Goal: Task Accomplishment & Management: Use online tool/utility

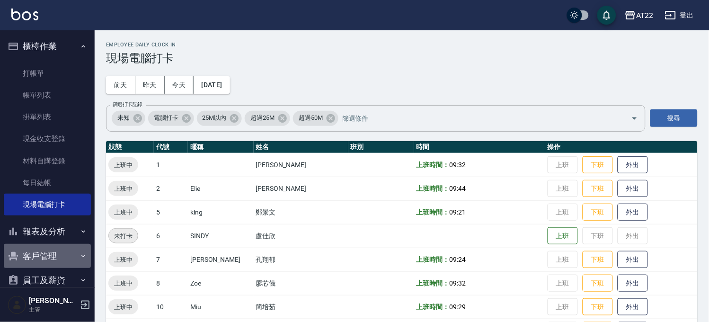
click at [47, 249] on button "客戶管理" at bounding box center [47, 256] width 87 height 25
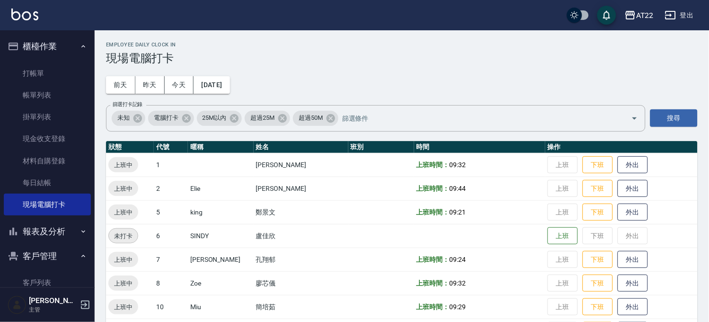
click at [45, 263] on button "客戶管理" at bounding box center [47, 256] width 87 height 25
click at [44, 269] on button "員工及薪資" at bounding box center [47, 280] width 87 height 25
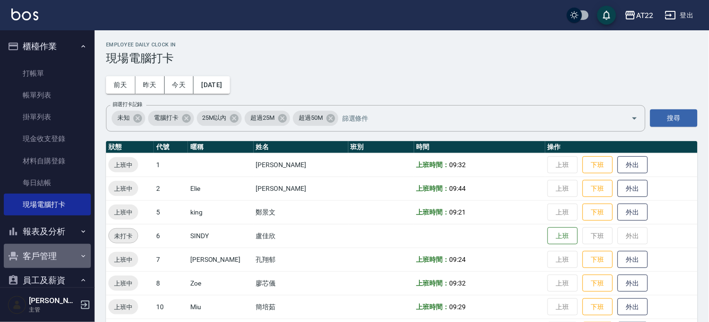
click at [55, 255] on button "客戶管理" at bounding box center [47, 256] width 87 height 25
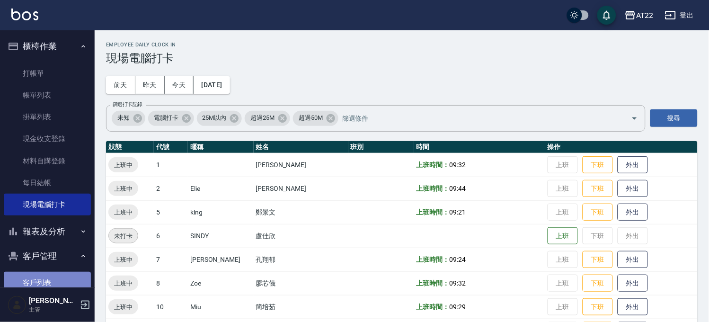
click at [54, 277] on link "客戶列表" at bounding box center [47, 283] width 87 height 22
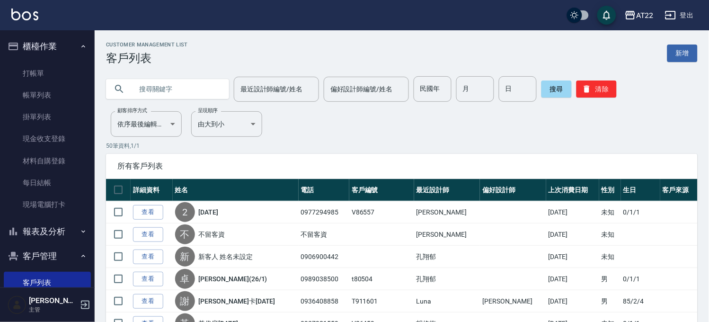
paste input "0937199686"
type input "0937199686"
click at [555, 95] on button "搜尋" at bounding box center [557, 88] width 30 height 17
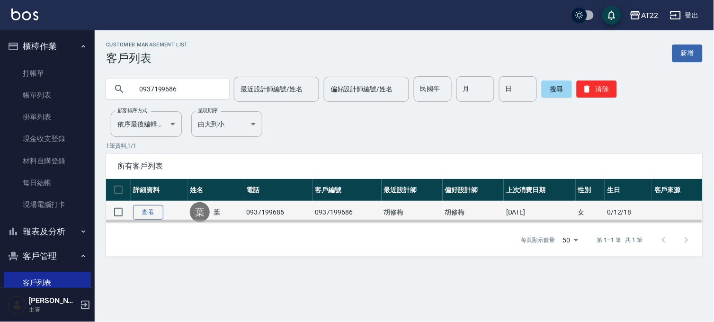
click at [150, 209] on link "查看" at bounding box center [148, 212] width 30 height 15
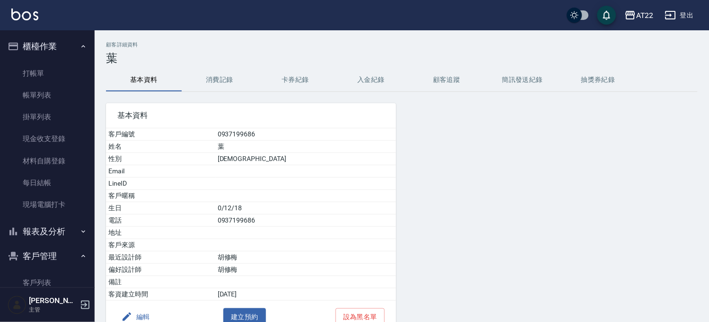
click at [210, 73] on button "消費記錄" at bounding box center [220, 80] width 76 height 23
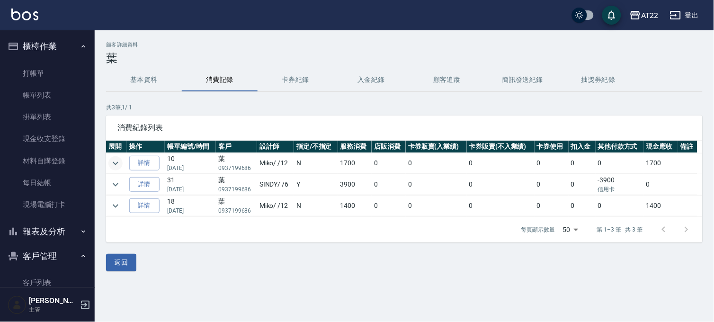
click at [119, 163] on icon "expand row" at bounding box center [115, 163] width 11 height 11
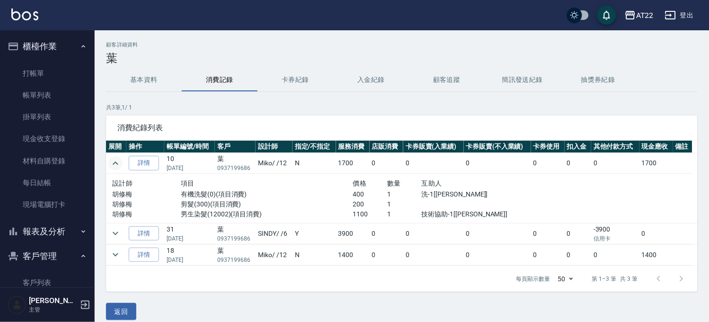
click at [119, 163] on icon "expand row" at bounding box center [115, 163] width 11 height 11
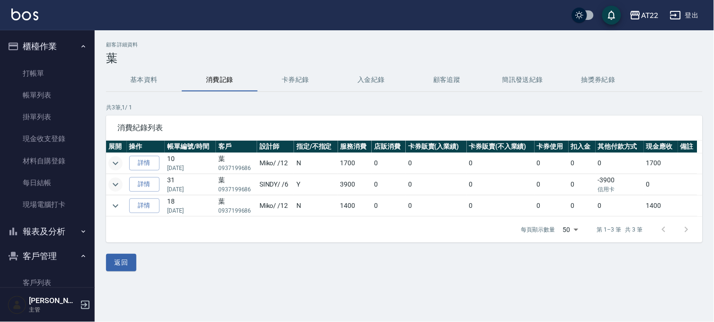
click at [116, 183] on icon "expand row" at bounding box center [115, 184] width 11 height 11
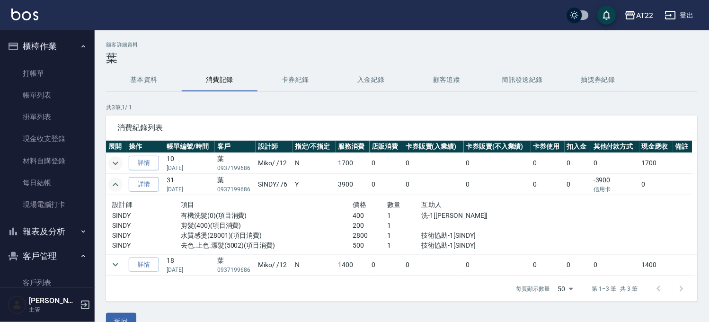
click at [116, 183] on icon "expand row" at bounding box center [115, 184] width 11 height 11
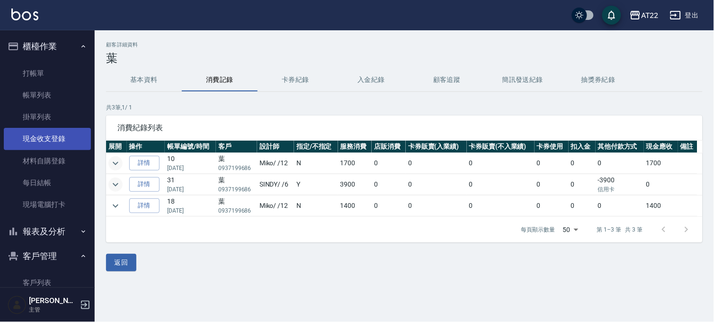
click at [54, 138] on link "現金收支登錄" at bounding box center [47, 139] width 87 height 22
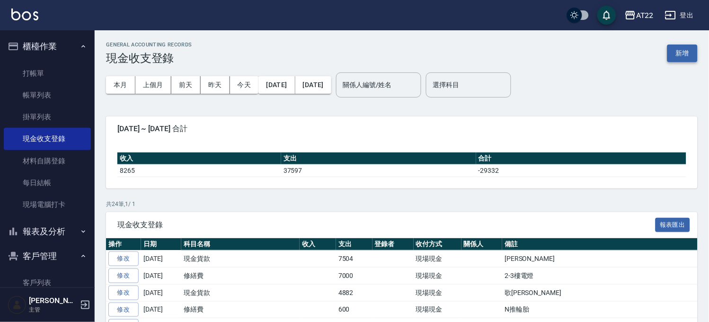
click at [670, 46] on button "新增" at bounding box center [683, 54] width 30 height 18
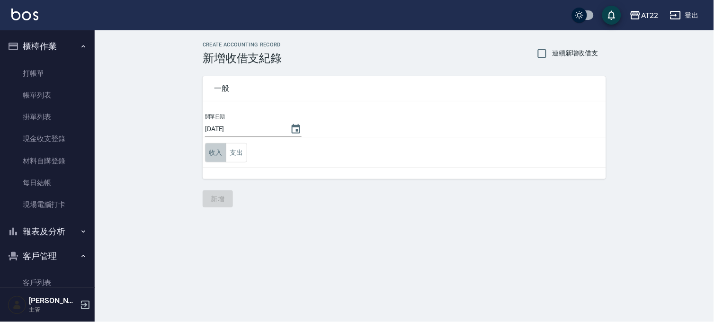
click at [223, 146] on button "收入" at bounding box center [215, 152] width 21 height 19
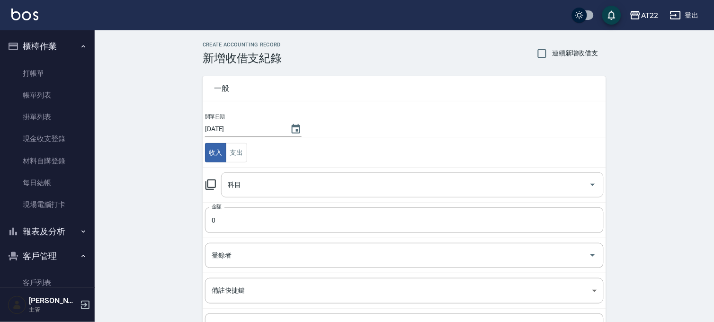
click at [252, 187] on input "科目" at bounding box center [405, 185] width 360 height 17
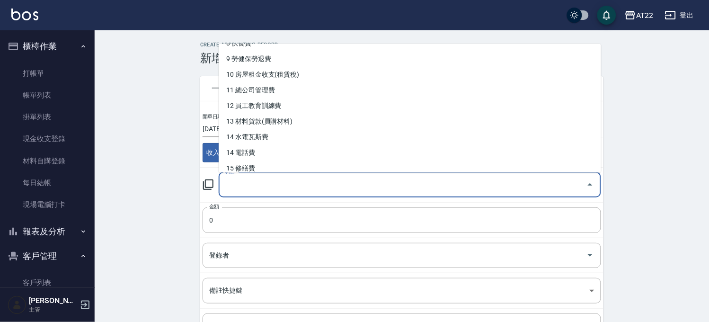
scroll to position [158, 0]
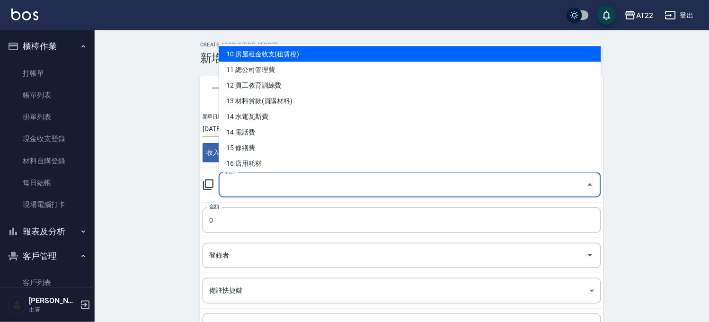
click at [275, 59] on li "10 房屋租金收支(租賃稅)" at bounding box center [410, 54] width 383 height 16
type input "10 房屋租金收支(租賃稅)"
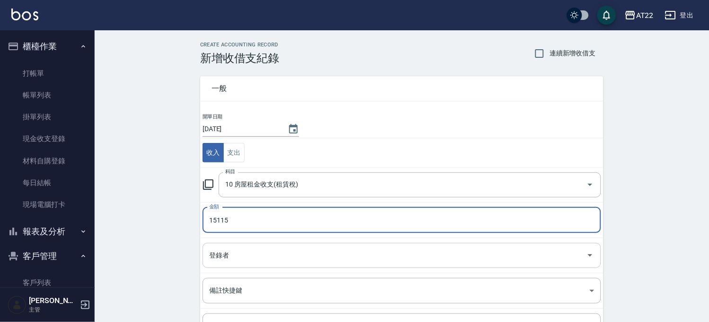
scroll to position [96, 0]
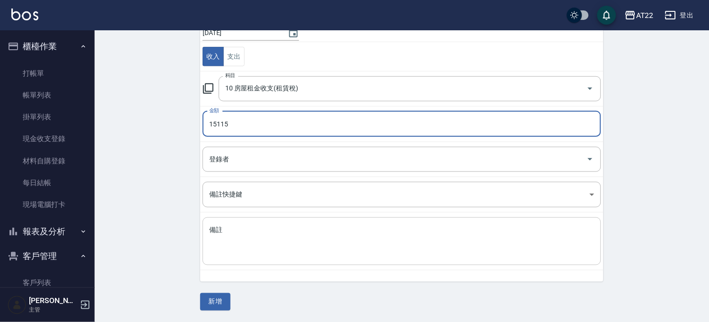
type input "15115"
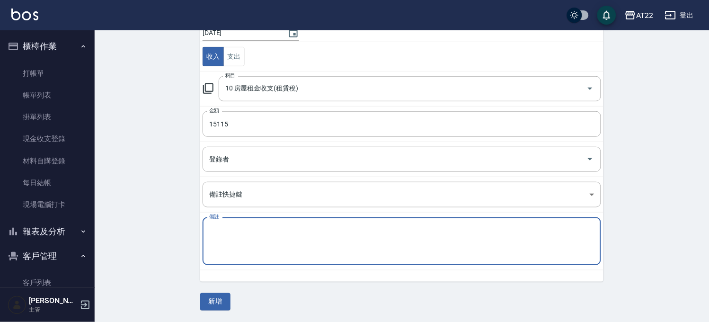
click at [304, 228] on textarea "備註" at bounding box center [401, 241] width 385 height 32
type textarea "l"
type textarea "美甲"
click at [217, 299] on button "新增" at bounding box center [215, 302] width 30 height 18
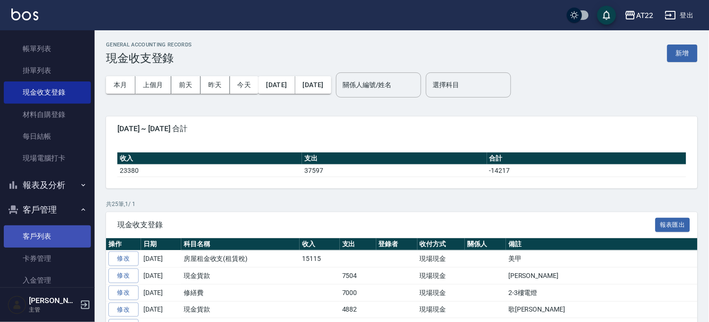
scroll to position [105, 0]
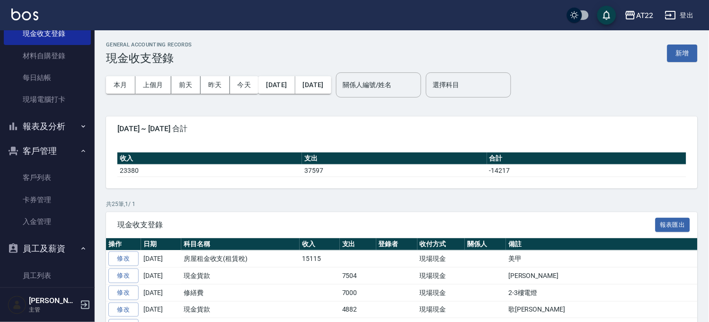
click at [51, 158] on button "客戶管理" at bounding box center [47, 151] width 87 height 25
drag, startPoint x: 48, startPoint y: 155, endPoint x: 47, endPoint y: 174, distance: 19.4
click at [48, 154] on button "客戶管理" at bounding box center [47, 151] width 87 height 25
click at [54, 193] on link "卡券管理" at bounding box center [47, 200] width 87 height 22
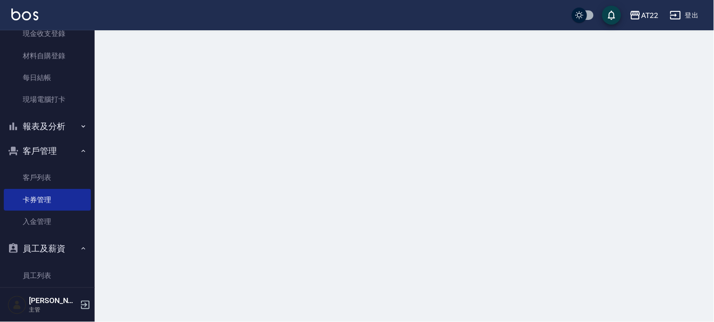
click at [55, 166] on ul "客戶列表 卡券管理 入金管理" at bounding box center [47, 199] width 87 height 73
click at [58, 177] on link "客戶列表" at bounding box center [47, 178] width 87 height 22
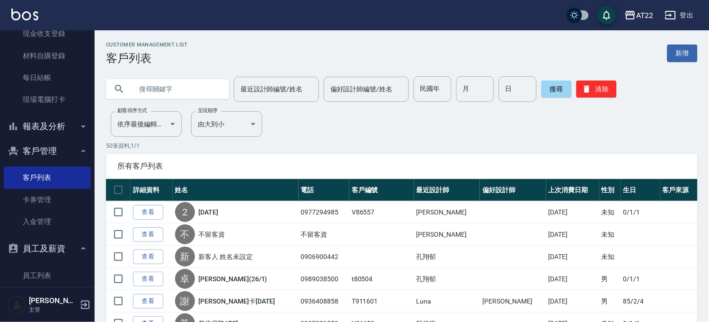
click at [162, 83] on input "text" at bounding box center [177, 89] width 89 height 26
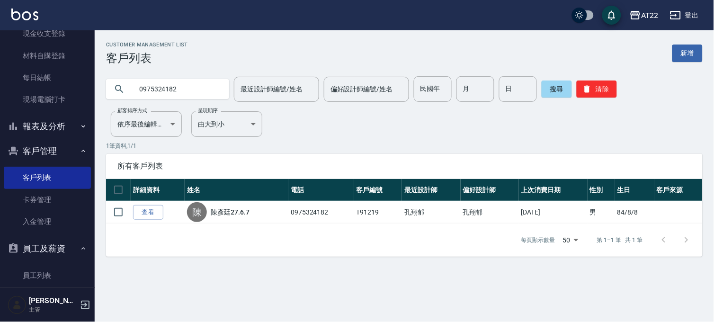
click at [162, 83] on input "0975324182" at bounding box center [177, 89] width 89 height 26
type input "0966862240"
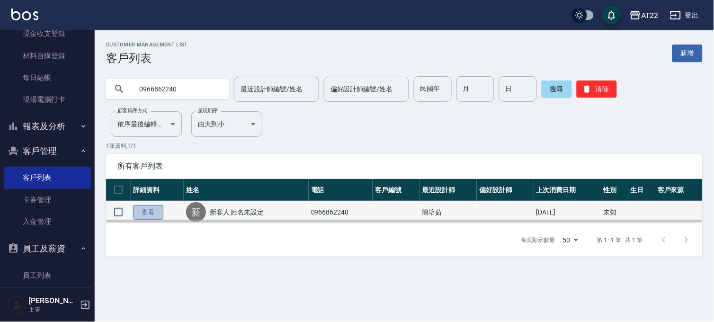
click at [150, 206] on link "查看" at bounding box center [148, 212] width 30 height 15
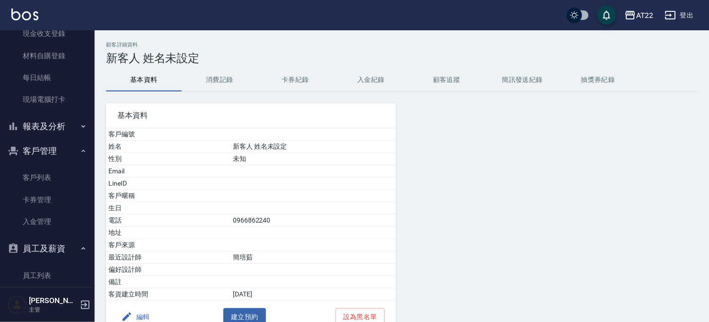
click at [211, 75] on button "消費記錄" at bounding box center [220, 80] width 76 height 23
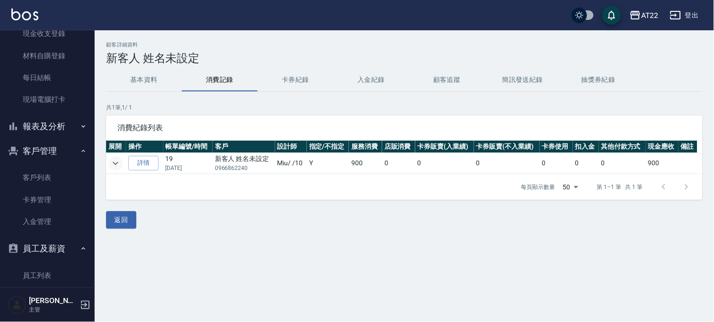
click at [113, 157] on button "expand row" at bounding box center [115, 163] width 14 height 14
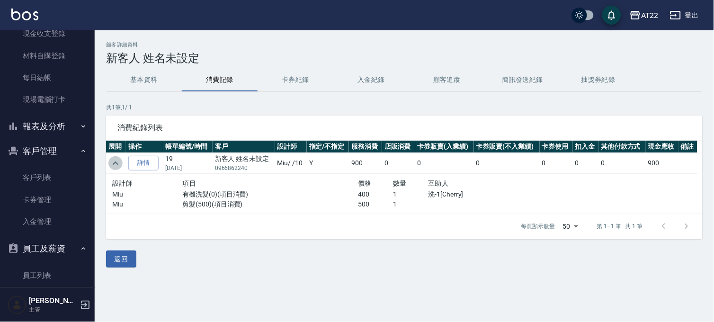
click at [117, 159] on icon "expand row" at bounding box center [115, 163] width 11 height 11
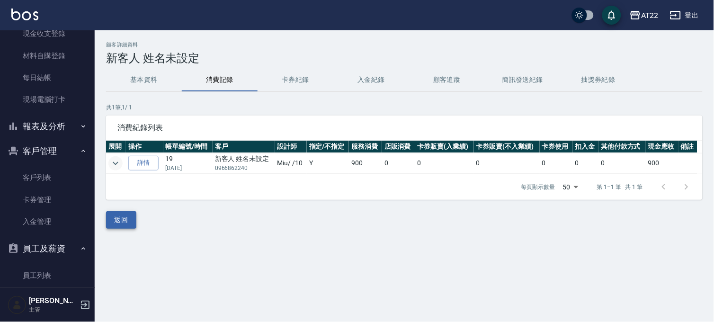
click at [118, 225] on button "返回" at bounding box center [121, 220] width 30 height 18
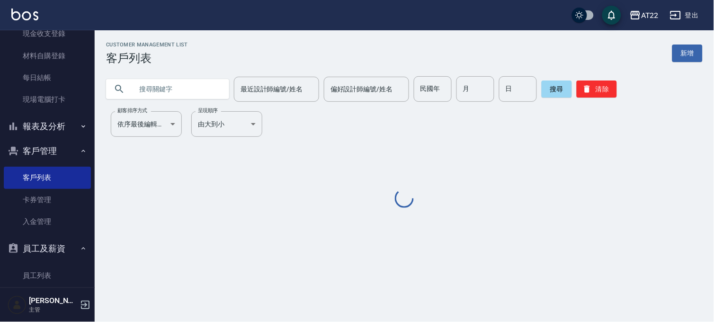
click at [192, 91] on input "text" at bounding box center [177, 89] width 89 height 26
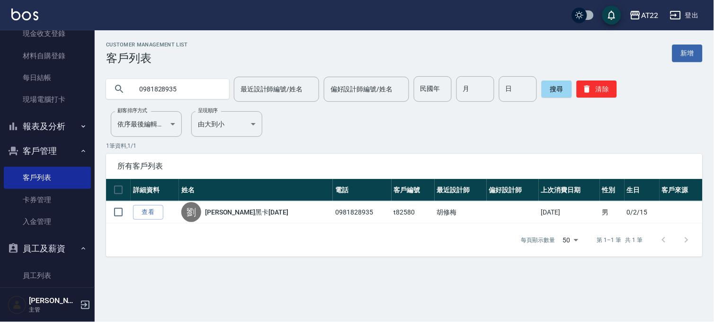
click at [184, 92] on input "0981828935" at bounding box center [177, 89] width 89 height 26
type input "0978003548"
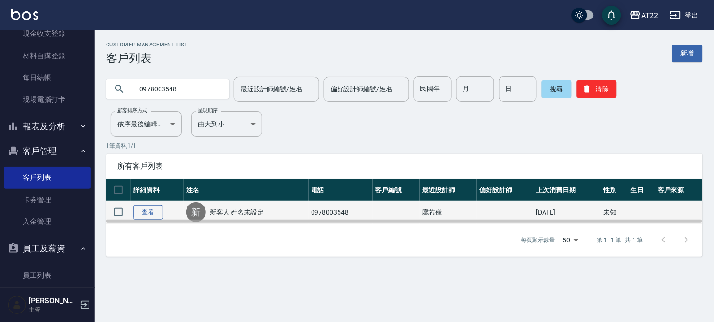
click at [150, 215] on link "查看" at bounding box center [148, 212] width 30 height 15
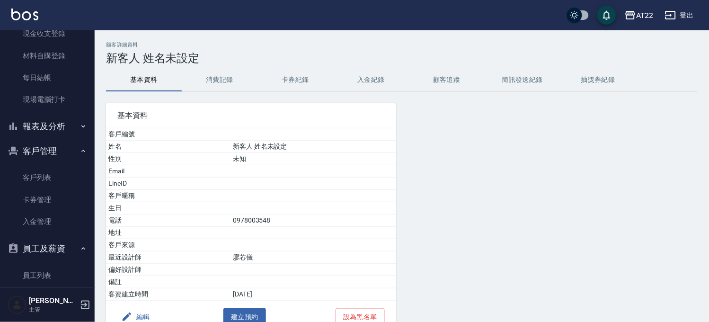
click at [192, 85] on button "消費記錄" at bounding box center [220, 80] width 76 height 23
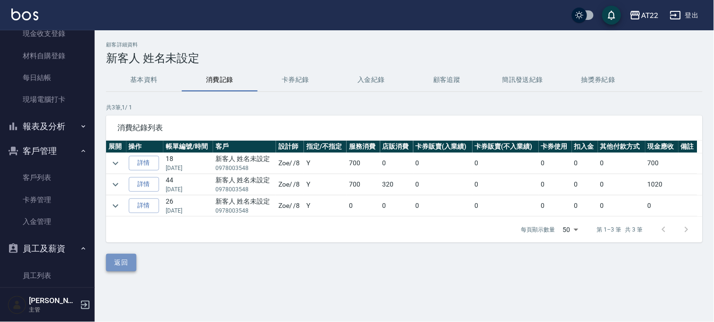
click at [130, 257] on button "返回" at bounding box center [121, 263] width 30 height 18
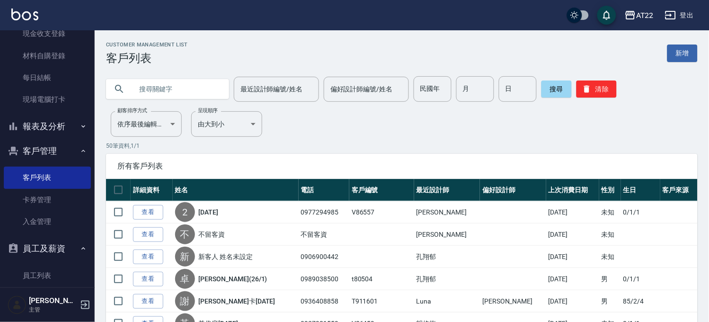
click at [165, 92] on input "text" at bounding box center [177, 89] width 89 height 26
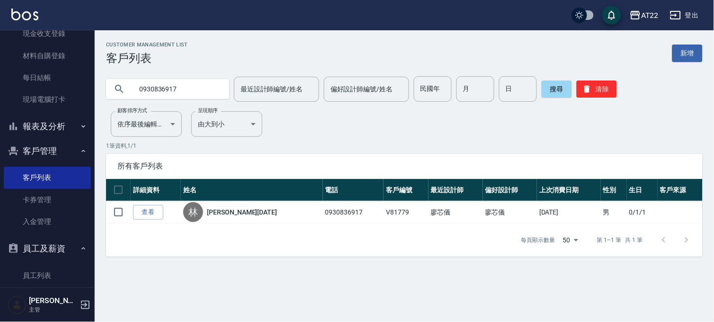
click at [206, 93] on input "0930836917" at bounding box center [177, 89] width 89 height 26
type input "0928905088"
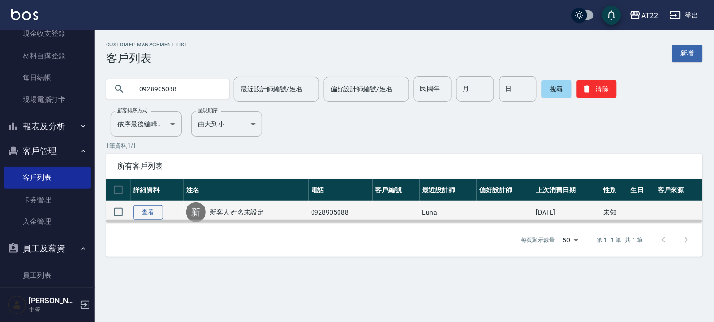
click at [143, 210] on link "查看" at bounding box center [148, 212] width 30 height 15
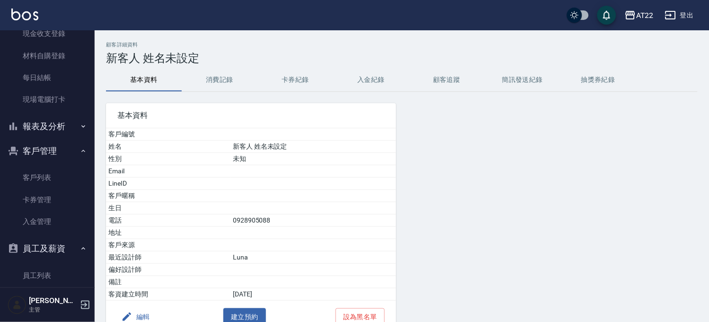
click at [221, 64] on h3 "新客人 姓名未設定" at bounding box center [402, 58] width 592 height 13
click at [213, 80] on button "消費記錄" at bounding box center [220, 80] width 76 height 23
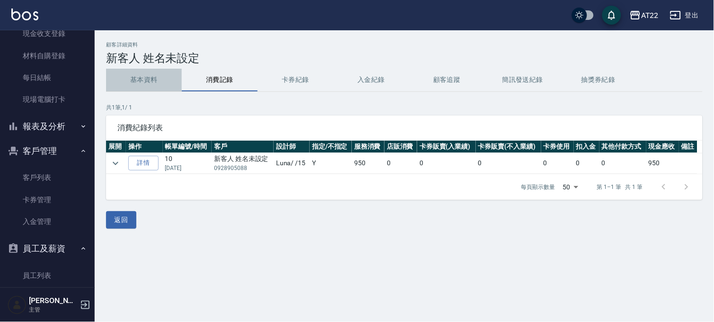
click at [143, 84] on button "基本資料" at bounding box center [144, 80] width 76 height 23
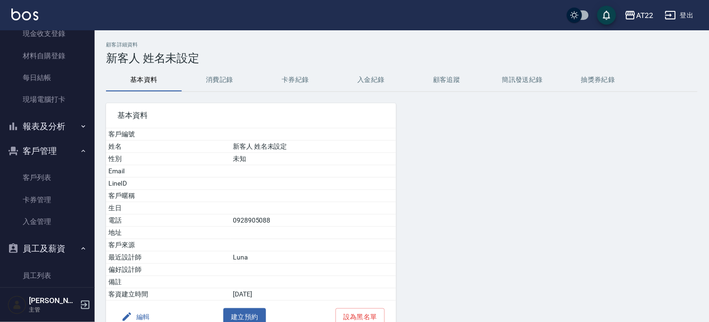
click at [155, 313] on div "編輯 建立預約 設為黑名單" at bounding box center [251, 317] width 290 height 33
click at [149, 316] on button "編輯" at bounding box center [135, 317] width 36 height 18
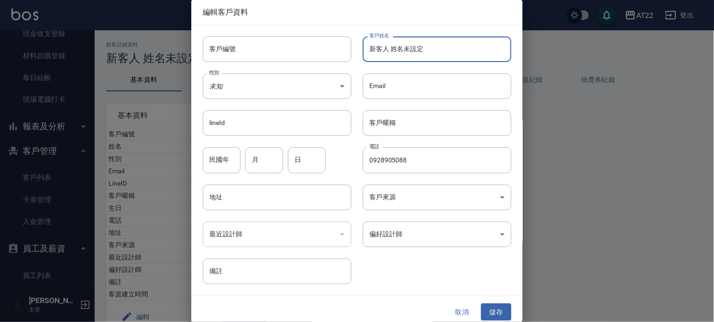
drag, startPoint x: 429, startPoint y: 58, endPoint x: 324, endPoint y: 63, distance: 104.8
click at [324, 63] on div "客戶編號 客戶編號 客戶姓名 新客人 姓名未設定 客戶姓名 性別 未知 UNKNOWN 性別 Email Email lineId lineId 客戶暱稱 客…" at bounding box center [351, 154] width 320 height 259
paste input "張尚澤"
type input "張尚澤"
click at [492, 311] on button "儲存" at bounding box center [496, 313] width 30 height 18
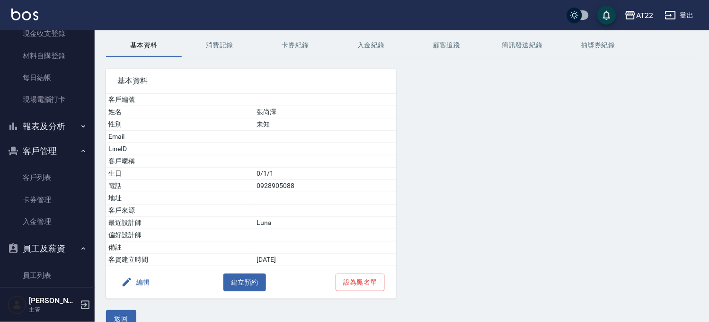
scroll to position [52, 0]
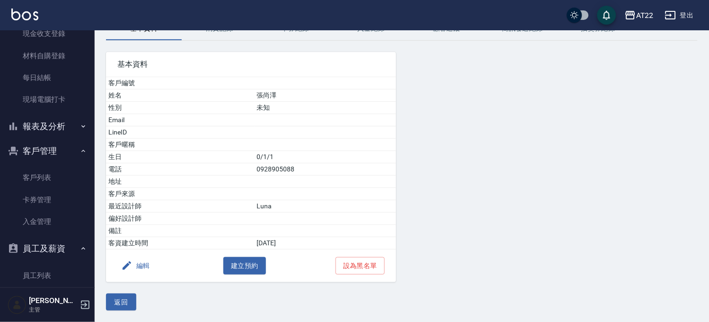
click at [127, 314] on div "顧客詳細資料 張尚澤 基本資料 消費記錄 卡券紀錄 入金紀錄 顧客追蹤 簡訊發送紀錄 抽獎券紀錄 基本資料 客戶編號 姓名 張尚澤 性別 未知 Email L…" at bounding box center [402, 150] width 615 height 343
click at [127, 309] on button "返回" at bounding box center [121, 303] width 30 height 18
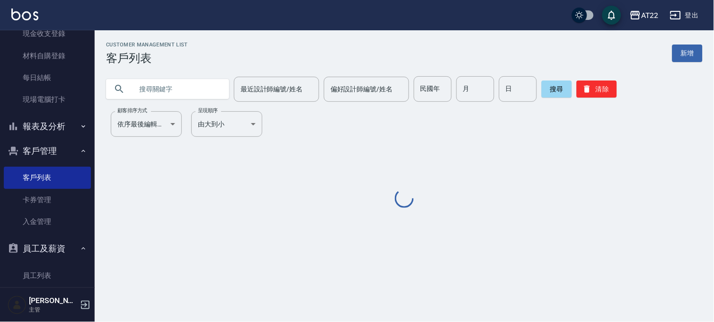
click at [184, 96] on input "text" at bounding box center [177, 89] width 89 height 26
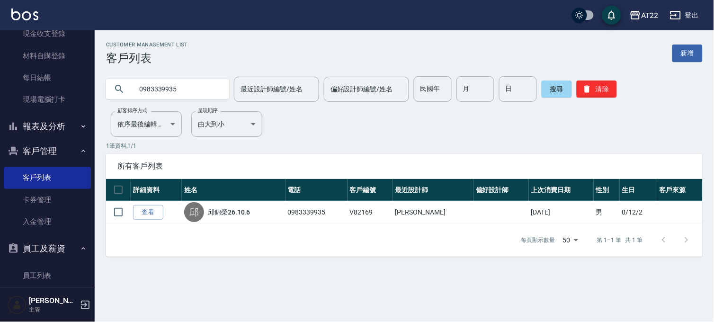
click at [181, 93] on input "0983339935" at bounding box center [177, 89] width 89 height 26
paste input "66571990"
type input "0966571990"
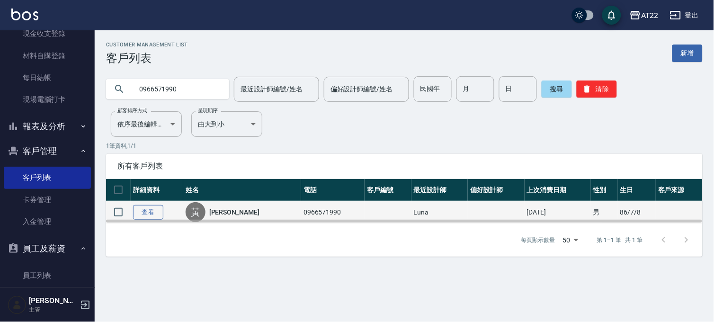
click at [152, 206] on link "查看" at bounding box center [148, 212] width 30 height 15
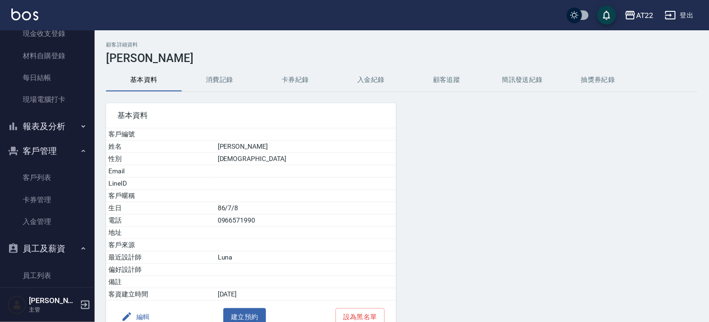
click at [223, 78] on button "消費記錄" at bounding box center [220, 80] width 76 height 23
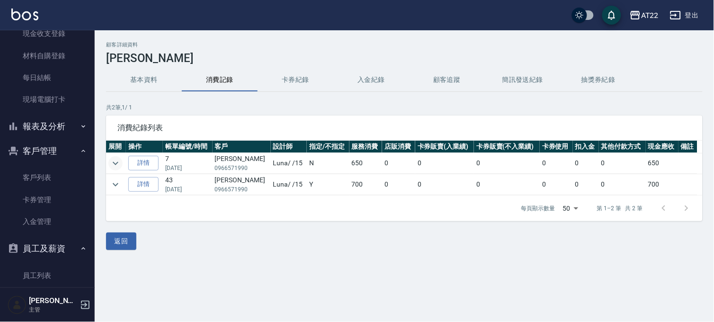
click at [112, 158] on icon "expand row" at bounding box center [115, 163] width 11 height 11
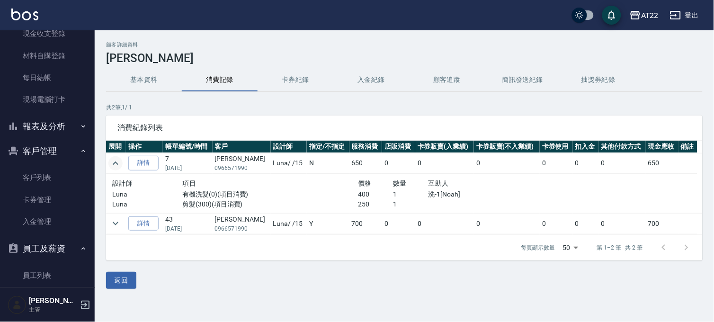
click at [112, 158] on icon "expand row" at bounding box center [115, 163] width 11 height 11
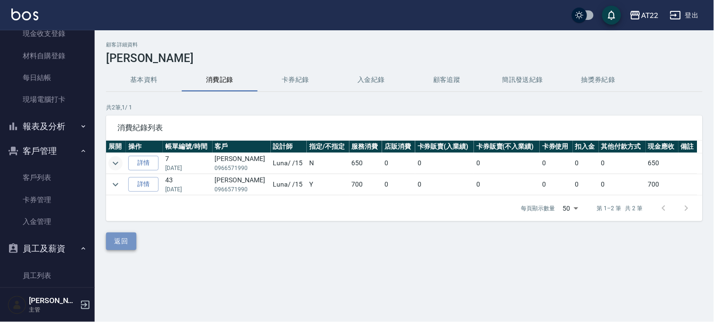
click at [112, 244] on button "返回" at bounding box center [121, 242] width 30 height 18
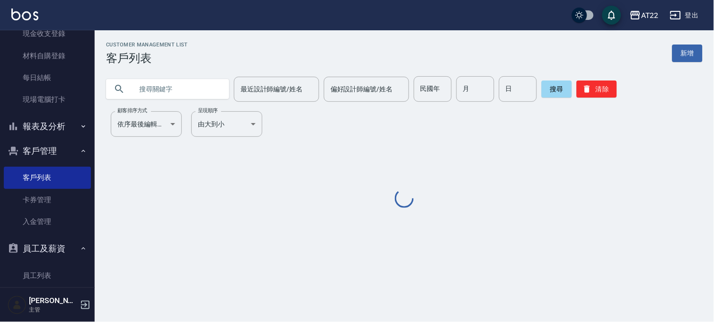
click at [182, 85] on input "text" at bounding box center [177, 89] width 89 height 26
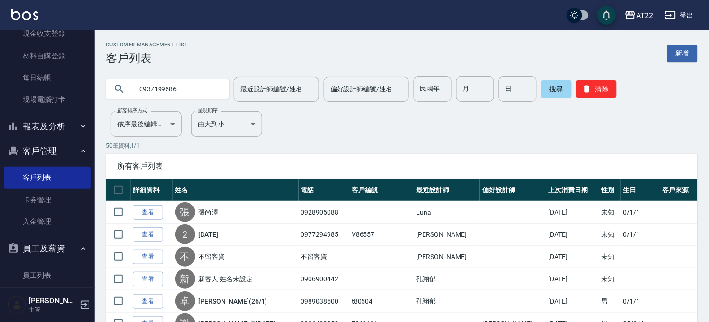
type input "0937199686"
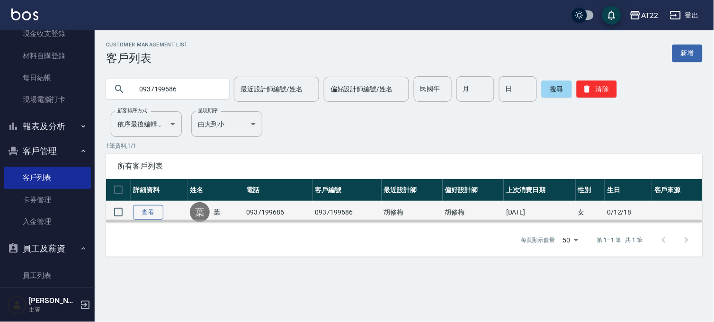
click at [134, 209] on link "查看" at bounding box center [148, 212] width 30 height 15
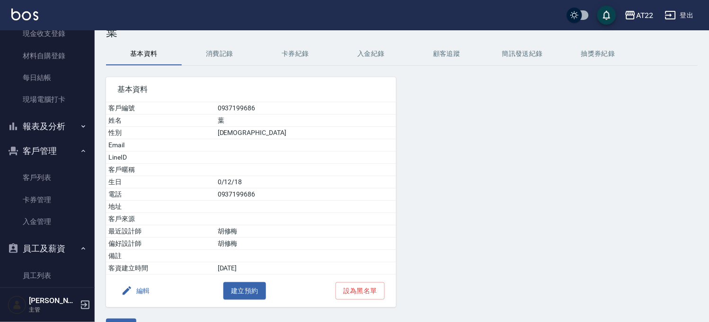
scroll to position [52, 0]
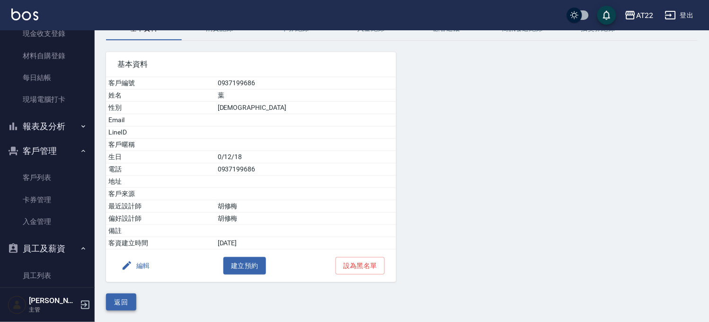
click at [126, 301] on button "返回" at bounding box center [121, 303] width 30 height 18
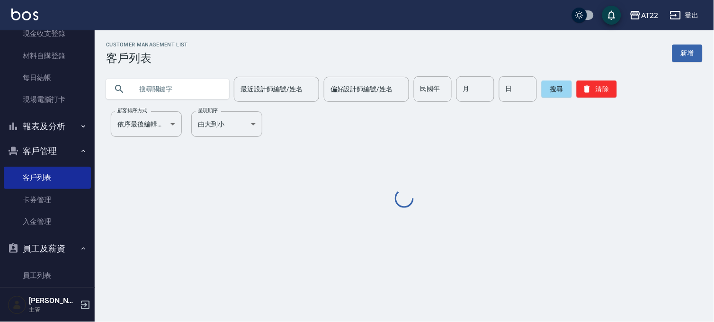
click at [205, 88] on input "text" at bounding box center [177, 89] width 89 height 26
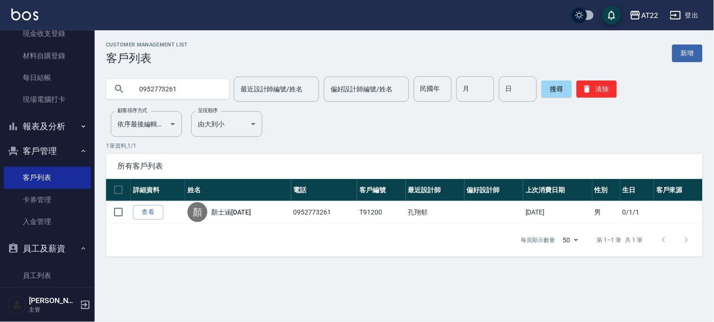
click at [176, 79] on input "0952773261" at bounding box center [177, 89] width 89 height 26
type input "0918390305"
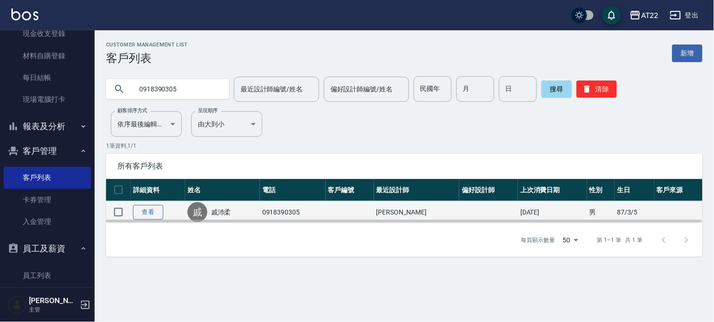
click at [136, 206] on link "查看" at bounding box center [148, 212] width 30 height 15
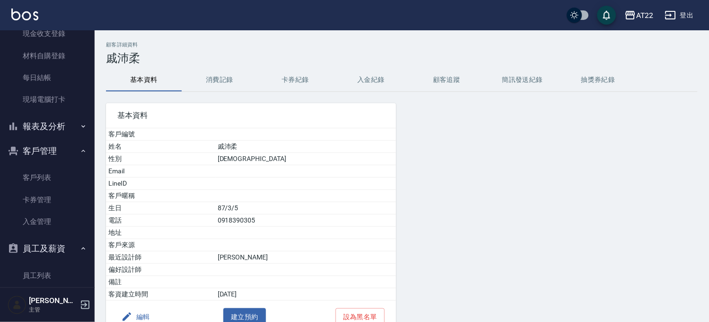
click at [211, 78] on button "消費記錄" at bounding box center [220, 80] width 76 height 23
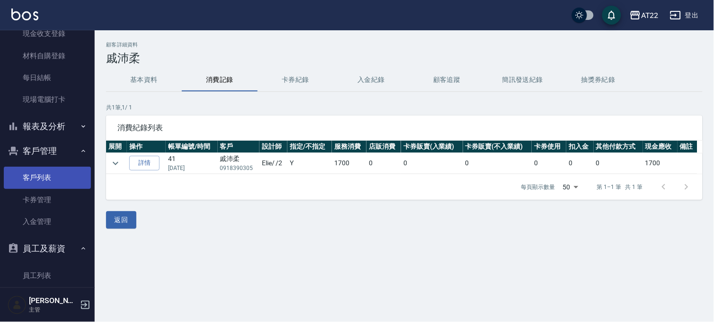
click at [44, 179] on link "客戶列表" at bounding box center [47, 178] width 87 height 22
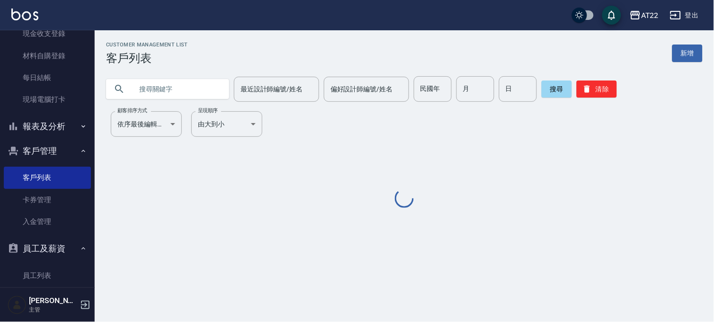
click at [160, 87] on input "text" at bounding box center [177, 89] width 89 height 26
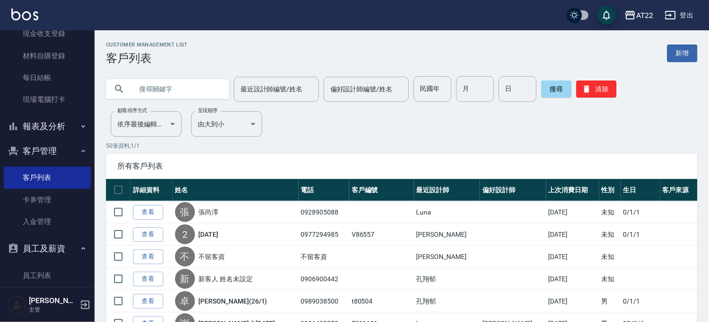
paste input "0979068300"
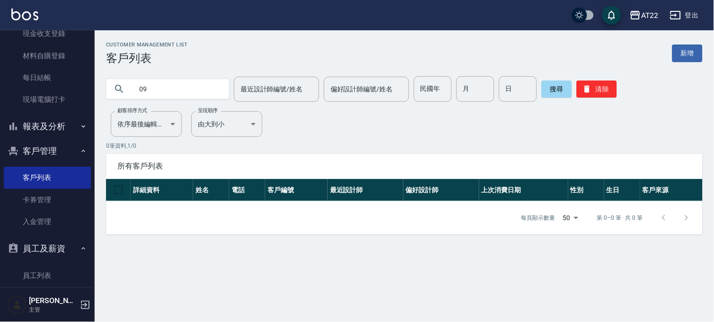
type input "0"
click at [152, 97] on input "text" at bounding box center [177, 89] width 89 height 26
type input "0961128971"
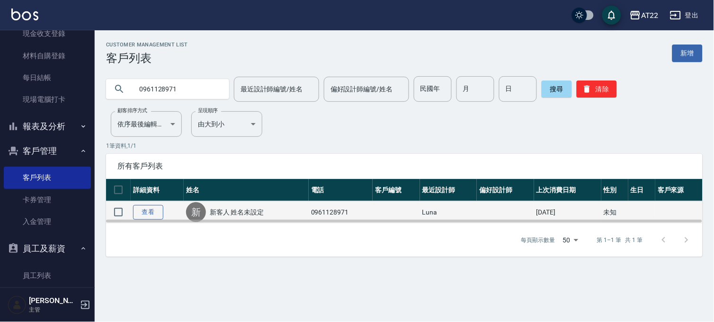
click at [160, 208] on link "查看" at bounding box center [148, 212] width 30 height 15
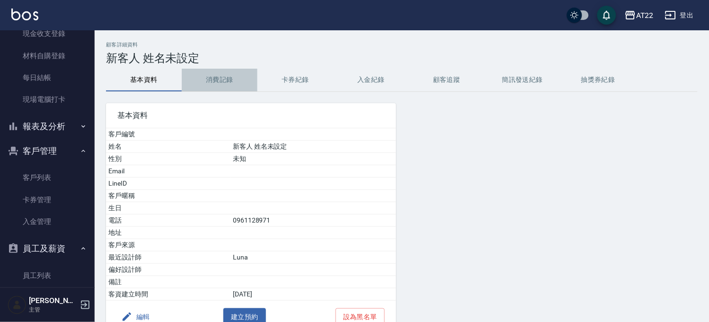
click at [198, 74] on button "消費記錄" at bounding box center [220, 80] width 76 height 23
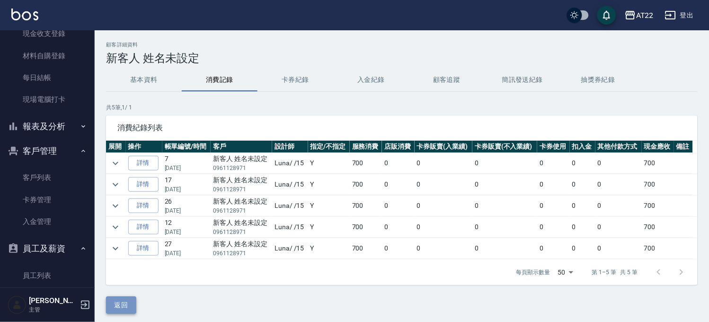
click at [112, 305] on button "返回" at bounding box center [121, 305] width 30 height 18
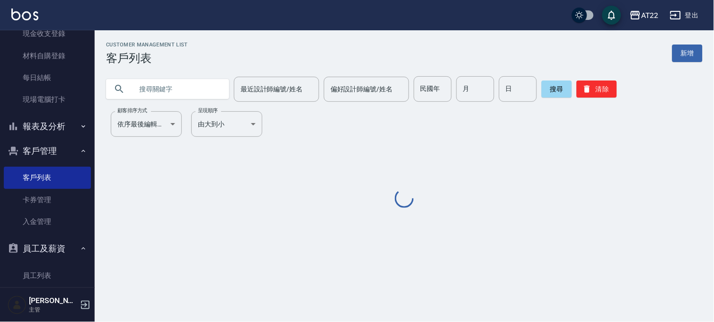
click at [159, 82] on input "text" at bounding box center [177, 89] width 89 height 26
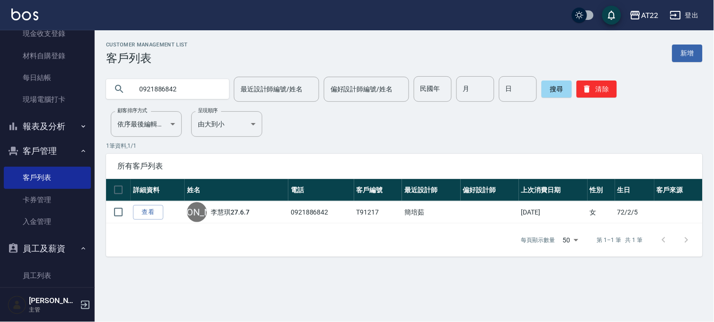
click at [181, 87] on input "0921886842" at bounding box center [177, 89] width 89 height 26
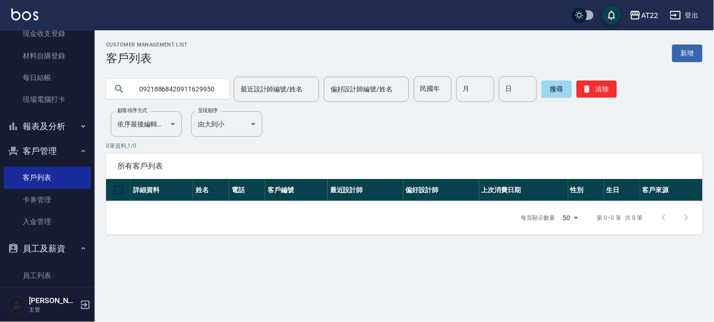
drag, startPoint x: 171, startPoint y: 88, endPoint x: 6, endPoint y: 26, distance: 176.5
click at [0, 45] on html "AT22 登出 櫃檯作業 打帳單 帳單列表 掛單列表 現金收支登錄 材料自購登錄 每日結帳 現場電腦打卡 報表及分析 報表目錄 店家區間累計表 店家日報表 店…" at bounding box center [357, 161] width 714 height 322
type input "0911629950"
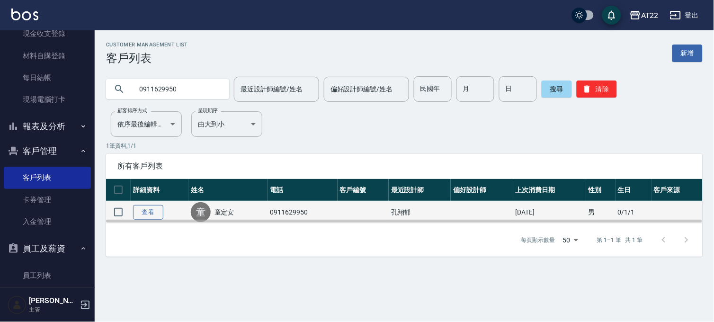
click at [144, 206] on link "查看" at bounding box center [148, 212] width 30 height 15
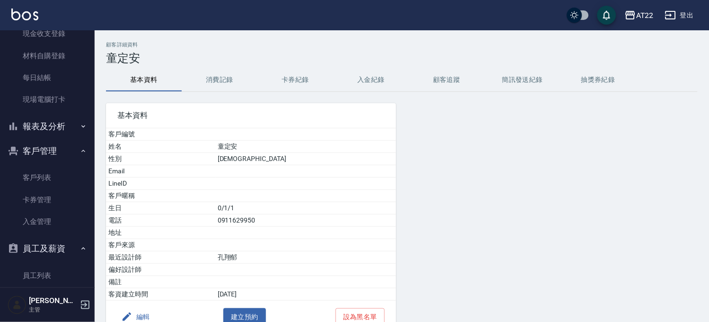
click at [201, 77] on button "消費記錄" at bounding box center [220, 80] width 76 height 23
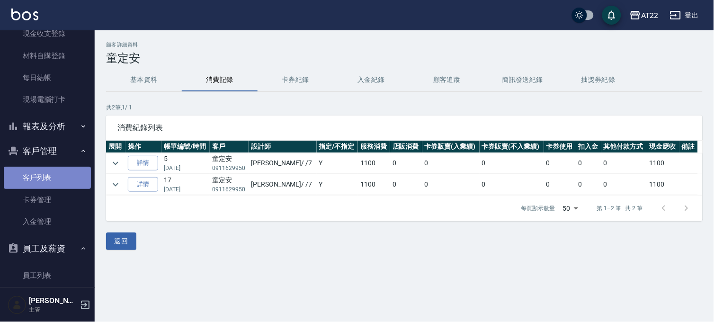
click at [59, 182] on link "客戶列表" at bounding box center [47, 178] width 87 height 22
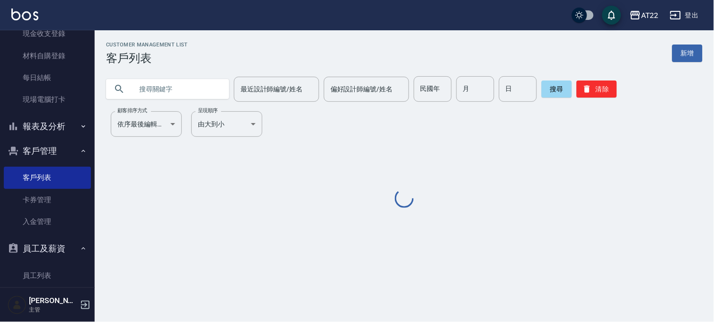
click at [174, 91] on input "text" at bounding box center [177, 89] width 89 height 26
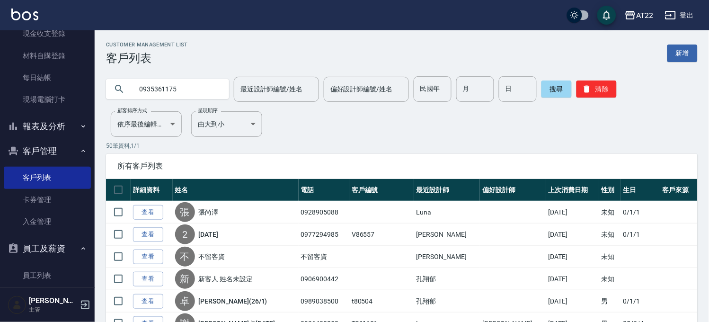
type input "0935361175"
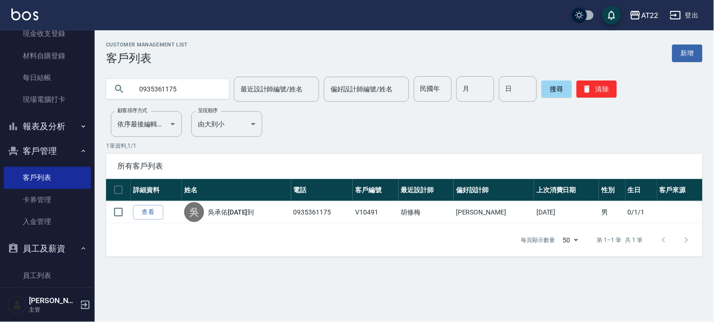
click at [40, 128] on button "報表及分析" at bounding box center [47, 126] width 87 height 25
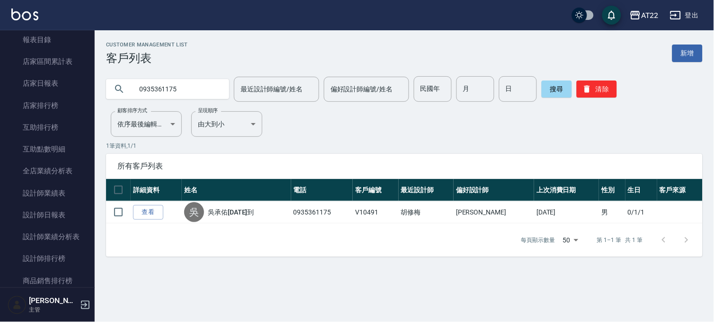
scroll to position [368, 0]
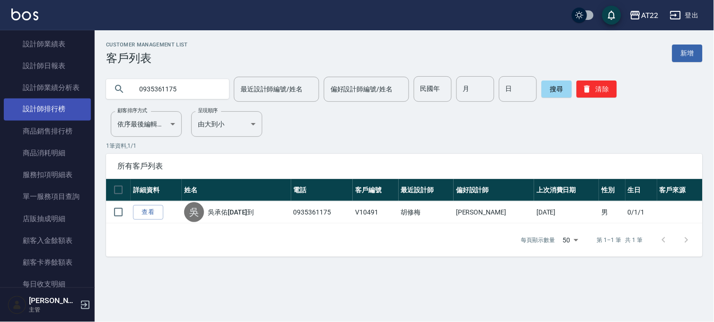
click at [57, 107] on link "設計師排行榜" at bounding box center [47, 109] width 87 height 22
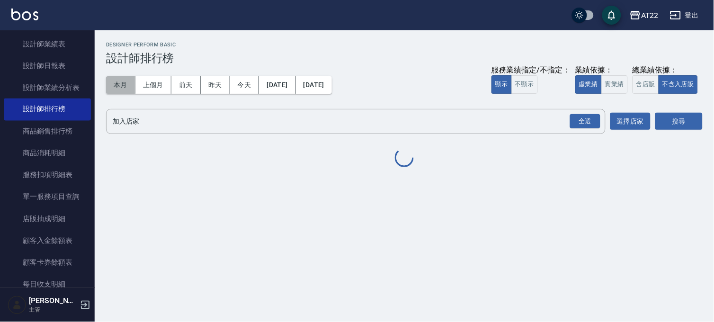
click at [126, 83] on button "本月" at bounding box center [120, 85] width 29 height 18
click at [588, 121] on div "全選" at bounding box center [585, 121] width 30 height 15
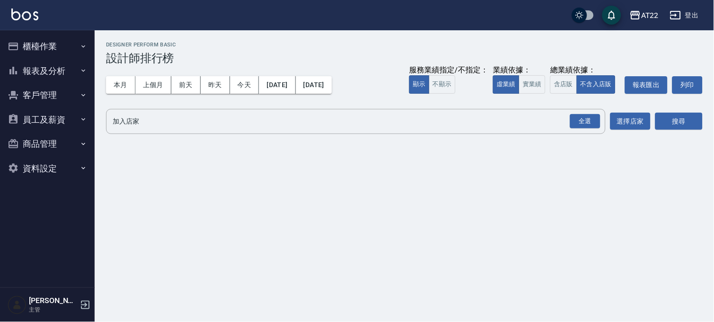
click at [45, 69] on button "報表及分析" at bounding box center [47, 71] width 87 height 25
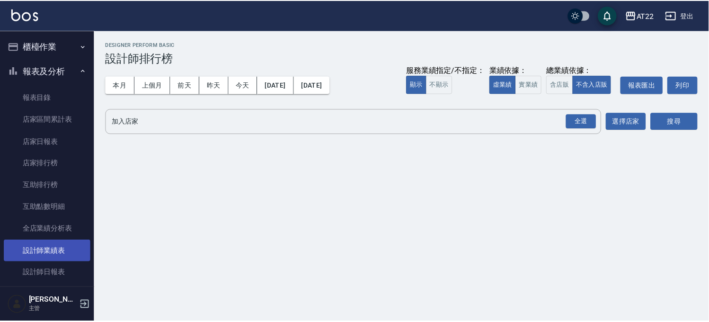
scroll to position [105, 0]
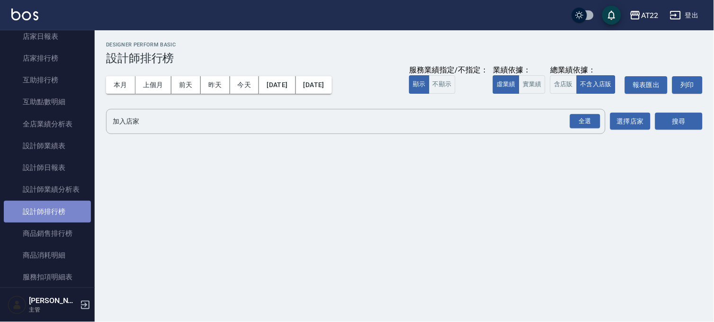
click at [70, 215] on link "設計師排行榜" at bounding box center [47, 212] width 87 height 22
click at [123, 89] on button "本月" at bounding box center [120, 85] width 29 height 18
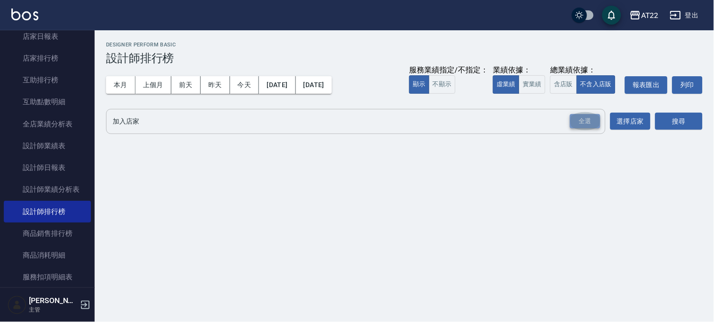
click at [592, 120] on div "全選" at bounding box center [585, 121] width 30 height 15
click at [662, 122] on button "搜尋" at bounding box center [678, 122] width 47 height 18
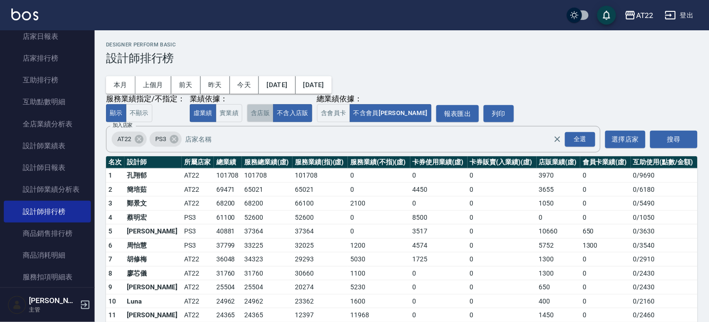
click at [266, 114] on button "含店販" at bounding box center [260, 113] width 27 height 18
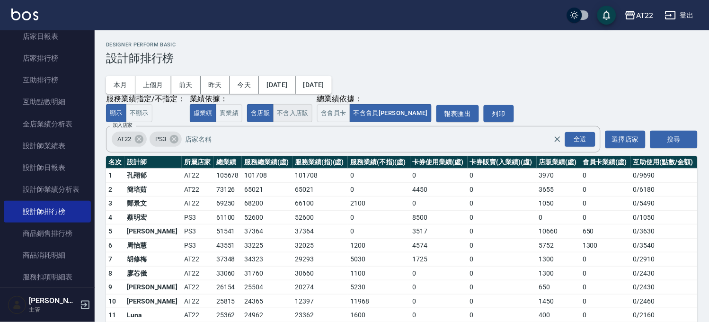
click at [295, 110] on button "不含入店販" at bounding box center [292, 113] width 39 height 18
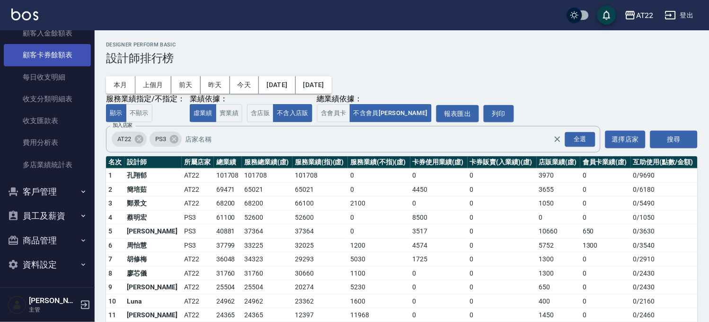
scroll to position [415, 0]
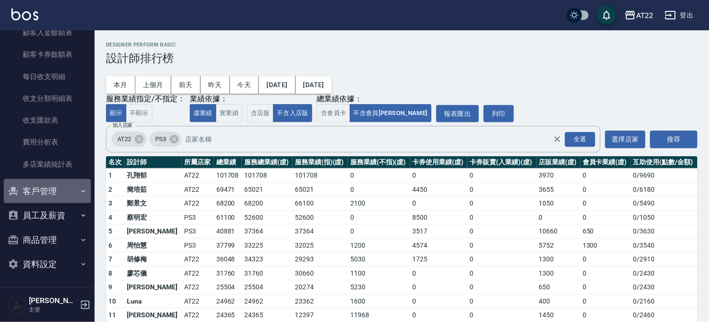
click at [53, 191] on button "客戶管理" at bounding box center [47, 191] width 87 height 25
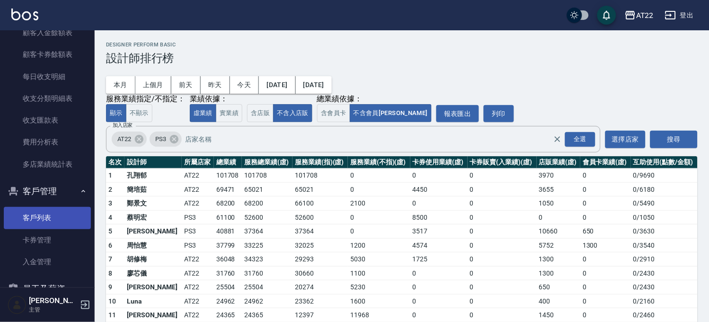
click at [50, 219] on link "客戶列表" at bounding box center [47, 218] width 87 height 22
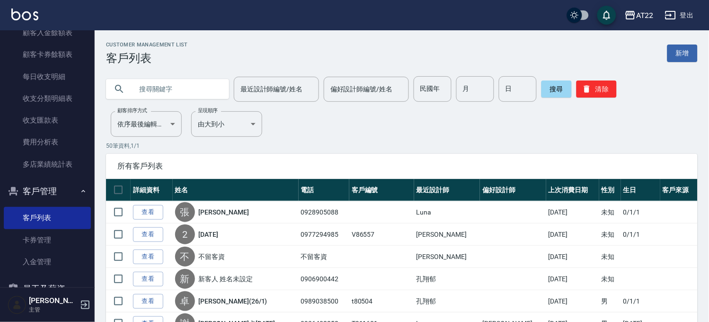
click at [205, 81] on input "text" at bounding box center [177, 89] width 89 height 26
paste input "0979068300"
type input "0979068300"
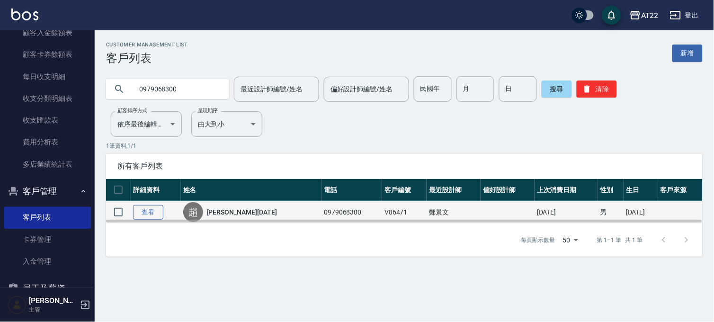
click at [158, 205] on link "查看" at bounding box center [148, 212] width 30 height 15
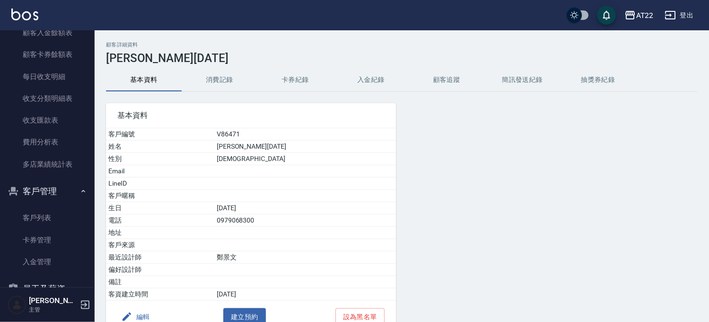
click at [227, 77] on button "消費記錄" at bounding box center [220, 80] width 76 height 23
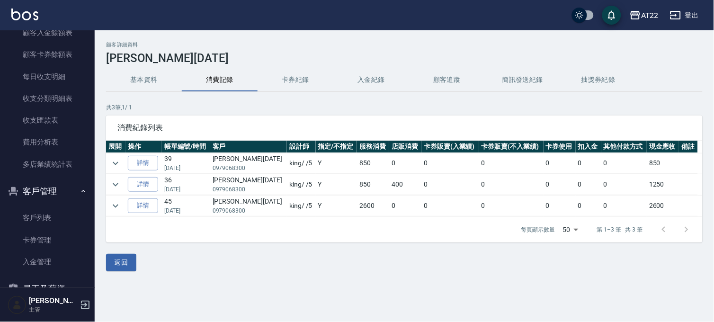
click at [123, 80] on button "基本資料" at bounding box center [144, 80] width 76 height 23
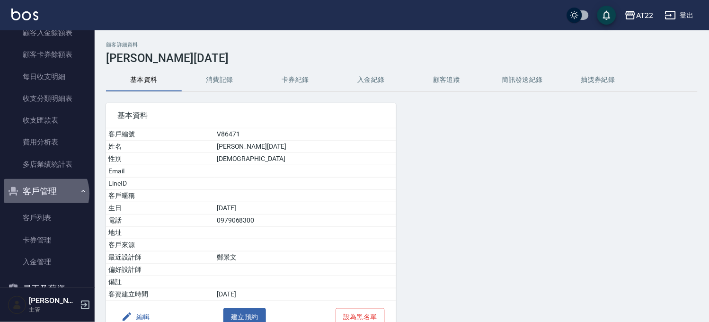
click at [44, 193] on button "客戶管理" at bounding box center [47, 191] width 87 height 25
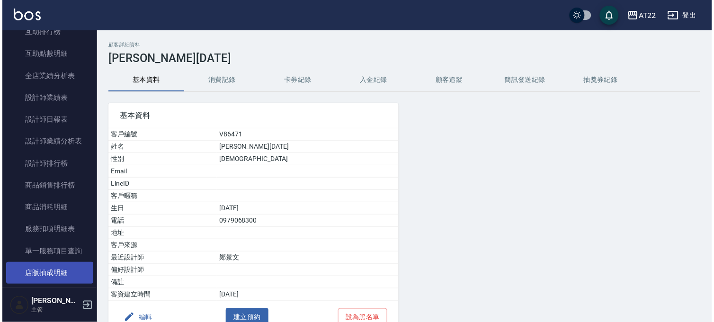
scroll to position [152, 0]
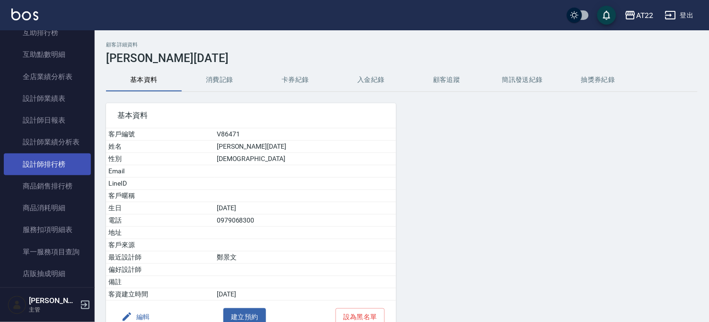
click at [67, 159] on link "設計師排行榜" at bounding box center [47, 164] width 87 height 22
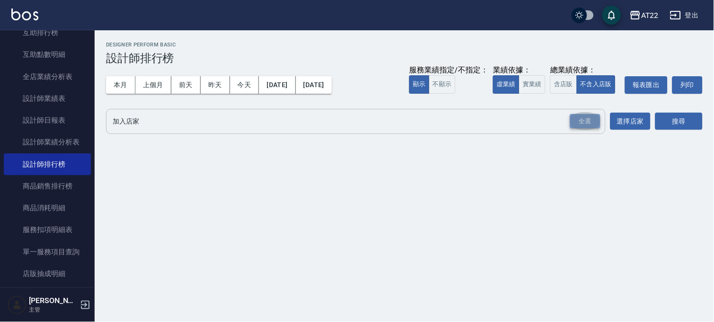
click at [595, 121] on div "全選" at bounding box center [585, 121] width 30 height 15
click at [665, 118] on button "搜尋" at bounding box center [678, 122] width 47 height 18
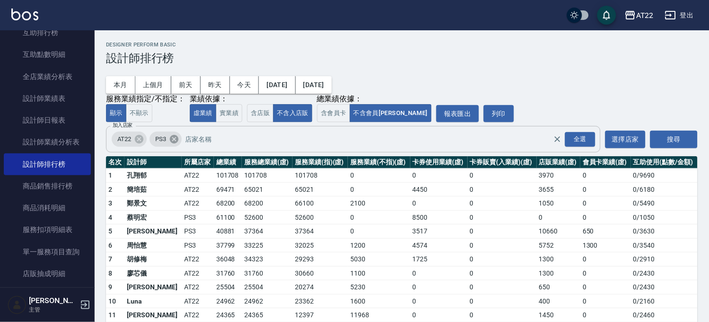
click at [176, 138] on icon at bounding box center [174, 139] width 10 height 10
click at [668, 140] on button "搜尋" at bounding box center [674, 140] width 47 height 18
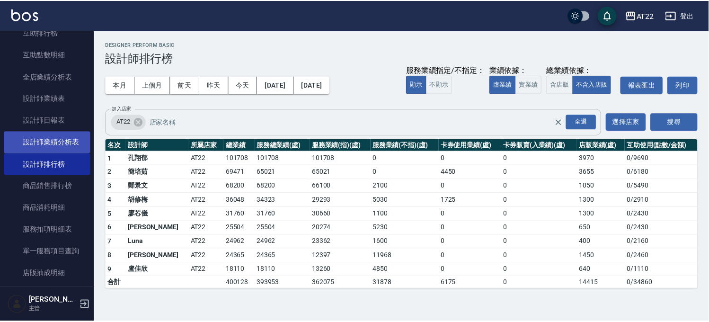
scroll to position [47, 0]
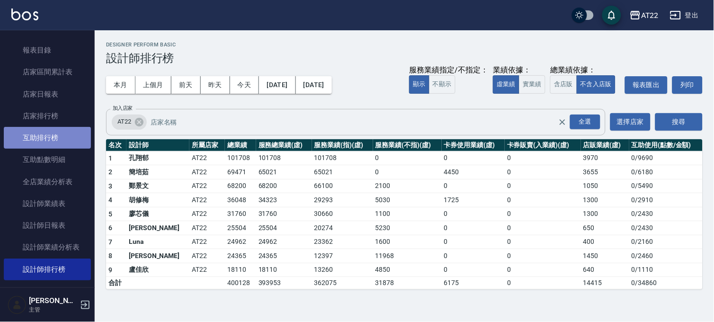
click at [48, 136] on link "互助排行榜" at bounding box center [47, 138] width 87 height 22
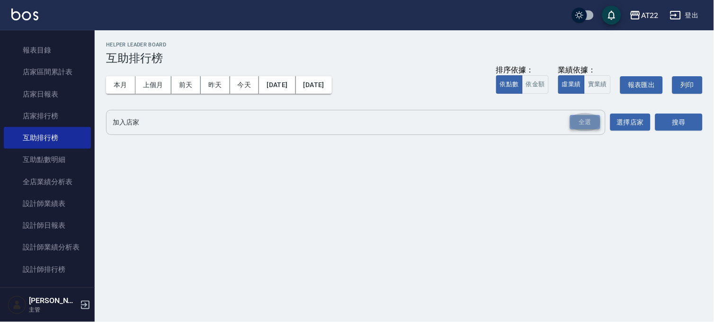
click at [588, 122] on div "全選" at bounding box center [585, 122] width 30 height 15
click at [671, 117] on button "搜尋" at bounding box center [678, 123] width 47 height 18
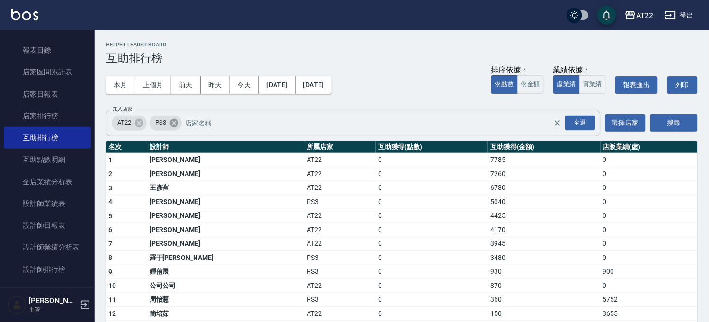
click at [173, 125] on icon at bounding box center [174, 122] width 9 height 9
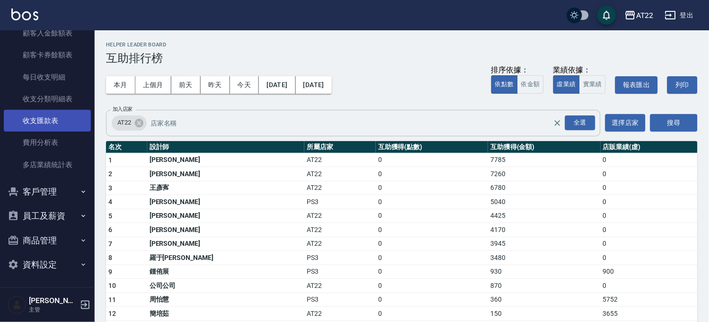
scroll to position [415, 0]
click at [54, 200] on button "客戶管理" at bounding box center [47, 191] width 87 height 25
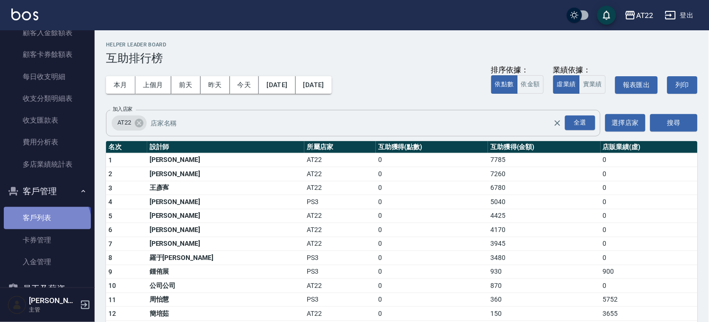
click at [46, 224] on link "客戶列表" at bounding box center [47, 218] width 87 height 22
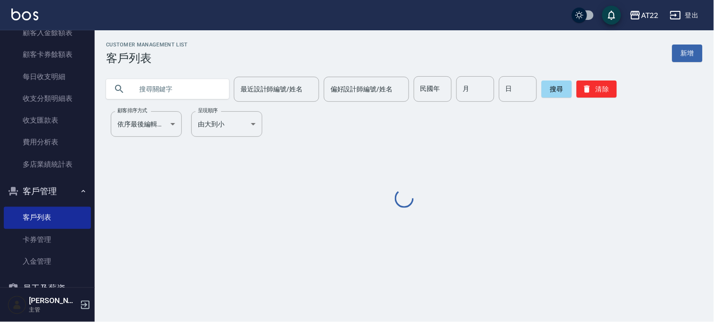
click at [197, 78] on input "text" at bounding box center [177, 89] width 89 height 26
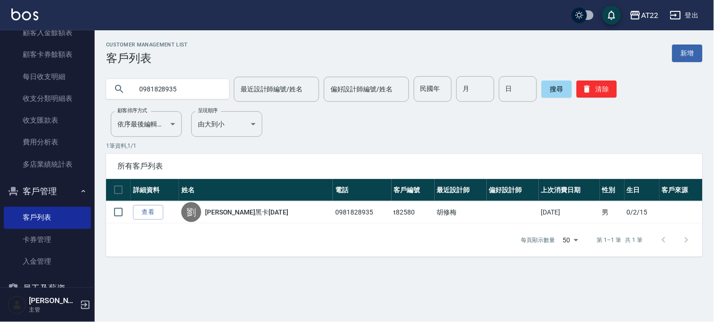
click at [195, 84] on input "0981828935" at bounding box center [177, 89] width 89 height 26
type input "0909829202"
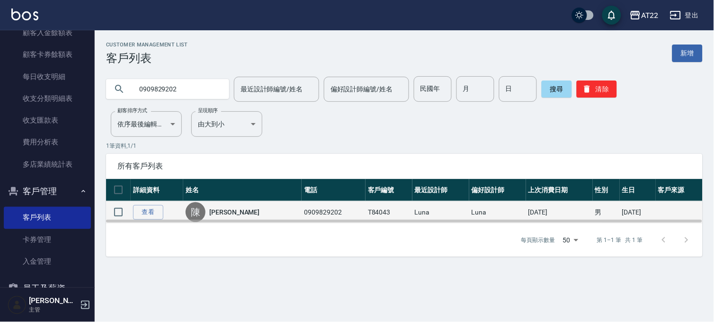
click at [158, 203] on td "查看" at bounding box center [157, 212] width 53 height 22
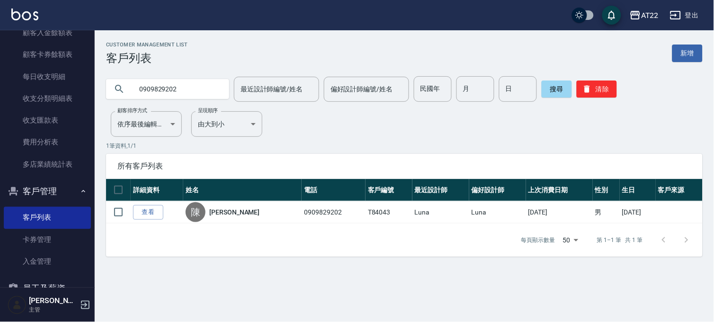
click at [156, 205] on link "查看" at bounding box center [148, 212] width 30 height 15
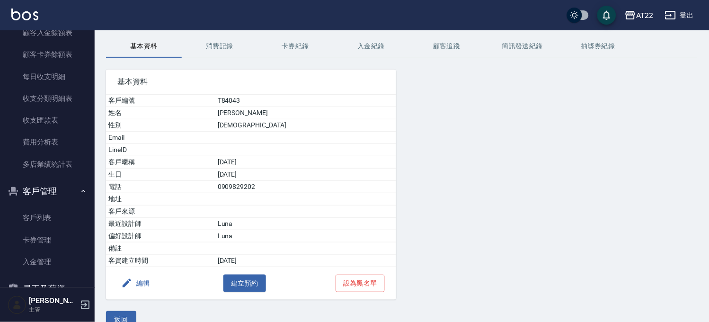
scroll to position [52, 0]
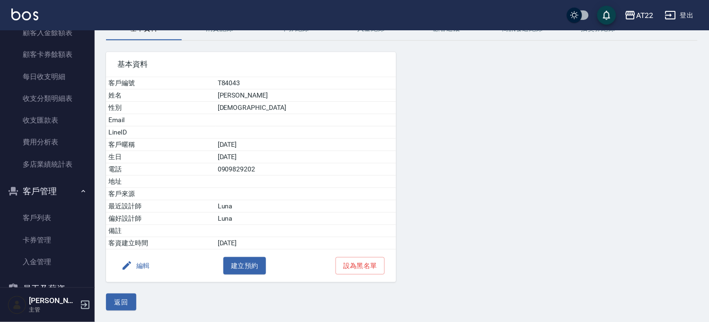
click at [116, 321] on div "顧客詳細資料 陳明瑋 基本資料 消費記錄 卡券紀錄 入金紀錄 顧客追蹤 簡訊發送紀錄 抽獎券紀錄 基本資料 客戶編號 T84043 姓名 陳明瑋 性別 MAL…" at bounding box center [402, 150] width 615 height 343
click at [129, 299] on button "返回" at bounding box center [121, 303] width 30 height 18
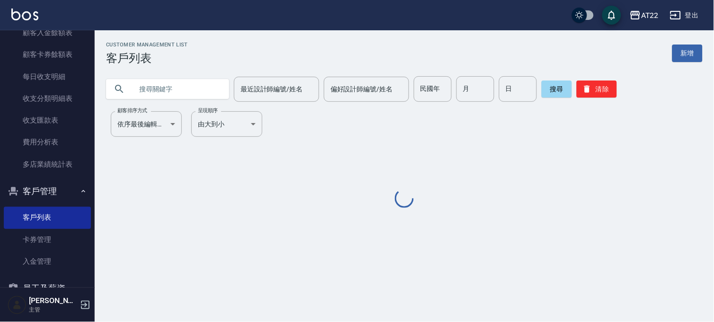
click at [210, 100] on input "text" at bounding box center [177, 89] width 89 height 26
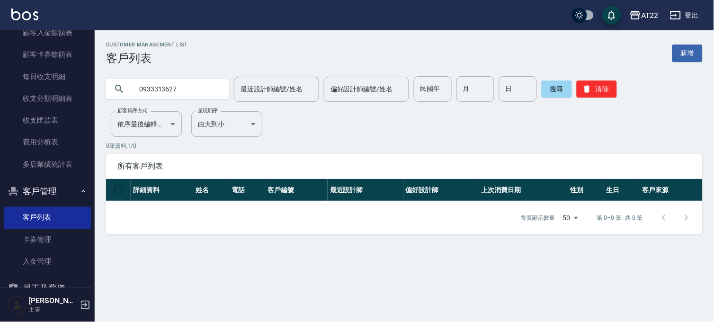
click at [181, 103] on div "Customer Management List 客戶列表 新增 0933313627 最近設計師編號/姓名 最近設計師編號/姓名 偏好設計師編號/姓名 偏好…" at bounding box center [404, 138] width 619 height 193
click at [181, 93] on input "0933313627" at bounding box center [177, 89] width 89 height 26
paste input "72593052"
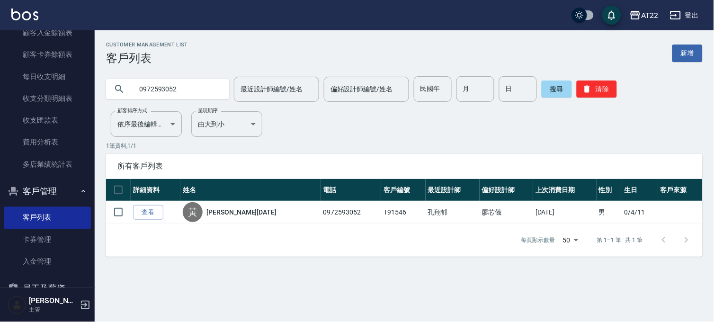
drag, startPoint x: 183, startPoint y: 73, endPoint x: 183, endPoint y: 79, distance: 5.7
click at [183, 74] on div "0972593052 最近設計師編號/姓名 最近設計師編號/姓名 偏好設計師編號/姓名 偏好設計師編號/姓名 民國年 民國年 月 月 日 日 搜尋 清除" at bounding box center [399, 83] width 608 height 37
click at [183, 79] on input "0972593052" at bounding box center [177, 89] width 89 height 26
paste input "5019258"
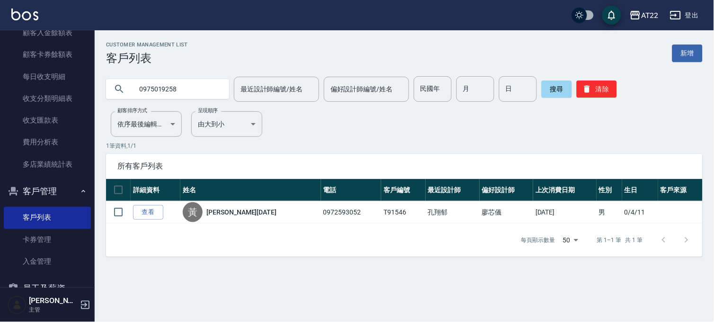
type input "0975019258"
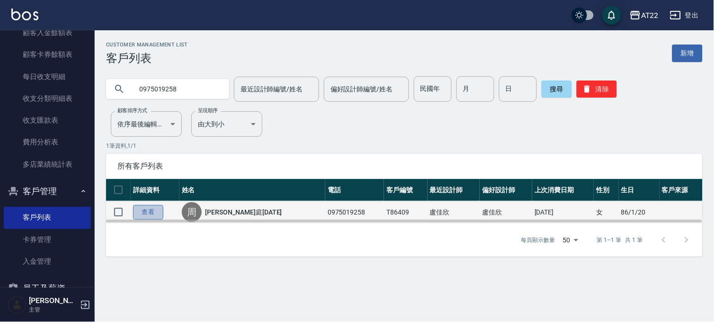
click at [145, 213] on link "查看" at bounding box center [148, 212] width 30 height 15
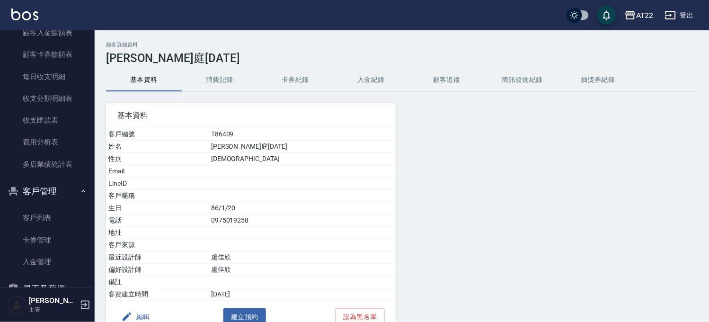
click at [212, 82] on button "消費記錄" at bounding box center [220, 80] width 76 height 23
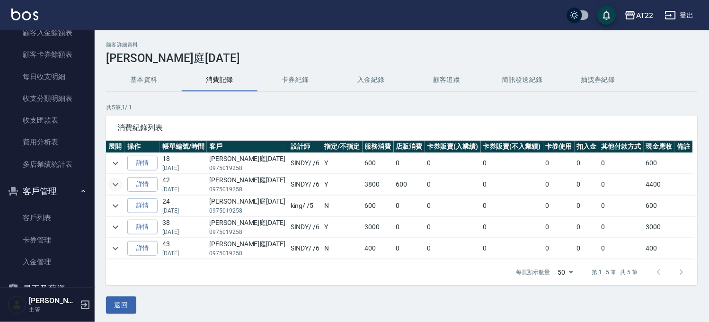
click at [114, 181] on icon "expand row" at bounding box center [115, 184] width 11 height 11
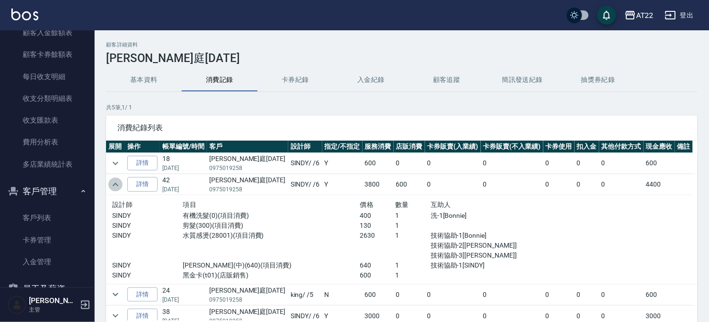
click at [114, 181] on icon "expand row" at bounding box center [115, 184] width 11 height 11
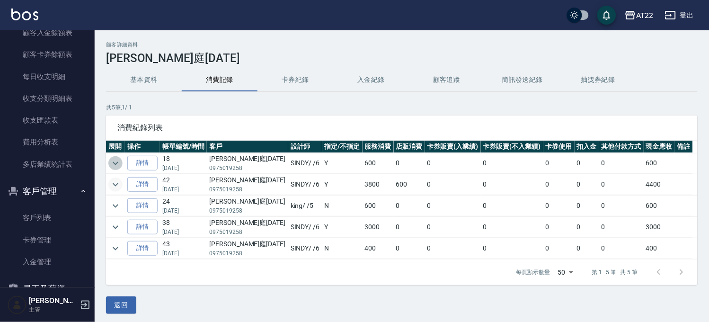
click at [115, 159] on icon "expand row" at bounding box center [115, 163] width 11 height 11
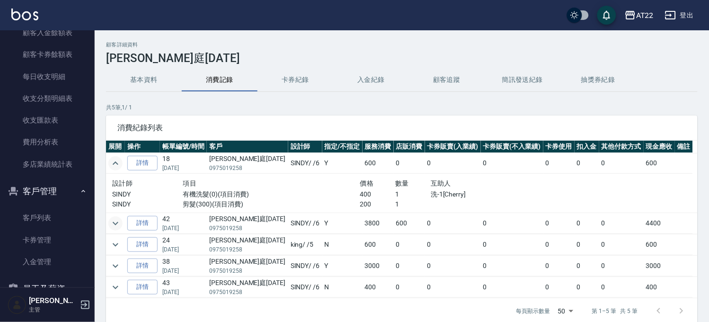
click at [115, 159] on icon "expand row" at bounding box center [115, 163] width 11 height 11
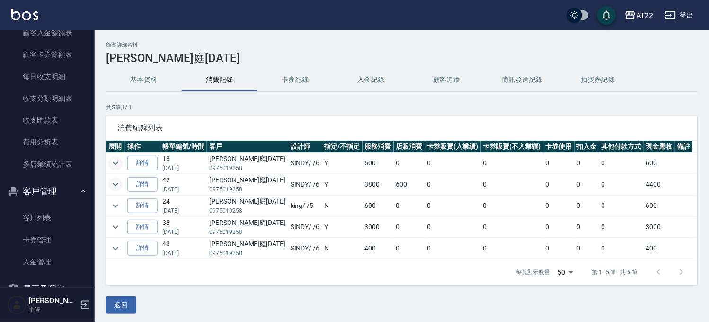
click at [136, 77] on button "基本資料" at bounding box center [144, 80] width 76 height 23
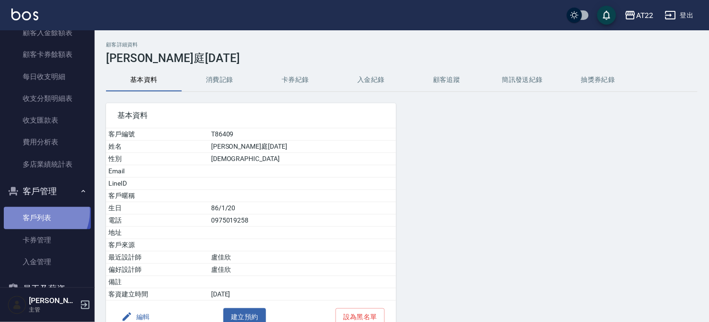
click at [40, 211] on link "客戶列表" at bounding box center [47, 218] width 87 height 22
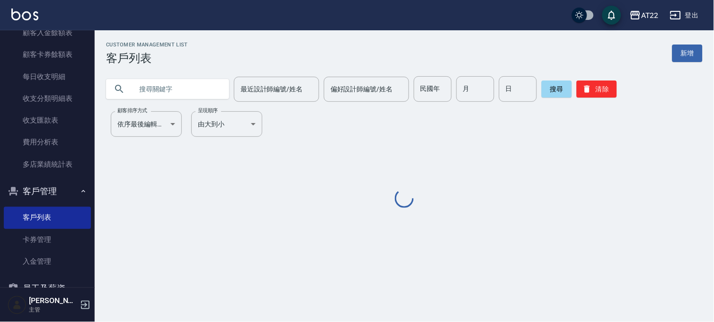
drag, startPoint x: 137, startPoint y: 82, endPoint x: 139, endPoint y: 94, distance: 11.5
click at [137, 82] on input "text" at bounding box center [177, 89] width 89 height 26
paste input "0937938076"
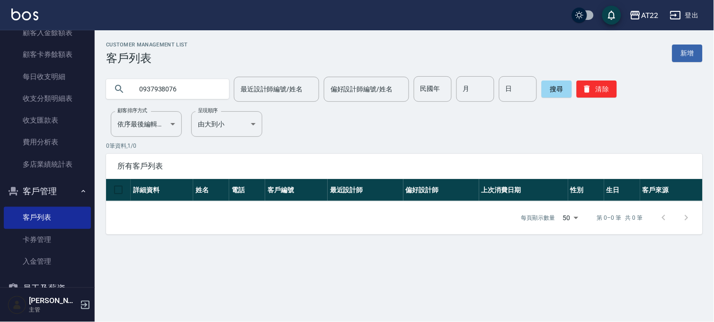
click at [192, 95] on input "0937938076" at bounding box center [177, 89] width 89 height 26
click at [171, 87] on input "0937938076" at bounding box center [177, 89] width 89 height 26
paste input "75019258"
type input "0975019258"
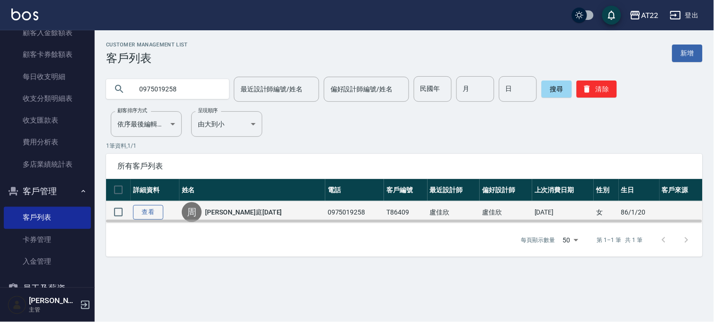
click at [143, 214] on link "查看" at bounding box center [148, 212] width 30 height 15
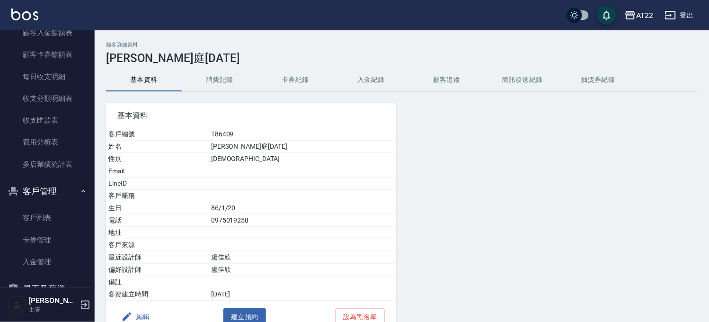
click at [209, 82] on button "消費記錄" at bounding box center [220, 80] width 76 height 23
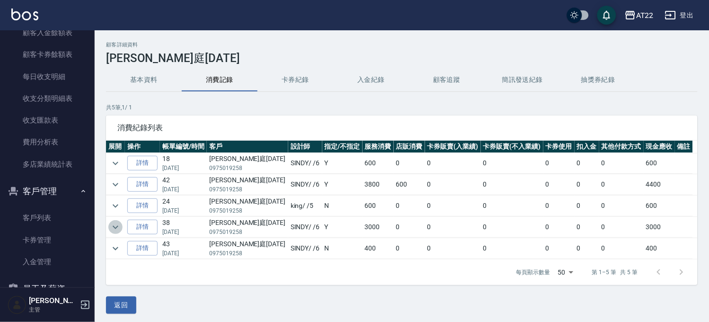
click at [116, 229] on icon "expand row" at bounding box center [115, 227] width 11 height 11
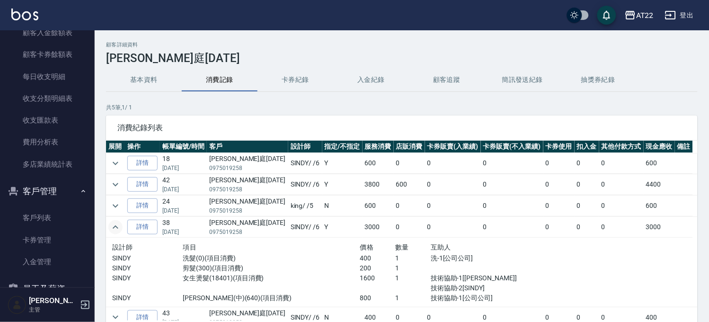
click at [116, 229] on icon "expand row" at bounding box center [115, 227] width 11 height 11
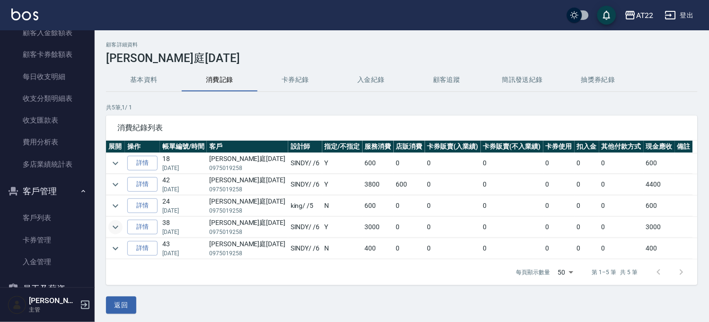
click at [115, 258] on td at bounding box center [115, 248] width 19 height 21
click at [115, 256] on button "expand row" at bounding box center [115, 248] width 14 height 14
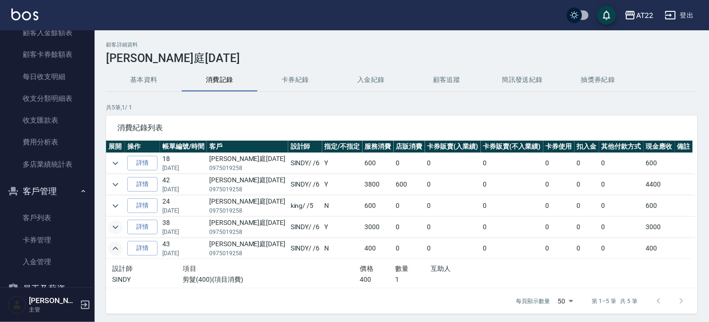
click at [114, 253] on icon "expand row" at bounding box center [115, 248] width 11 height 11
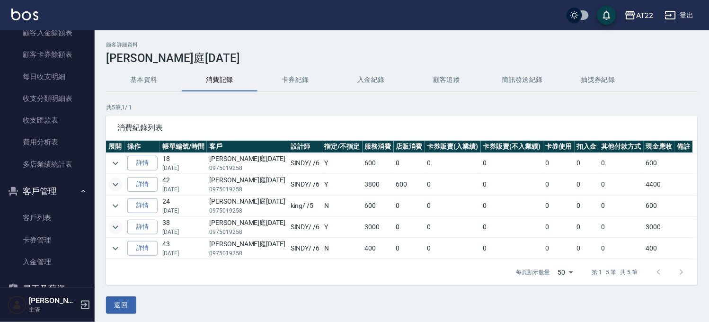
click at [110, 186] on icon "expand row" at bounding box center [115, 184] width 11 height 11
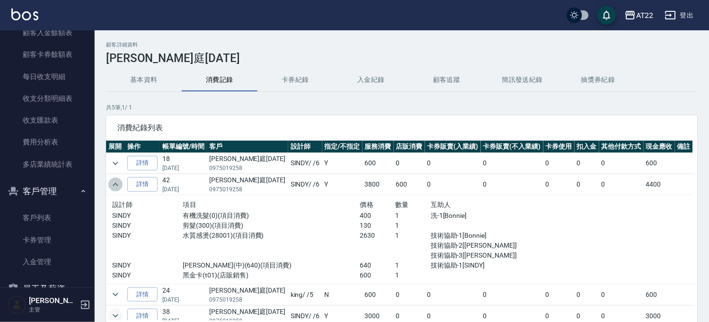
click at [110, 186] on icon "expand row" at bounding box center [115, 184] width 11 height 11
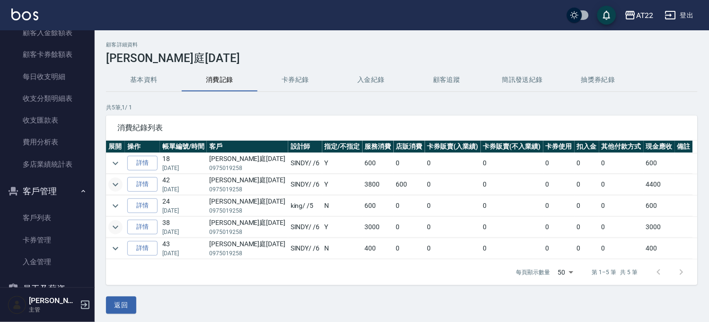
click at [112, 155] on td at bounding box center [115, 163] width 19 height 21
click at [124, 162] on td at bounding box center [115, 163] width 19 height 21
click at [120, 162] on icon "expand row" at bounding box center [115, 163] width 11 height 11
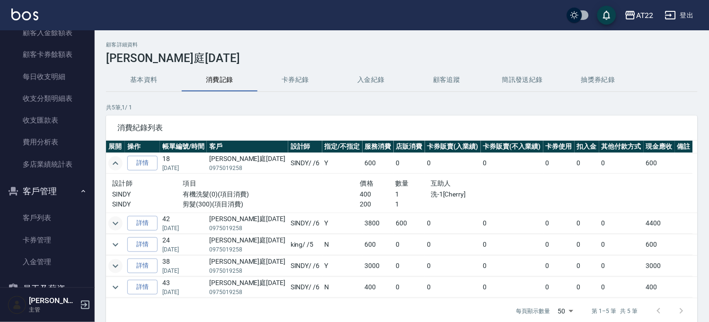
click at [120, 162] on icon "expand row" at bounding box center [115, 163] width 11 height 11
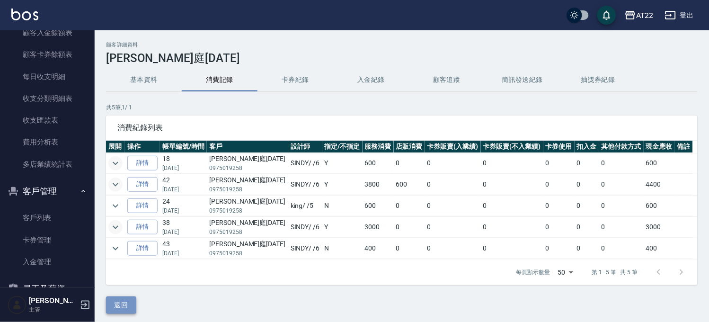
click at [118, 305] on button "返回" at bounding box center [121, 305] width 30 height 18
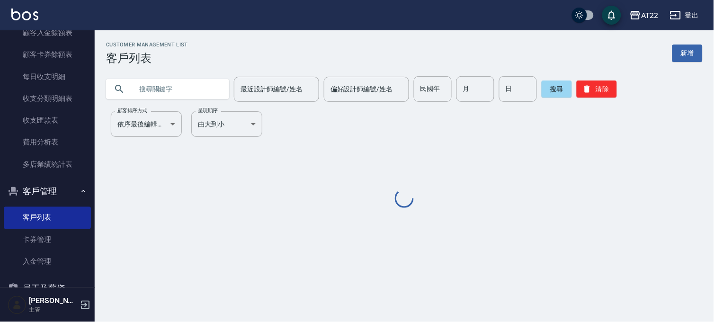
click at [164, 93] on input "text" at bounding box center [177, 89] width 89 height 26
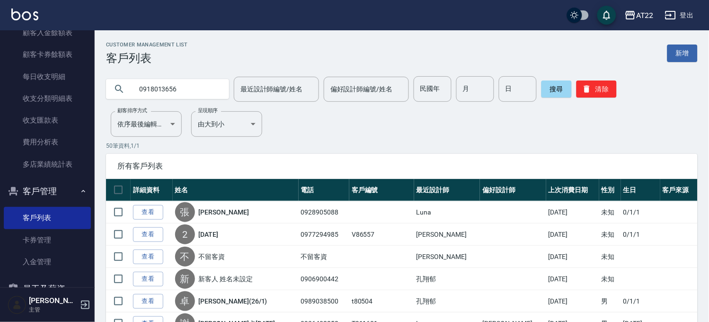
type input "0918013656"
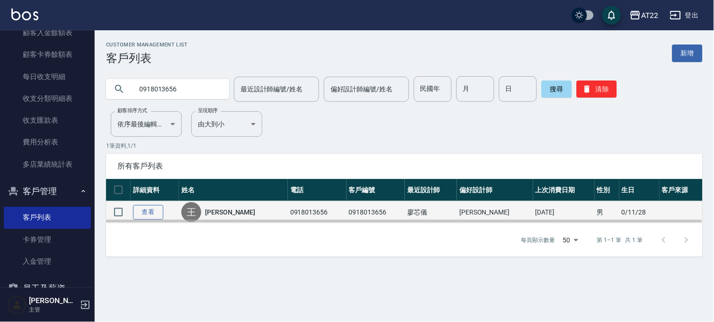
click at [140, 207] on link "查看" at bounding box center [148, 212] width 30 height 15
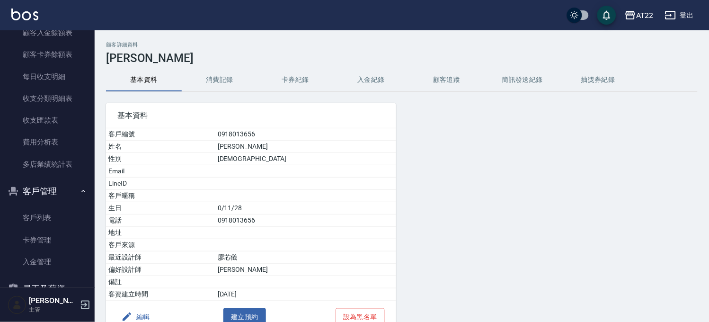
click at [214, 99] on div "基本資料 客戶編號 0918013656 姓名 王志宇 性別 MALE Email LineID 客戶暱稱 生日 0/11/28 電話 0918013656 …" at bounding box center [246, 212] width 302 height 241
click at [216, 92] on div "基本資料 客戶編號 0918013656 姓名 王志宇 性別 MALE Email LineID 客戶暱稱 生日 0/11/28 電話 0918013656 …" at bounding box center [246, 212] width 302 height 241
click at [212, 82] on button "消費記錄" at bounding box center [220, 80] width 76 height 23
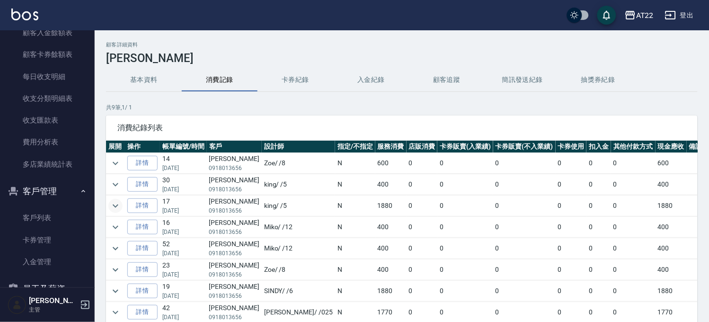
click at [116, 206] on icon "expand row" at bounding box center [116, 205] width 6 height 3
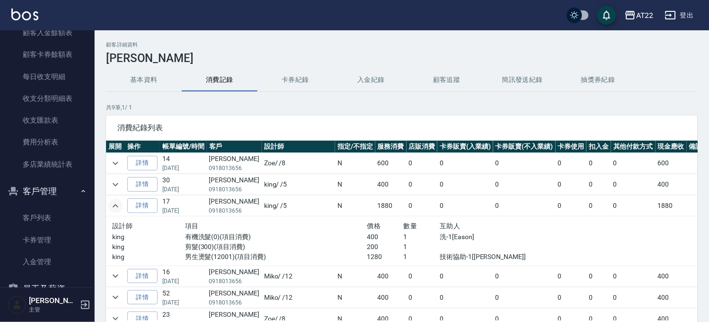
click at [116, 206] on icon "expand row" at bounding box center [116, 205] width 6 height 3
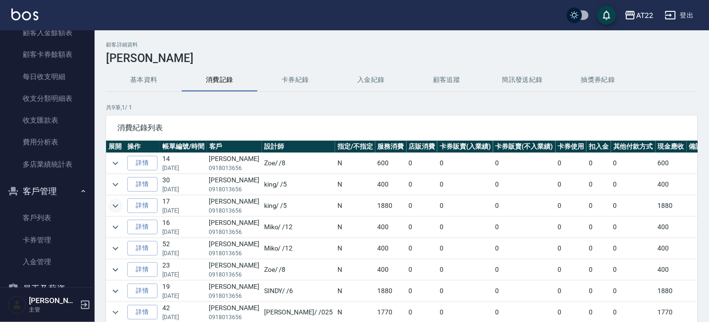
scroll to position [64, 0]
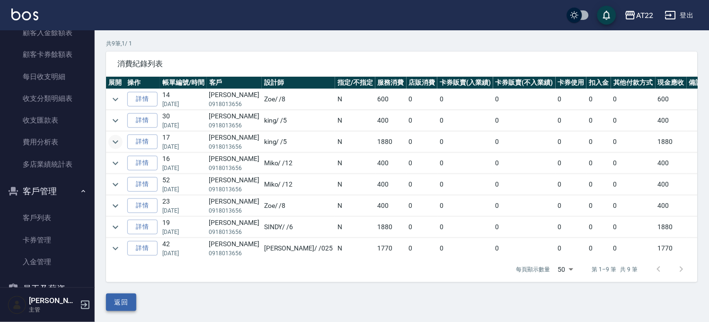
click at [130, 302] on button "返回" at bounding box center [121, 303] width 30 height 18
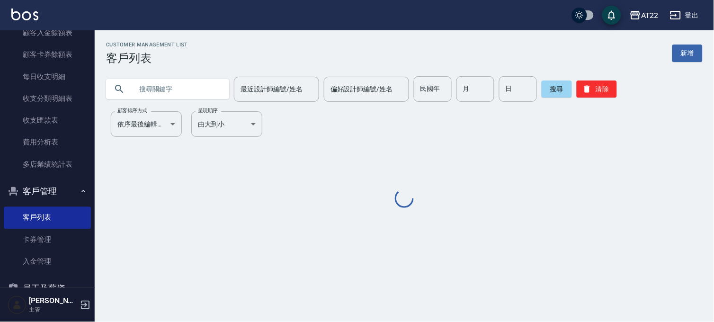
click at [152, 84] on input "text" at bounding box center [177, 89] width 89 height 26
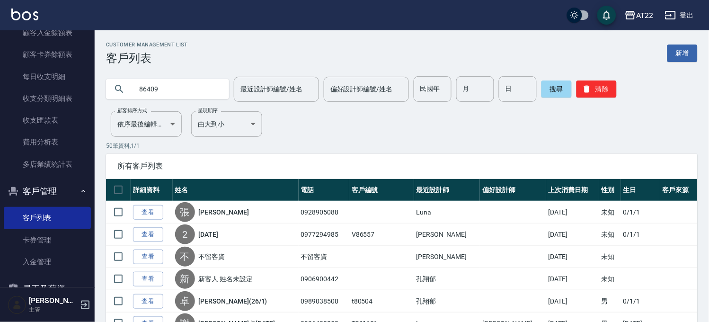
type input "86409"
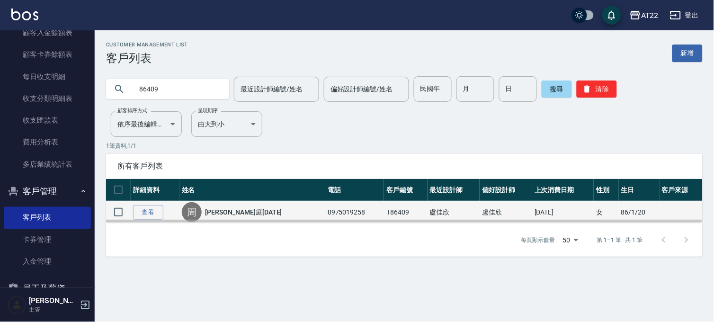
click at [239, 210] on link "[PERSON_NAME]庭[DATE]" at bounding box center [244, 211] width 77 height 9
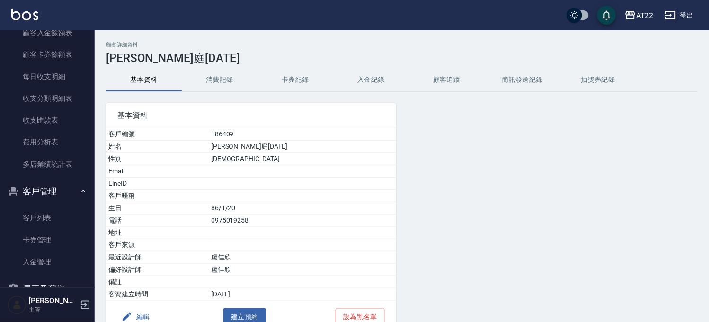
click at [221, 85] on button "消費記錄" at bounding box center [220, 80] width 76 height 23
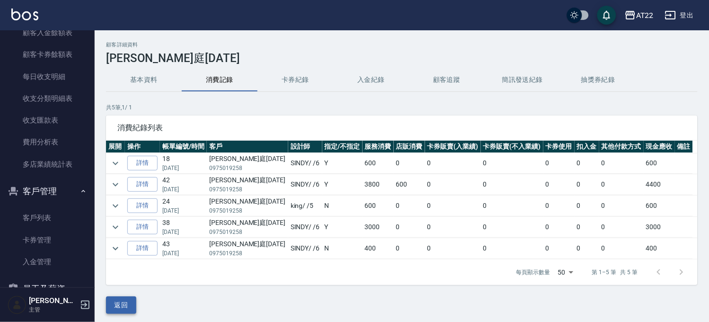
click at [121, 297] on button "返回" at bounding box center [121, 305] width 30 height 18
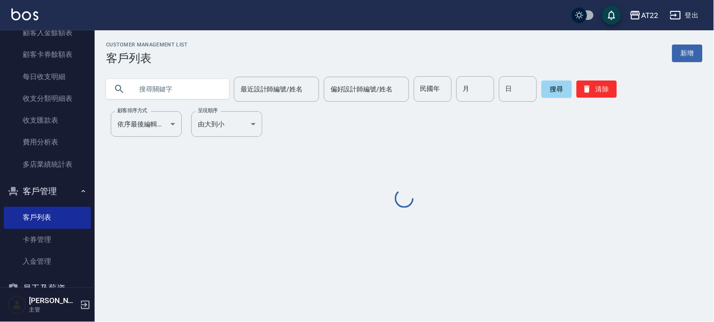
click at [201, 95] on input "text" at bounding box center [177, 89] width 89 height 26
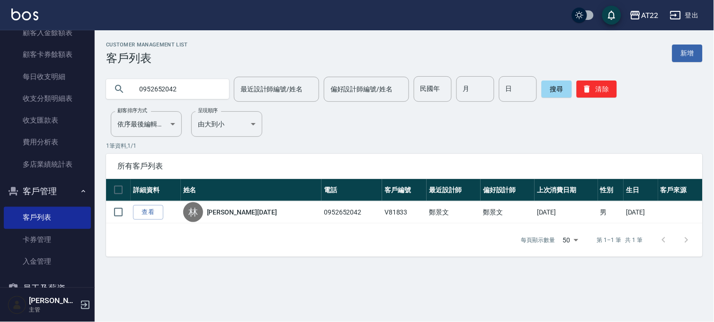
click at [201, 95] on input "0952652042" at bounding box center [177, 89] width 89 height 26
click at [201, 95] on input "0935662986" at bounding box center [177, 89] width 89 height 26
click at [183, 93] on input "0915065868" at bounding box center [177, 89] width 89 height 26
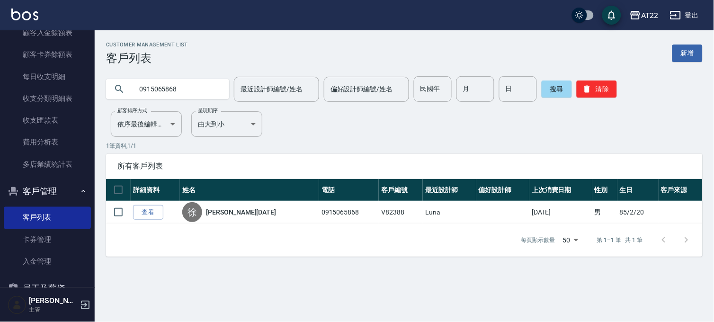
click at [183, 93] on input "0915065868" at bounding box center [177, 89] width 89 height 26
type input "0968115488"
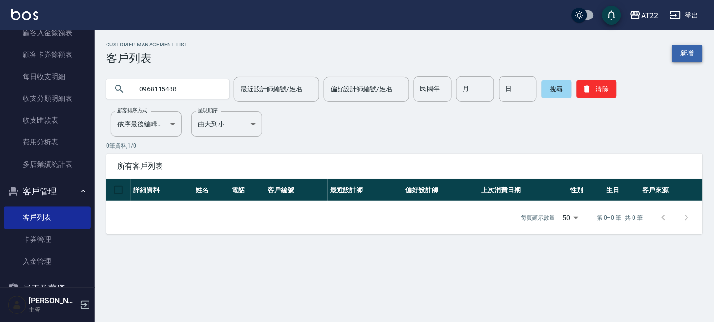
click at [688, 50] on link "新增" at bounding box center [687, 54] width 30 height 18
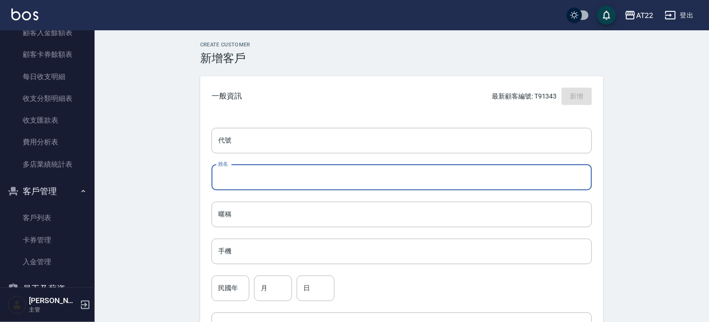
click at [247, 174] on input "姓名" at bounding box center [402, 178] width 381 height 26
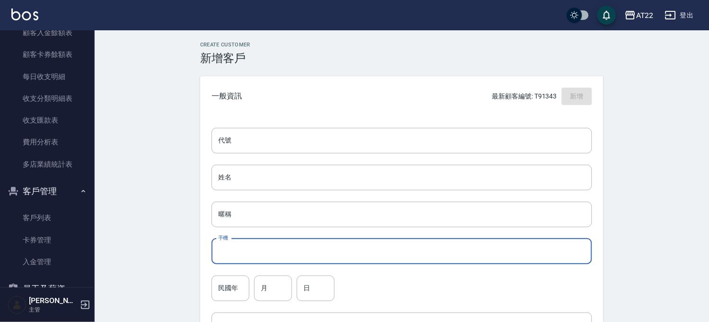
click at [239, 245] on input "手機" at bounding box center [402, 252] width 381 height 26
paste input "0968115488"
type input "0968115488"
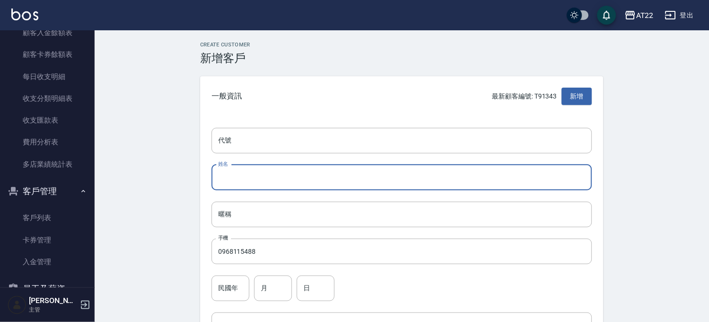
click at [267, 182] on input "姓名" at bounding box center [402, 178] width 381 height 26
paste input "[PERSON_NAME]"
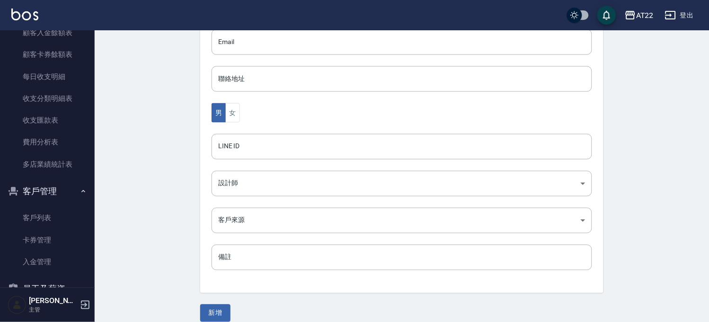
scroll to position [295, 0]
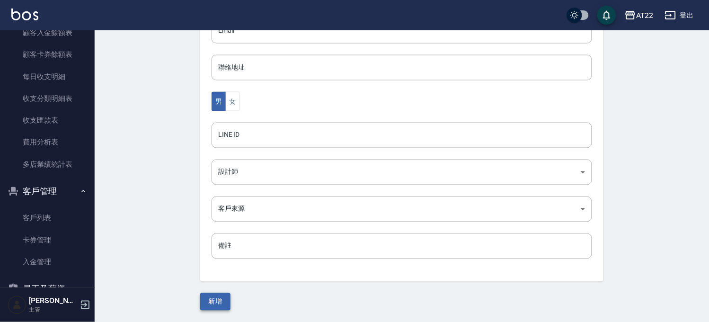
type input "[PERSON_NAME]"
click at [216, 297] on button "新增" at bounding box center [215, 302] width 30 height 18
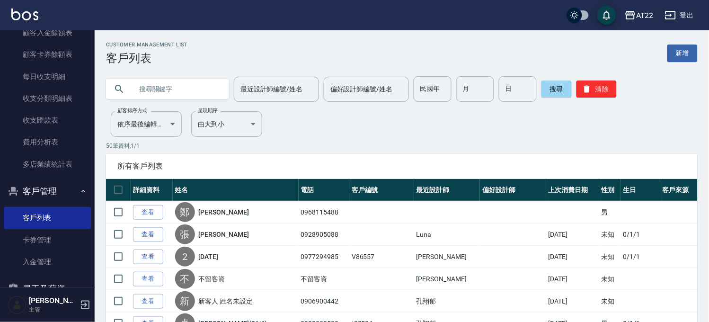
click at [180, 84] on input "text" at bounding box center [177, 89] width 89 height 26
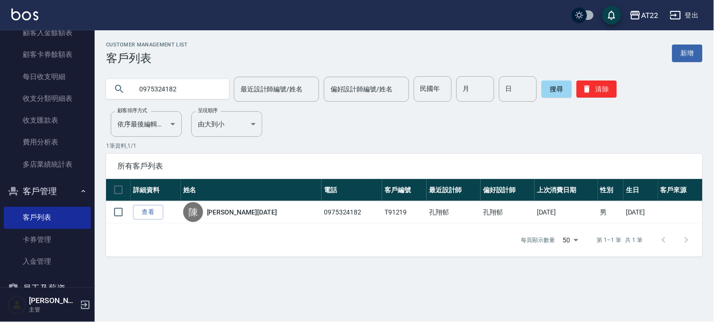
click at [181, 91] on input "0975324182" at bounding box center [177, 89] width 89 height 26
click at [203, 83] on input "0905519931" at bounding box center [177, 89] width 89 height 26
type input "0987488081"
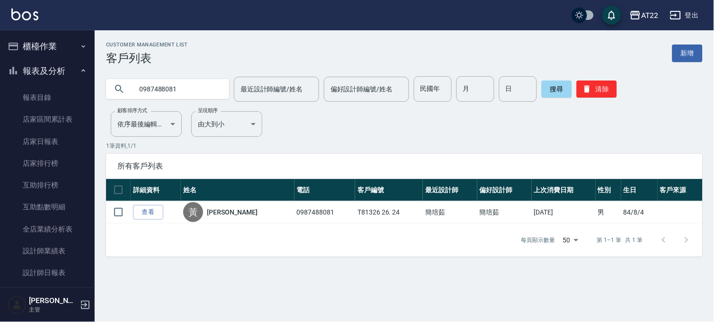
click at [58, 46] on button "櫃檯作業" at bounding box center [47, 46] width 87 height 25
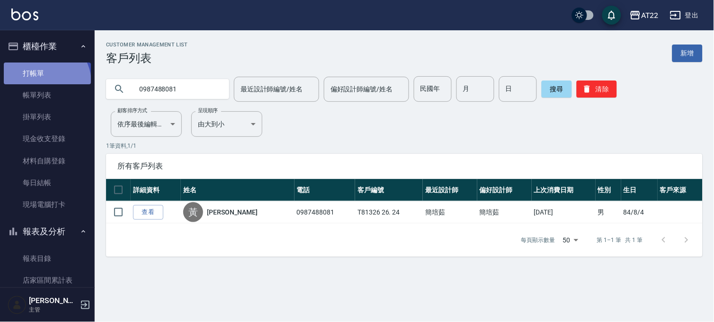
click at [44, 82] on link "打帳單" at bounding box center [47, 74] width 87 height 22
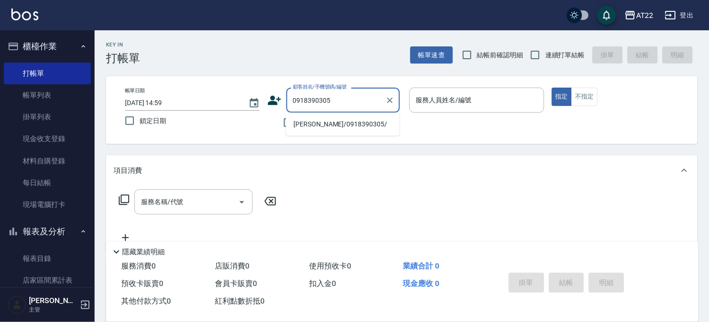
click at [347, 124] on li "[PERSON_NAME]/0918390305/" at bounding box center [343, 124] width 114 height 16
type input "[PERSON_NAME]/0918390305/"
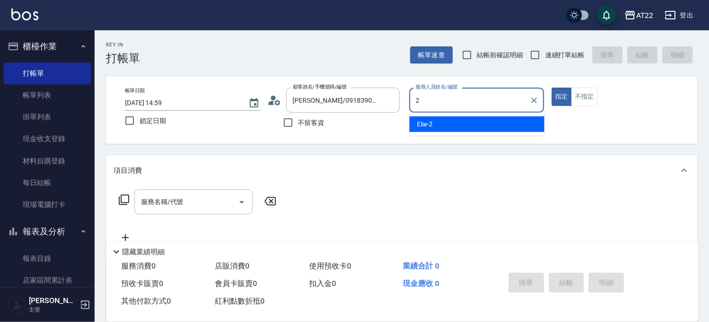
type input "Elie-2"
type button "true"
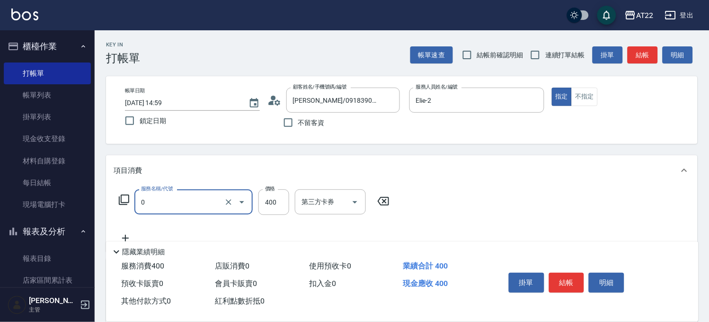
type input "有機洗髮(0)"
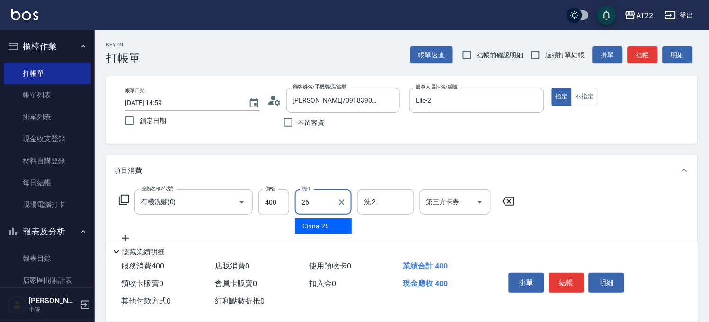
type input "Cinna-26"
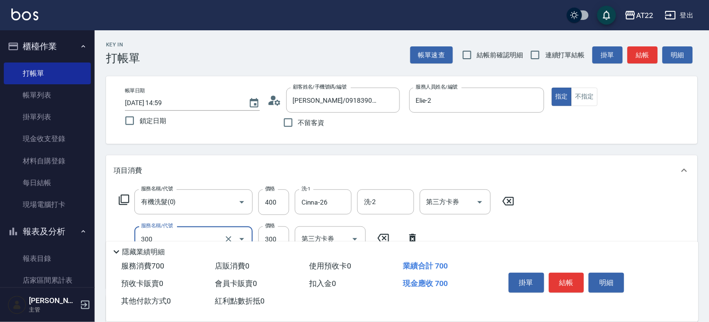
type input "剪髮(300)"
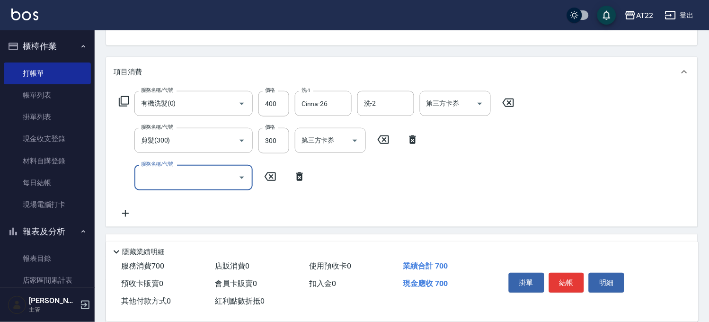
scroll to position [105, 0]
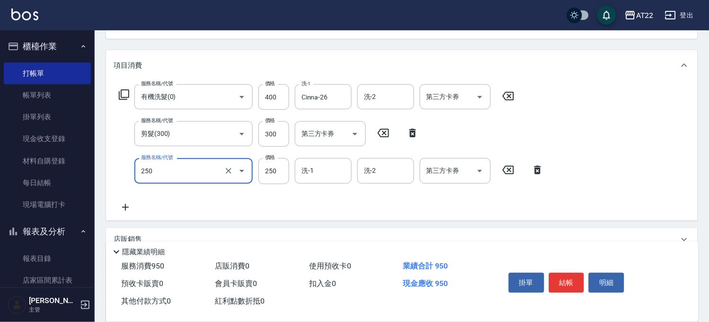
type input "升級滋養護髮(250)"
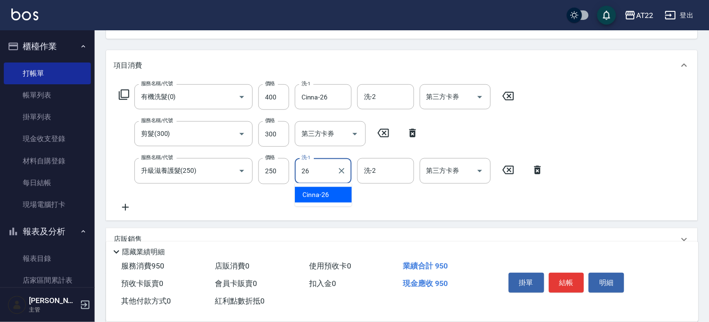
type input "Cinna-26"
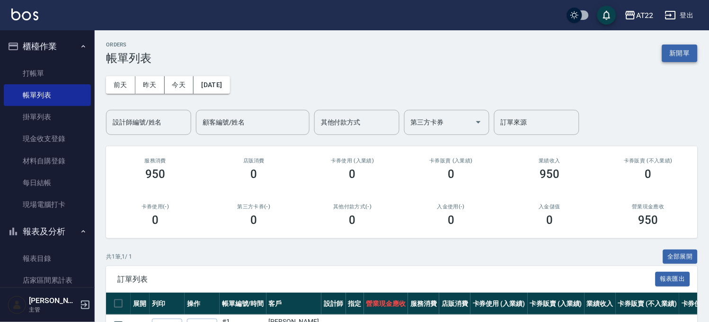
click at [671, 50] on button "新開單" at bounding box center [680, 54] width 36 height 18
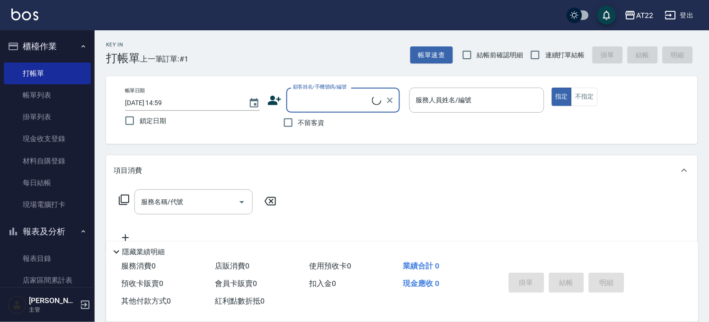
click at [548, 46] on label "連續打單結帳" at bounding box center [556, 55] width 60 height 20
click at [546, 46] on input "連續打單結帳" at bounding box center [536, 55] width 20 height 20
checkbox input "true"
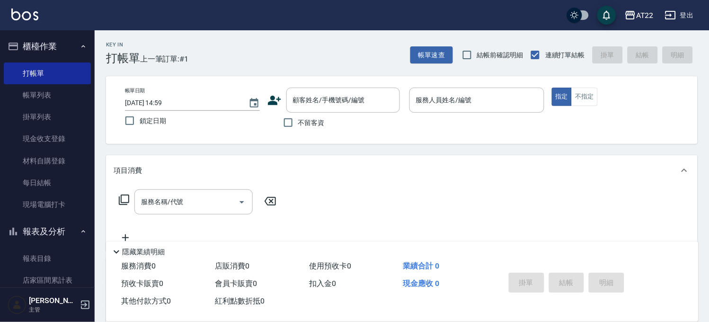
click at [344, 84] on div "帳單日期 2025/10/10 14:59 鎖定日期 顧客姓名/手機號碼/編號 顧客姓名/手機號碼/編號 不留客資 服務人員姓名/編號 服務人員姓名/編號 指…" at bounding box center [402, 110] width 592 height 68
click at [340, 113] on div "不留客資" at bounding box center [334, 123] width 133 height 20
click at [307, 130] on label "不留客資" at bounding box center [301, 123] width 46 height 20
click at [298, 130] on input "不留客資" at bounding box center [288, 123] width 20 height 20
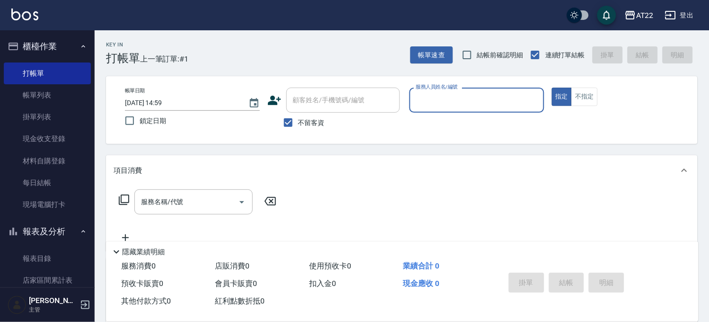
click at [301, 128] on label "不留客資" at bounding box center [301, 123] width 46 height 20
click at [298, 128] on input "不留客資" at bounding box center [288, 123] width 20 height 20
checkbox input "false"
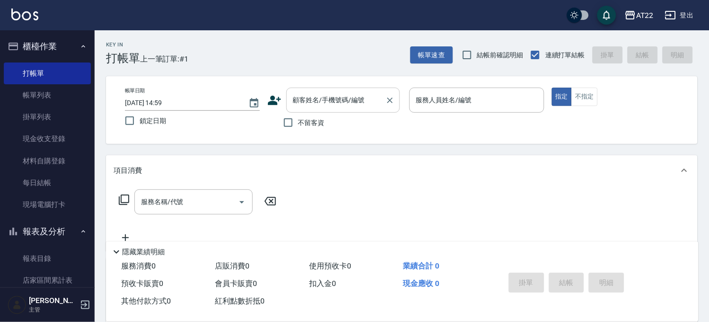
click at [313, 108] on input "顧客姓名/手機號碼/編號" at bounding box center [336, 100] width 91 height 17
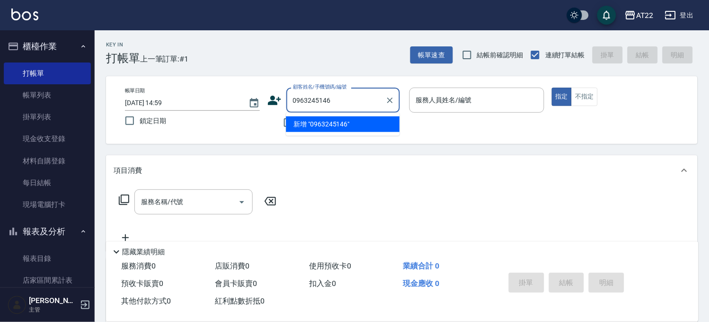
click at [310, 123] on li "新增 "0963245146"" at bounding box center [343, 124] width 114 height 16
type input "0963245146"
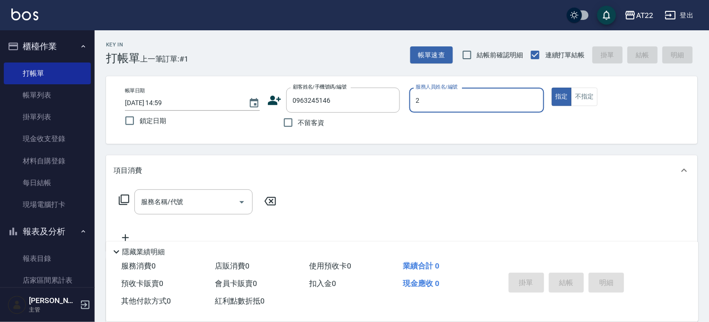
type input "Elie-2"
type button "true"
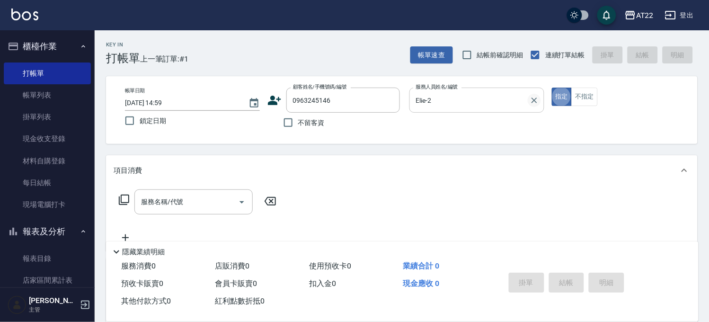
click at [531, 98] on icon "Clear" at bounding box center [534, 100] width 9 height 9
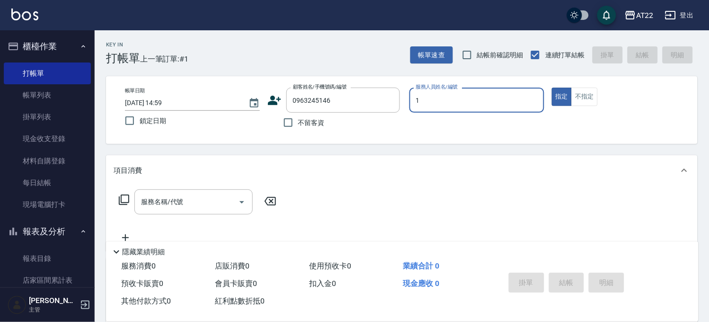
type input "[PERSON_NAME]-1"
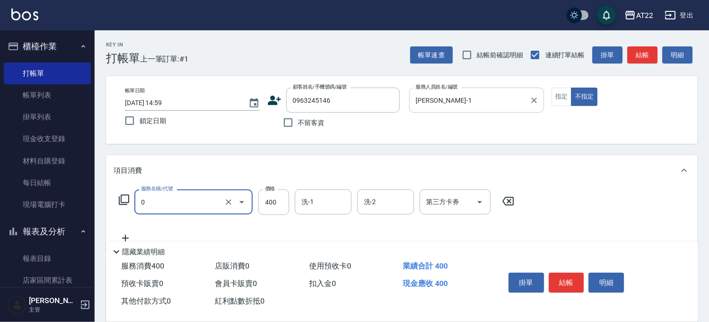
type input "有機洗髮(0)"
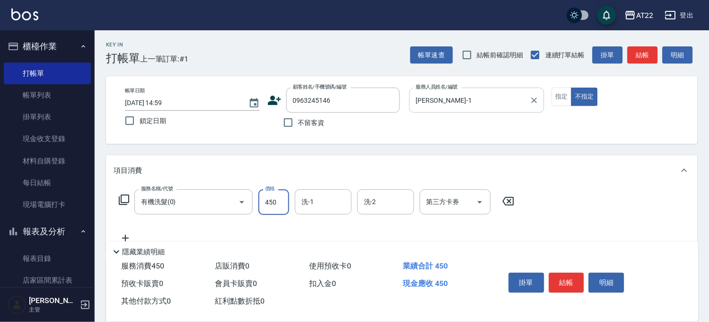
type input "450"
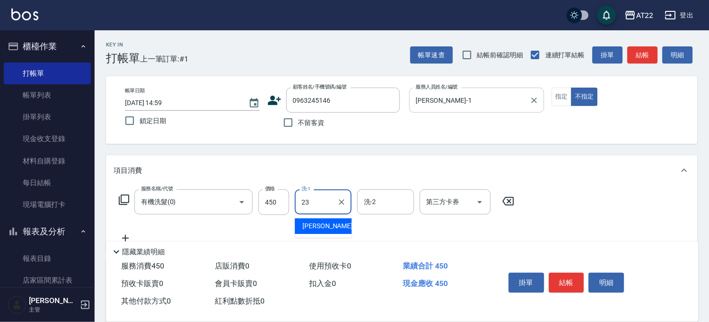
type input "[PERSON_NAME]-23"
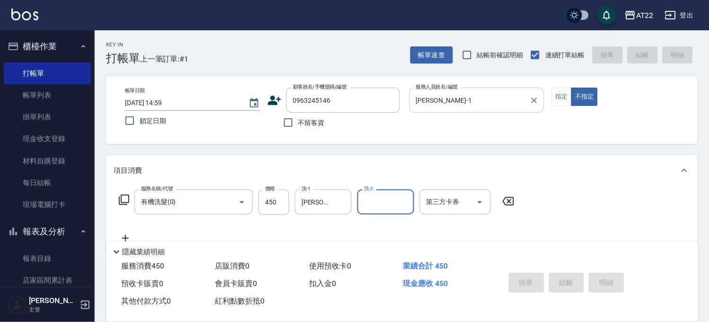
type input "[DATE] 15:00"
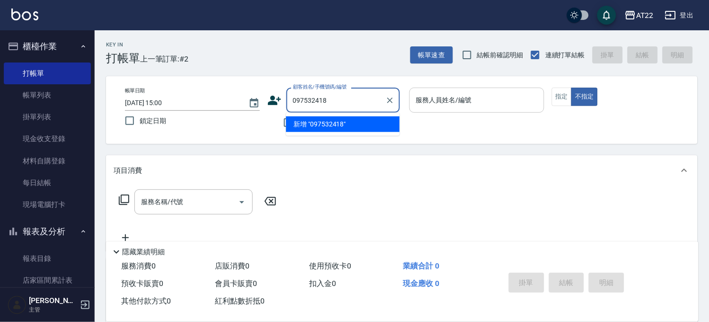
type input "0975324182"
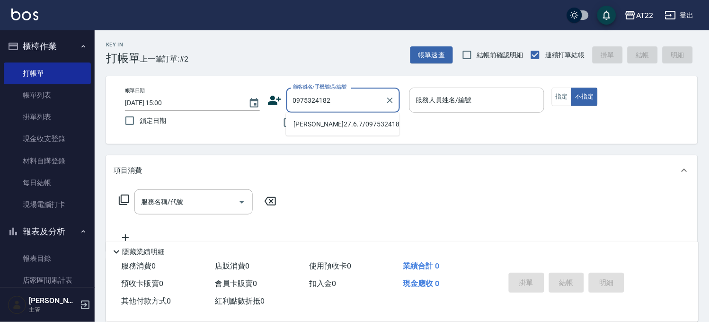
click at [357, 122] on li "[PERSON_NAME]27.6.7/0975324182/T91219" at bounding box center [343, 124] width 114 height 16
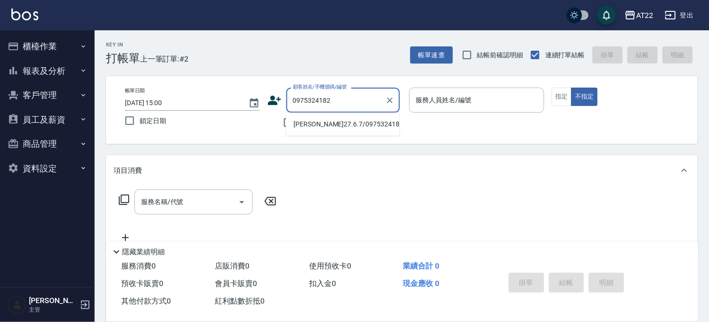
click at [337, 125] on li "[PERSON_NAME]27.6.7/0975324182/T91219" at bounding box center [343, 124] width 114 height 16
type input "[PERSON_NAME]27.6.7/0975324182/T91219"
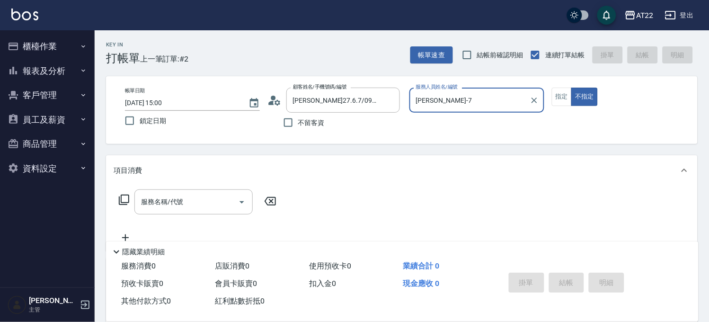
type input "[PERSON_NAME]-7"
click at [555, 92] on button "指定" at bounding box center [562, 97] width 20 height 18
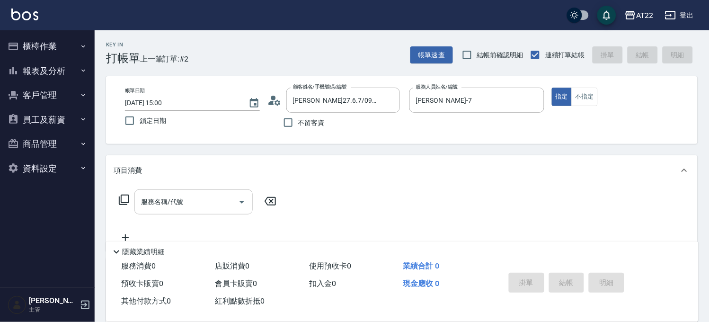
drag, startPoint x: 193, startPoint y: 194, endPoint x: 201, endPoint y: 193, distance: 7.6
click at [194, 194] on input "服務名稱/代號" at bounding box center [187, 202] width 96 height 17
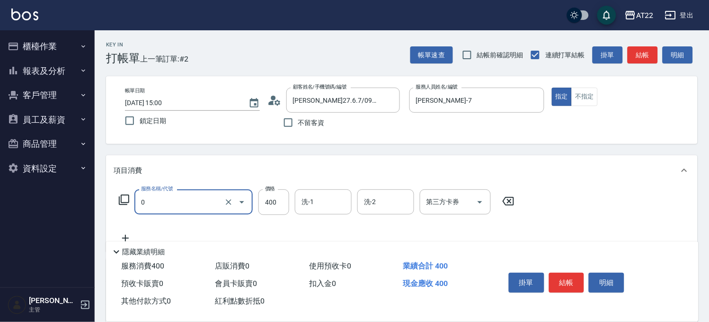
type input "有機洗髮(0)"
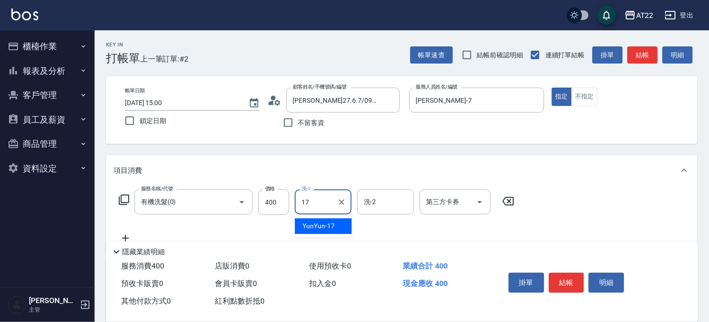
type input "YunYun-17"
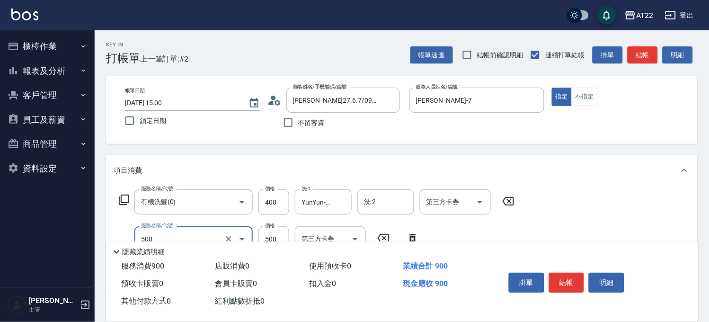
type input "剪髮(500)"
type input "630"
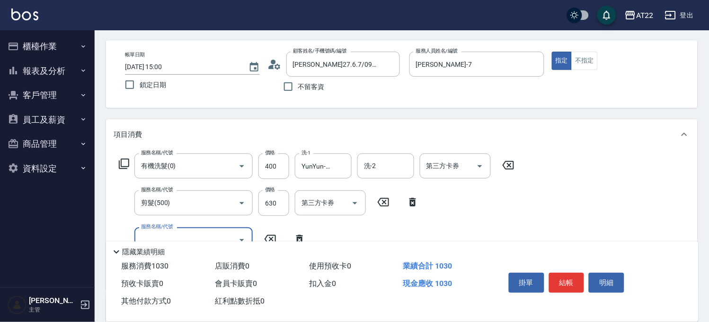
scroll to position [53, 0]
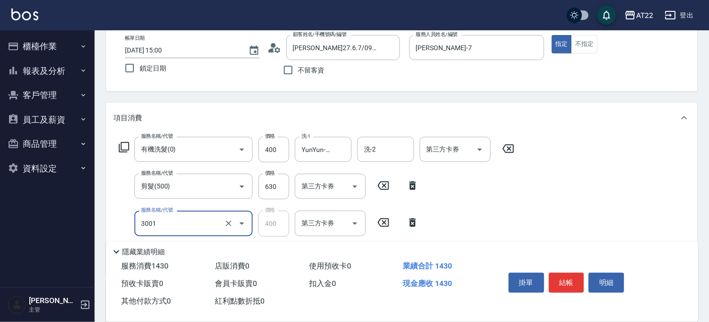
type input "側邊燙貼(3001)"
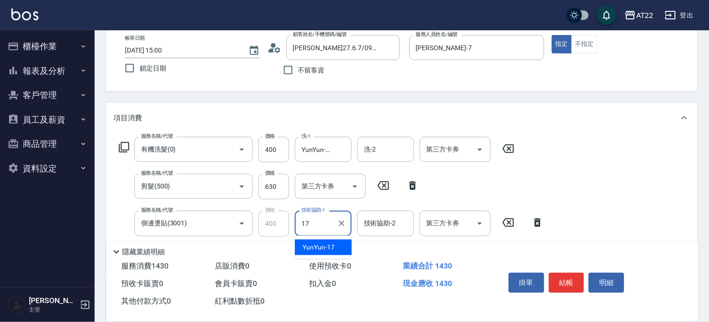
type input "YunYun-17"
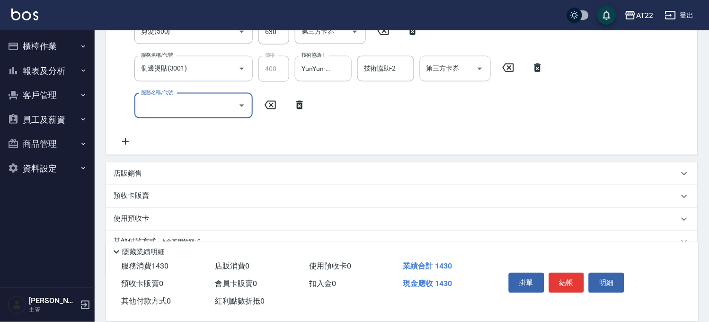
scroll to position [210, 0]
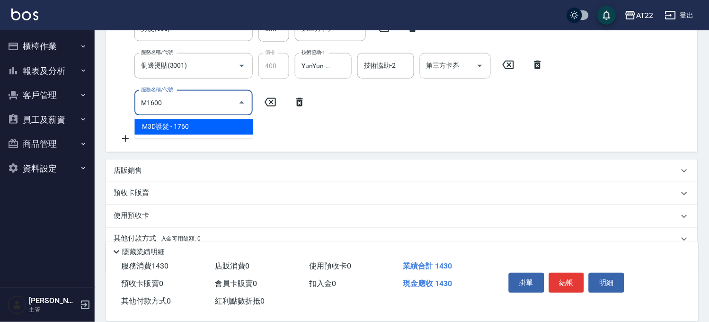
click at [195, 130] on span "M3D護髮 - 1760" at bounding box center [193, 127] width 118 height 16
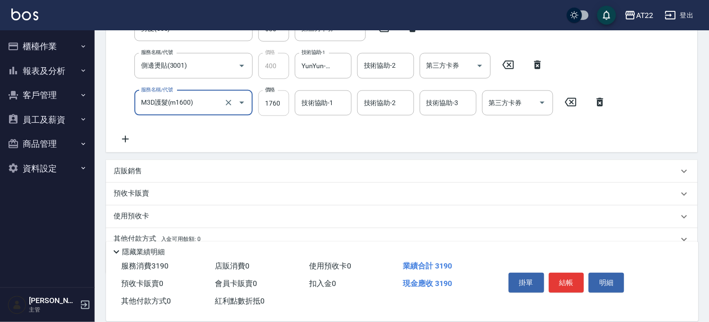
type input "M3D護髮(m1600)"
click at [276, 105] on div "服務名稱/代號 有機洗髮(0) 服務名稱/代號 價格 400 價格 洗-1 YunYun-17 洗-1 洗-2 洗-2 第三方卡券 第三方卡券 服務名稱/代號…" at bounding box center [363, 62] width 499 height 166
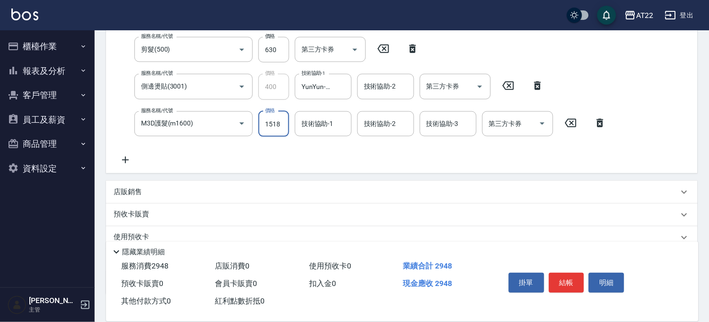
type input "1518"
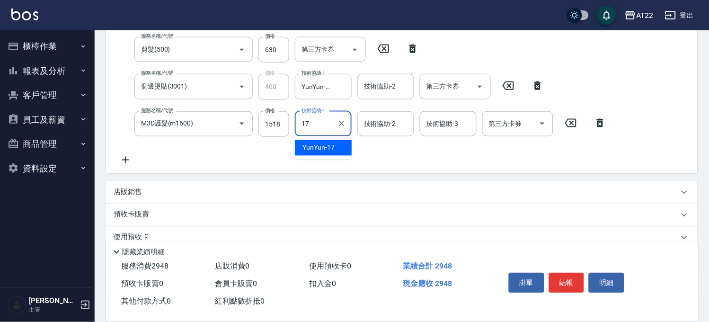
type input "YunYun-17"
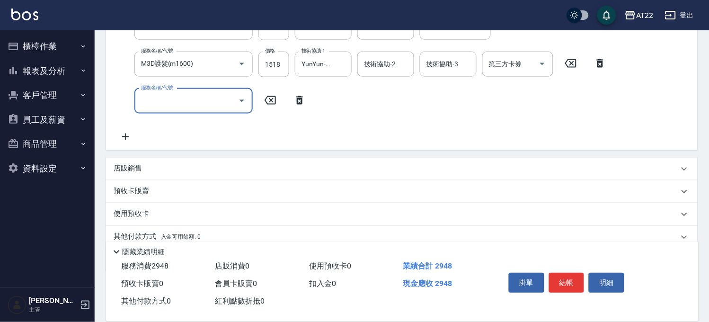
scroll to position [288, 0]
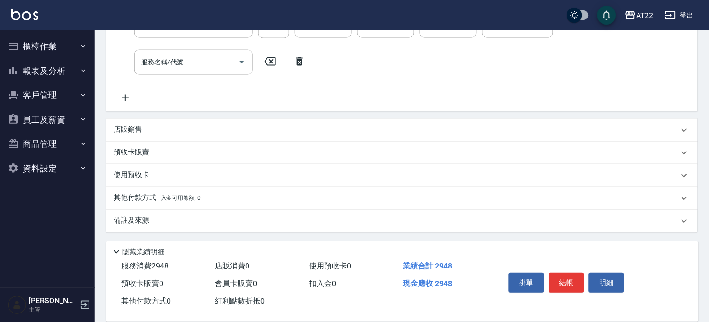
click at [164, 129] on div "店販銷售" at bounding box center [396, 130] width 565 height 10
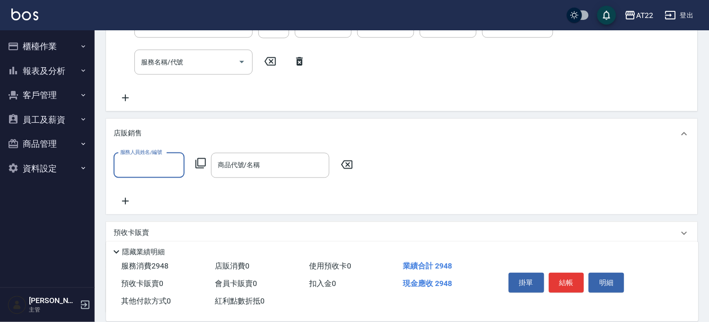
scroll to position [0, 0]
click at [164, 129] on div "店販銷售" at bounding box center [396, 134] width 565 height 10
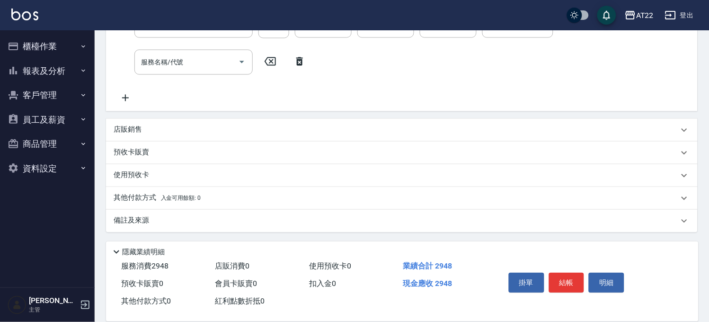
click at [158, 158] on div "預收卡販賣" at bounding box center [402, 153] width 592 height 23
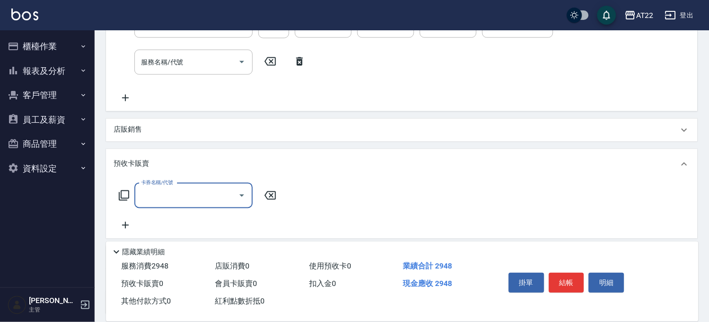
scroll to position [0, 0]
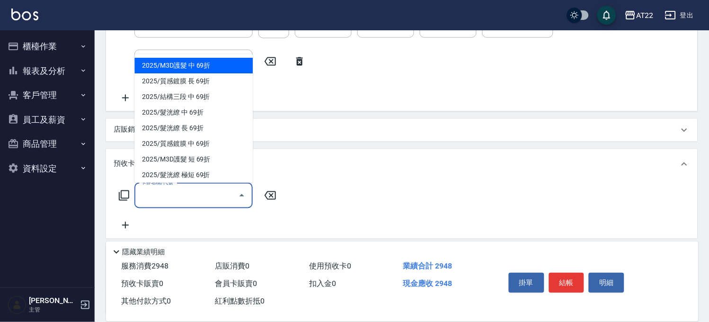
click at [153, 196] on input "卡券名稱/代號" at bounding box center [187, 196] width 96 height 17
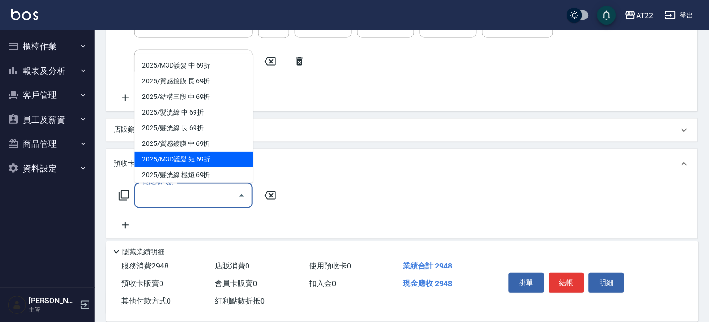
click at [178, 158] on span "2025/M3D護髮 短 69折" at bounding box center [193, 160] width 118 height 16
type input "2025/M3D護髮 短 69折"
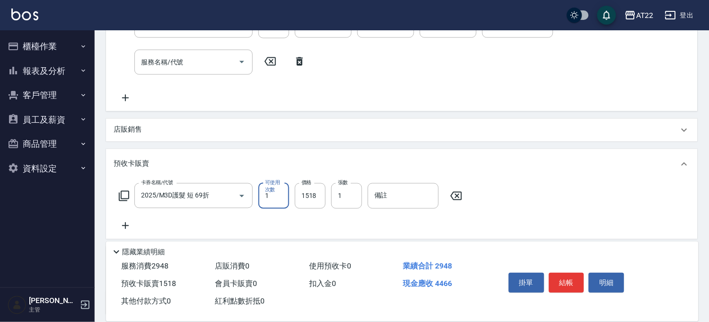
click at [271, 228] on div "卡券名稱/代號 2025/M3D護髮 短 69折 卡券名稱/代號 可使用次數 1 可使用次數 價格 1518 價格 張數 1 張數 備註 備註" at bounding box center [402, 207] width 577 height 48
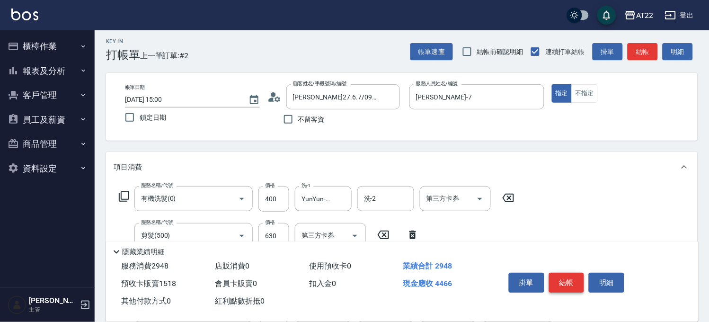
scroll to position [0, 0]
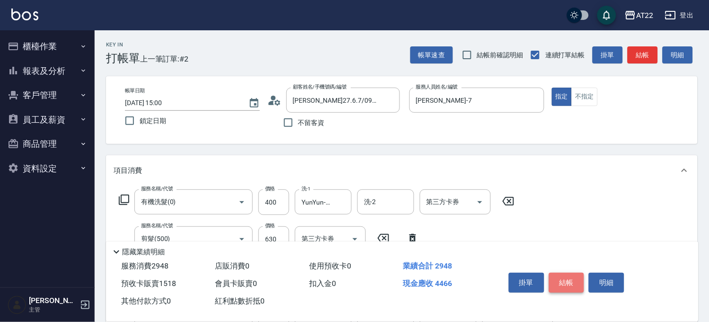
click at [571, 279] on button "結帳" at bounding box center [567, 283] width 36 height 20
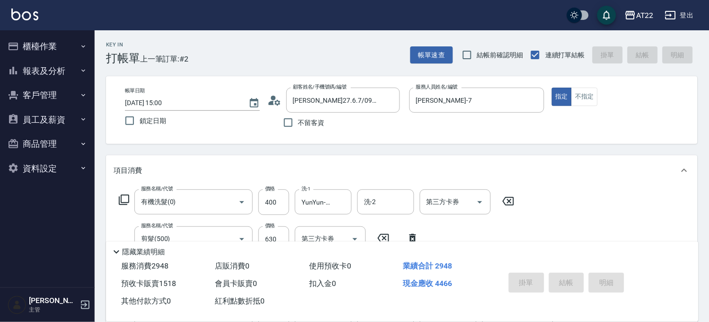
type input "2025/10/10 15:03"
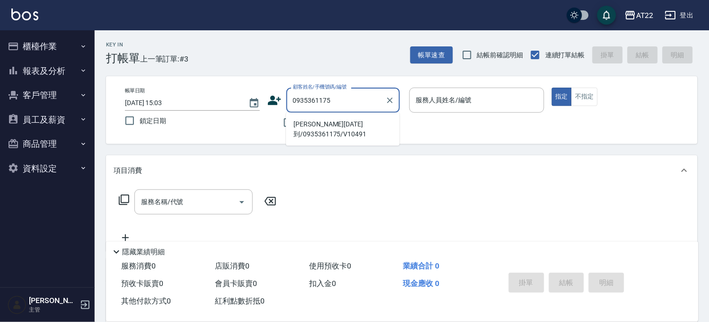
click at [338, 122] on li "吳承佑26.4.02到/0935361175/V10491" at bounding box center [343, 129] width 114 height 26
type input "吳承佑26.4.02到/0935361175/V10491"
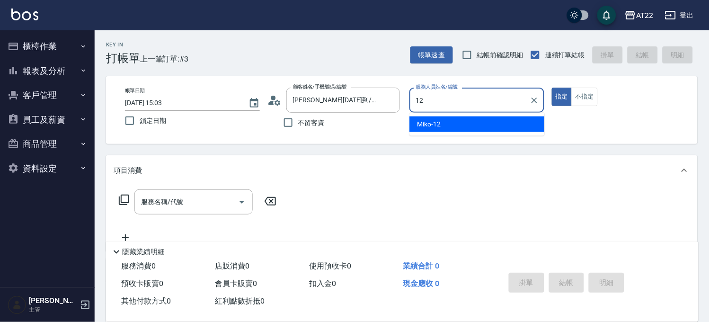
type input "Miko-12"
type button "true"
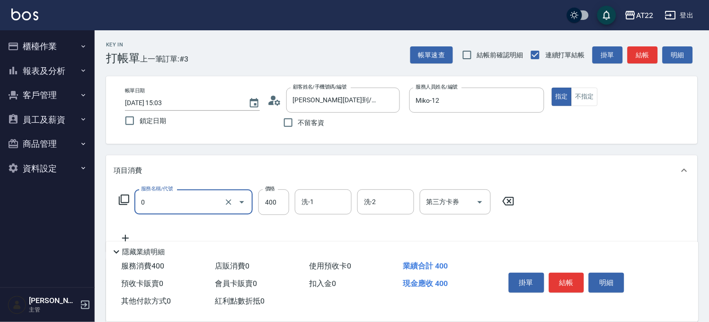
type input "有機洗髮(0)"
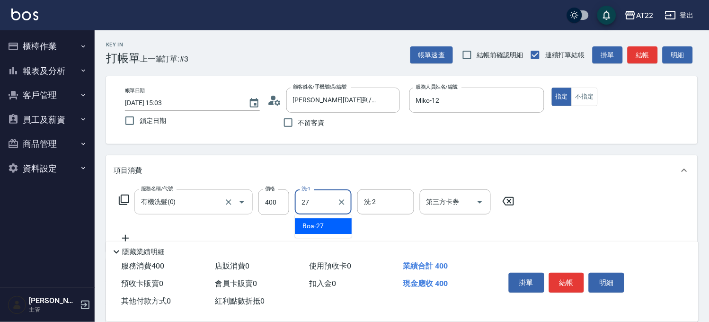
type input "Boa-27"
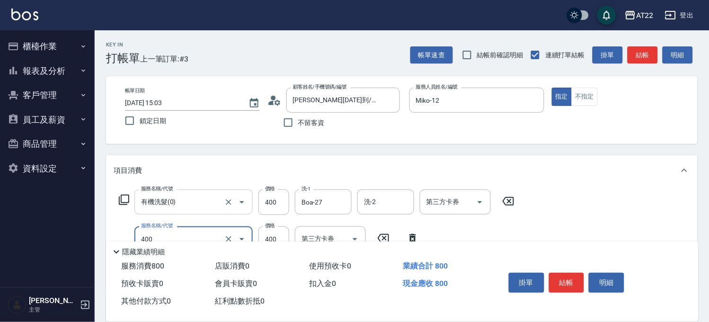
type input "剪髮(400)"
type input "350"
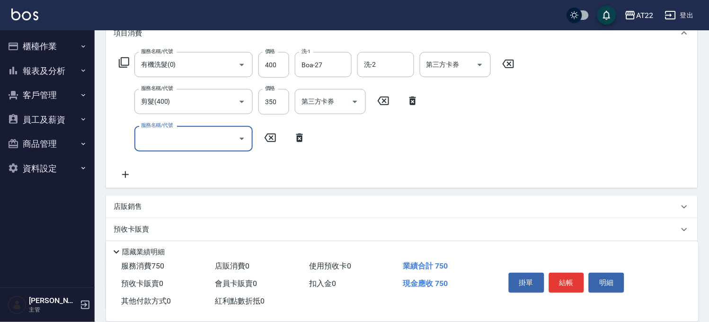
scroll to position [214, 0]
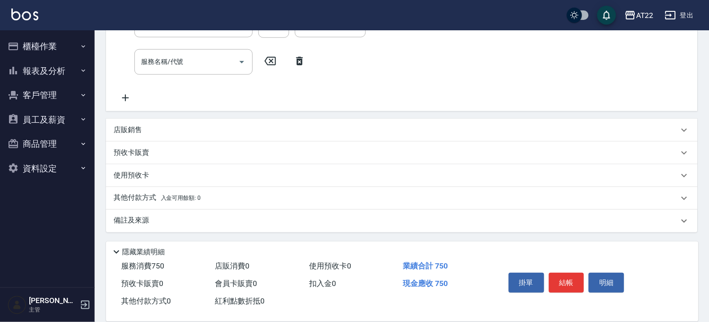
click at [173, 136] on div "店販銷售" at bounding box center [402, 130] width 592 height 23
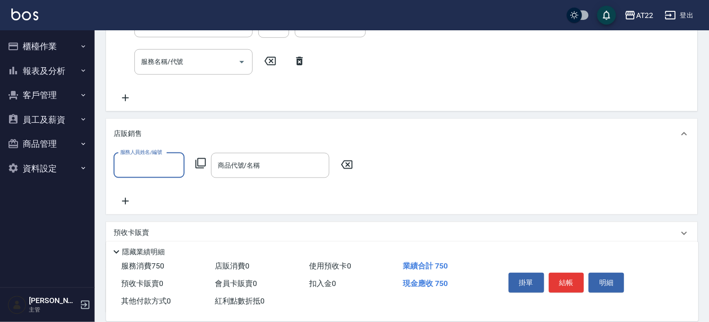
scroll to position [0, 0]
type input "Miko-12"
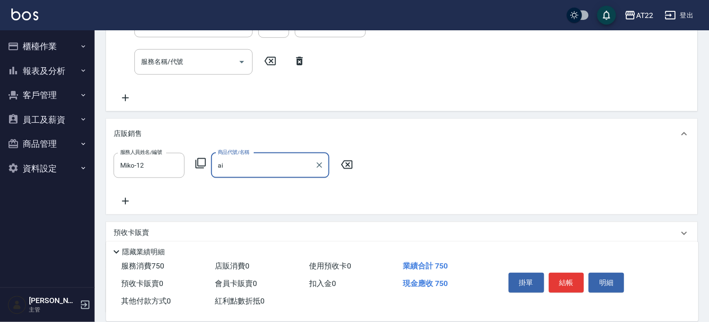
type input "a"
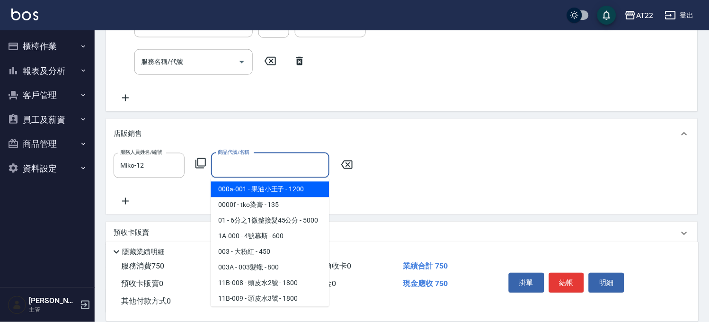
type input "S"
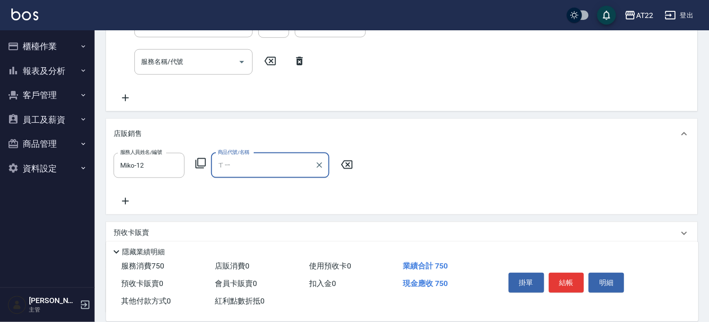
type input "喜"
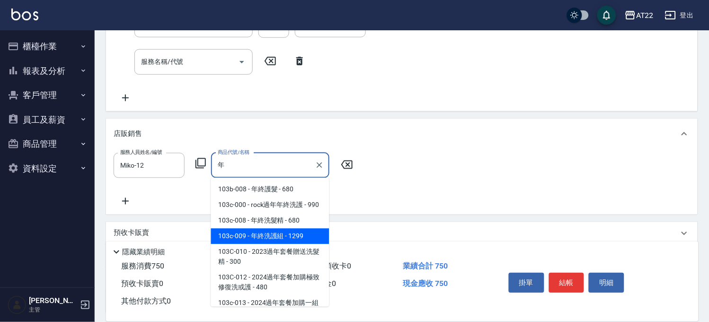
click at [299, 244] on span "103c-009 - 年終洗護組 - 1299" at bounding box center [270, 237] width 118 height 16
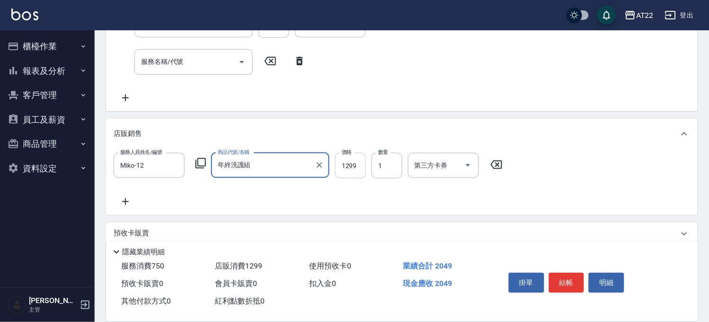
type input "年終洗護組"
click at [355, 163] on input "1299" at bounding box center [350, 166] width 31 height 26
type input "640"
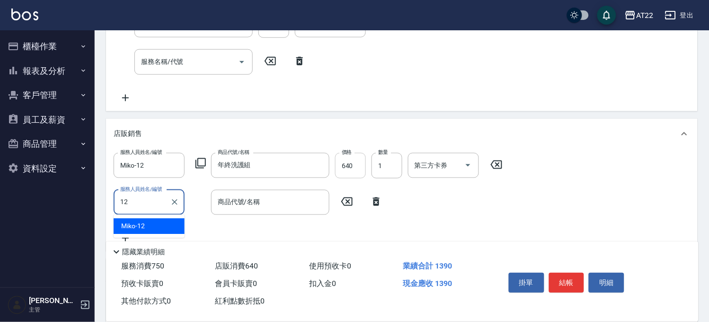
type input "Miko-12"
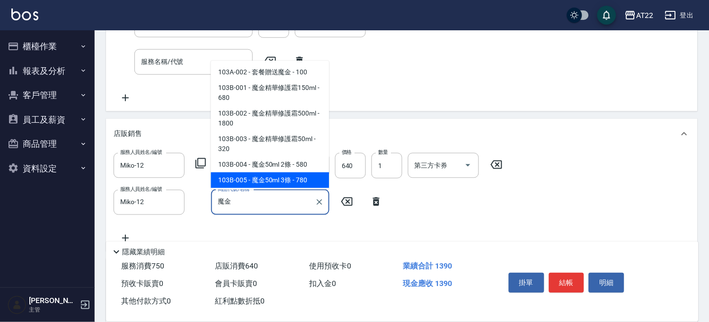
click at [295, 179] on span "103B-005 - 魔金50ml 3條 - 780" at bounding box center [270, 180] width 118 height 16
type input "魔金50ml 3條"
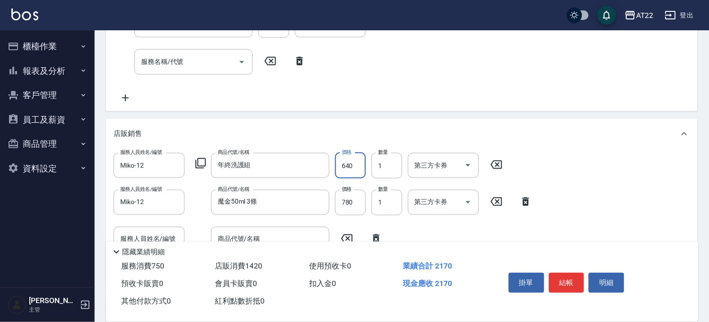
click at [360, 165] on input "640" at bounding box center [350, 166] width 31 height 26
click at [384, 161] on input "1" at bounding box center [387, 166] width 31 height 26
type input "2"
click at [394, 133] on div "店販銷售" at bounding box center [396, 134] width 565 height 10
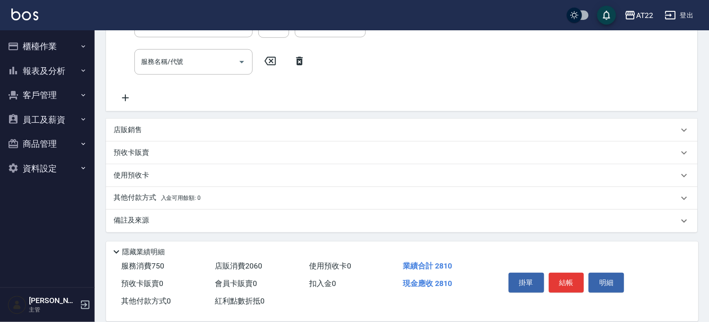
click at [394, 133] on div "店販銷售" at bounding box center [396, 130] width 565 height 10
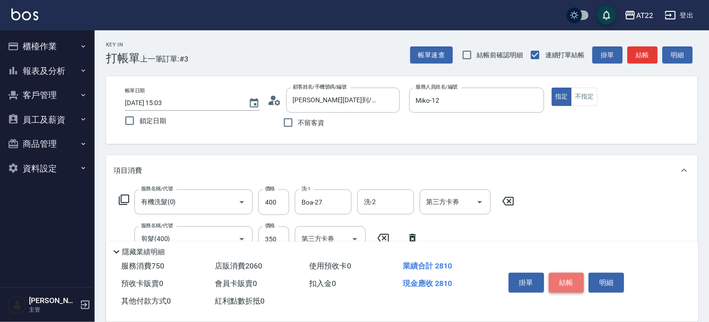
click at [565, 275] on button "結帳" at bounding box center [567, 283] width 36 height 20
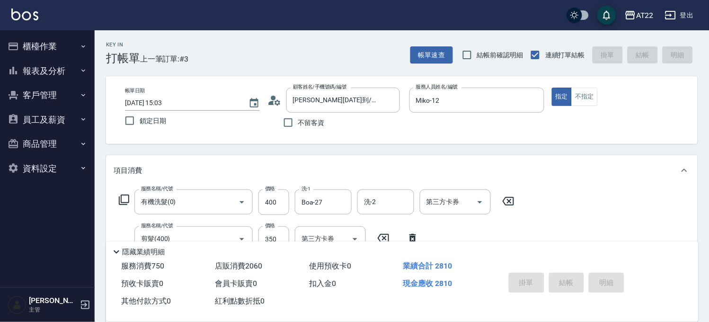
type input "2025/10/10 15:05"
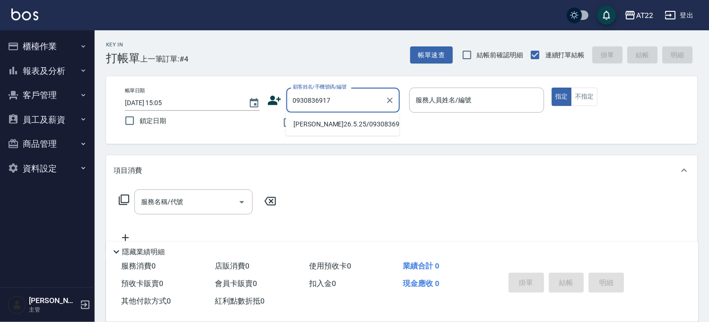
click at [308, 128] on li "林家蓉26.5.25/0930836917/V81779" at bounding box center [343, 124] width 114 height 16
type input "林家蓉26.5.25/0930836917/V81779"
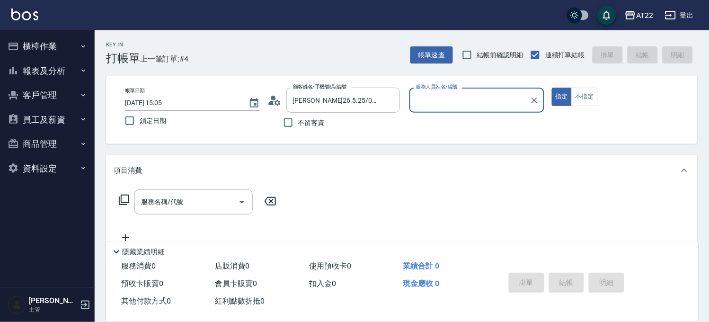
type input "Zoe-8"
click at [552, 88] on button "指定" at bounding box center [562, 97] width 20 height 18
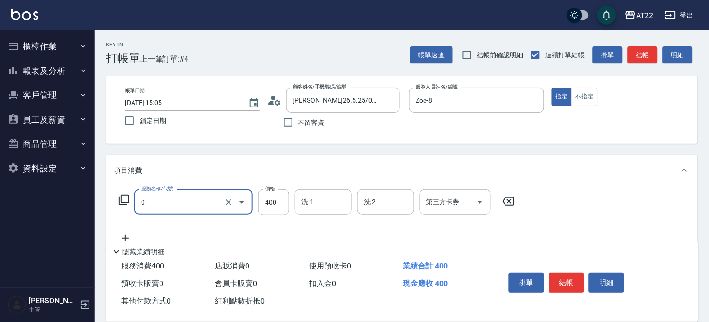
type input "有機洗髮(0)"
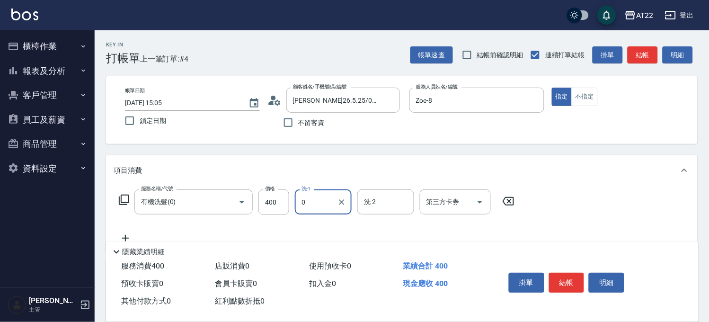
type input "0"
click at [277, 207] on input "400" at bounding box center [274, 202] width 31 height 26
type input "450"
type input "[PERSON_NAME]-23"
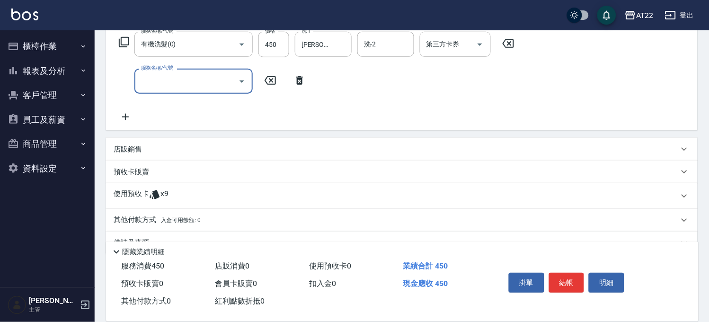
scroll to position [180, 0]
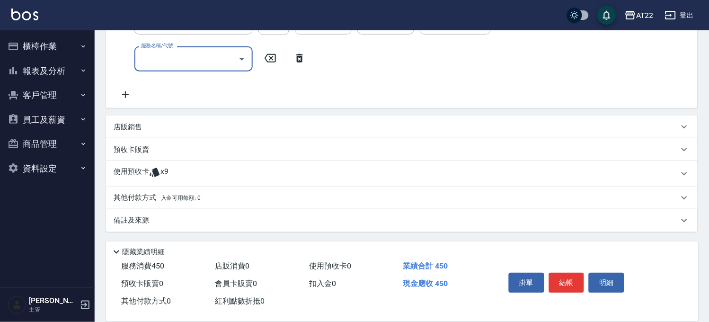
click at [182, 168] on div "使用預收卡 x9" at bounding box center [396, 174] width 565 height 14
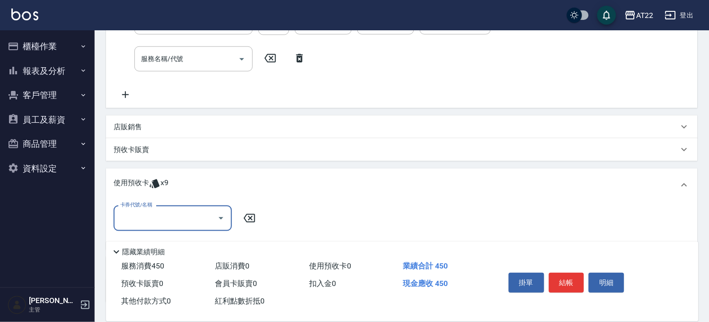
scroll to position [0, 0]
click at [151, 207] on label "卡券代號/名稱" at bounding box center [136, 204] width 32 height 7
click at [151, 210] on input "卡券代號/名稱" at bounding box center [166, 218] width 96 height 17
click at [152, 214] on input "卡券代號/名稱" at bounding box center [166, 218] width 96 height 17
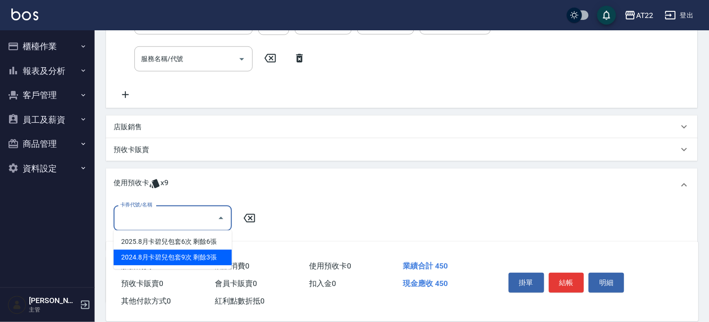
click at [166, 250] on div "2024.8月卡碧兒包套9次 剩餘3張" at bounding box center [173, 258] width 118 height 16
type input "2024.8月卡碧兒包套9次"
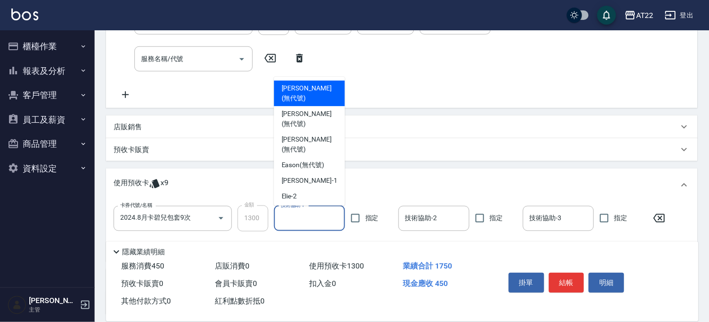
click at [304, 218] on input "技術協助-1" at bounding box center [309, 218] width 63 height 17
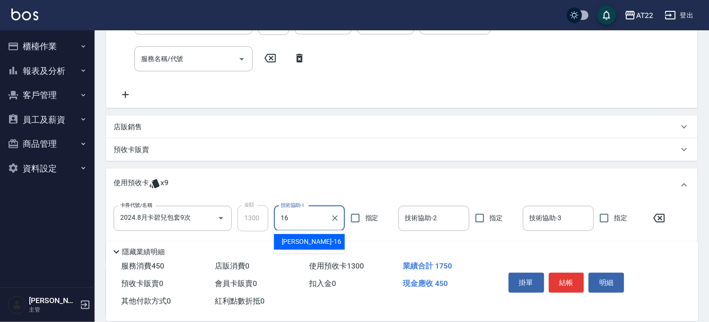
type input "[PERSON_NAME]-16"
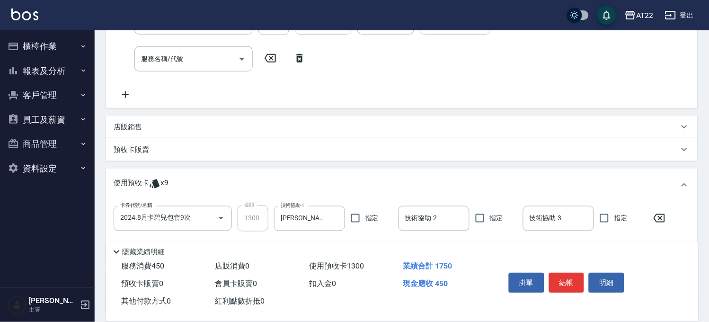
click at [116, 122] on p "店販銷售" at bounding box center [128, 127] width 28 height 10
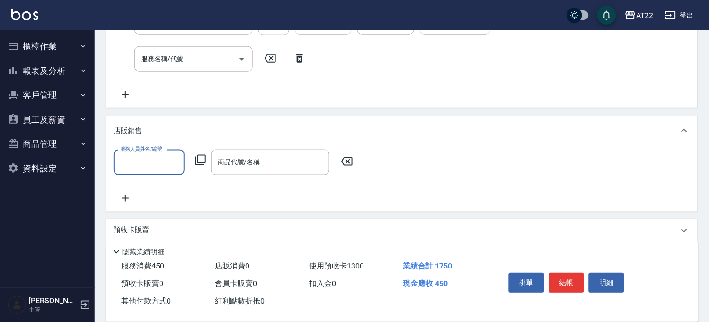
click at [135, 159] on input "服務人員姓名/編號" at bounding box center [149, 162] width 63 height 17
type input "Zoe-8"
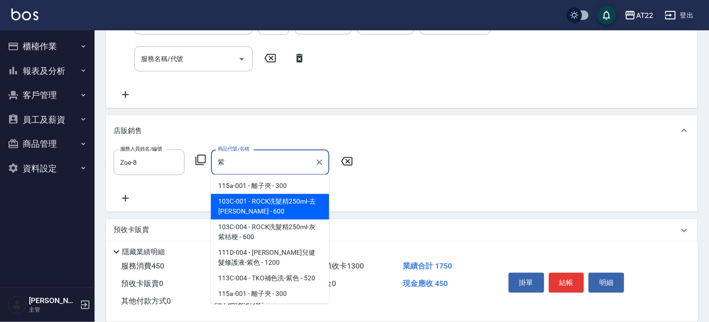
click at [237, 234] on span "103C-004 - ROCK洗髮精250ml-灰紫桔梗 - 600" at bounding box center [270, 233] width 118 height 26
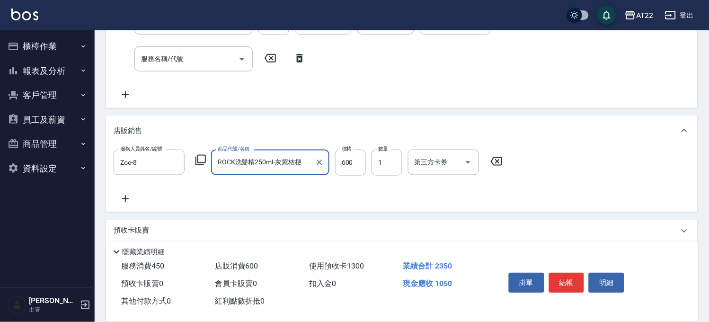
type input "ROCK洗髮精250ml-灰紫桔梗"
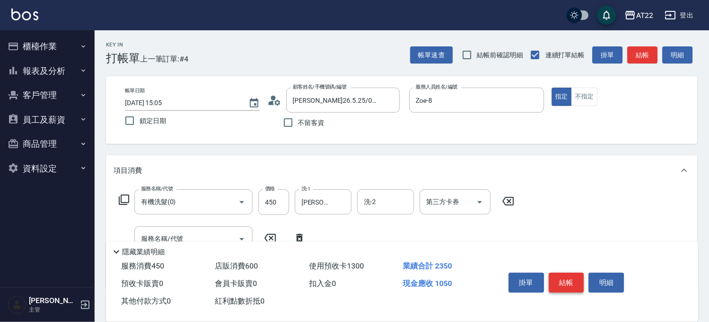
click at [568, 273] on button "結帳" at bounding box center [567, 283] width 36 height 20
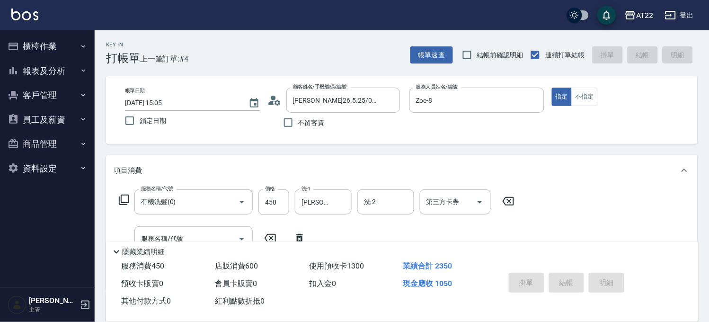
type input "2025/10/10 15:06"
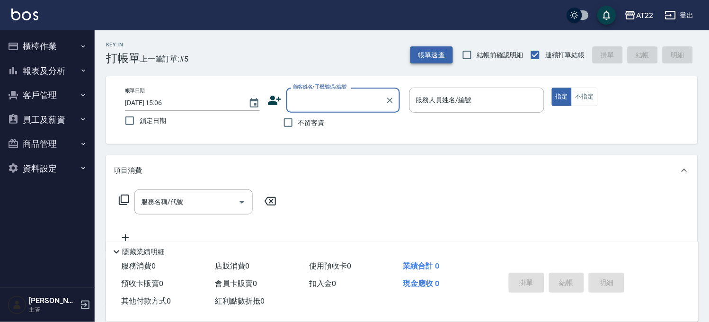
click at [447, 49] on button "帳單速查" at bounding box center [432, 55] width 43 height 18
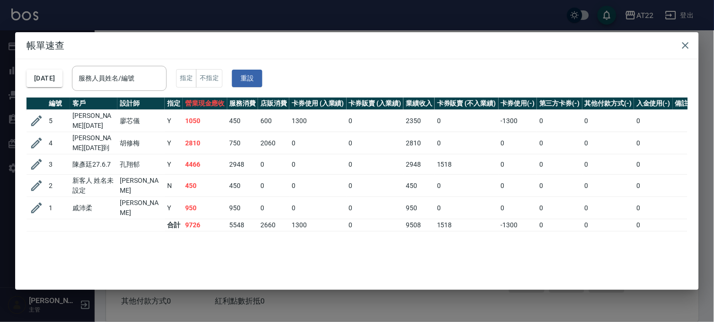
click at [333, 9] on div "帳單速查 2025/10/10 服務人員姓名/編號 服務人員姓名/編號 指定 不指定 重設 編號 客戶 設計師 指定 營業現金應收 服務消費 店販消費 卡券使…" at bounding box center [357, 161] width 714 height 322
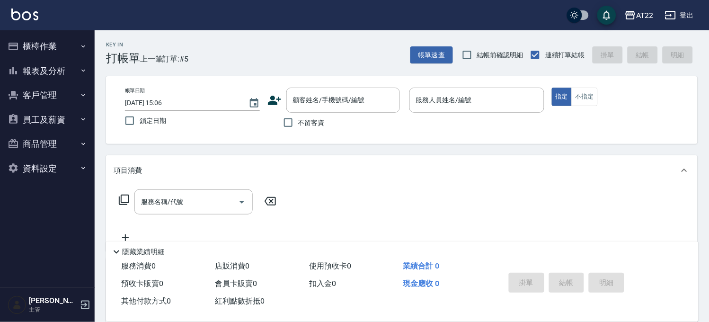
click at [53, 90] on button "客戶管理" at bounding box center [47, 95] width 87 height 25
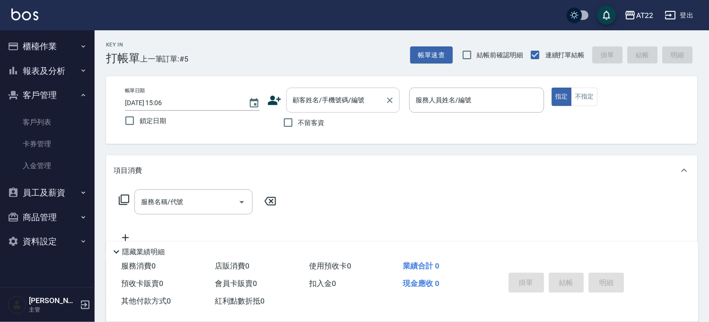
click at [306, 111] on div "顧客姓名/手機號碼/編號" at bounding box center [343, 100] width 114 height 25
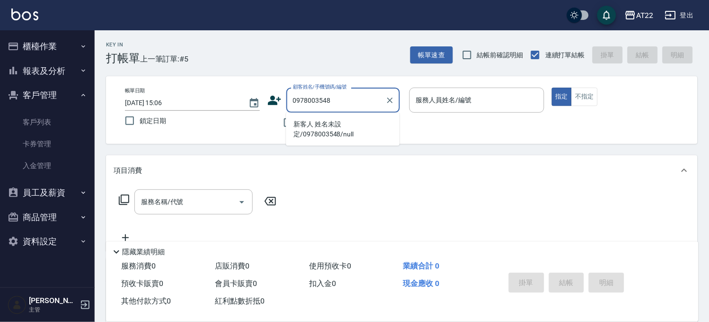
click at [328, 120] on li "新客人 姓名未設定/0978003548/null" at bounding box center [343, 129] width 114 height 26
type input "新客人 姓名未設定/0978003548/null"
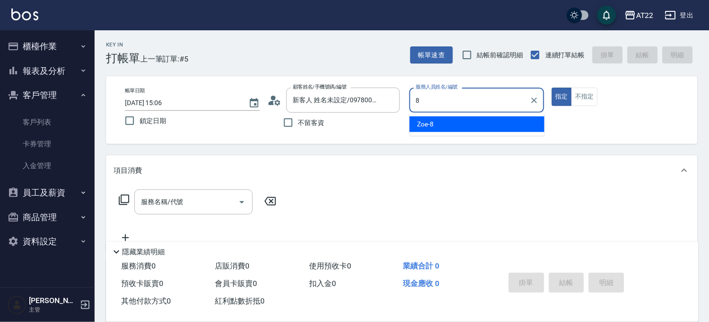
type input "Zoe-8"
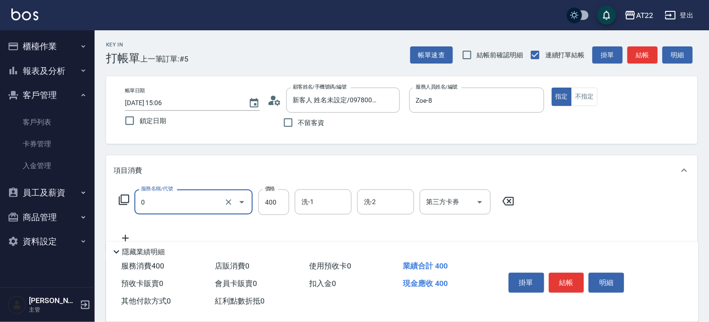
type input "有機洗髮(0)"
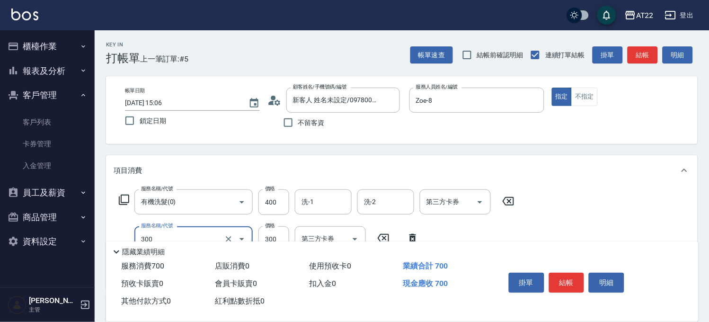
type input "剪髮(300)"
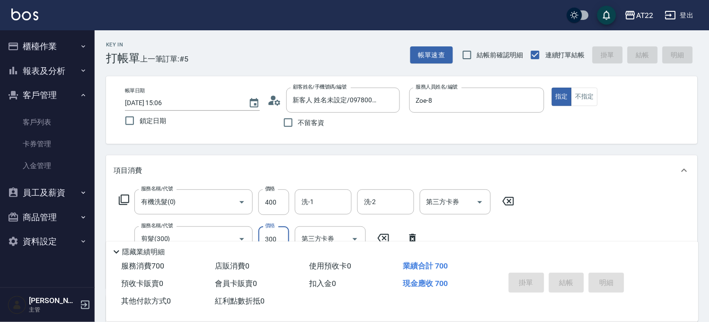
type input "2025/10/10 15:08"
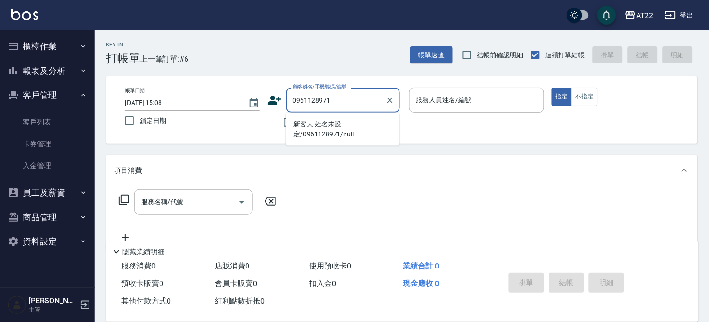
click at [332, 126] on li "新客人 姓名未設定/0961128971/null" at bounding box center [343, 129] width 114 height 26
type input "新客人 姓名未設定/0961128971/null"
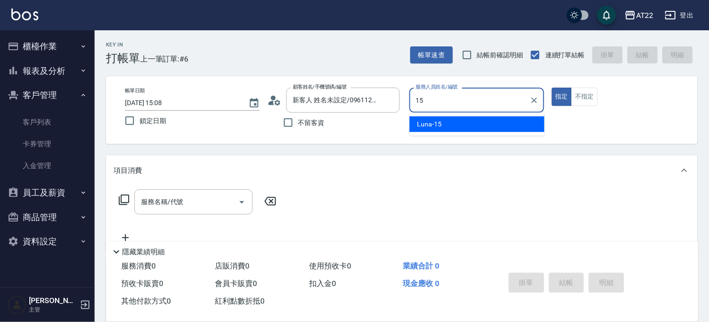
type input "Luna-15"
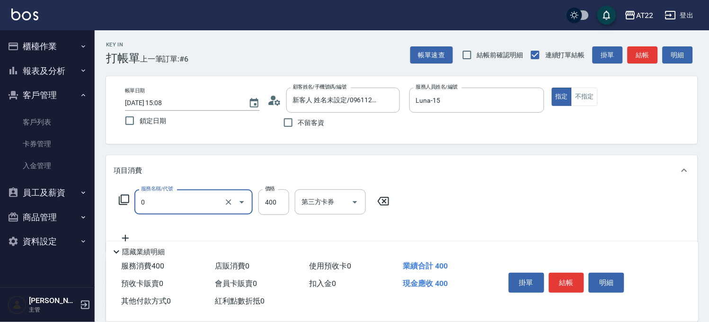
type input "有機洗髮(0)"
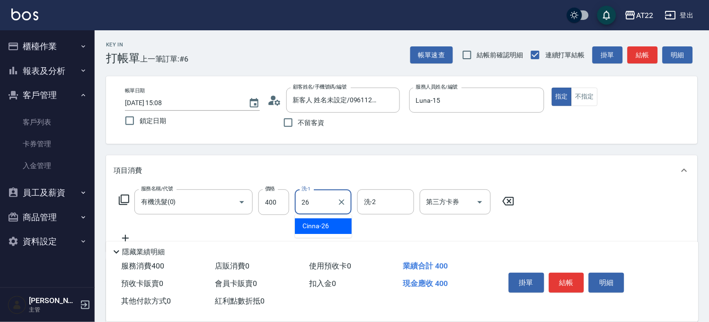
type input "Cinna-26"
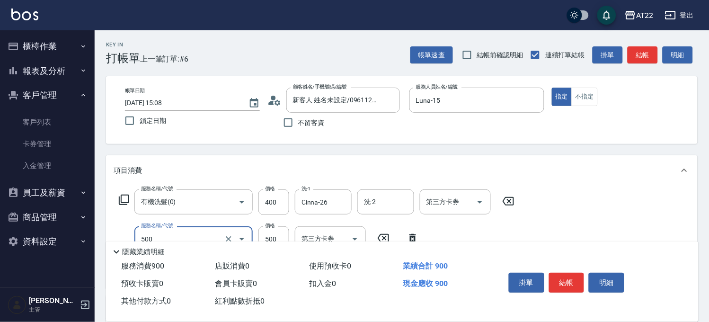
type input "剪髮(500)"
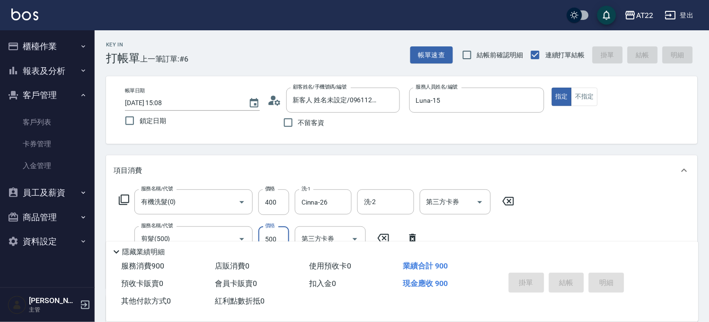
type input "2025/10/10 15:09"
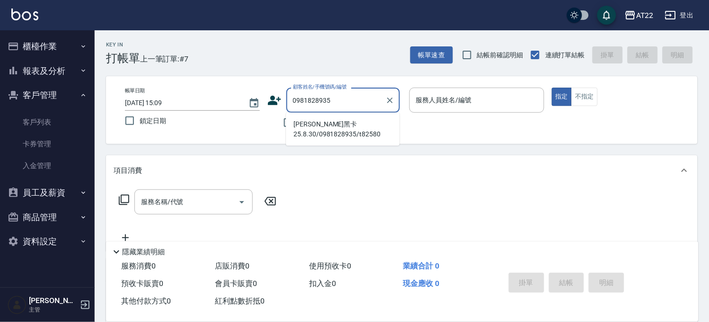
click at [295, 133] on li "劉文鎮黑卡25.8.30/0981828935/t82580" at bounding box center [343, 129] width 114 height 26
type input "劉文鎮黑卡25.8.30/0981828935/t82580"
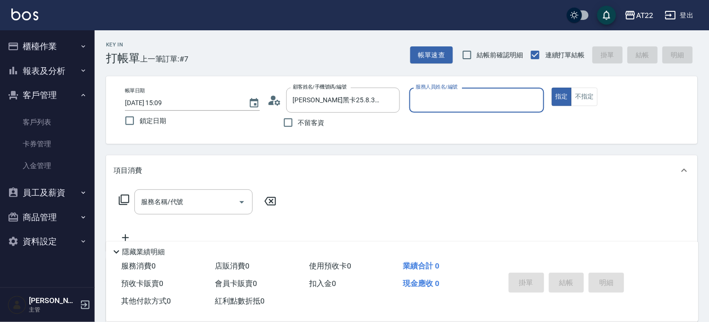
click at [276, 105] on icon at bounding box center [275, 100] width 14 height 14
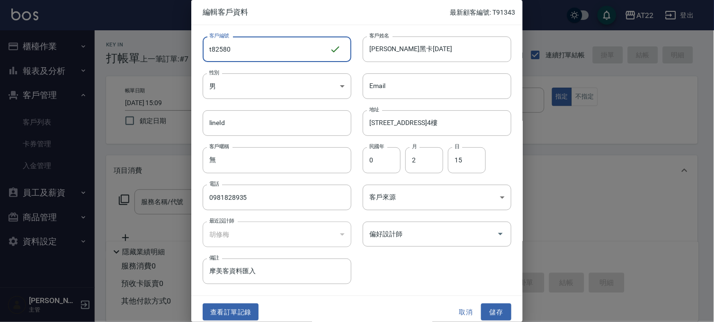
drag, startPoint x: 294, startPoint y: 52, endPoint x: 164, endPoint y: 36, distance: 131.2
click at [164, 36] on div "編輯客戶資料 最新顧客編號: T91343 客戶編號 t82580 ​ 客戶編號 客戶姓名 劉文鎮黑卡25.8.30 客戶姓名 性別 男 MALE 性別 Em…" at bounding box center [357, 161] width 714 height 322
type input "T91344"
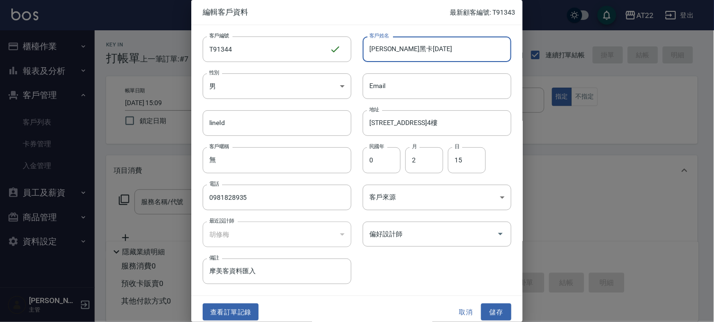
drag, startPoint x: 404, startPoint y: 52, endPoint x: 466, endPoint y: 50, distance: 62.1
click at [466, 50] on input "劉文鎮黑卡25.8.30" at bounding box center [437, 49] width 149 height 26
type input "[PERSON_NAME]黑卡[DATE]"
click at [491, 313] on button "儲存" at bounding box center [496, 313] width 30 height 18
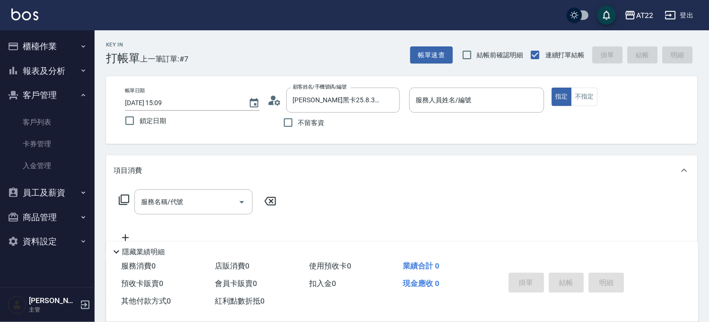
click at [497, 114] on p at bounding box center [477, 118] width 135 height 10
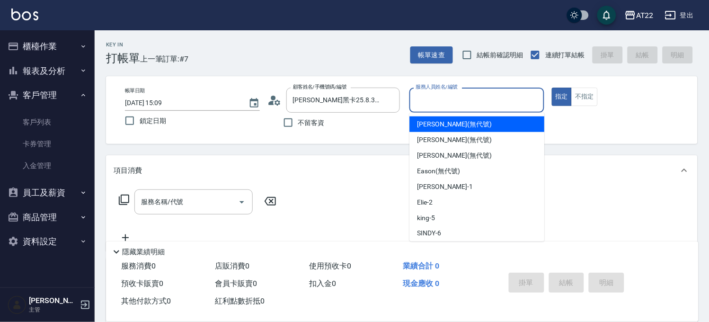
click at [499, 104] on input "服務人員姓名/編號" at bounding box center [477, 100] width 126 height 17
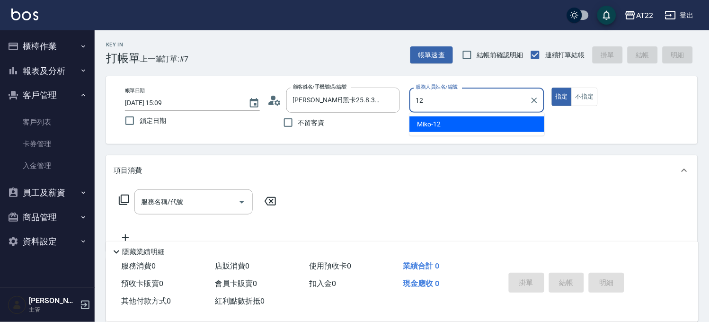
type input "Miko-12"
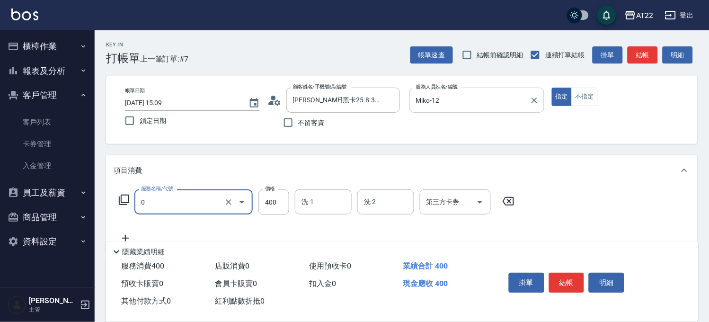
type input "有機洗髮(0)"
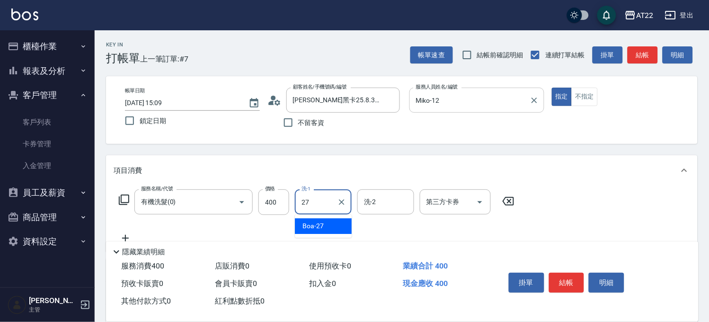
type input "Boa-27"
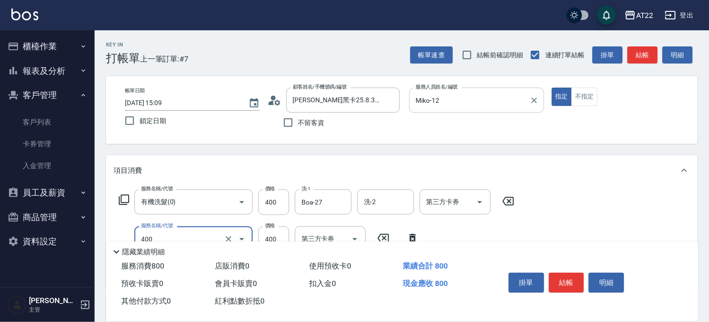
type input "剪髮(400)"
type input "330"
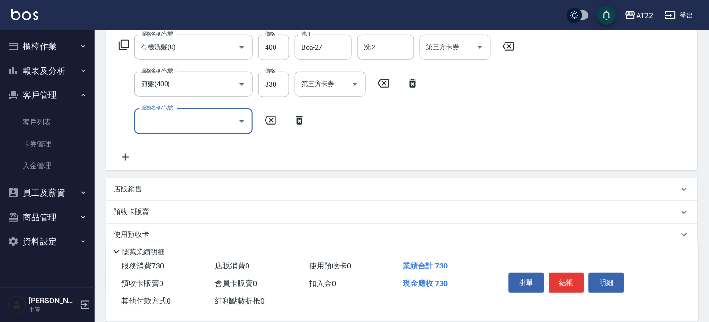
scroll to position [210, 0]
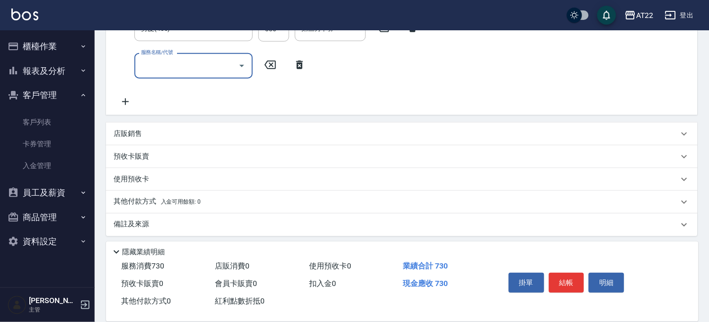
click at [161, 134] on div "店販銷售" at bounding box center [396, 134] width 565 height 10
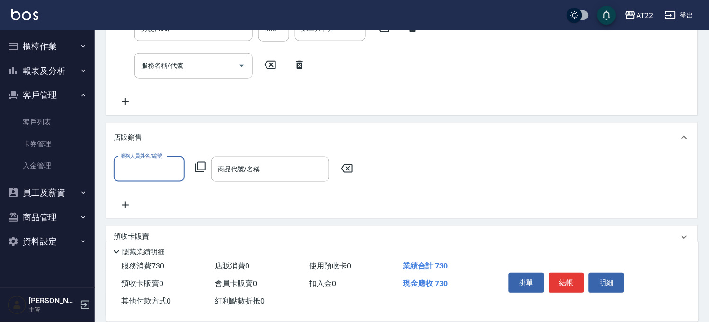
scroll to position [0, 0]
type input "Miko-12"
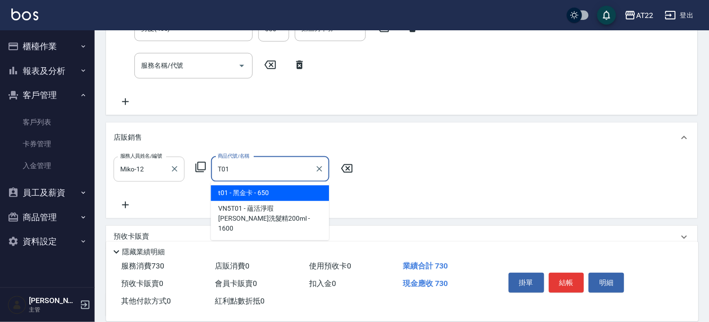
type input "黑金卡"
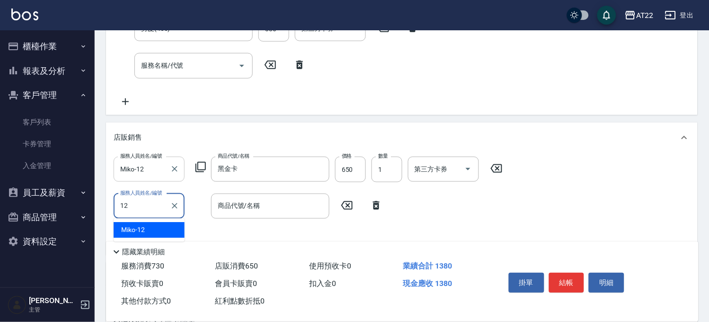
type input "Miko-12"
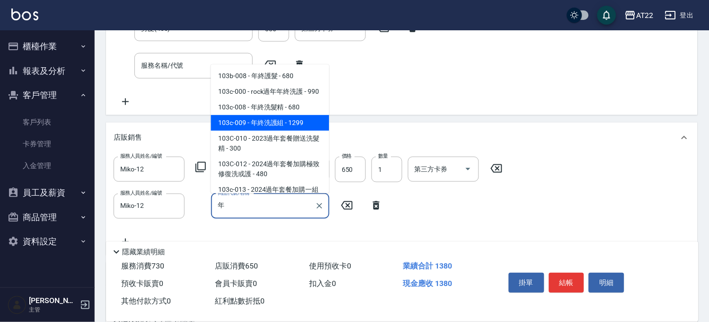
click at [282, 131] on span "103c-009 - 年終洗護組 - 1299" at bounding box center [270, 123] width 118 height 16
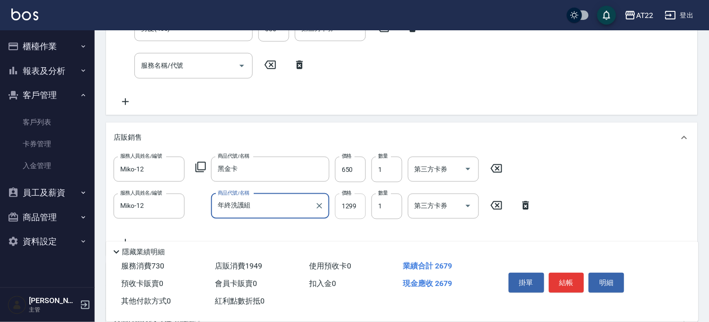
type input "年終洗護組"
click at [349, 205] on input "1299" at bounding box center [350, 207] width 31 height 26
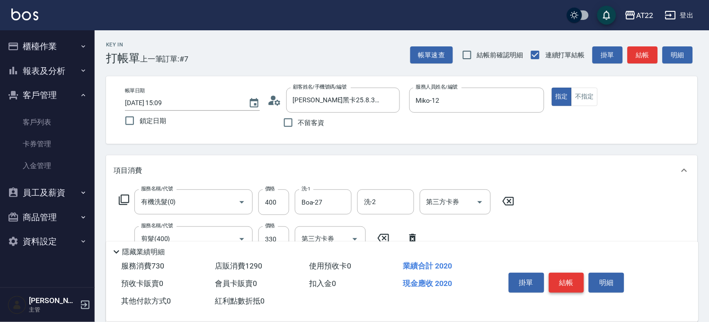
type input "640"
click at [562, 278] on button "結帳" at bounding box center [567, 283] width 36 height 20
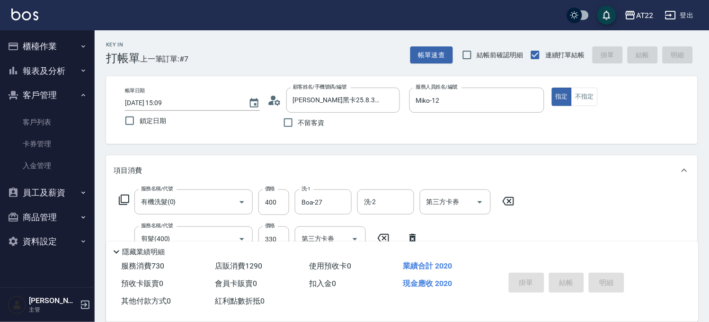
type input "2025/10/10 15:10"
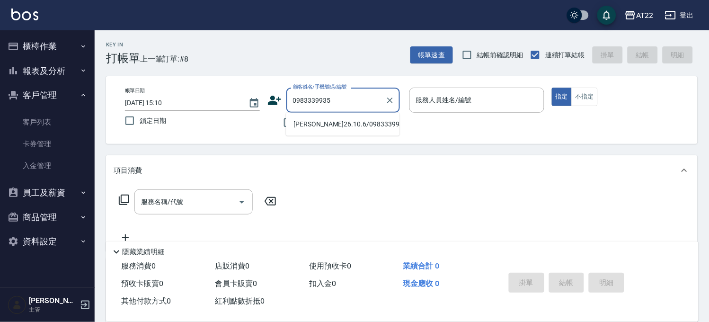
click at [354, 132] on li "邱錦榮26.10.6/0983339935/V82169" at bounding box center [343, 124] width 114 height 16
type input "邱錦榮26.10.6/0983339935/V82169"
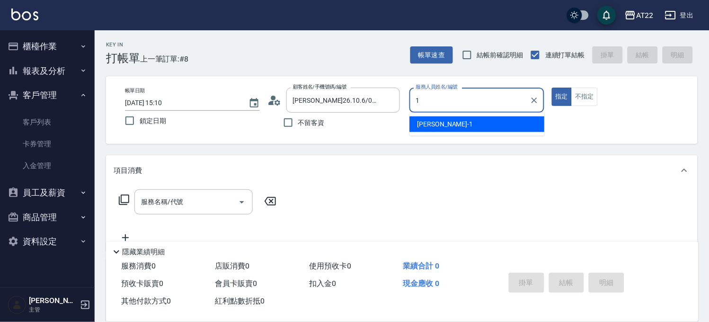
type input "孫一平-1"
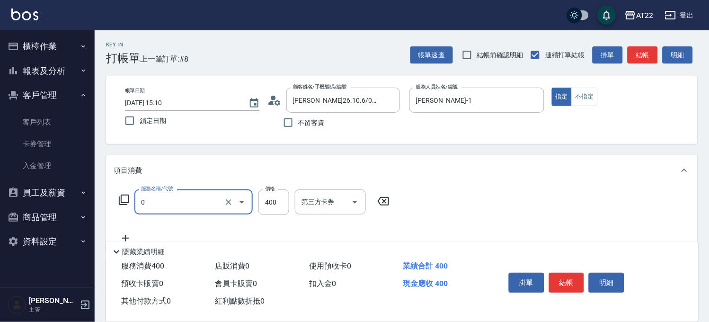
type input "有機洗髮(0)"
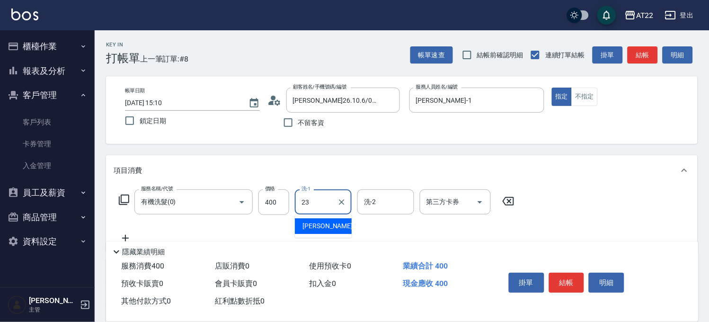
type input "Yuri-23"
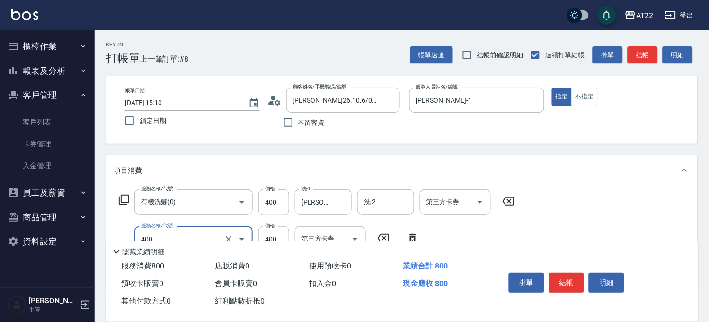
type input "剪髮(400)"
type input "330"
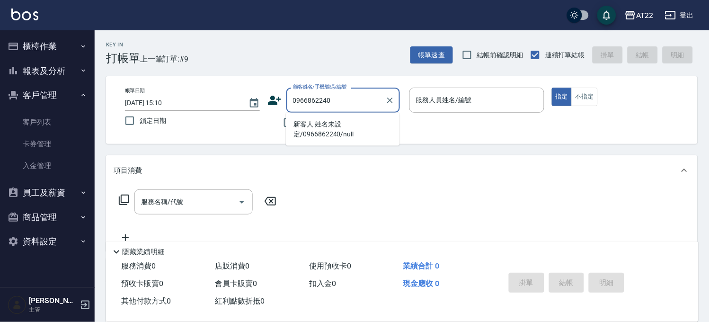
click at [315, 128] on li "新客人 姓名未設定/0966862240/null" at bounding box center [343, 129] width 114 height 26
type input "新客人 姓名未設定/0966862240/null"
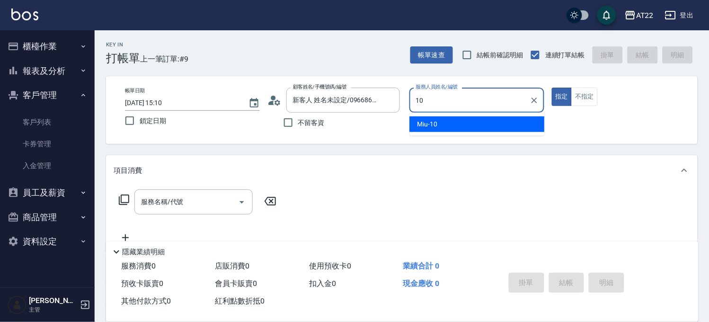
type input "Miu-10"
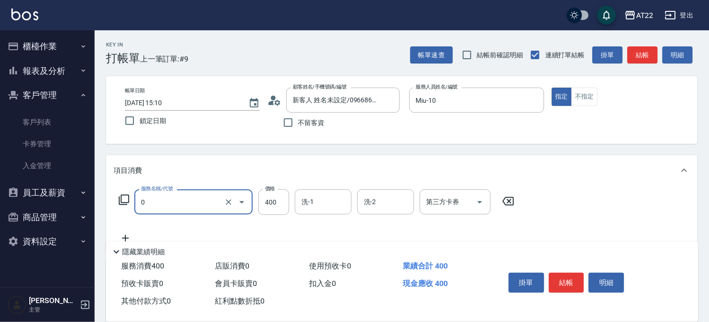
type input "有機洗髮(0)"
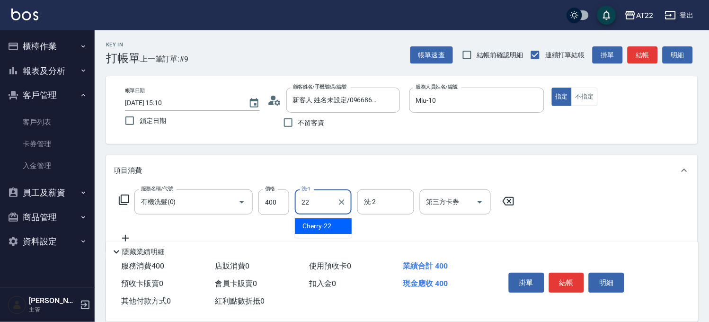
type input "Cherry-22"
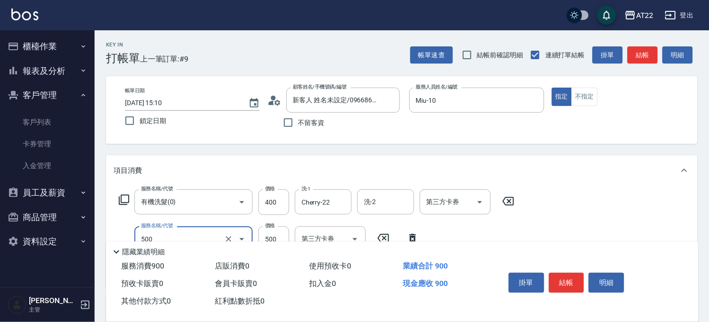
type input "剪髮(500)"
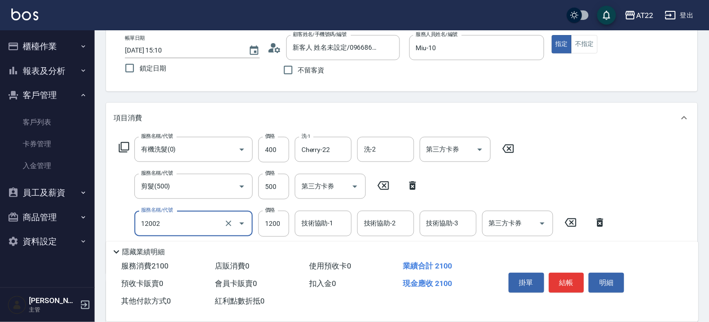
type input "染髮S(12002)"
type input "1700"
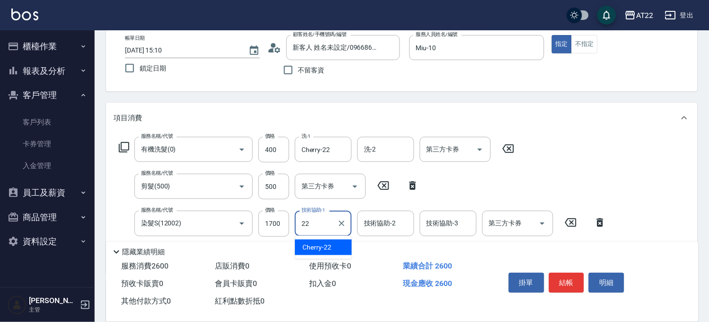
type input "Cherry-22"
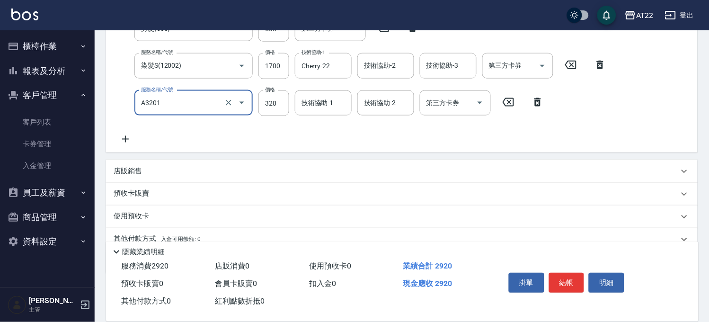
type input "頭皮隔離液(A3201)"
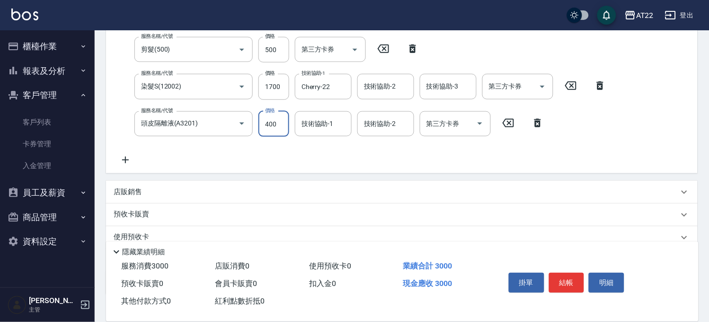
type input "400"
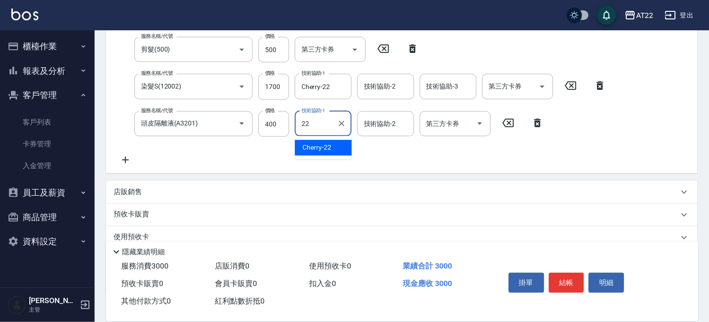
type input "Cherry-22"
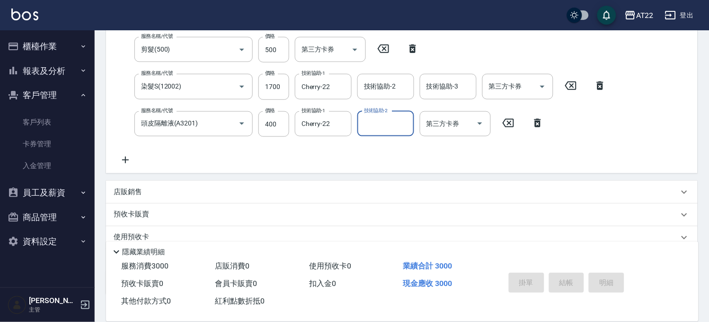
type input "2025/10/10 15:11"
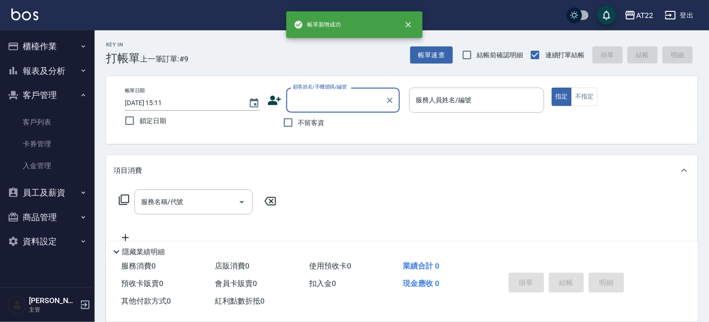
scroll to position [0, 0]
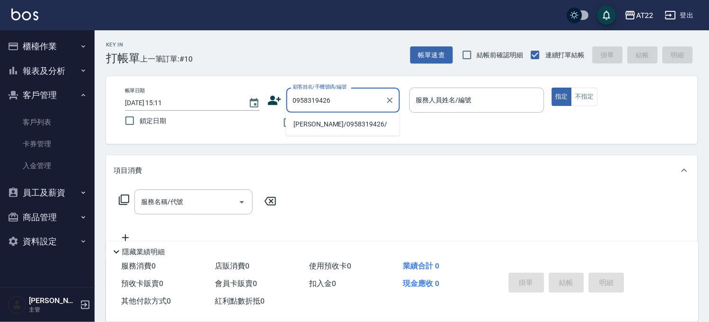
click at [330, 130] on li "黃塏閎/0958319426/" at bounding box center [343, 124] width 114 height 16
type input "黃塏閎/0958319426/"
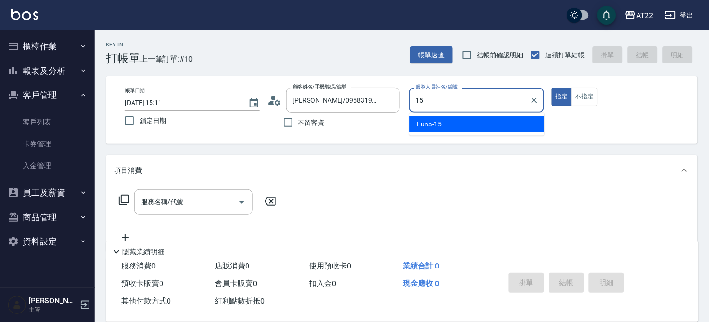
type input "Luna-15"
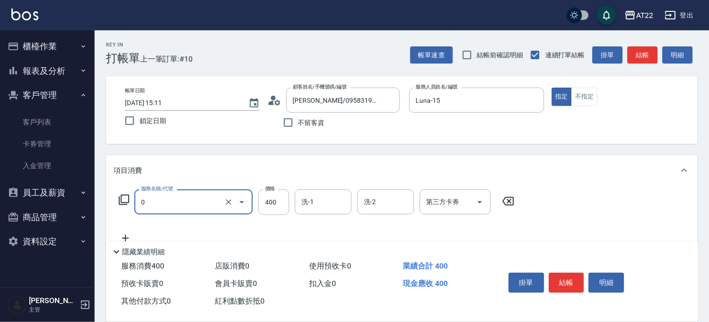
type input "有機洗髮(0)"
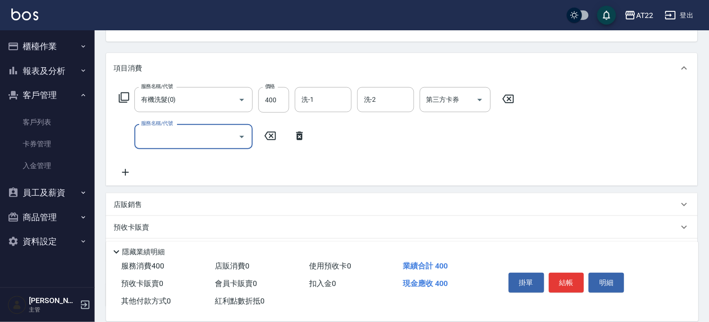
scroll to position [105, 0]
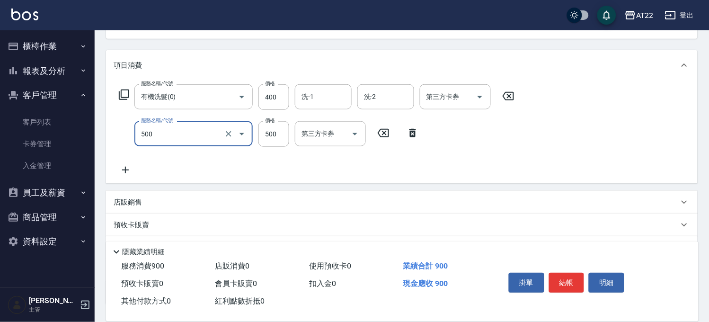
type input "剪髮(500)"
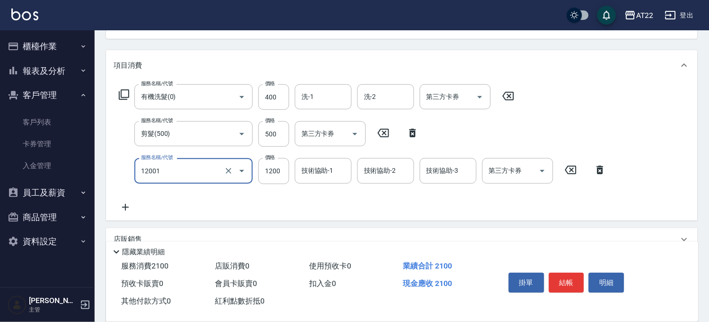
type input "燙髮S(12001)"
type input "1700"
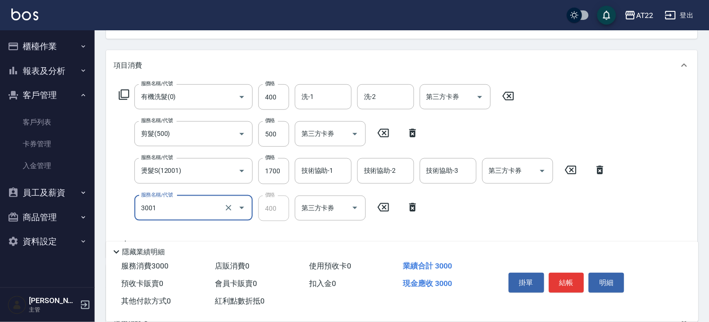
type input "側邊燙貼(3001)"
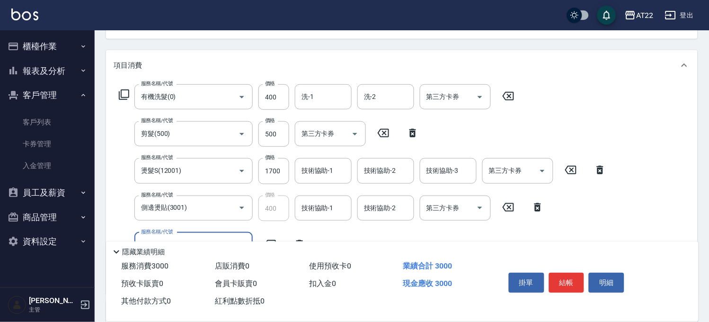
scroll to position [0, 0]
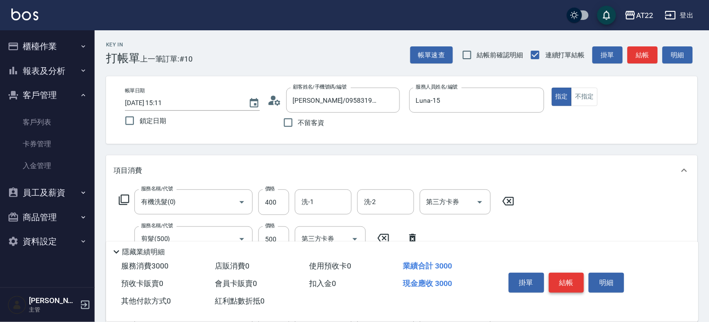
click at [564, 279] on button "結帳" at bounding box center [567, 283] width 36 height 20
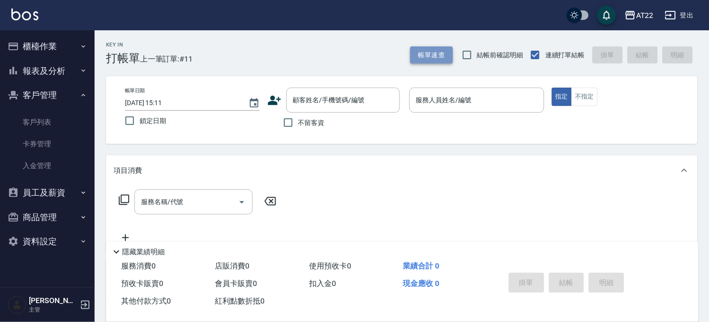
click at [442, 53] on button "帳單速查" at bounding box center [432, 55] width 43 height 18
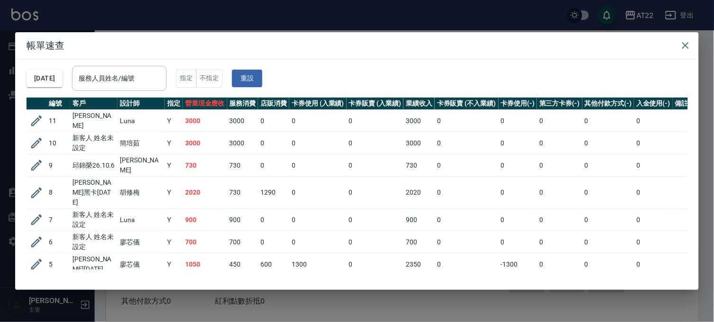
click at [365, 14] on div "帳單速查 2025/10/10 服務人員姓名/編號 服務人員姓名/編號 指定 不指定 重設 編號 客戶 設計師 指定 營業現金應收 服務消費 店販消費 卡券使…" at bounding box center [357, 161] width 714 height 322
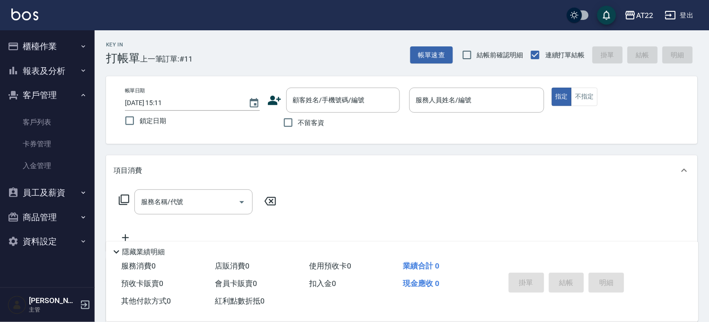
click at [72, 46] on button "櫃檯作業" at bounding box center [47, 46] width 87 height 25
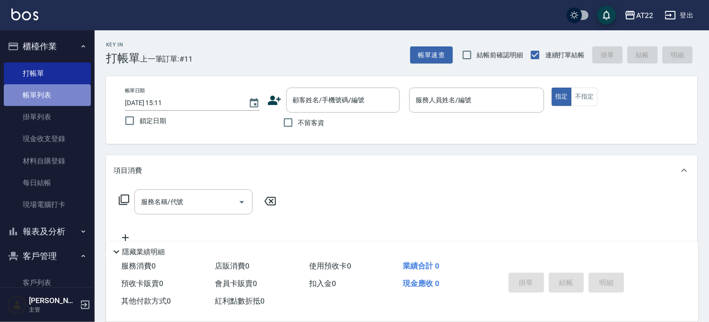
click at [50, 104] on link "帳單列表" at bounding box center [47, 95] width 87 height 22
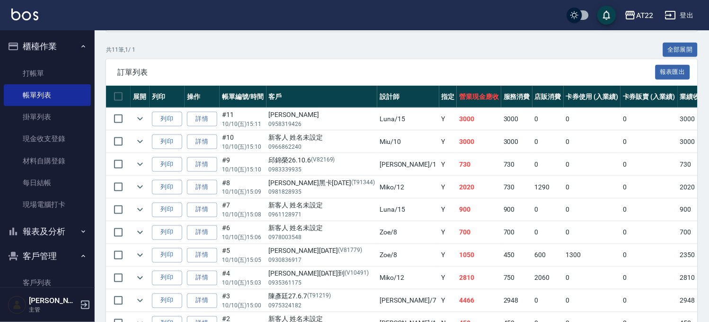
scroll to position [210, 0]
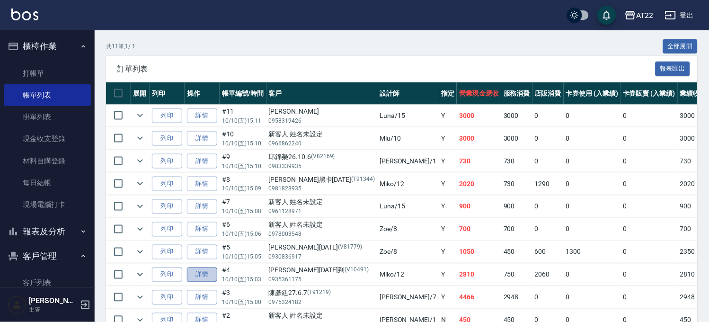
click at [215, 277] on link "詳情" at bounding box center [202, 275] width 30 height 15
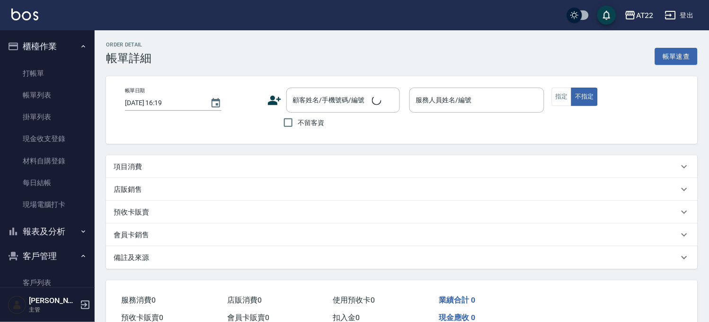
type input "2025/10/10 15:03"
type input "Miko-12"
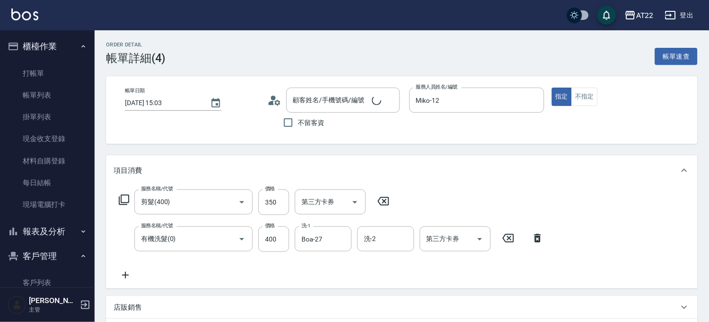
type input "剪髮(400)"
type input "有機洗髮(0)"
type input "吳承佑26.4.02到/0935361175/V10491"
type input "魔金50ml 3條"
type input "年終洗護組"
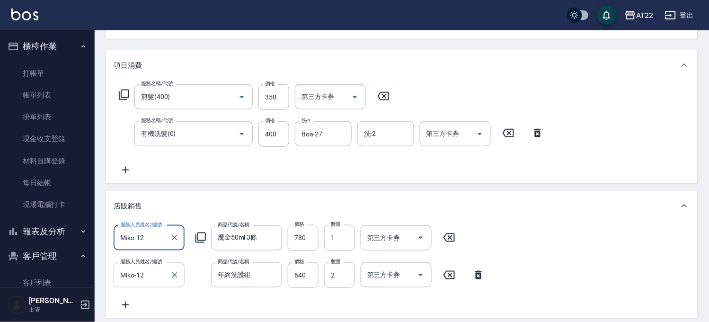
scroll to position [53, 0]
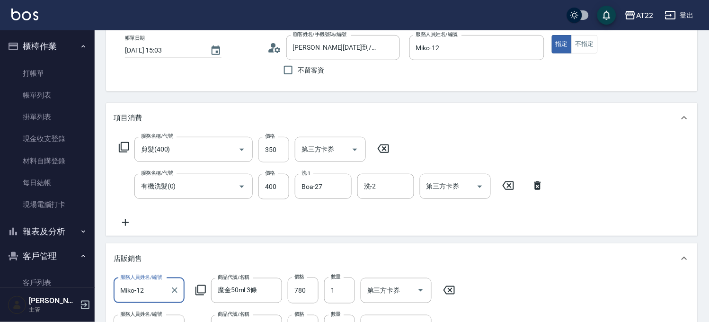
click at [276, 151] on input "350" at bounding box center [274, 150] width 31 height 26
type input "700"
click at [259, 185] on input "400" at bounding box center [274, 187] width 31 height 26
type input "800"
click at [238, 235] on div "服務名稱/代號 剪髮(400) 服務名稱/代號 價格 700 價格 第三方卡券 第三方卡券 服務名稱/代號 有機洗髮(0) 服務名稱/代號 價格 800 價格…" at bounding box center [402, 184] width 592 height 103
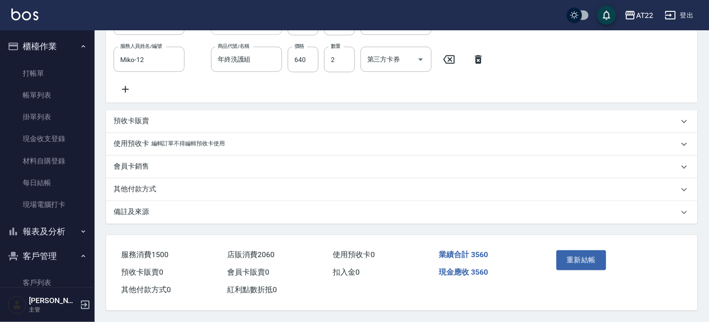
scroll to position [331, 0]
click at [163, 211] on div "備註及來源" at bounding box center [396, 212] width 565 height 10
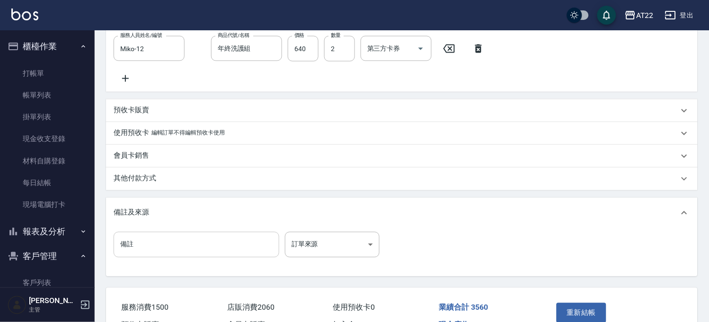
click at [162, 252] on input "備註" at bounding box center [197, 245] width 166 height 26
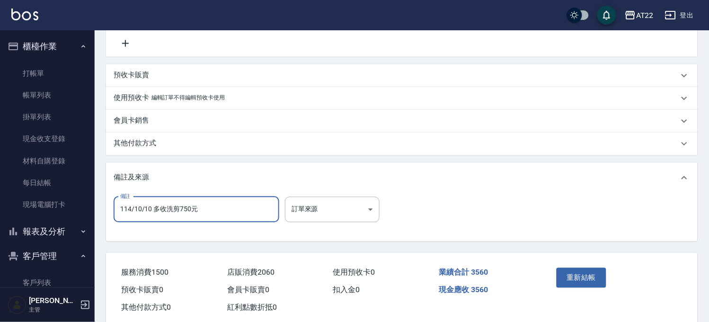
scroll to position [395, 0]
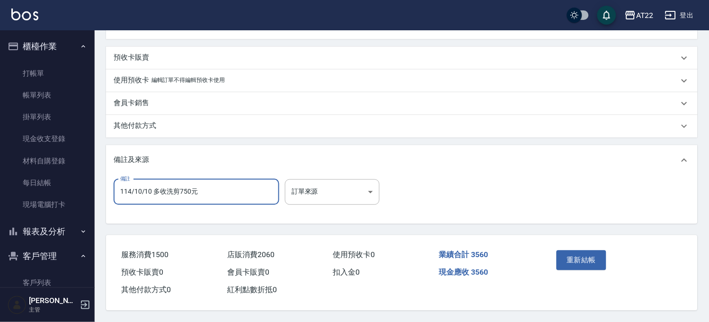
type input "114/10/10 多收洗剪750元"
click at [593, 255] on button "重新結帳" at bounding box center [582, 260] width 50 height 20
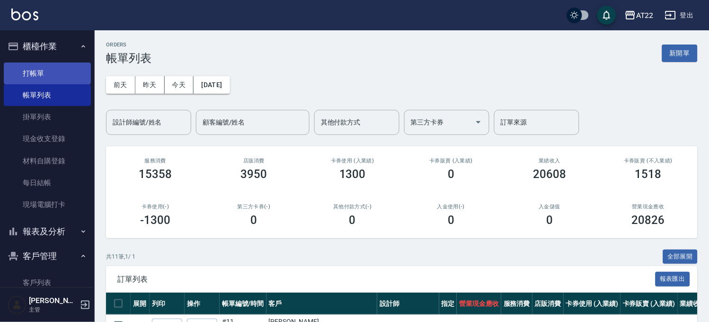
click at [47, 69] on link "打帳單" at bounding box center [47, 74] width 87 height 22
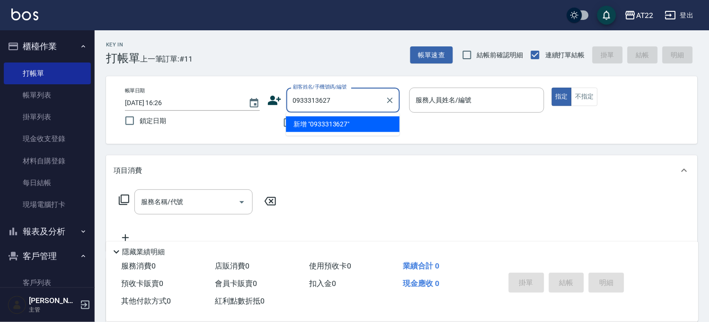
click at [325, 125] on li "新增 "0933313627"" at bounding box center [343, 124] width 114 height 16
type input "0933313627"
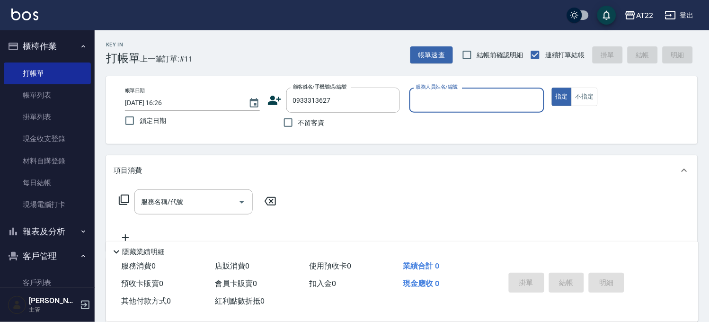
click at [277, 105] on icon at bounding box center [275, 100] width 14 height 14
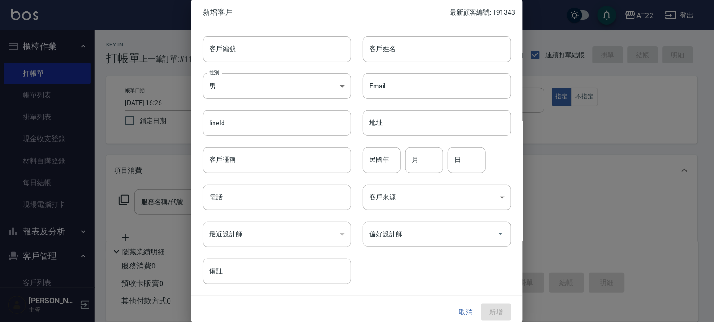
type input "0933313627"
click at [427, 48] on input "客戶姓名" at bounding box center [437, 49] width 149 height 26
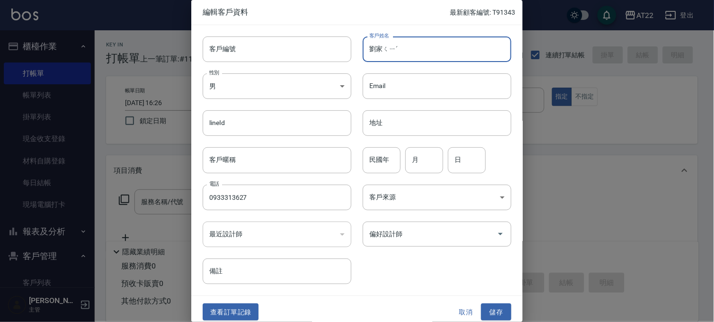
type input "劉家ㄑㄧˊ"
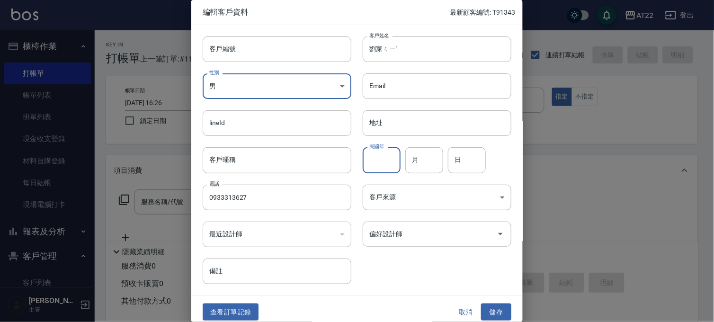
click at [394, 167] on input "民國年" at bounding box center [382, 160] width 38 height 26
type input "90"
click at [418, 158] on input "月" at bounding box center [424, 160] width 38 height 26
type input "6"
click at [469, 157] on input "日" at bounding box center [467, 160] width 38 height 26
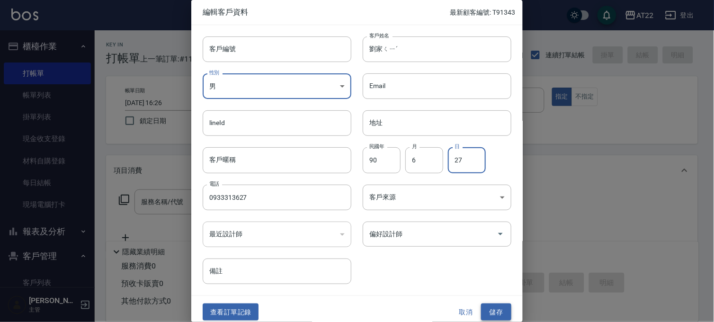
type input "27"
click at [488, 311] on button "儲存" at bounding box center [496, 313] width 30 height 18
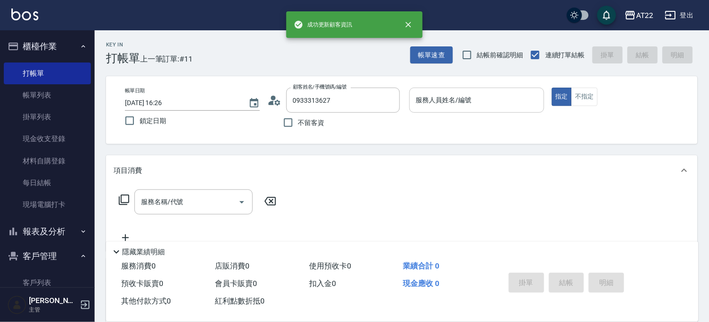
click at [463, 111] on div "服務人員姓名/編號" at bounding box center [477, 100] width 135 height 25
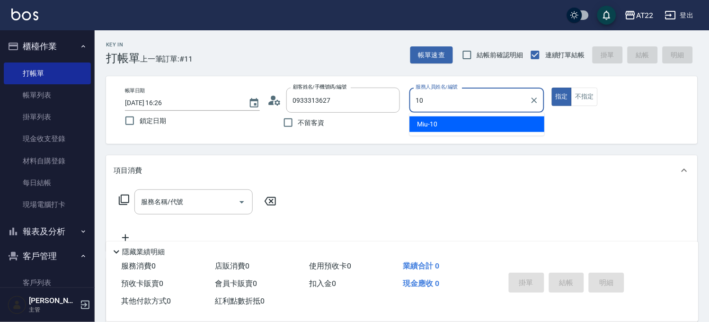
type input "Miu-10"
type button "true"
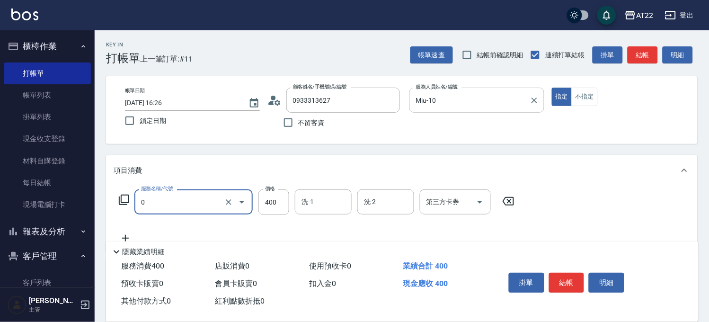
type input "有機洗髮(0)"
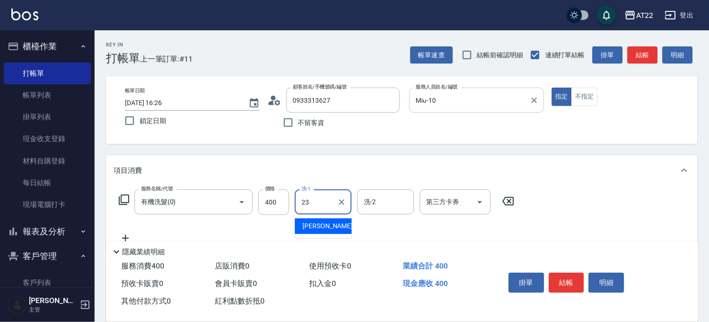
type input "Yuri-23"
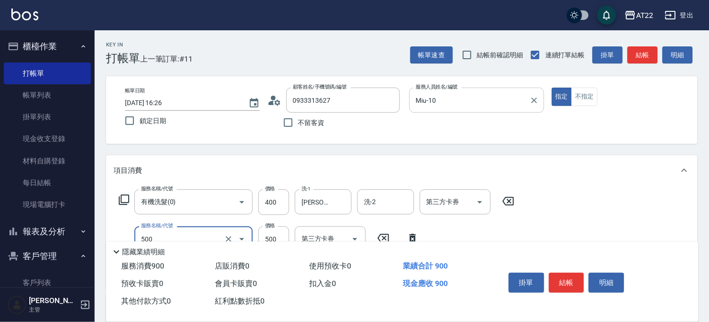
type input "剪髮(500)"
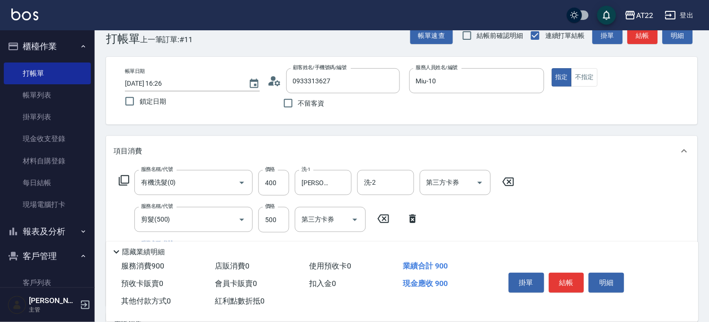
scroll to position [53, 0]
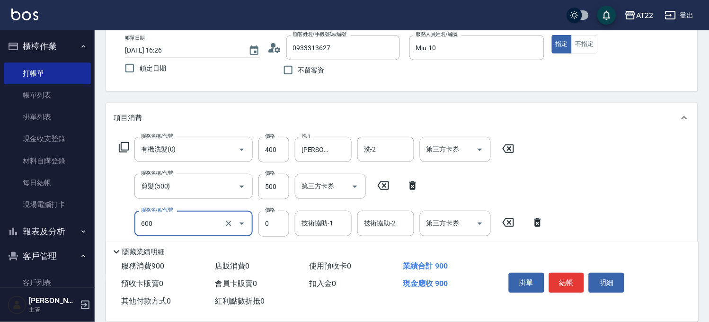
type input "燙瀏海(600)"
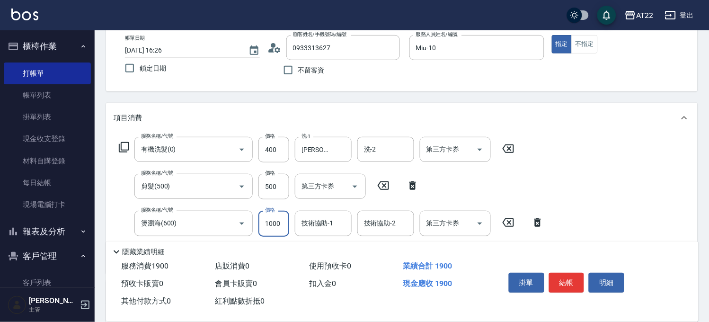
type input "1000"
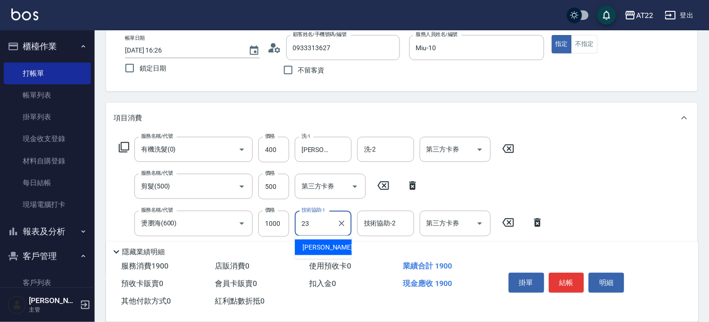
type input "Yuri-23"
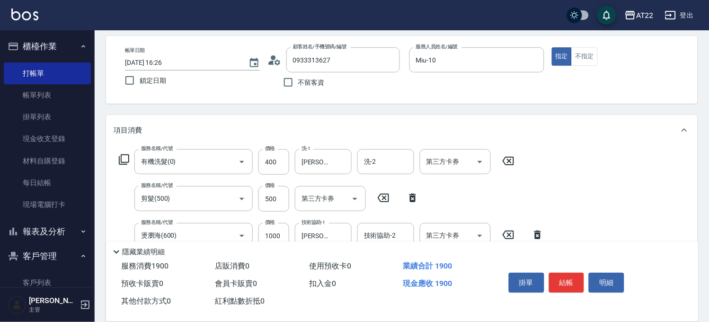
scroll to position [251, 0]
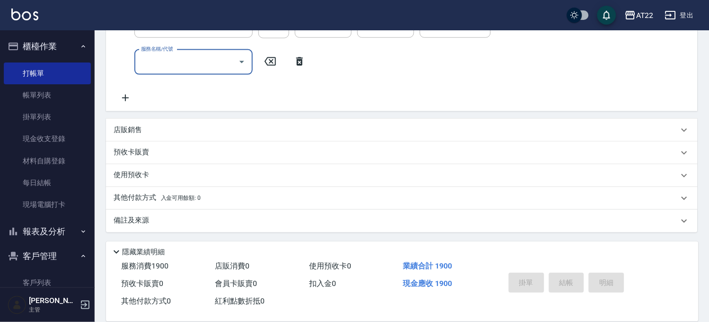
type input "2025/10/10 16:31"
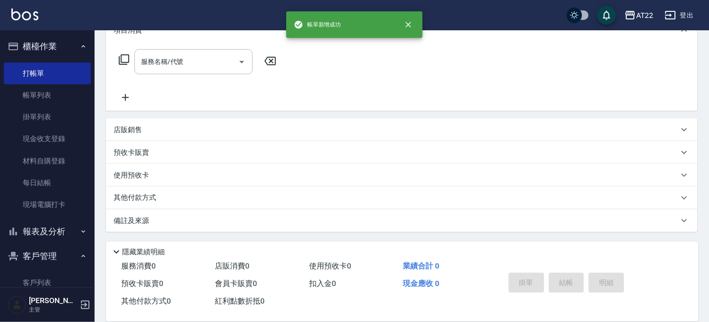
scroll to position [0, 0]
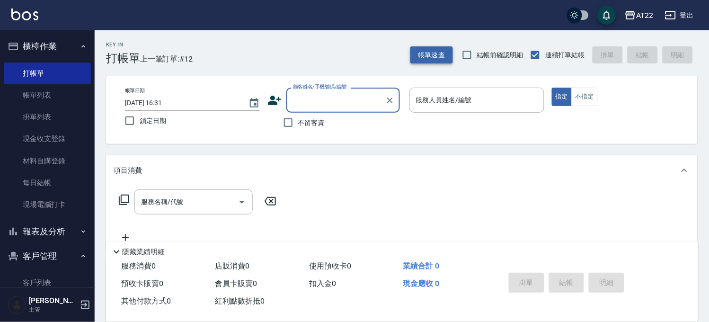
click at [420, 49] on button "帳單速查" at bounding box center [432, 55] width 43 height 18
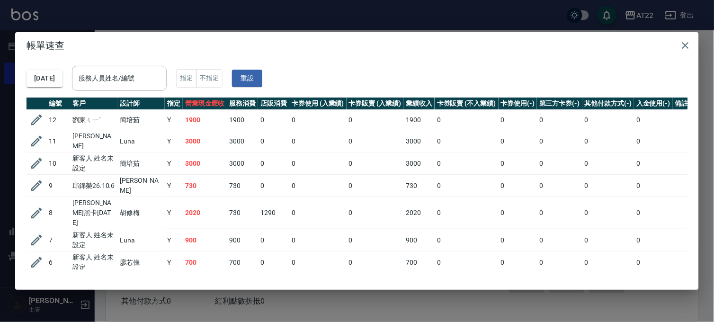
click at [45, 120] on td at bounding box center [37, 120] width 20 height 20
click at [40, 121] on icon "button" at bounding box center [36, 120] width 14 height 14
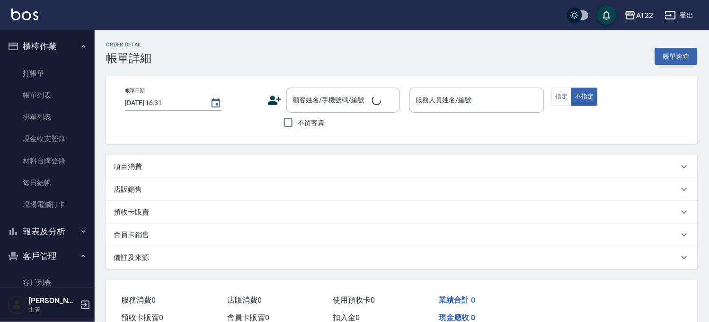
type input "2025/10/10 16:26"
type input "Miu-10"
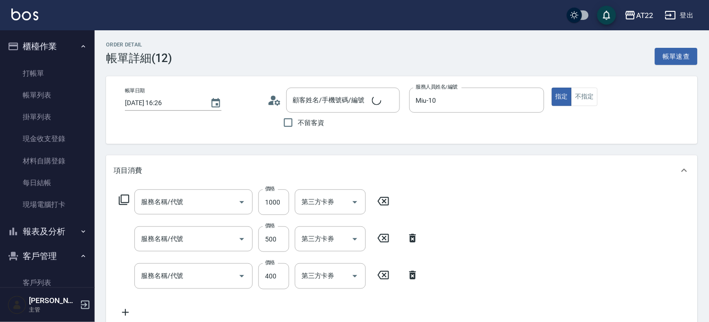
type input "劉家ㄑㄧˊ/0933313627/"
type input "燙瀏海(600)"
type input "剪髮(500)"
type input "有機洗髮(0)"
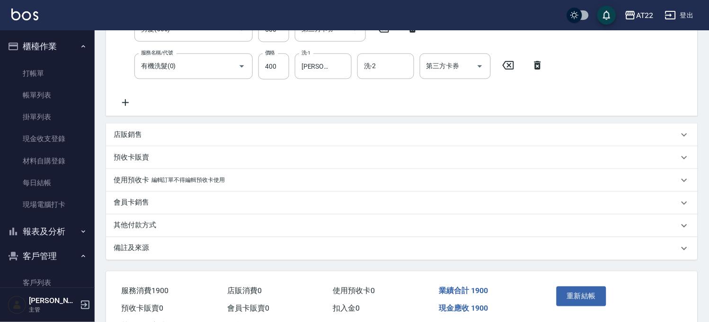
scroll to position [249, 0]
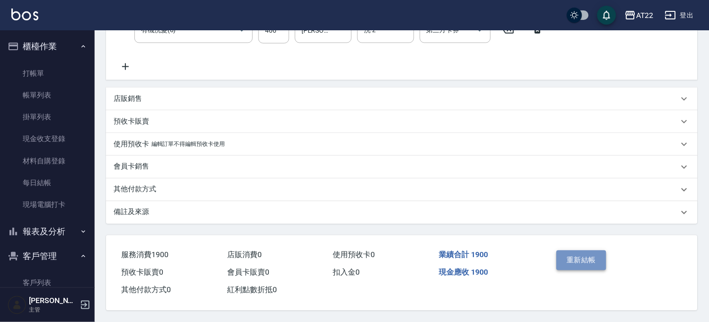
click at [585, 250] on button "重新結帳" at bounding box center [582, 260] width 50 height 20
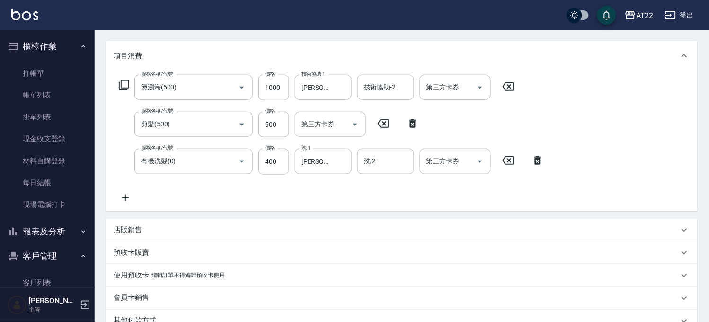
scroll to position [0, 0]
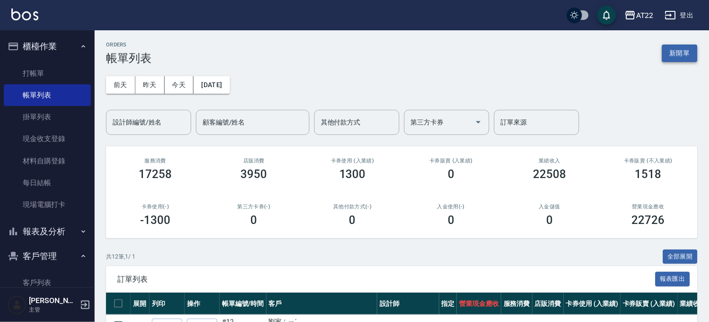
click at [667, 60] on button "新開單" at bounding box center [680, 54] width 36 height 18
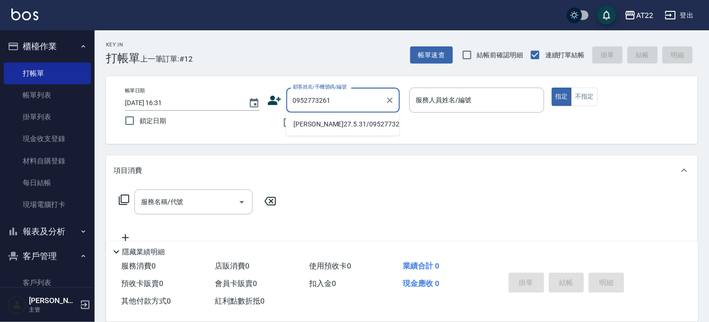
click at [298, 124] on li "顏士涵27.5.31/0952773261/T91200" at bounding box center [343, 124] width 114 height 16
type input "顏士涵27.5.31/0952773261/T91200"
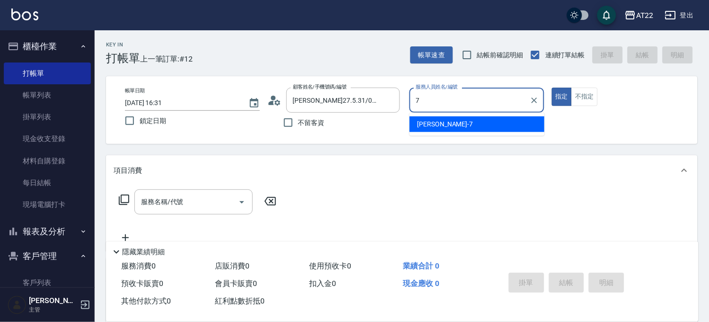
type input "Allen-7"
type button "true"
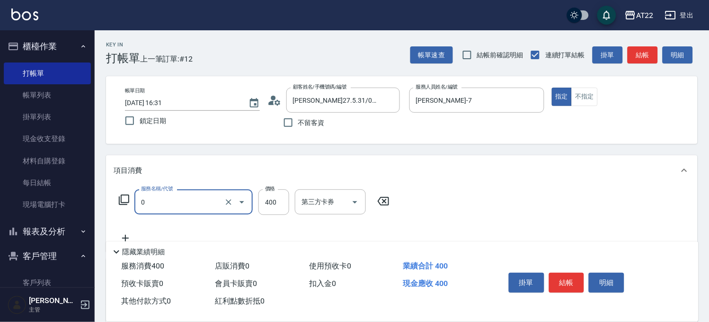
type input "有機洗髮(0)"
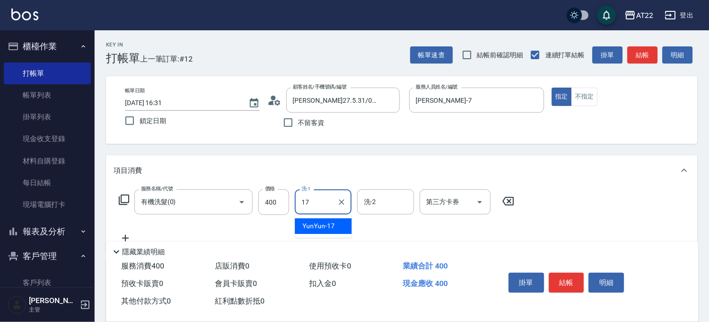
type input "YunYun-17"
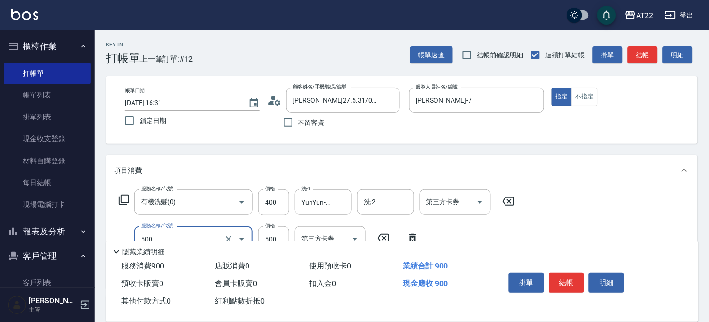
type input "剪髮(500)"
type input "700"
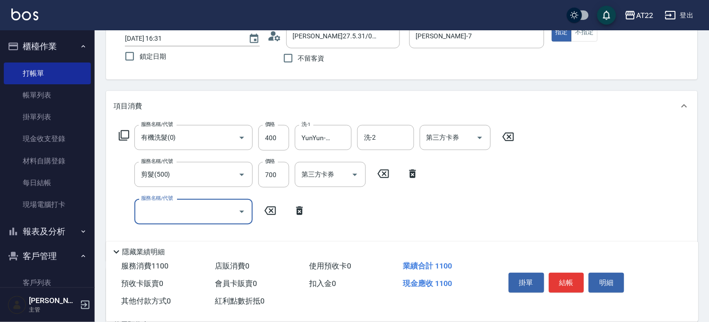
scroll to position [158, 0]
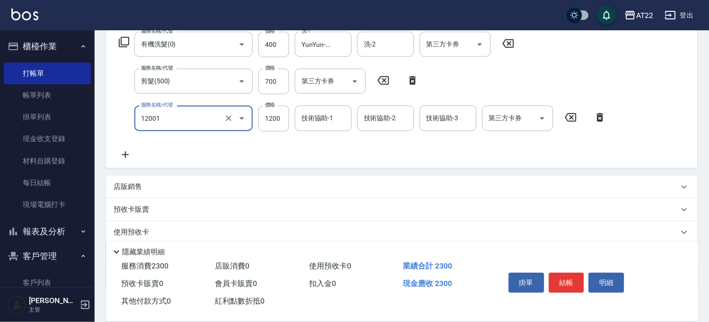
type input "燙髮S(12001)"
type input "1600"
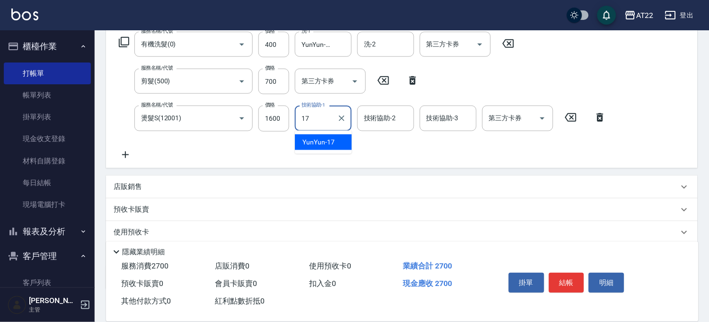
type input "YunYun-17"
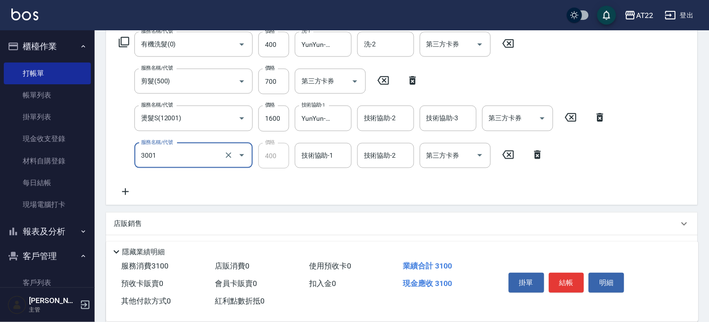
type input "側邊燙貼(3001)"
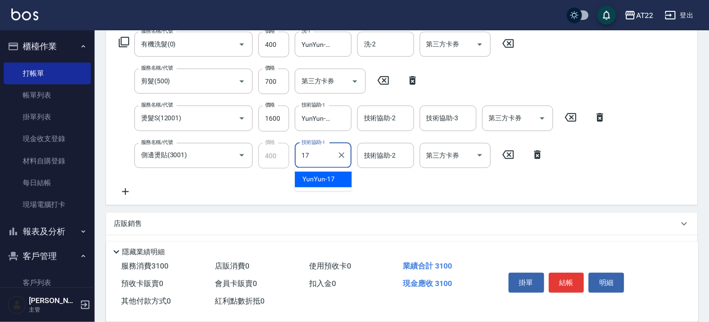
type input "YunYun-17"
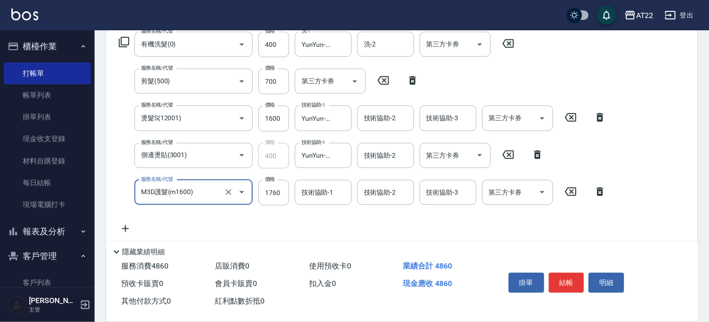
type input "M3D護髮(m1600)"
type input "1518"
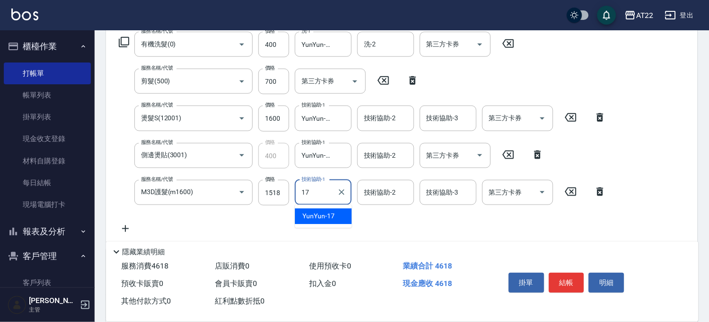
type input "YunYun-17"
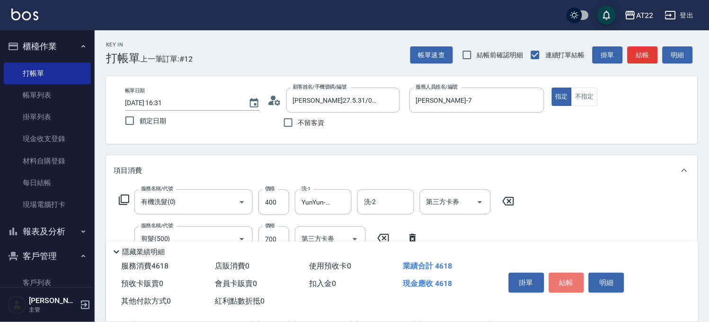
click at [566, 279] on button "結帳" at bounding box center [567, 283] width 36 height 20
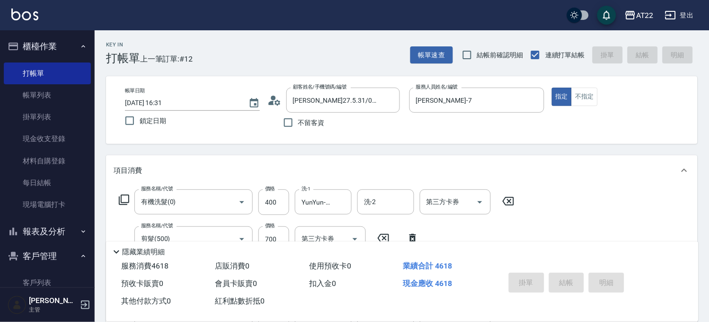
type input "2025/10/10 16:32"
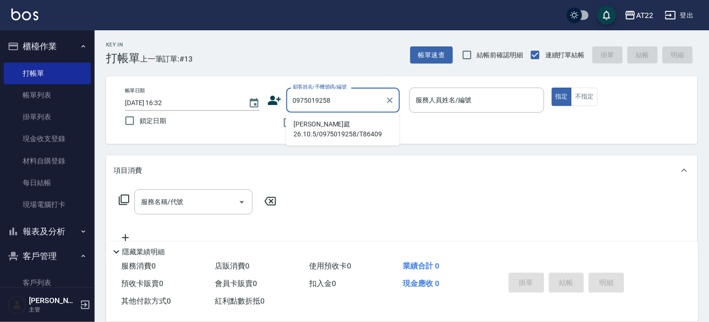
click at [351, 116] on li "周筠庭26.10.5/0975019258/T86409" at bounding box center [343, 129] width 114 height 26
type input "周筠庭26.10.5/0975019258/T86409"
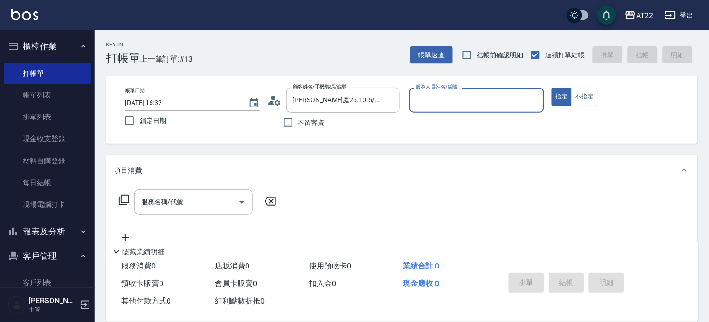
type input "SINDY-6"
click at [535, 106] on button "Clear" at bounding box center [534, 100] width 13 height 13
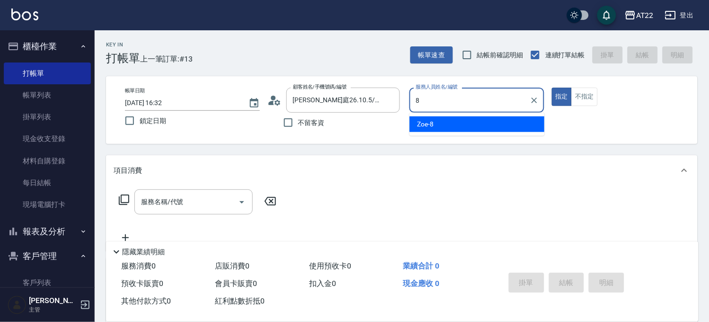
type input "Zoe-8"
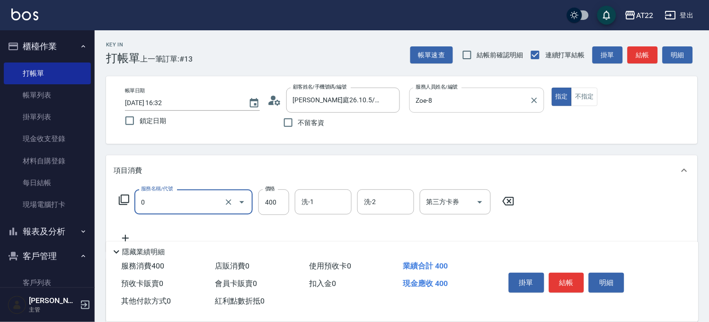
type input "有機洗髮(0)"
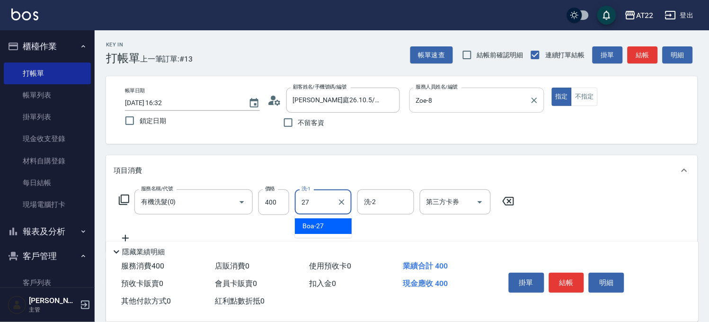
type input "Boa-27"
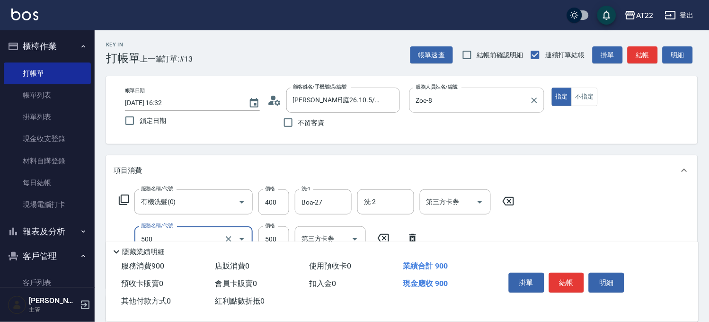
type input "剪髮(500)"
type input "430"
click at [557, 278] on button "結帳" at bounding box center [567, 283] width 36 height 20
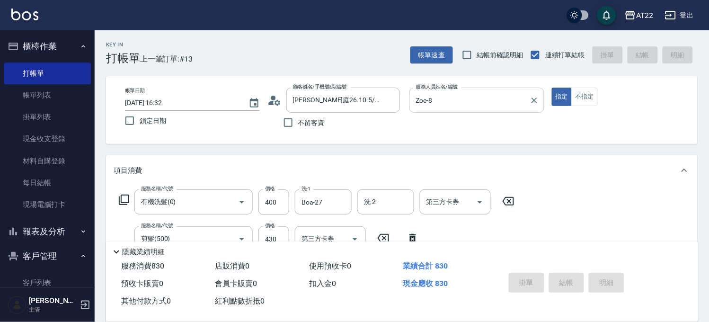
type input "2025/10/10 16:34"
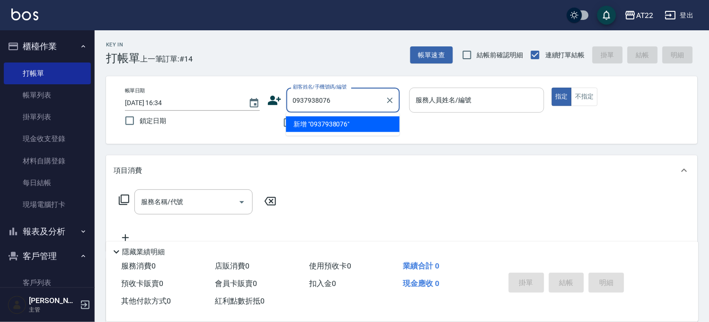
click at [305, 126] on li "新增 "0937938076"" at bounding box center [343, 124] width 114 height 16
type input "0937938076"
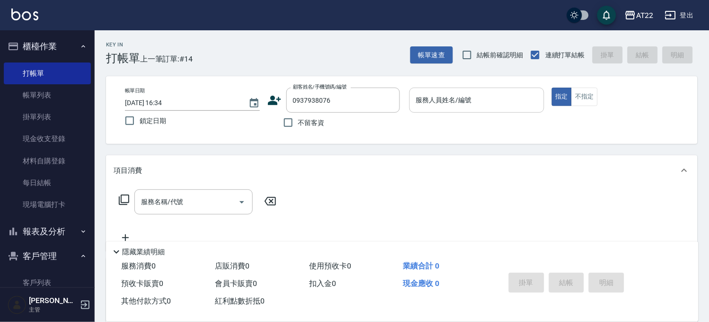
click at [273, 101] on icon at bounding box center [274, 100] width 13 height 9
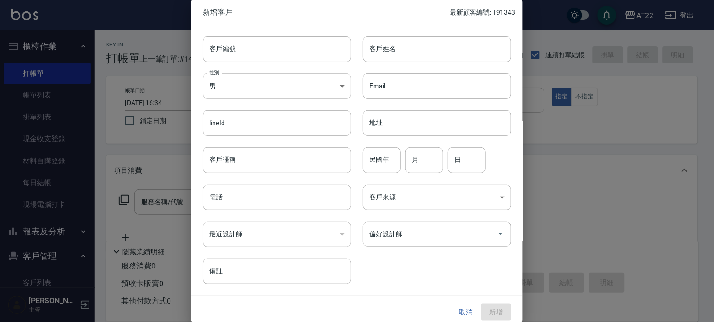
type input "0937938076"
click at [415, 60] on input "客戶姓名" at bounding box center [437, 49] width 149 height 26
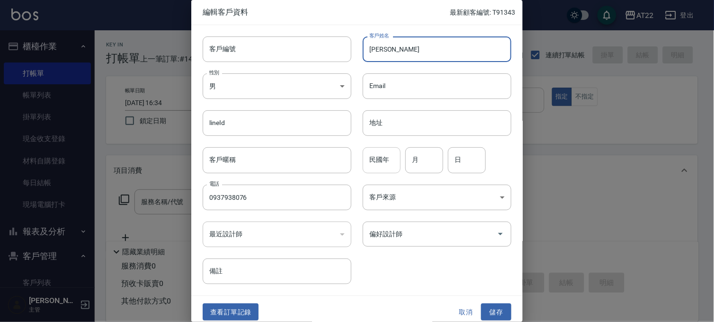
type input "[PERSON_NAME]"
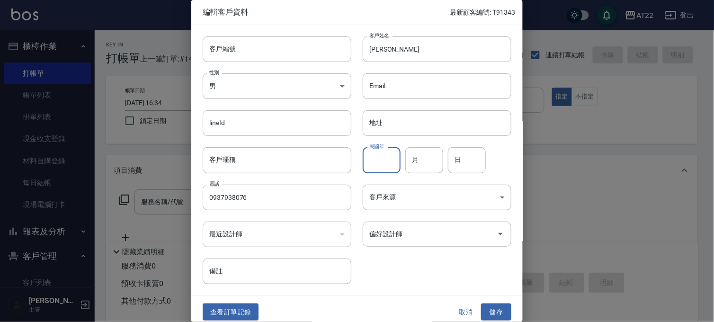
click at [378, 167] on input "民國年" at bounding box center [382, 160] width 38 height 26
type input "57"
click at [412, 162] on input "月" at bounding box center [424, 160] width 38 height 26
type input "4"
click at [466, 170] on input "日" at bounding box center [467, 160] width 38 height 26
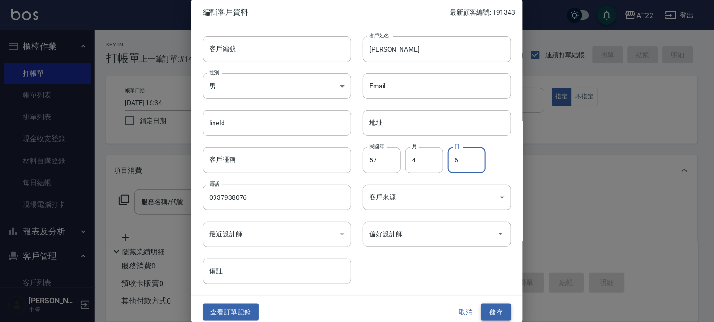
type input "6"
click at [490, 313] on button "儲存" at bounding box center [496, 313] width 30 height 18
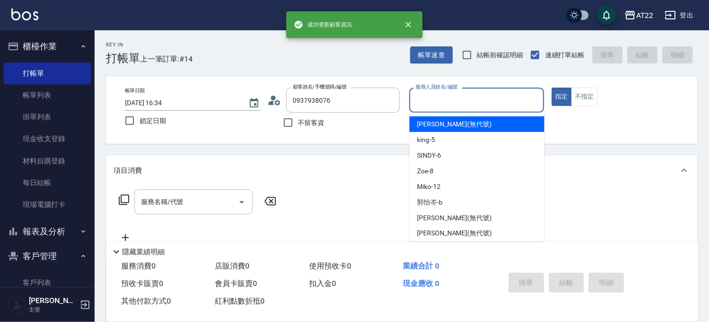
click at [457, 105] on input "服務人員姓名/編號" at bounding box center [477, 100] width 126 height 17
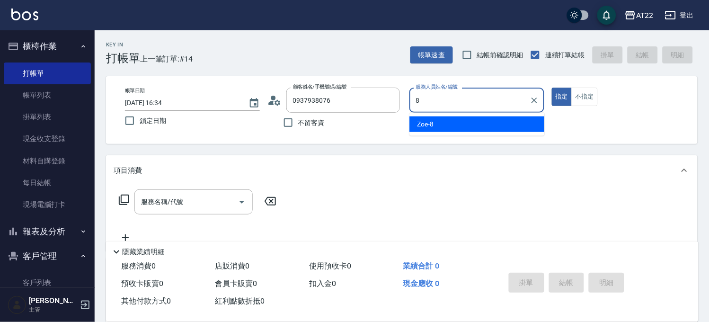
type input "Zoe-8"
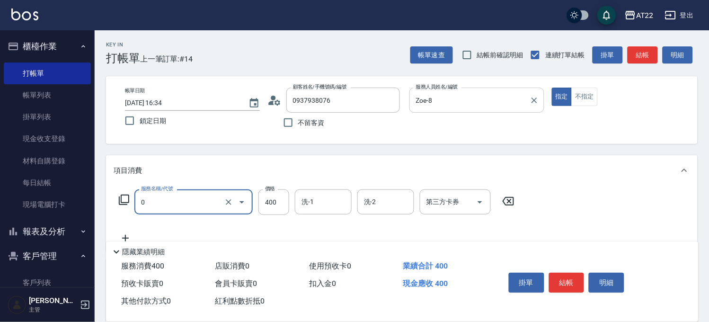
type input "有機洗髮(0)"
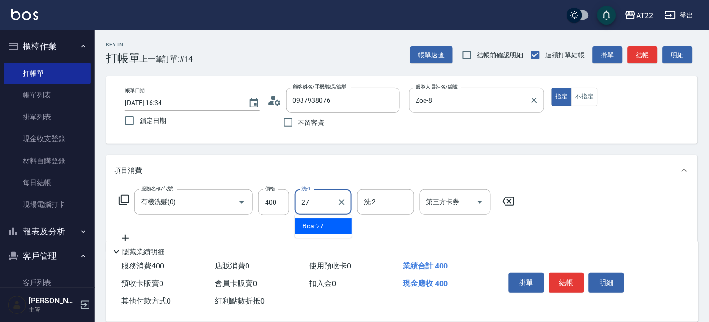
type input "Boa-27"
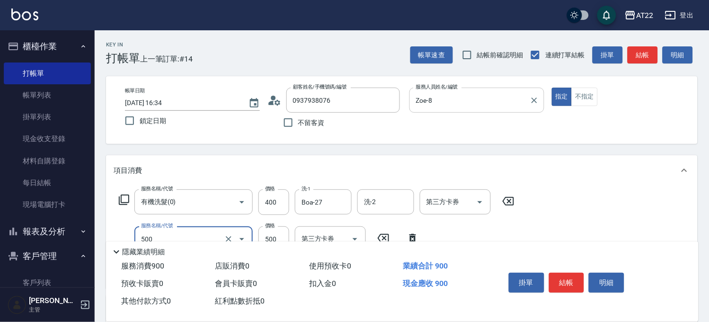
type input "剪髮(500)"
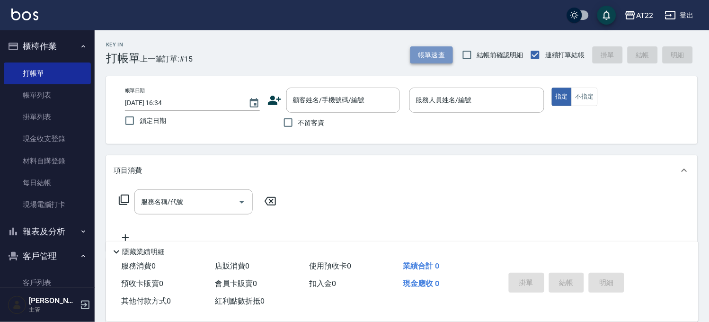
click at [422, 54] on button "帳單速查" at bounding box center [432, 55] width 43 height 18
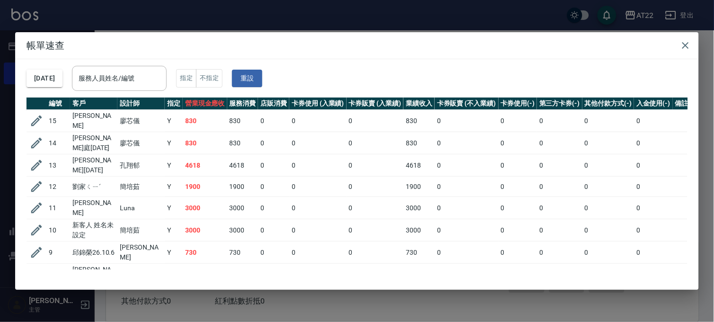
click at [146, 292] on div "帳單速查 2025/10/10 服務人員姓名/編號 服務人員姓名/編號 指定 不指定 重設 編號 客戶 設計師 指定 營業現金應收 服務消費 店販消費 卡券使…" at bounding box center [357, 161] width 714 height 322
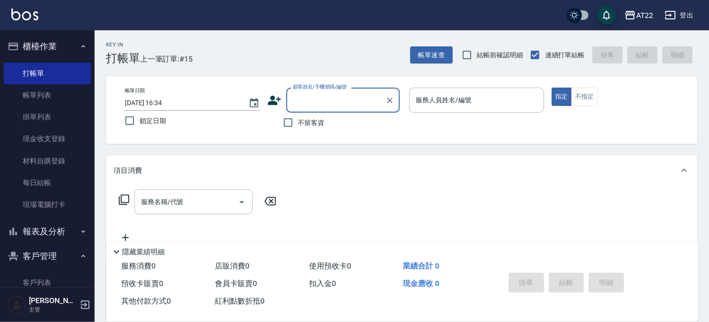
click at [332, 105] on input "顧客姓名/手機號碼/編號" at bounding box center [336, 100] width 91 height 17
click at [324, 125] on li "趙希弘27.8.2/0979068300/V86471" at bounding box center [343, 124] width 114 height 16
click at [325, 126] on li "游尚樺25.10.15/0905519931/T81747" at bounding box center [343, 124] width 114 height 16
click at [330, 126] on li "童定安/0911629950/" at bounding box center [343, 124] width 114 height 16
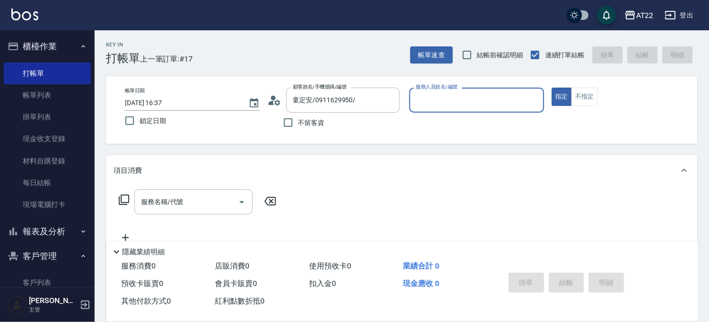
click at [270, 100] on icon at bounding box center [275, 100] width 14 height 14
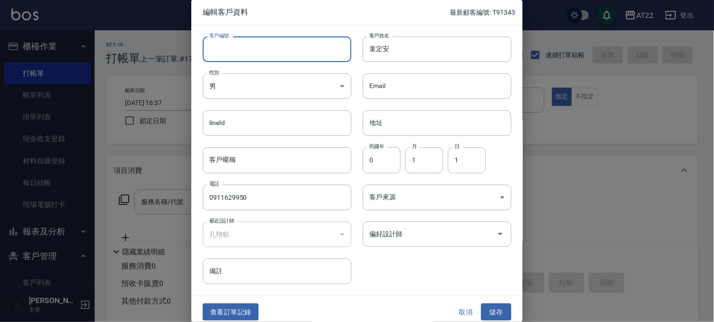
click at [253, 56] on input "客戶編號" at bounding box center [277, 49] width 149 height 26
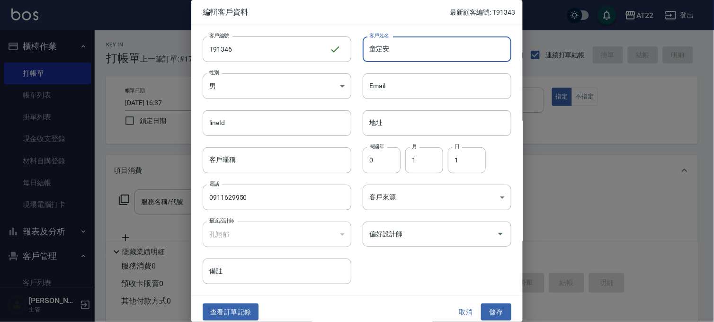
click at [399, 59] on input "童定安" at bounding box center [437, 49] width 149 height 26
click at [492, 306] on button "儲存" at bounding box center [496, 313] width 30 height 18
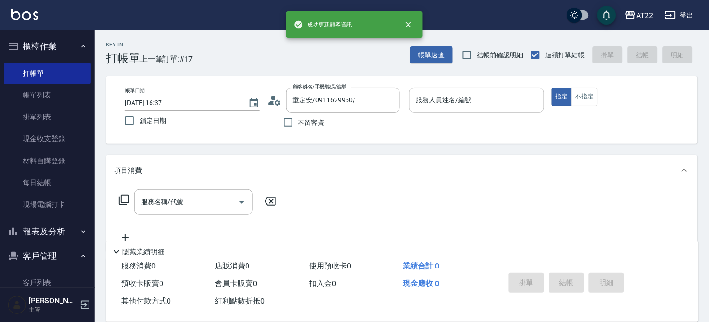
click at [420, 99] on input "服務人員姓名/編號" at bounding box center [477, 100] width 126 height 17
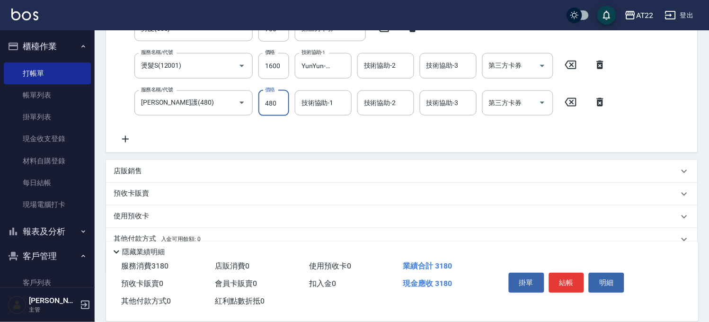
scroll to position [189, 0]
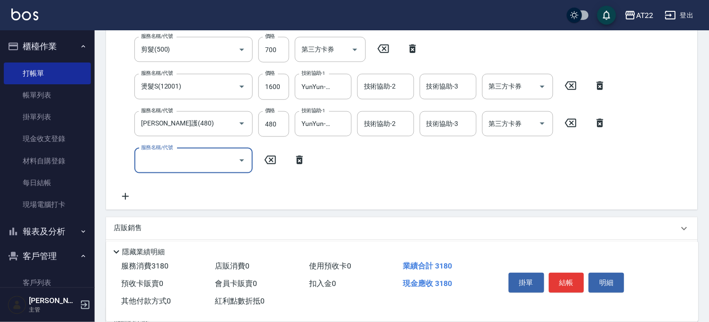
click at [119, 226] on p "店販銷售" at bounding box center [128, 229] width 28 height 10
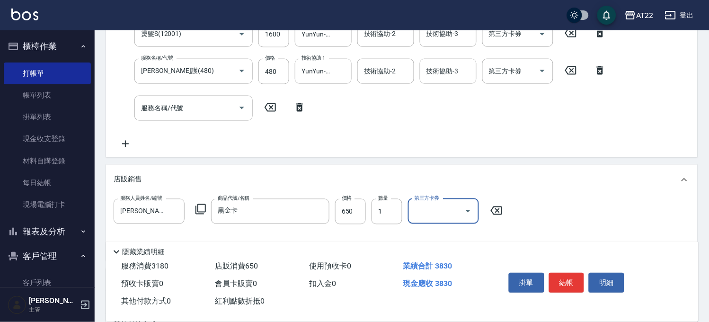
scroll to position [0, 0]
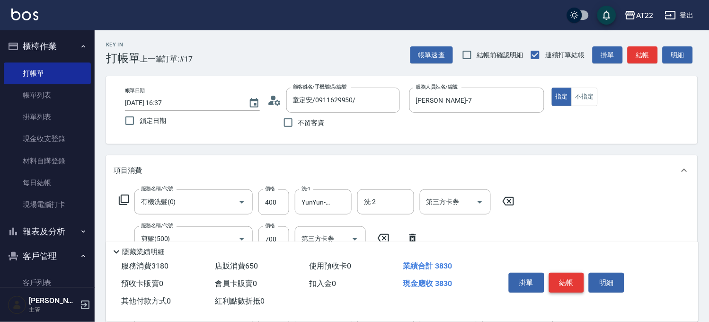
click at [564, 285] on button "結帳" at bounding box center [567, 283] width 36 height 20
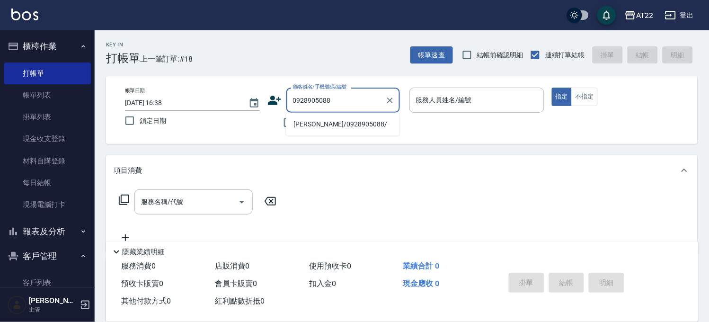
click at [330, 119] on li "張尚澤/0928905088/" at bounding box center [343, 124] width 114 height 16
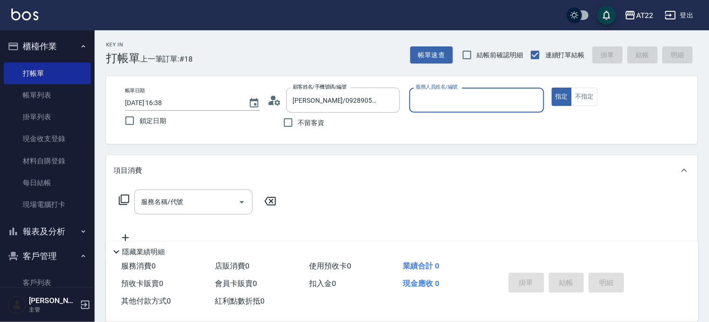
click at [276, 96] on icon at bounding box center [275, 100] width 14 height 14
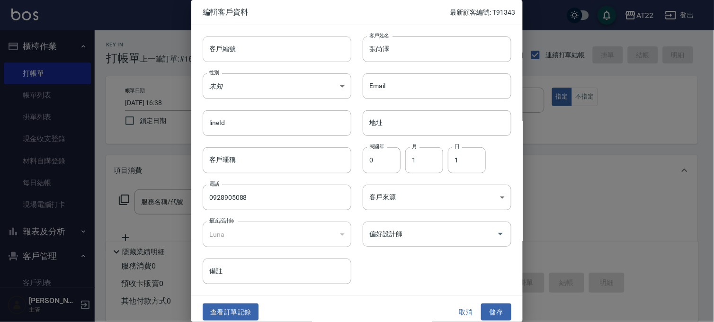
click at [266, 61] on input "客戶編號" at bounding box center [277, 49] width 149 height 26
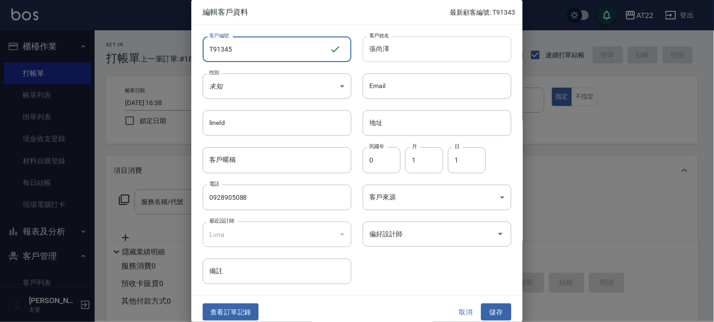
click at [413, 48] on input "張尚澤" at bounding box center [437, 49] width 149 height 26
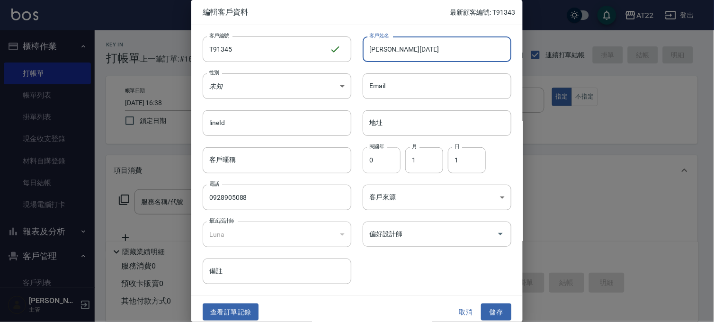
click at [387, 156] on input "0" at bounding box center [382, 160] width 38 height 26
click at [415, 153] on input "1" at bounding box center [424, 160] width 38 height 26
click at [460, 164] on input "1" at bounding box center [467, 160] width 38 height 26
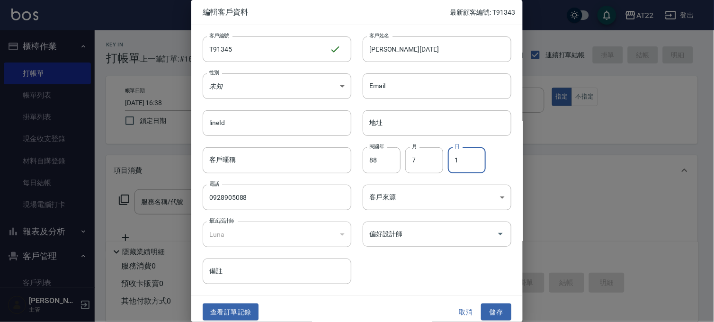
click at [460, 164] on input "1" at bounding box center [467, 160] width 38 height 26
click at [495, 310] on button "儲存" at bounding box center [496, 313] width 30 height 18
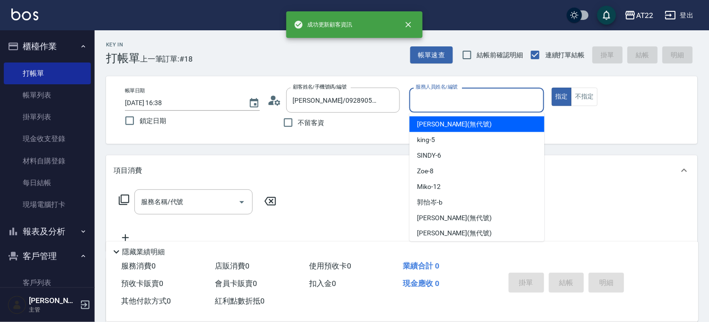
click at [479, 96] on input "服務人員姓名/編號" at bounding box center [477, 100] width 126 height 17
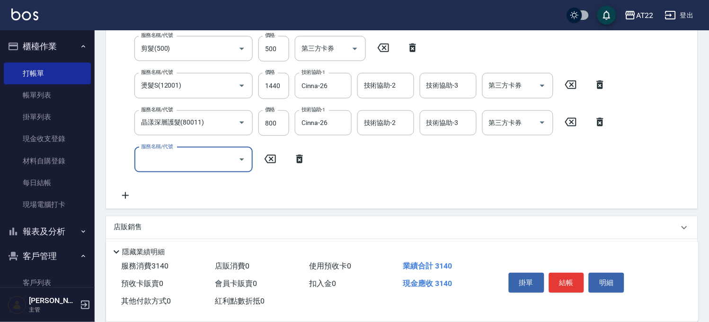
scroll to position [263, 0]
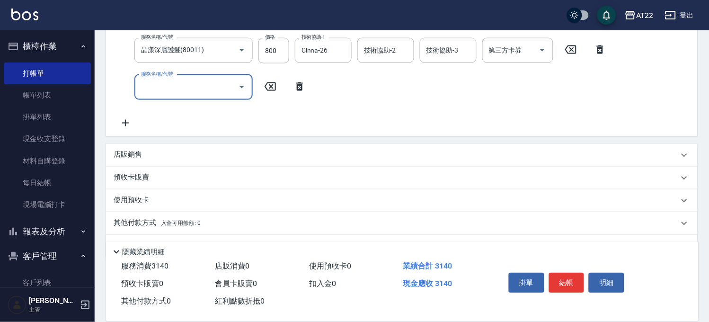
click at [250, 160] on div "店販銷售" at bounding box center [402, 155] width 592 height 23
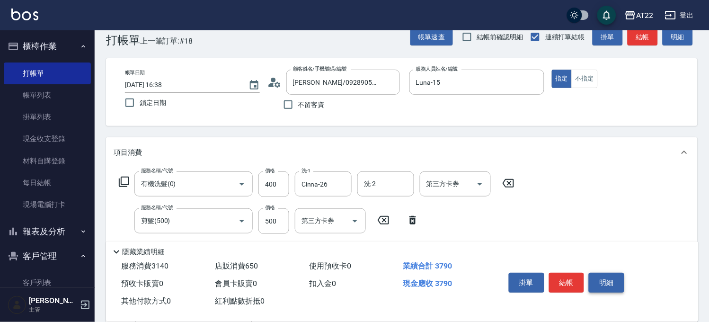
scroll to position [0, 0]
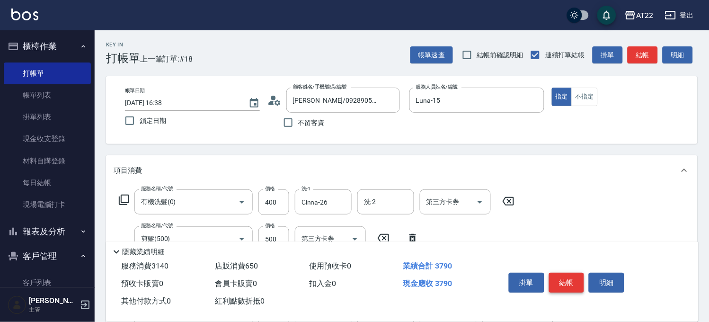
click at [577, 286] on button "結帳" at bounding box center [567, 283] width 36 height 20
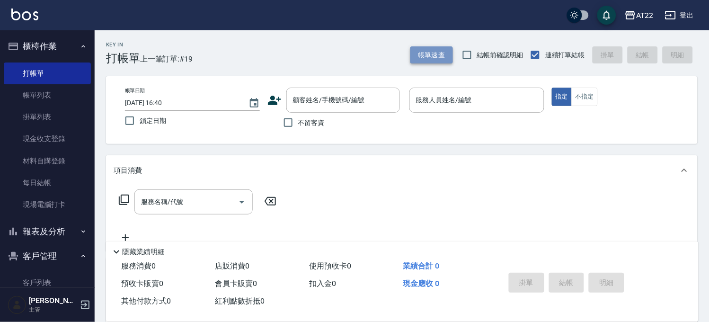
click at [424, 63] on button "帳單速查" at bounding box center [432, 55] width 43 height 18
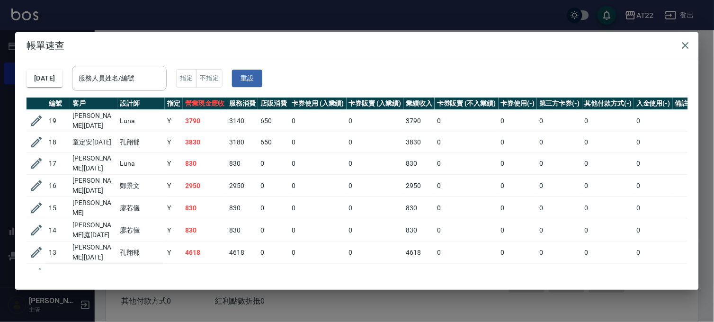
click at [324, 23] on div "帳單速查 2025/10/10 服務人員姓名/編號 服務人員姓名/編號 指定 不指定 重設 編號 客戶 設計師 指定 營業現金應收 服務消費 店販消費 卡券使…" at bounding box center [357, 161] width 714 height 322
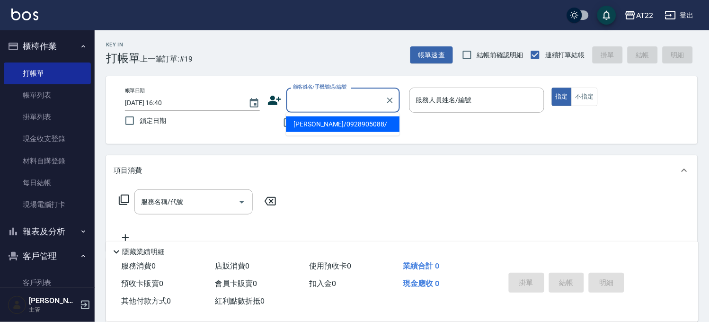
click at [328, 95] on input "顧客姓名/手機號碼/編號" at bounding box center [336, 100] width 91 height 17
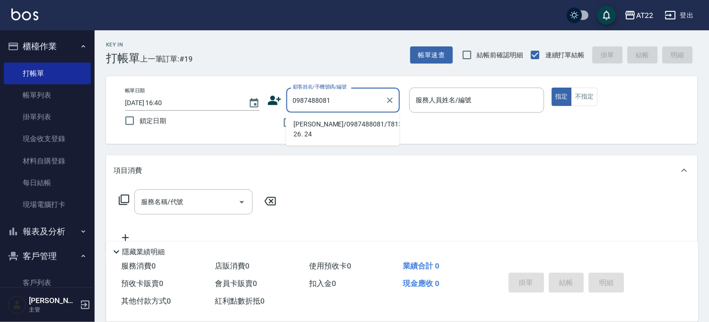
click at [301, 123] on li "黃惠鈴/0987488081/T81326 26. 24" at bounding box center [343, 129] width 114 height 26
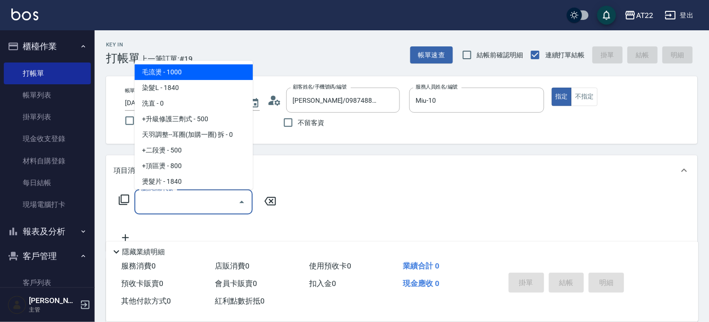
click at [211, 209] on input "服務名稱/代號" at bounding box center [187, 202] width 96 height 17
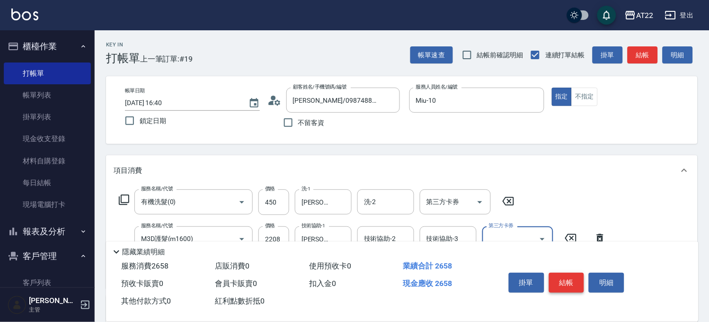
click at [563, 274] on button "結帳" at bounding box center [567, 283] width 36 height 20
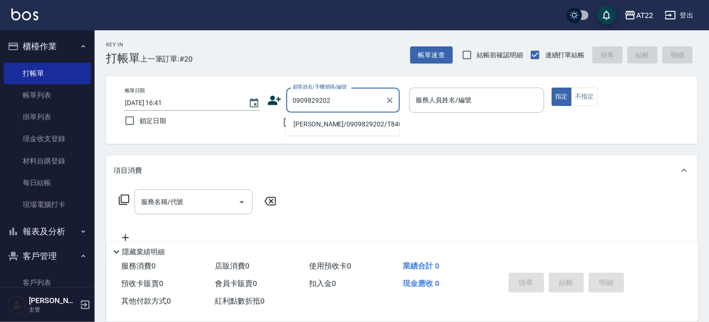
click at [311, 131] on li "陳明瑋/0909829202/T84043" at bounding box center [343, 124] width 114 height 16
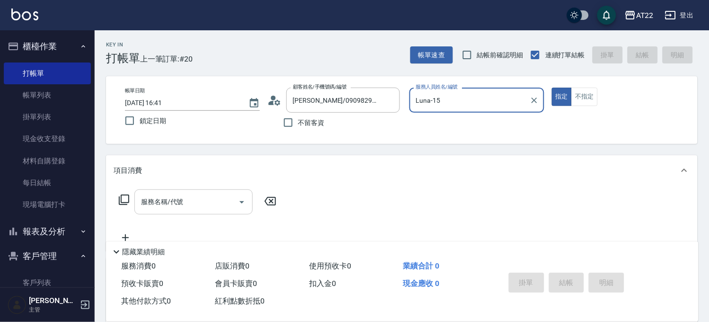
click at [214, 205] on input "服務名稱/代號" at bounding box center [187, 202] width 96 height 17
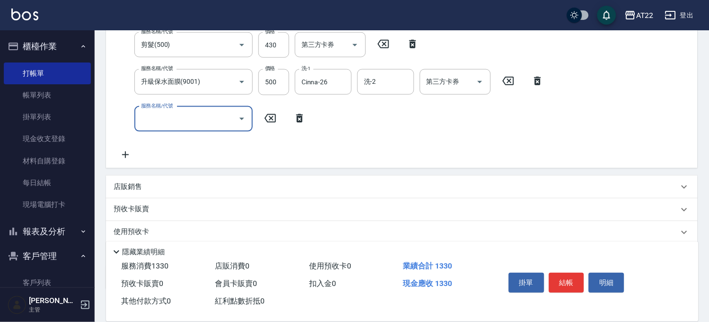
scroll to position [251, 0]
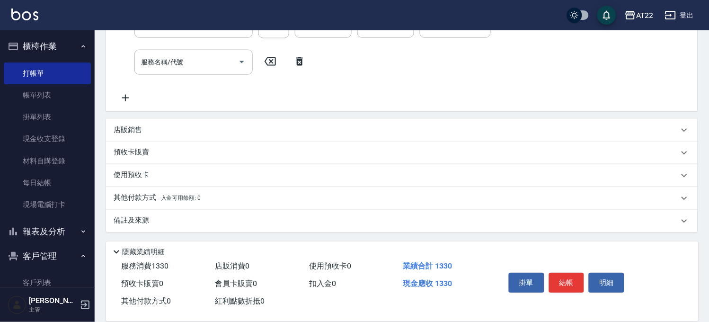
click at [171, 128] on div "店販銷售" at bounding box center [396, 130] width 565 height 10
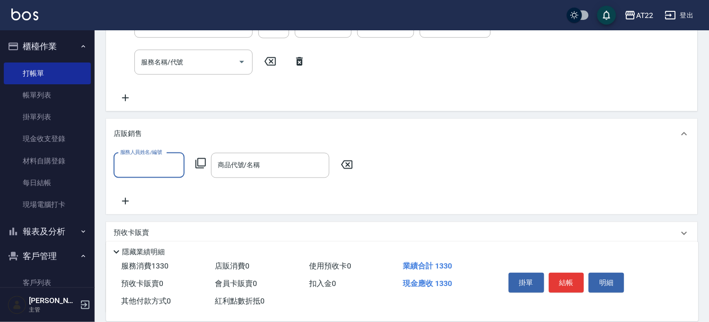
scroll to position [0, 0]
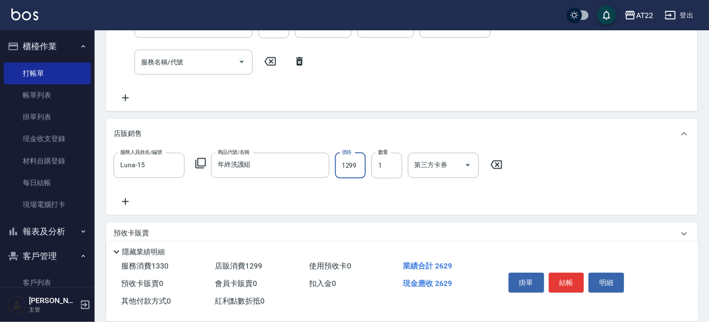
click at [344, 168] on input "1299" at bounding box center [350, 166] width 31 height 26
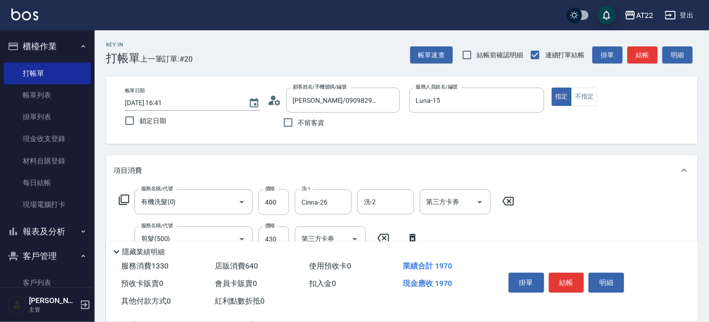
click at [561, 281] on button "結帳" at bounding box center [567, 283] width 36 height 20
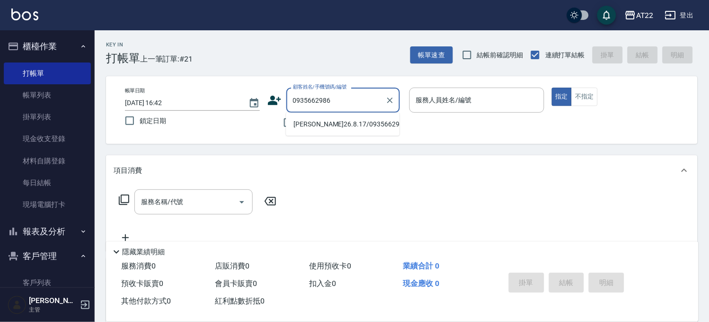
click at [308, 123] on li "簡誌清26.8.17/0935662986/V83073" at bounding box center [343, 124] width 114 height 16
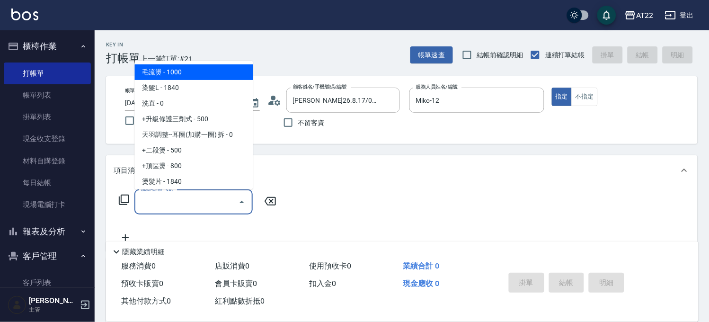
click at [202, 207] on input "服務名稱/代號" at bounding box center [187, 202] width 96 height 17
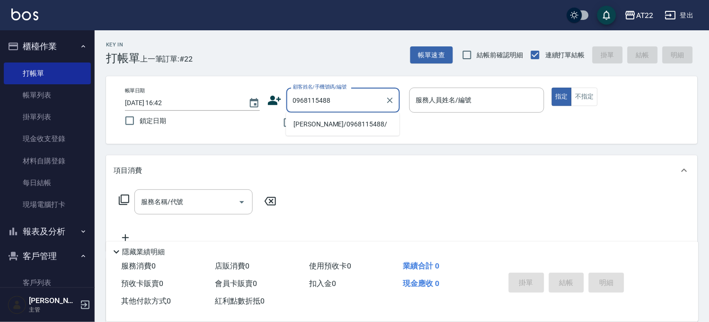
click at [337, 121] on li "鄭知庭/0968115488/" at bounding box center [343, 124] width 114 height 16
click at [313, 132] on li "林勁志26.8.3/0952652042/V81833" at bounding box center [343, 124] width 114 height 16
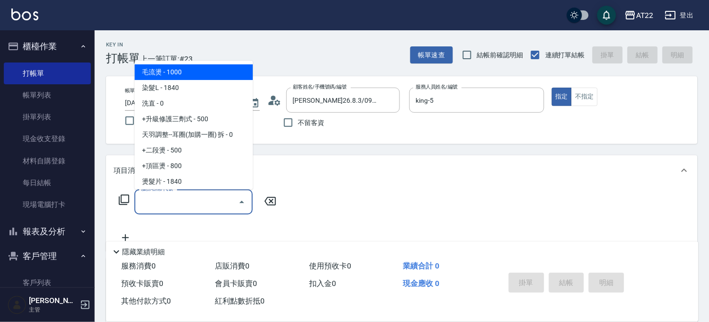
click at [161, 196] on div "服務名稱/代號 服務名稱/代號" at bounding box center [193, 201] width 118 height 25
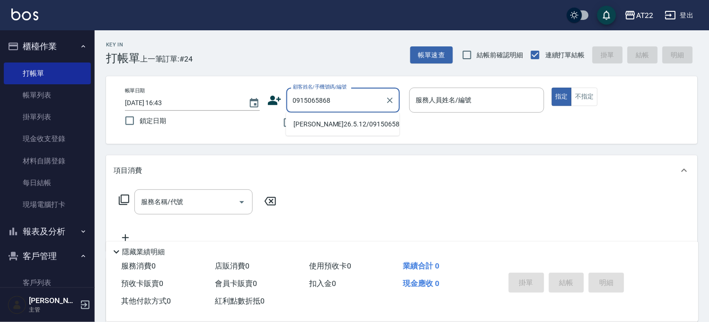
click at [370, 126] on li "徐毅其26.5.12/0915065868/V82388" at bounding box center [343, 124] width 114 height 16
click at [452, 26] on div "AT22 登出" at bounding box center [354, 15] width 709 height 30
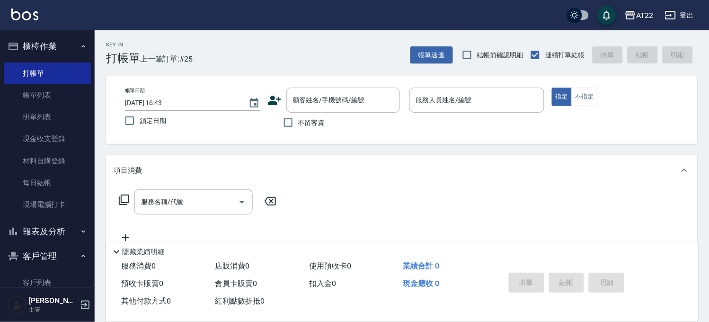
click at [438, 43] on div "Key In 打帳單 上一筆訂單:#25 帳單速查 結帳前確認明細 連續打單結帳 掛單 結帳 明細" at bounding box center [396, 47] width 603 height 35
click at [435, 46] on button "帳單速查" at bounding box center [432, 55] width 43 height 18
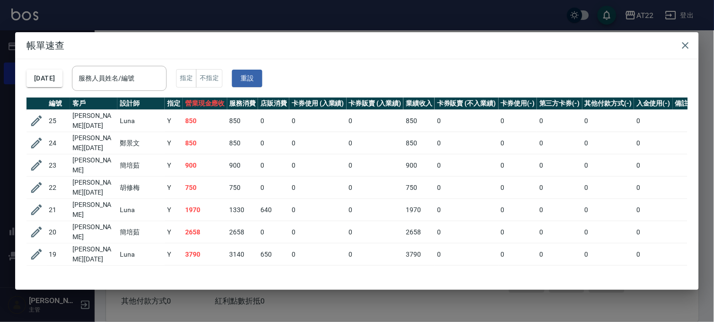
click at [302, 13] on div "帳單速查 2025/10/10 服務人員姓名/編號 服務人員姓名/編號 指定 不指定 重設 編號 客戶 設計師 指定 營業現金應收 服務消費 店販消費 卡券使…" at bounding box center [357, 161] width 714 height 322
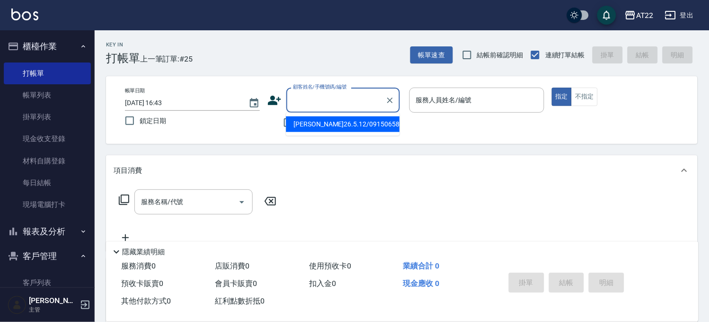
click at [291, 97] on input "顧客姓名/手機號碼/編號" at bounding box center [336, 100] width 91 height 17
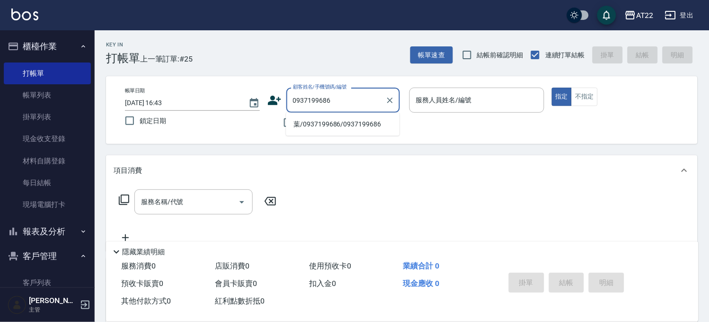
click at [313, 130] on li "葉/0937199686/0937199686" at bounding box center [343, 124] width 114 height 16
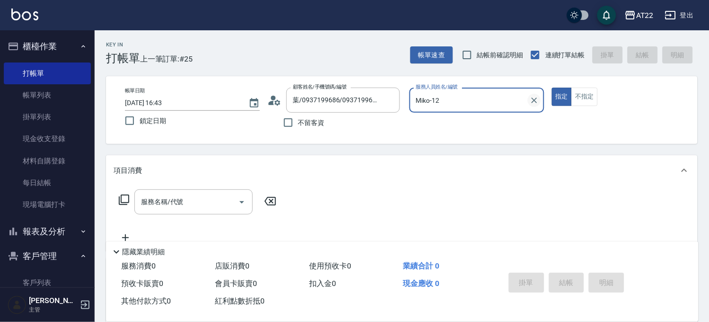
click at [533, 105] on button "Clear" at bounding box center [534, 100] width 13 height 13
click at [552, 88] on button "指定" at bounding box center [562, 97] width 20 height 18
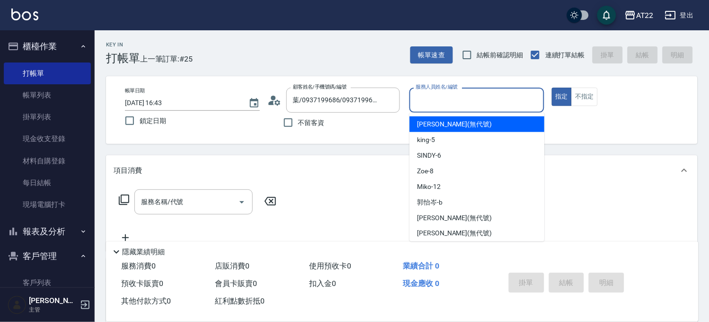
click at [533, 105] on input "服務人員姓名/編號" at bounding box center [477, 100] width 126 height 17
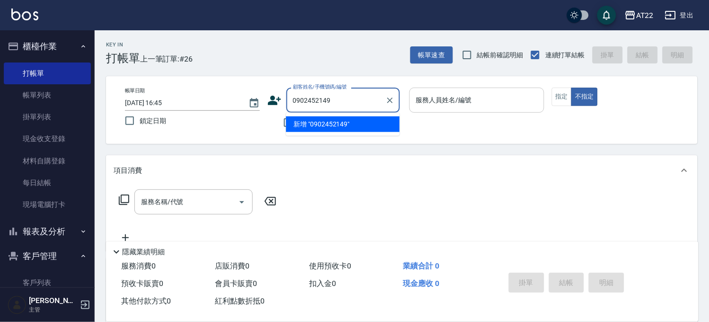
click at [321, 114] on ul "新增 "0902452149"" at bounding box center [343, 124] width 114 height 23
click at [320, 117] on li "新增 "0902452149"" at bounding box center [343, 124] width 114 height 16
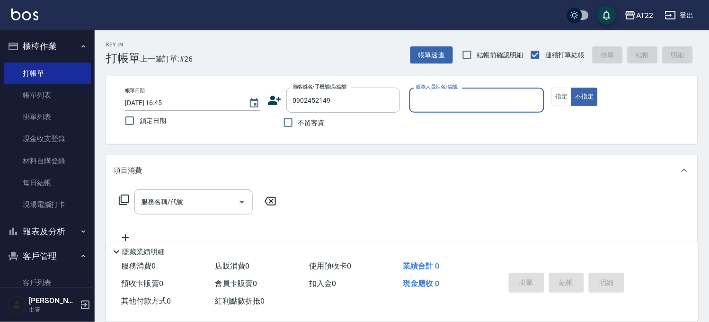
click at [272, 103] on icon at bounding box center [274, 100] width 13 height 9
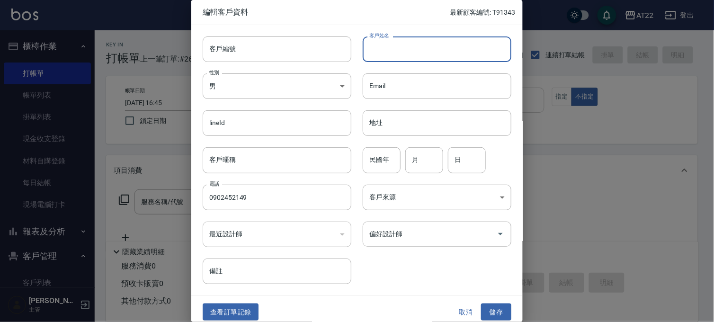
click at [410, 55] on input "客戶姓名" at bounding box center [437, 49] width 149 height 26
click at [373, 174] on div "客戶來源 ​ 客戶來源" at bounding box center [431, 191] width 160 height 37
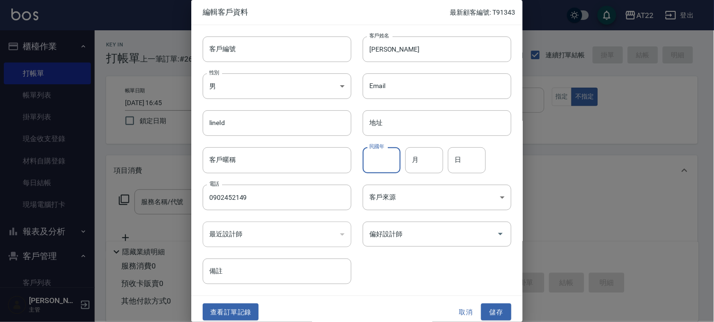
click at [375, 164] on input "民國年" at bounding box center [382, 160] width 38 height 26
click at [496, 310] on button "儲存" at bounding box center [496, 313] width 30 height 18
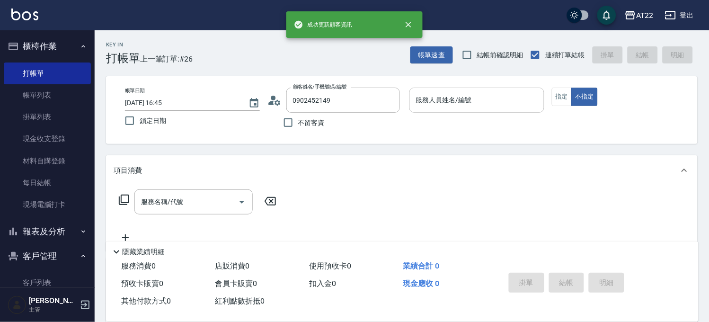
click at [523, 102] on input "服務人員姓名/編號" at bounding box center [477, 100] width 126 height 17
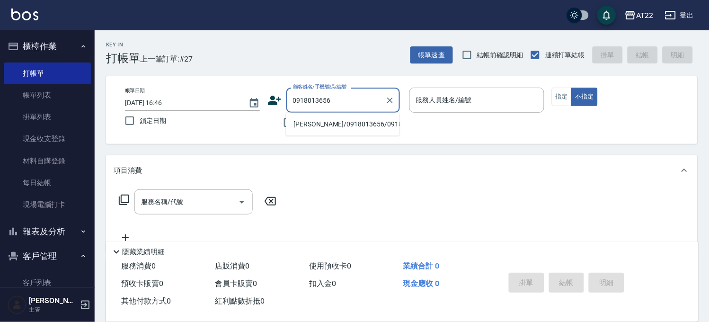
click at [338, 132] on li "王志宇/0918013656/0918013656" at bounding box center [343, 124] width 114 height 16
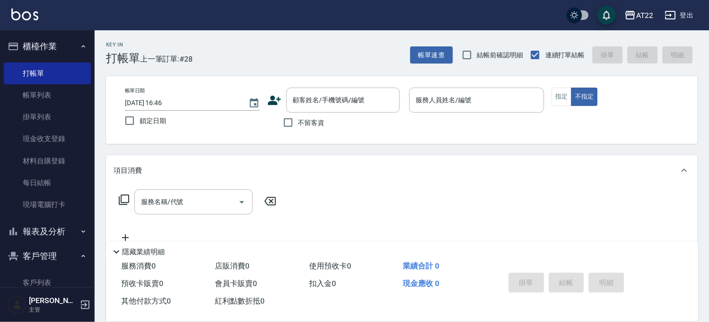
click at [408, 70] on div "Key In 打帳單 上一筆訂單:#28 帳單速查 結帳前確認明細 連續打單結帳 掛單 結帳 明細 帳單日期 2025/10/10 16:46 鎖定日期 顧客…" at bounding box center [402, 246] width 615 height 432
click at [415, 65] on div "Key In 打帳單 上一筆訂單:#28 帳單速查 結帳前確認明細 連續打單結帳 掛單 結帳 明細 帳單日期 2025/10/10 16:46 鎖定日期 顧客…" at bounding box center [402, 246] width 615 height 432
click at [425, 53] on button "帳單速查" at bounding box center [432, 55] width 43 height 18
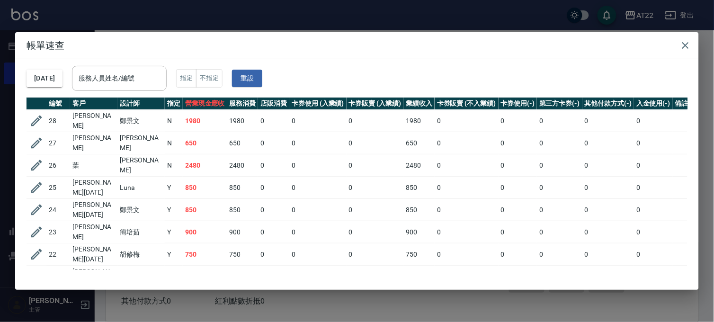
click at [144, 22] on div "帳單速查 2025/10/10 服務人員姓名/編號 服務人員姓名/編號 指定 不指定 重設 編號 客戶 設計師 指定 營業現金應收 服務消費 店販消費 卡券使…" at bounding box center [357, 161] width 714 height 322
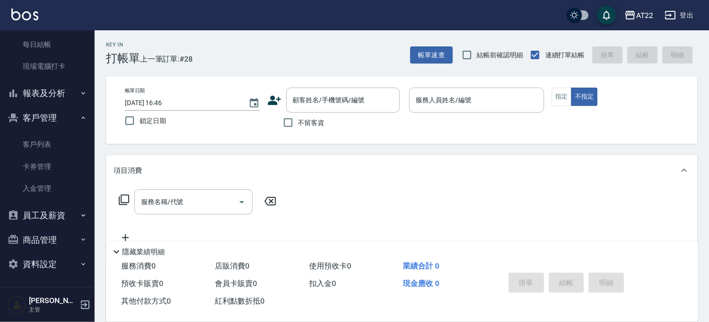
scroll to position [140, 0]
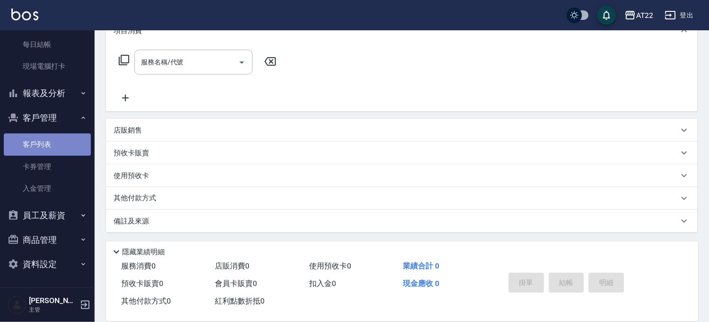
click at [51, 152] on link "客戶列表" at bounding box center [47, 145] width 87 height 22
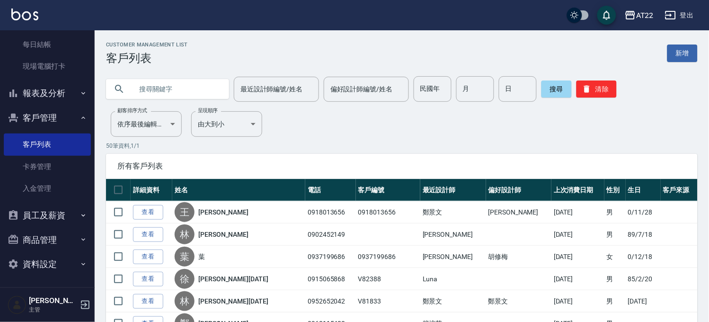
click at [180, 89] on input "text" at bounding box center [177, 89] width 89 height 26
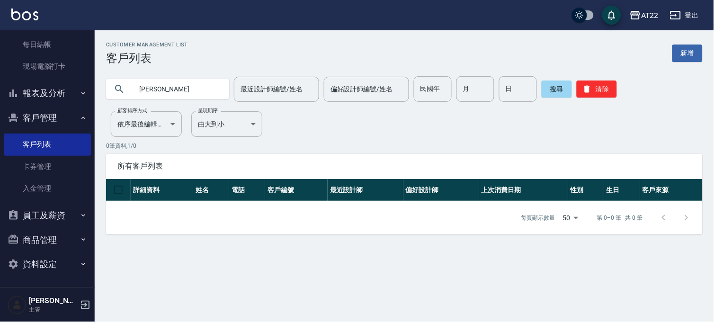
click at [182, 89] on input "頌恩" at bounding box center [177, 89] width 89 height 26
drag, startPoint x: 182, startPoint y: 89, endPoint x: 163, endPoint y: 89, distance: 18.9
click at [163, 89] on input "頌恩" at bounding box center [177, 89] width 89 height 26
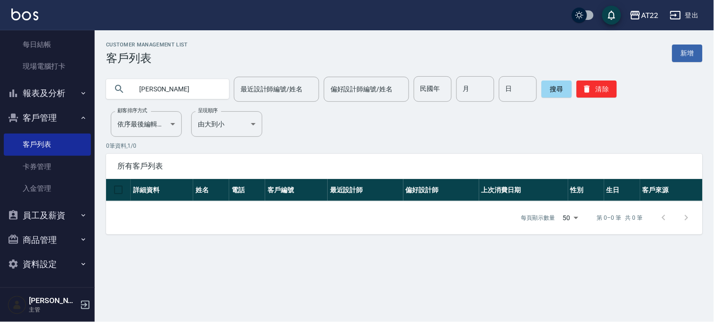
click at [163, 89] on input "頌恩" at bounding box center [177, 89] width 89 height 26
click at [633, 16] on icon "button" at bounding box center [635, 14] width 11 height 11
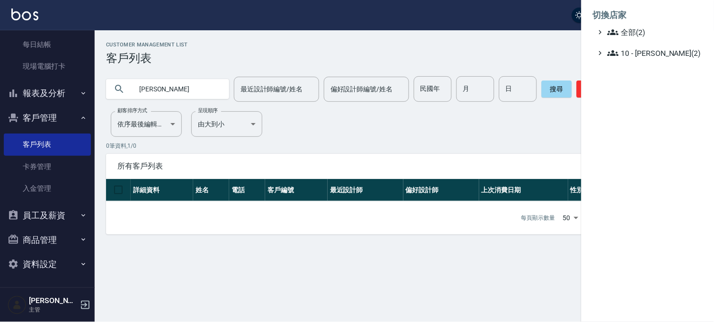
click at [641, 62] on ul "切換店家 全部(2) 10 - 楊家昕(2)" at bounding box center [647, 31] width 133 height 63
click at [642, 60] on ul "切換店家 全部(2) 10 - 楊家昕(2)" at bounding box center [647, 31] width 133 height 63
click at [648, 50] on span "10 - 楊家昕(2)" at bounding box center [653, 52] width 91 height 11
click at [635, 76] on span "PS3" at bounding box center [655, 78] width 88 height 11
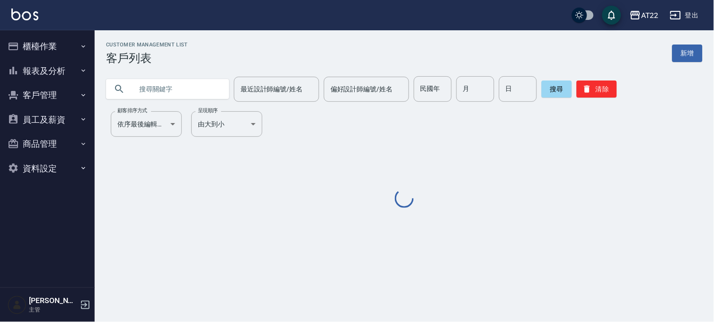
click at [168, 83] on input "text" at bounding box center [177, 89] width 89 height 26
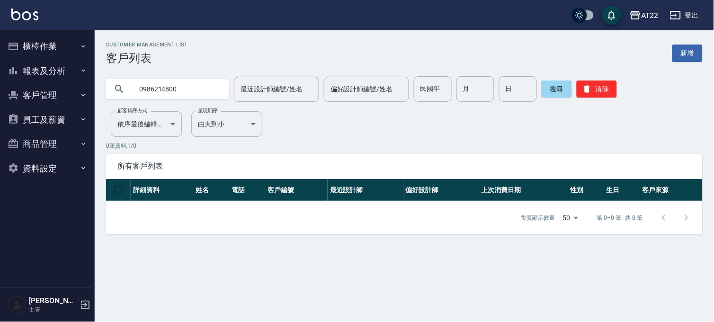
click at [190, 88] on input "0986214800" at bounding box center [177, 89] width 89 height 26
click at [188, 94] on input "0986214800" at bounding box center [177, 89] width 89 height 26
paste input "[PERSON_NAME]"
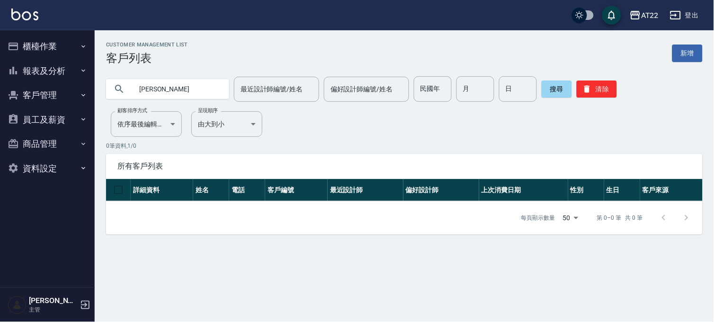
type input "[PERSON_NAME]"
drag, startPoint x: 136, startPoint y: 89, endPoint x: 121, endPoint y: 90, distance: 15.2
click at [121, 90] on div "[PERSON_NAME]" at bounding box center [167, 89] width 123 height 20
click at [199, 90] on input "[PERSON_NAME]" at bounding box center [177, 89] width 89 height 26
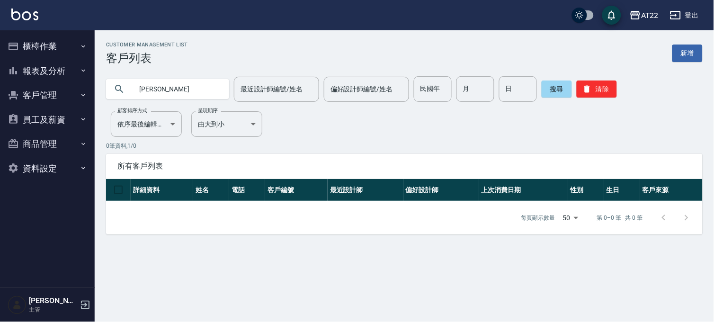
click at [199, 90] on input "[PERSON_NAME]" at bounding box center [177, 89] width 89 height 26
click at [153, 91] on input "0987052856" at bounding box center [177, 89] width 89 height 26
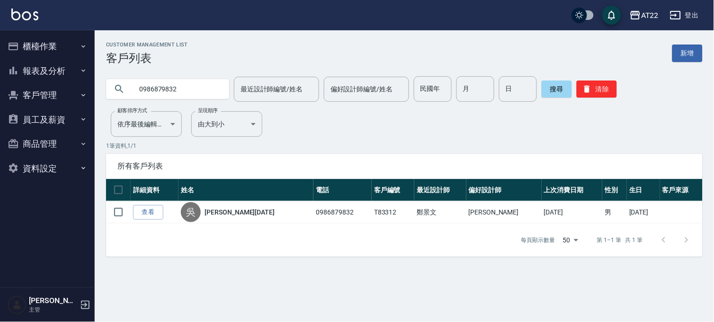
click at [187, 91] on input "0986879832" at bounding box center [177, 89] width 89 height 26
type input "9"
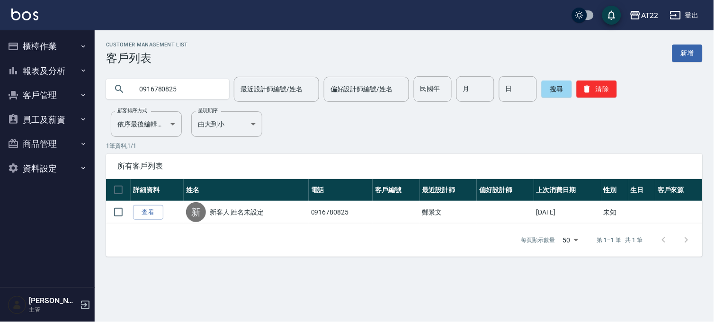
click at [187, 91] on input "0916780825" at bounding box center [177, 89] width 89 height 26
type input "0928750391"
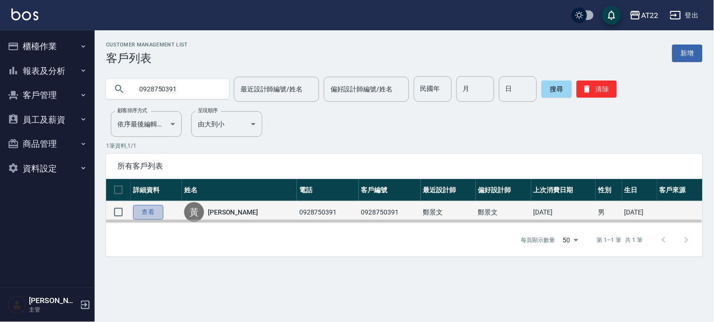
click at [138, 215] on link "查看" at bounding box center [148, 212] width 30 height 15
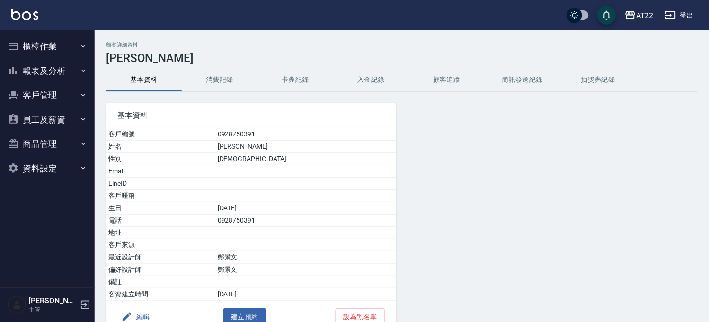
click at [199, 82] on button "消費記錄" at bounding box center [220, 80] width 76 height 23
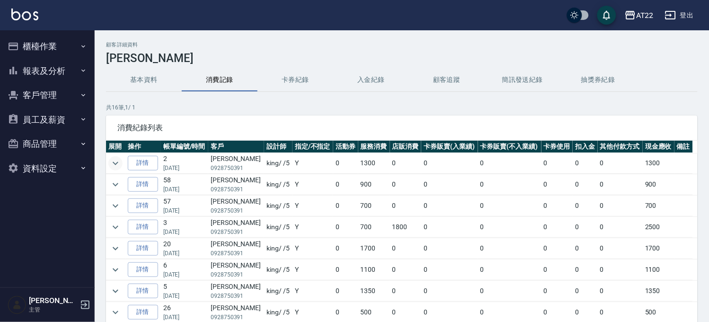
click at [120, 162] on icon "expand row" at bounding box center [115, 163] width 11 height 11
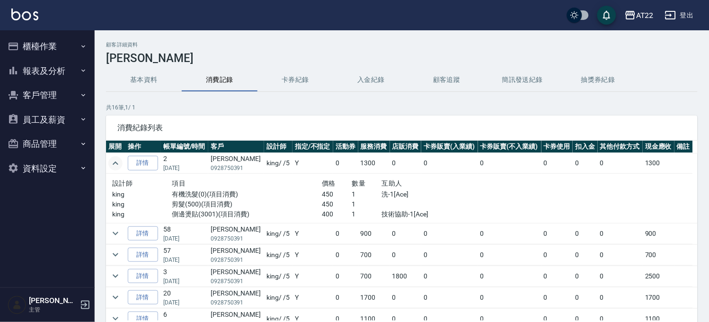
click at [120, 162] on icon "expand row" at bounding box center [115, 163] width 11 height 11
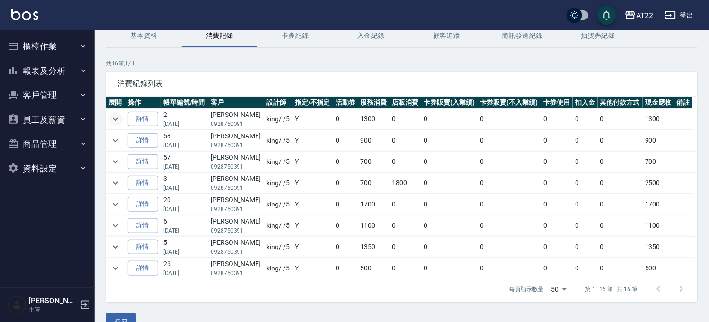
scroll to position [64, 0]
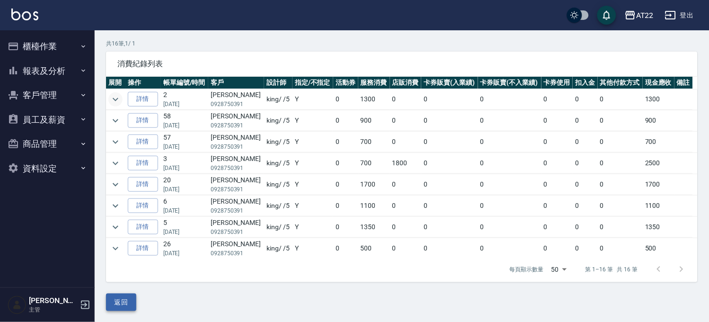
click at [131, 304] on button "返回" at bounding box center [121, 303] width 30 height 18
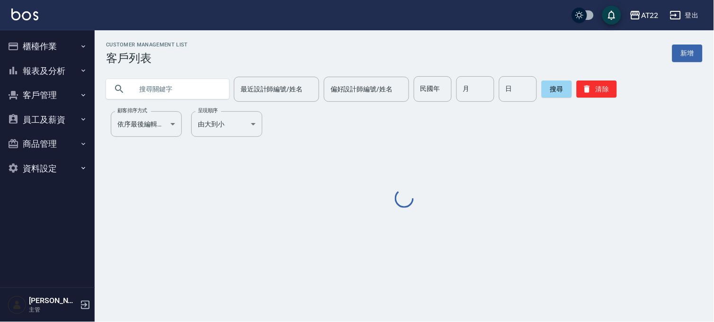
click at [176, 93] on input "text" at bounding box center [177, 89] width 89 height 26
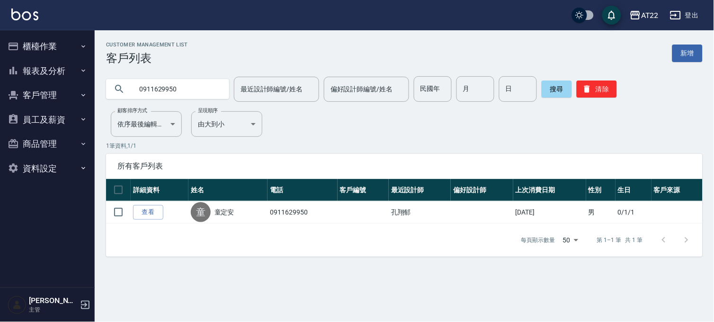
click at [204, 95] on input "0911629950" at bounding box center [177, 89] width 89 height 26
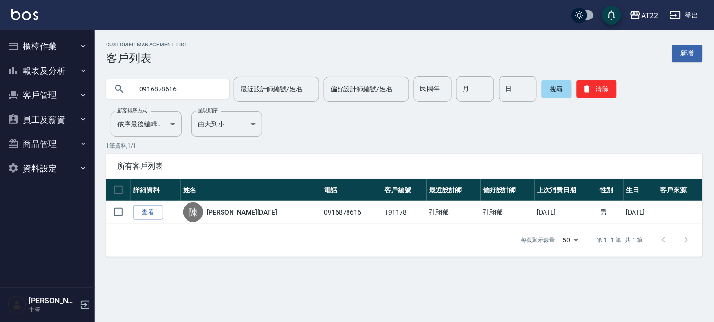
click at [181, 95] on input "0916878616" at bounding box center [177, 89] width 89 height 26
click at [192, 87] on input "0968911071" at bounding box center [177, 89] width 89 height 26
type input "0903828096"
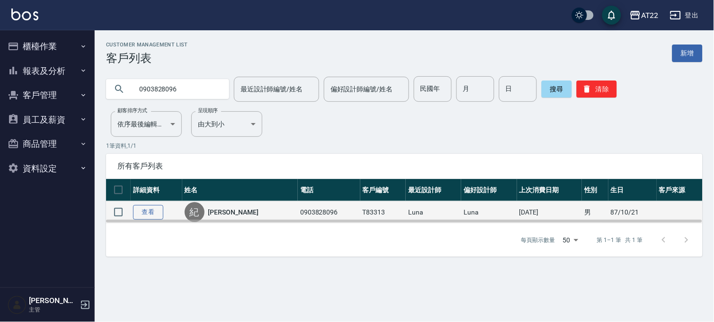
click at [135, 212] on link "查看" at bounding box center [148, 212] width 30 height 15
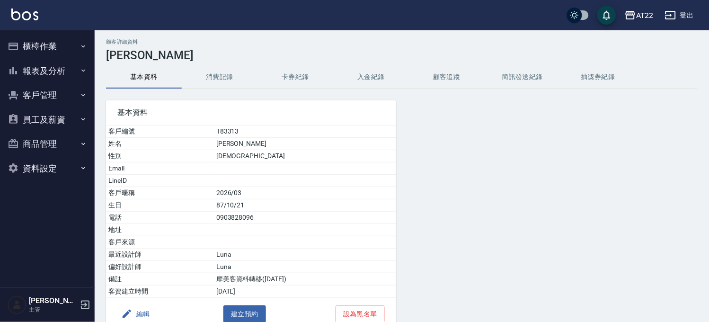
scroll to position [52, 0]
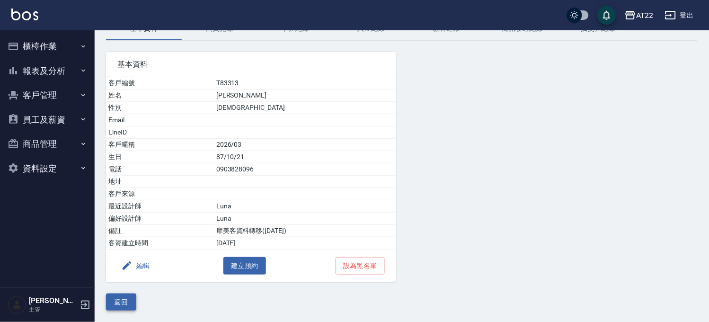
click at [106, 295] on button "返回" at bounding box center [121, 303] width 30 height 18
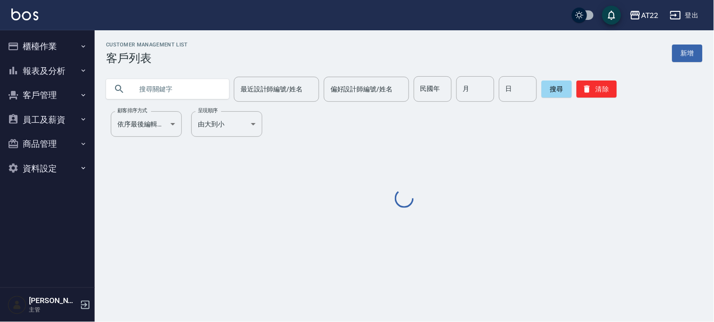
click at [200, 89] on input "text" at bounding box center [177, 89] width 89 height 26
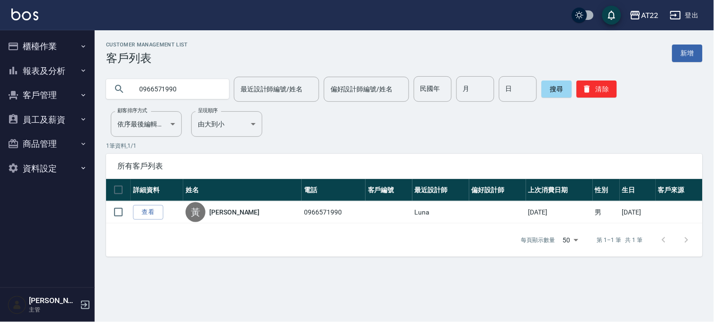
click at [213, 86] on input "0966571990" at bounding box center [177, 89] width 89 height 26
type input "0986452345"
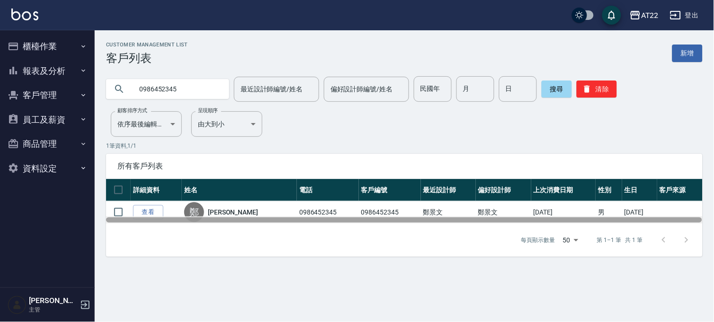
click at [153, 217] on div at bounding box center [404, 219] width 596 height 5
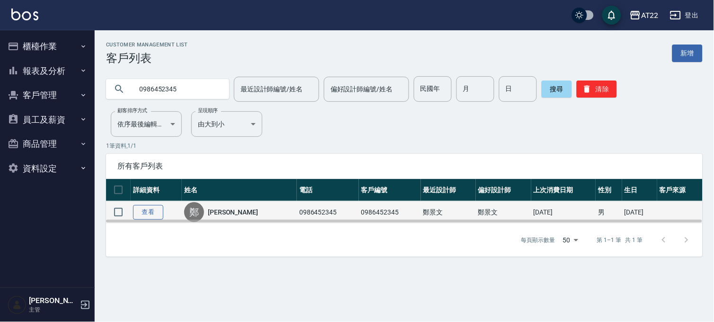
click at [149, 207] on link "查看" at bounding box center [148, 212] width 30 height 15
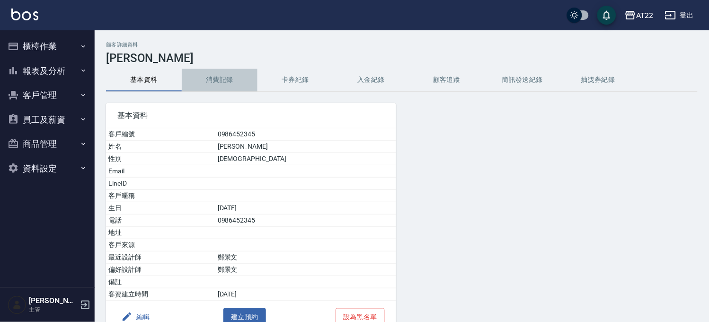
click at [220, 74] on button "消費記錄" at bounding box center [220, 80] width 76 height 23
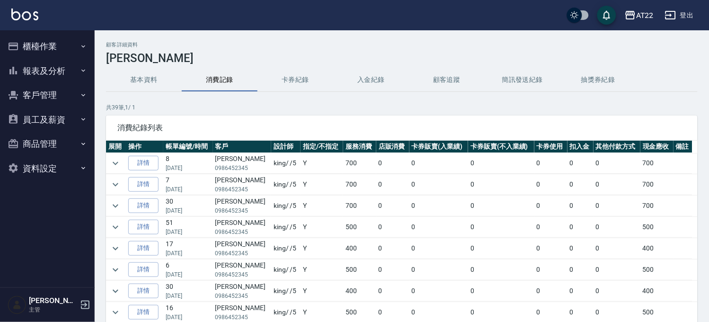
click at [64, 32] on ul "櫃檯作業 打帳單 帳單列表 掛單列表 現金收支登錄 材料自購登錄 每日結帳 現場電腦打卡 報表及分析 報表目錄 店家區間累計表 店家日報表 店家排行榜 互助排…" at bounding box center [47, 107] width 87 height 154
click at [59, 41] on button "櫃檯作業" at bounding box center [47, 46] width 87 height 25
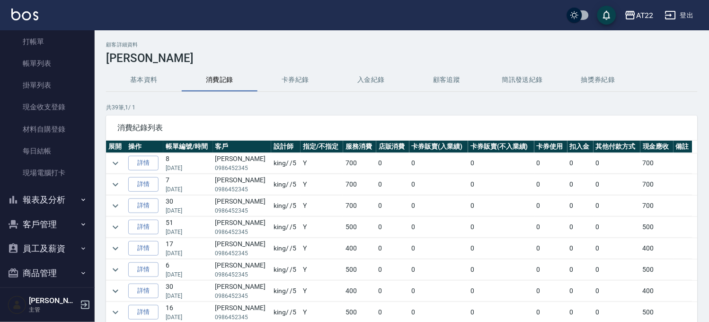
scroll to position [65, 0]
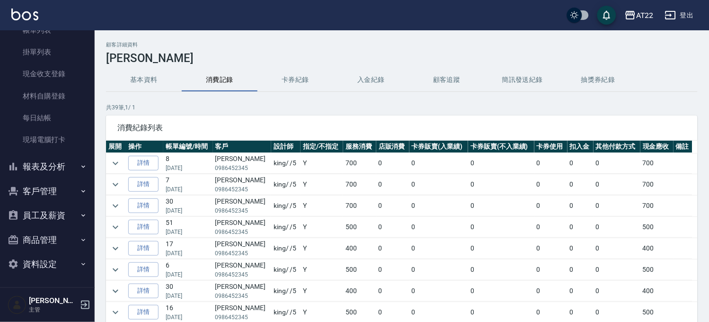
click at [47, 191] on button "客戶管理" at bounding box center [47, 191] width 87 height 25
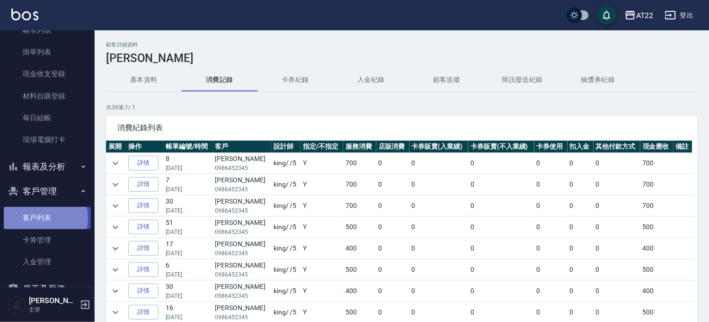
click at [44, 218] on link "客戶列表" at bounding box center [47, 218] width 87 height 22
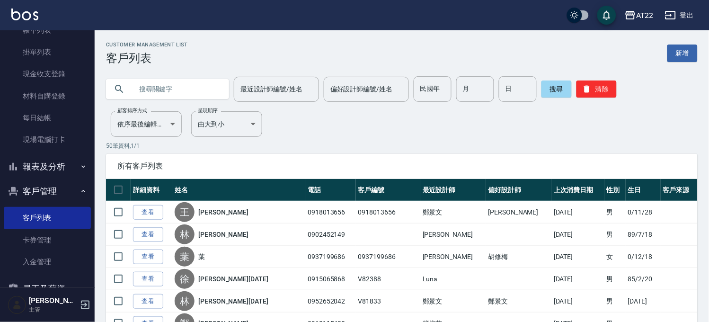
click at [38, 192] on button "客戶管理" at bounding box center [47, 191] width 87 height 25
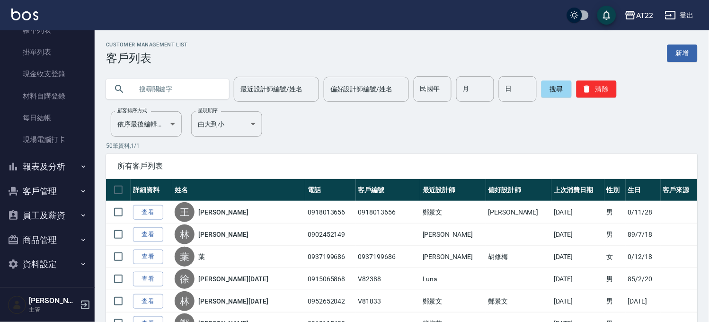
click at [45, 222] on button "員工及薪資" at bounding box center [47, 215] width 87 height 25
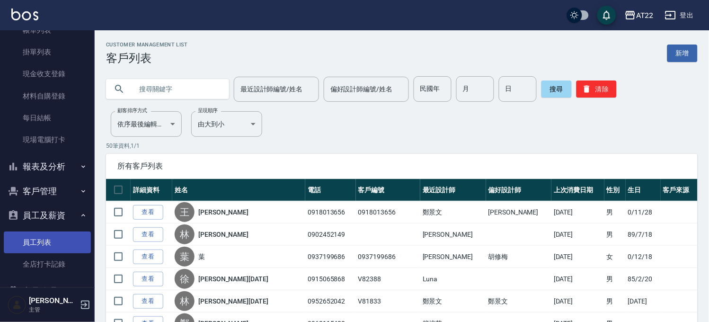
click at [41, 235] on link "員工列表" at bounding box center [47, 243] width 87 height 22
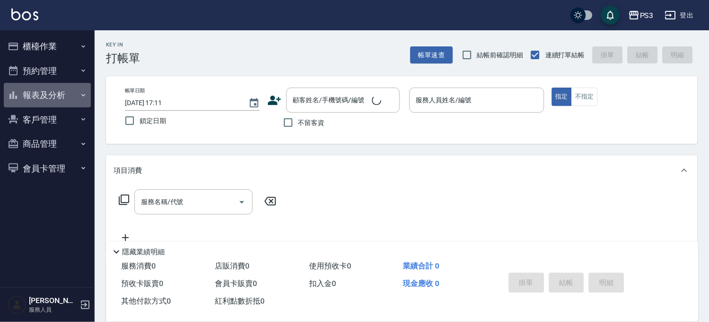
click at [53, 88] on button "報表及分析" at bounding box center [47, 95] width 87 height 25
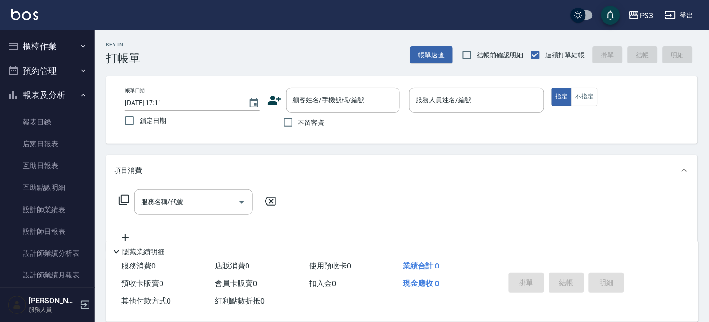
click at [54, 89] on button "報表及分析" at bounding box center [47, 95] width 87 height 25
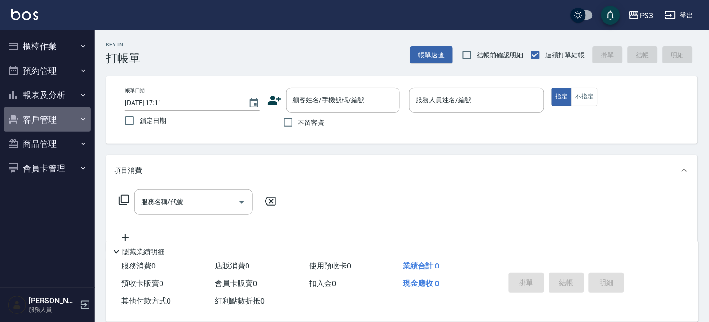
click at [45, 117] on button "客戶管理" at bounding box center [47, 119] width 87 height 25
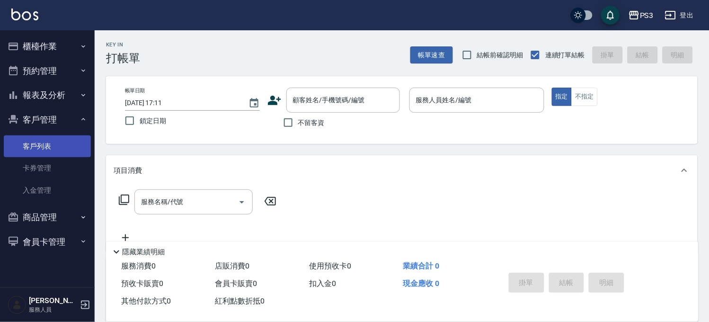
click at [40, 140] on link "客戶列表" at bounding box center [47, 146] width 87 height 22
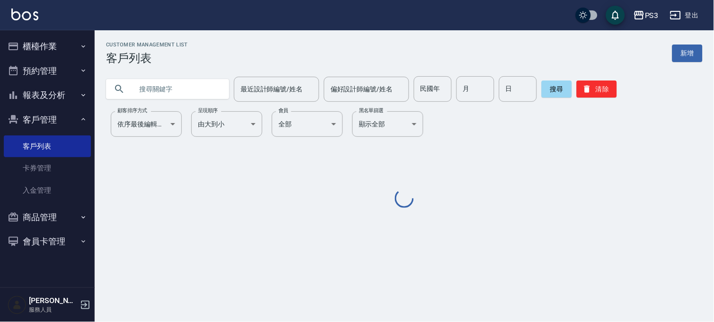
click at [165, 91] on input "text" at bounding box center [177, 89] width 89 height 26
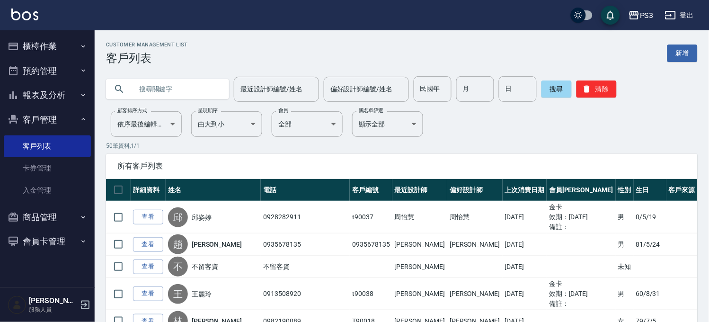
paste input "[PERSON_NAME]"
type input "[PERSON_NAME]"
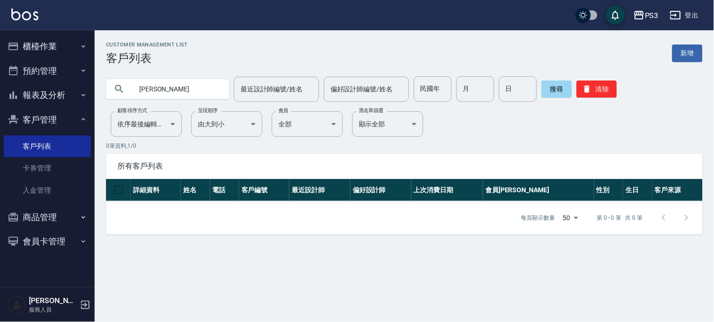
click at [650, 16] on div "PS3" at bounding box center [652, 15] width 14 height 12
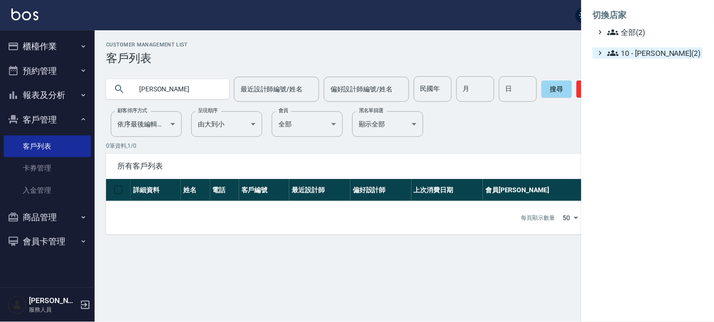
click at [646, 55] on span "10 - [PERSON_NAME](2)" at bounding box center [653, 52] width 91 height 11
click at [642, 66] on span "AT22" at bounding box center [655, 65] width 88 height 11
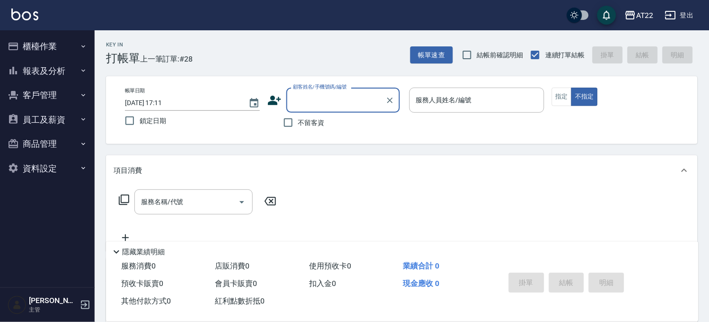
click at [50, 120] on button "員工及薪資" at bounding box center [47, 119] width 87 height 25
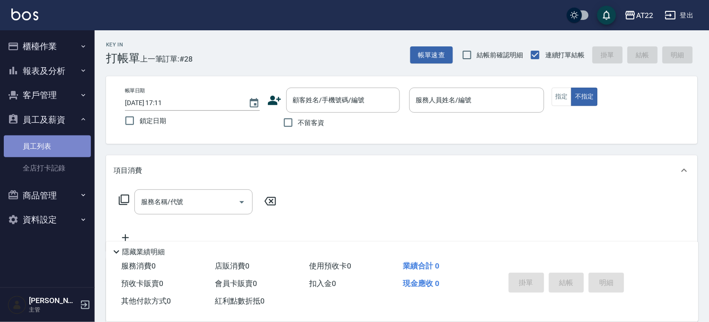
click at [44, 143] on link "員工列表" at bounding box center [47, 146] width 87 height 22
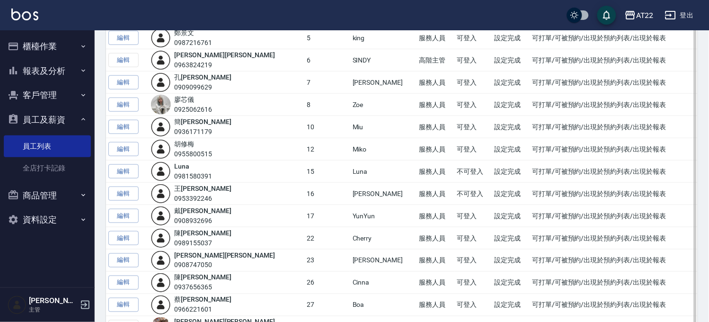
scroll to position [210, 0]
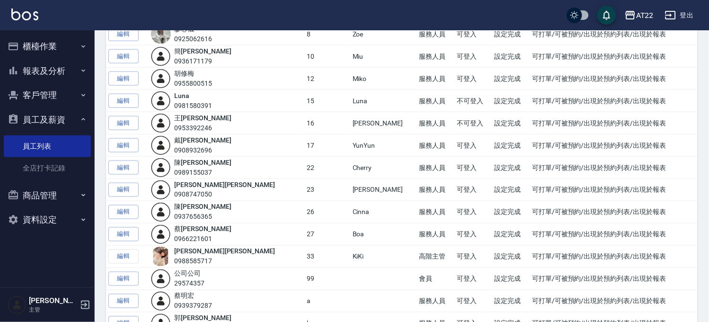
click at [98, 216] on div "Employee Management List 員工列表 新增 共 23 筆, 1 / 23 所有員工 操作 姓名/電話 設計師編號 暱稱 權限設定 帳號狀…" at bounding box center [402, 140] width 615 height 641
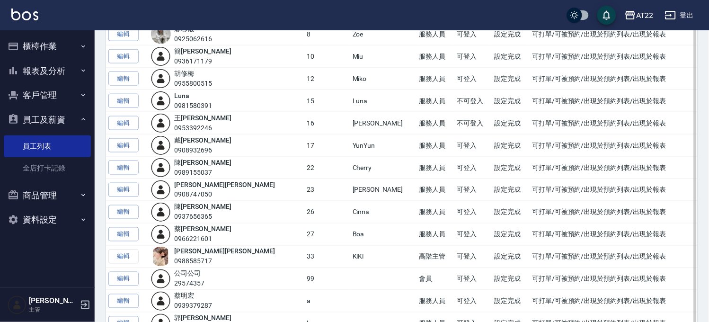
click at [106, 215] on td "編輯" at bounding box center [127, 212] width 43 height 22
click at [122, 208] on link "編輯" at bounding box center [123, 212] width 30 height 15
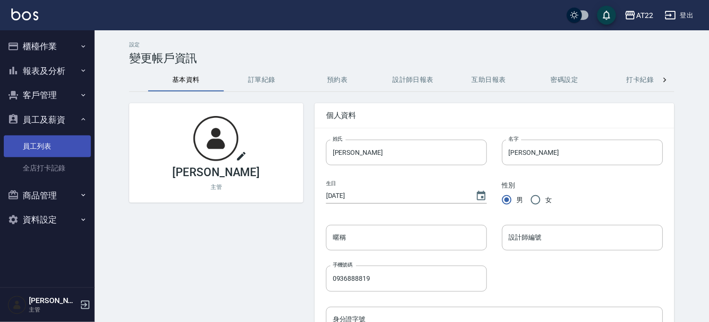
click at [60, 147] on link "員工列表" at bounding box center [47, 146] width 87 height 22
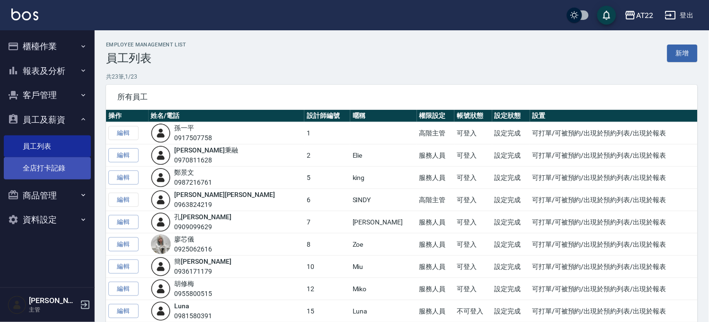
click at [68, 170] on link "全店打卡記錄" at bounding box center [47, 168] width 87 height 22
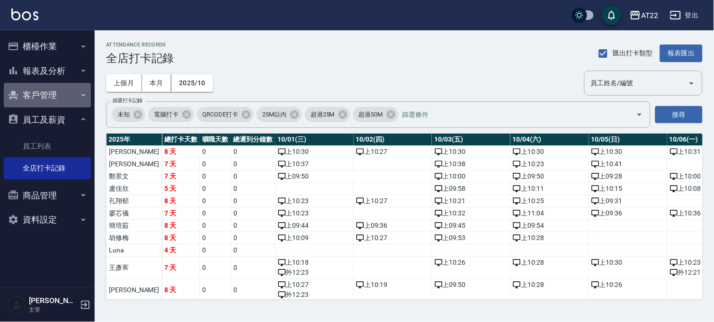
click at [48, 83] on button "客戶管理" at bounding box center [47, 95] width 87 height 25
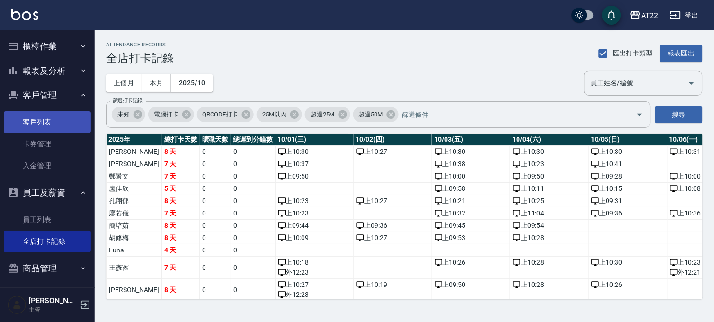
click at [41, 116] on link "客戶列表" at bounding box center [47, 122] width 87 height 22
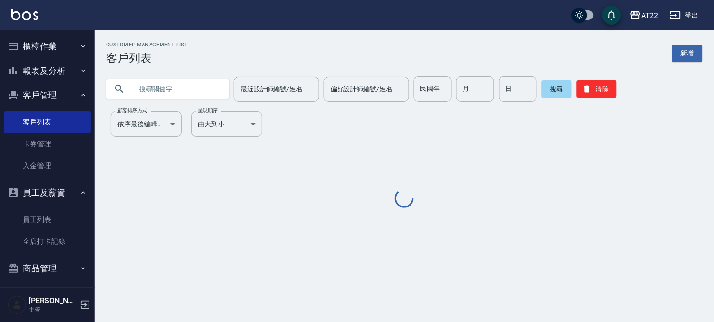
click at [147, 83] on input "text" at bounding box center [177, 89] width 89 height 26
paste input "0913725471"
type input "0913725471"
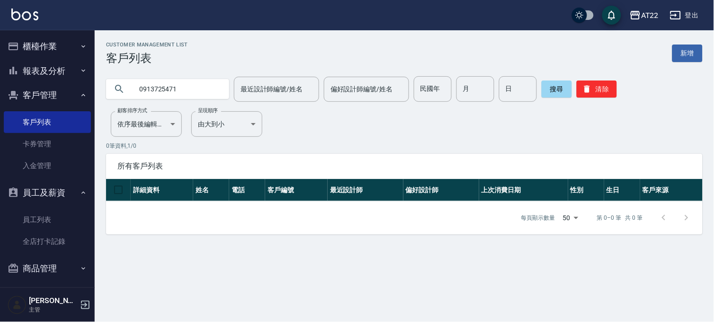
click at [42, 53] on button "櫃檯作業" at bounding box center [47, 46] width 87 height 25
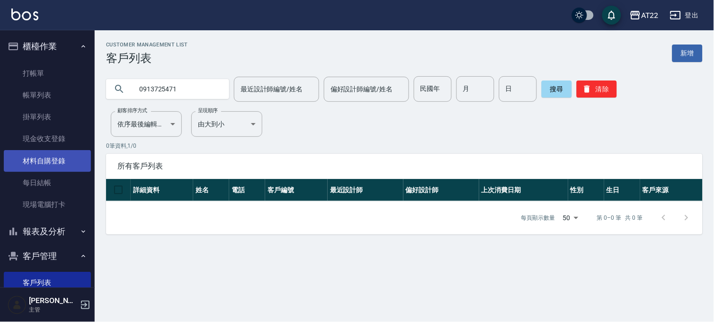
click at [27, 164] on link "材料自購登錄" at bounding box center [47, 161] width 87 height 22
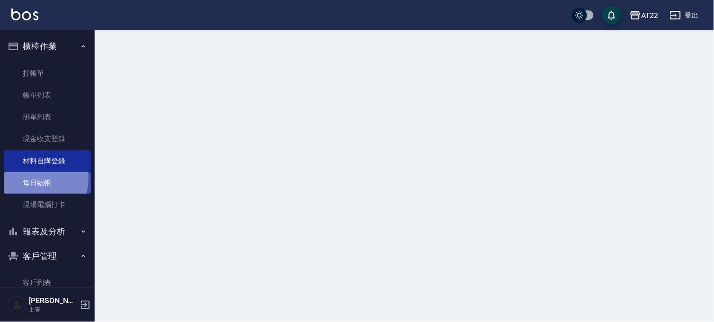
click at [30, 179] on link "每日結帳" at bounding box center [47, 183] width 87 height 22
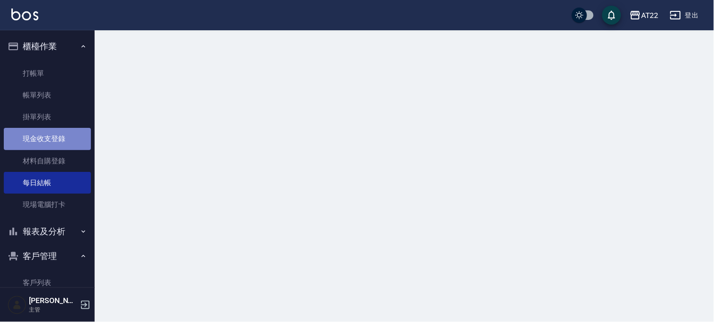
click at [56, 139] on link "現金收支登錄" at bounding box center [47, 139] width 87 height 22
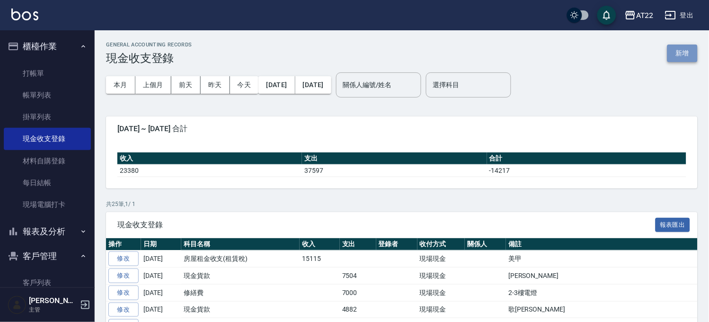
click at [681, 46] on button "新增" at bounding box center [683, 54] width 30 height 18
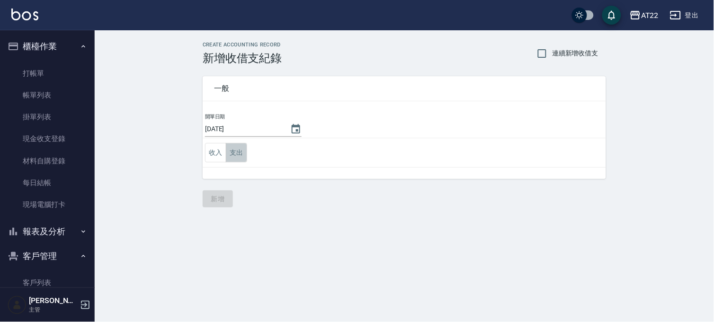
click at [243, 150] on button "支出" at bounding box center [236, 152] width 21 height 19
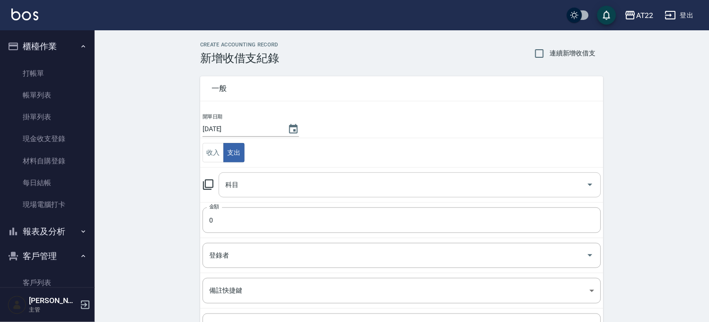
click at [240, 179] on input "科目" at bounding box center [403, 185] width 360 height 17
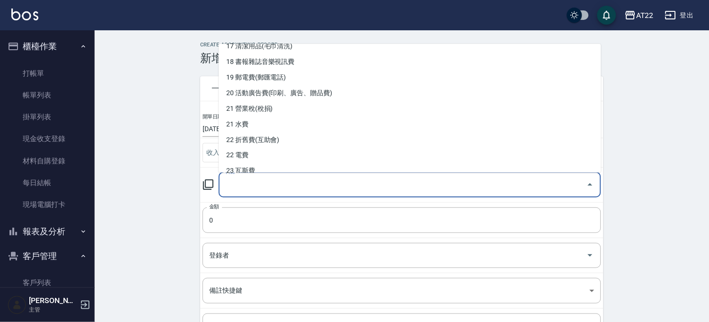
scroll to position [315, 0]
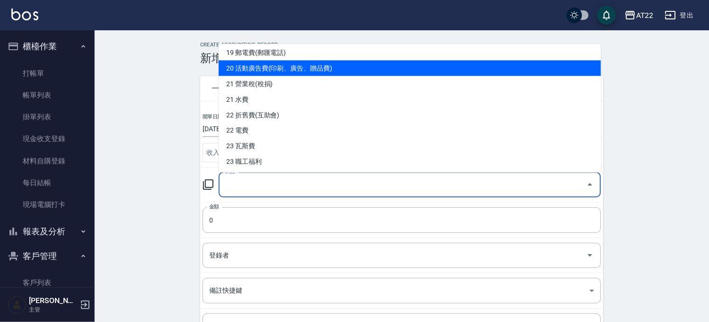
click at [281, 69] on li "20 活動廣告費(印刷、廣告、贈品費)" at bounding box center [410, 68] width 383 height 16
type input "20 活動廣告費(印刷、廣告、贈品費)"
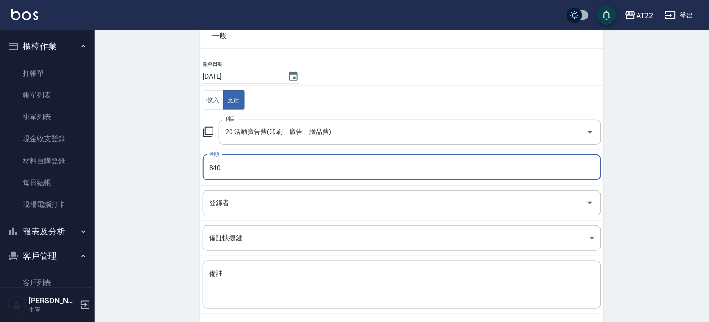
scroll to position [96, 0]
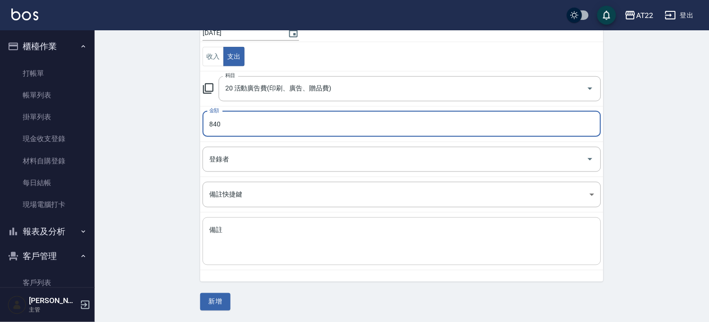
type input "840"
click at [239, 244] on textarea "備註" at bounding box center [401, 241] width 385 height 32
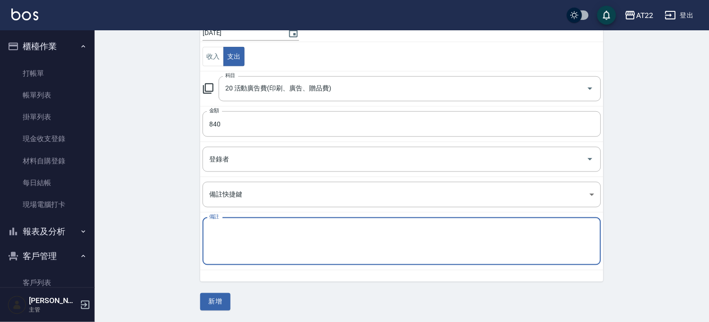
type textarea "k"
type textarea "官方@"
click at [206, 306] on button "新增" at bounding box center [215, 302] width 30 height 18
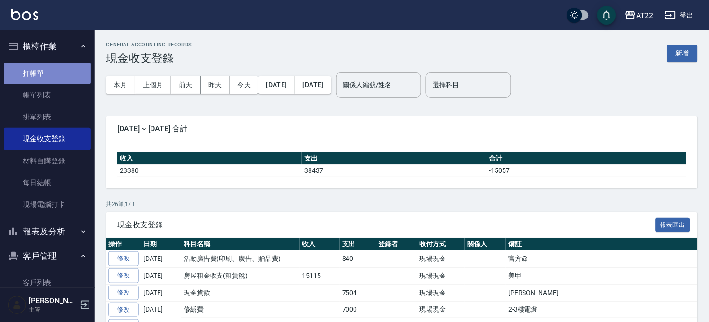
click at [76, 67] on link "打帳單" at bounding box center [47, 74] width 87 height 22
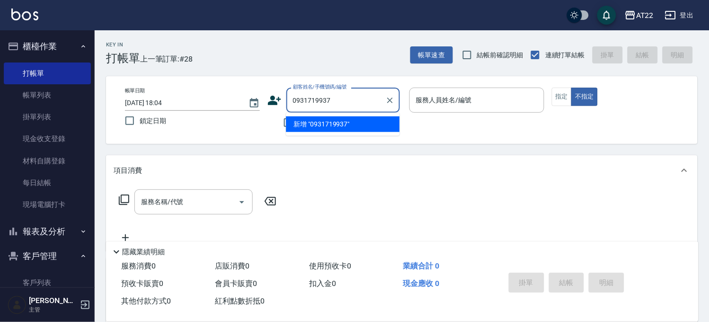
click at [349, 124] on li "新增 "0931719937"" at bounding box center [343, 124] width 114 height 16
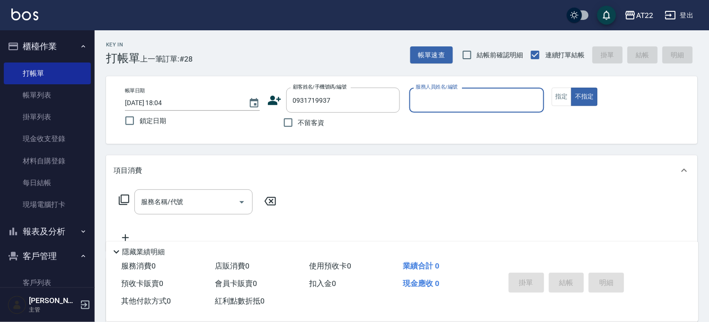
type input "0931719937"
click at [282, 94] on div "顧客姓名/手機號碼/編號 0931719937 顧客姓名/手機號碼/編號" at bounding box center [335, 100] width 135 height 25
click at [275, 98] on icon at bounding box center [274, 100] width 13 height 9
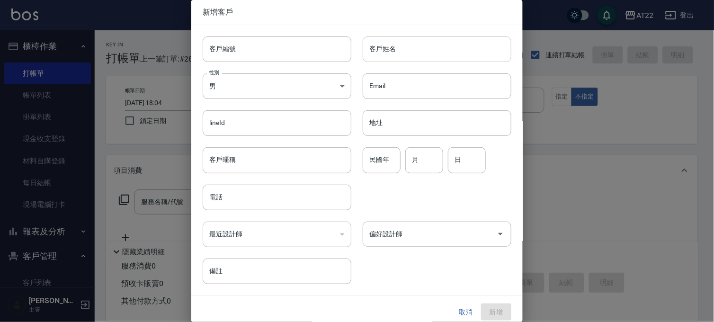
type input "0931719937"
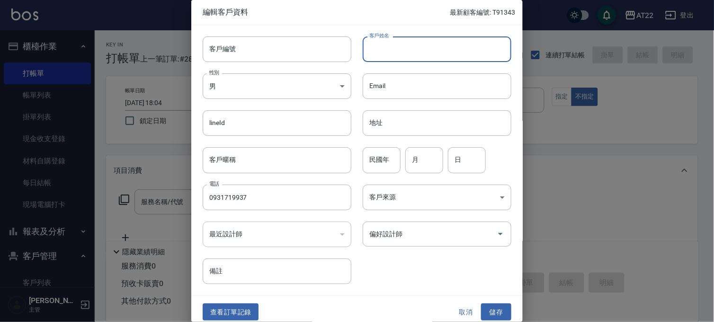
click at [403, 43] on input "客戶姓名" at bounding box center [437, 49] width 149 height 26
type input "[PERSON_NAME]"
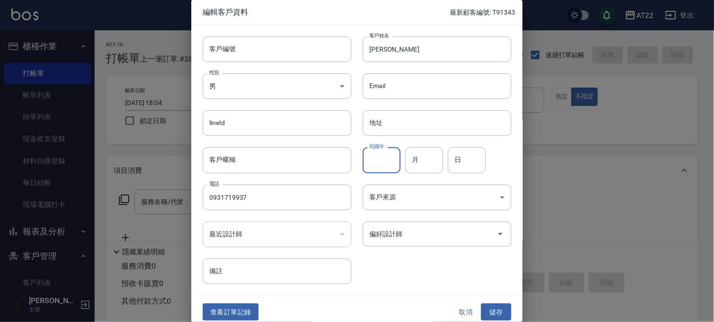
click at [398, 170] on input "民國年" at bounding box center [382, 160] width 38 height 26
type input "88"
type input "5"
type input "7"
click at [481, 313] on button "儲存" at bounding box center [496, 313] width 30 height 18
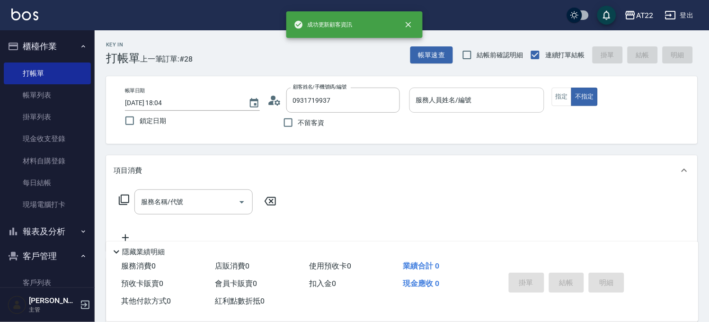
click at [494, 100] on input "服務人員姓名/編號" at bounding box center [477, 100] width 126 height 17
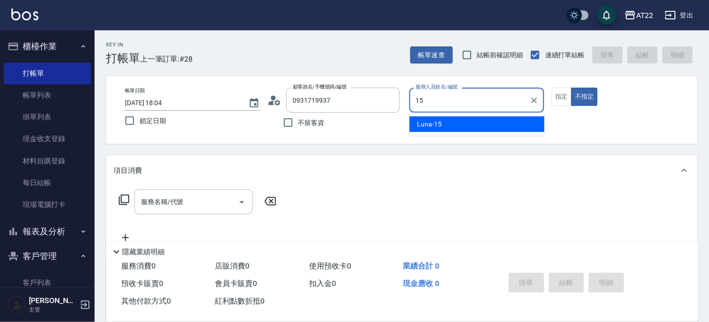
type input "Luna-15"
type button "false"
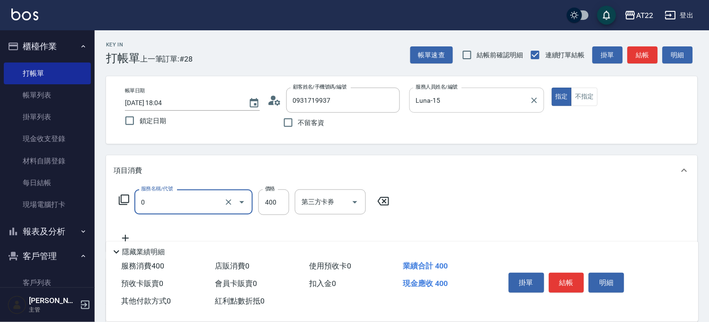
type input "有機洗髮(0)"
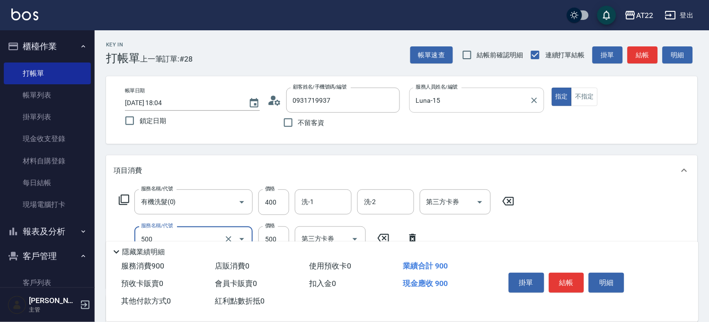
type input "剪髮(500)"
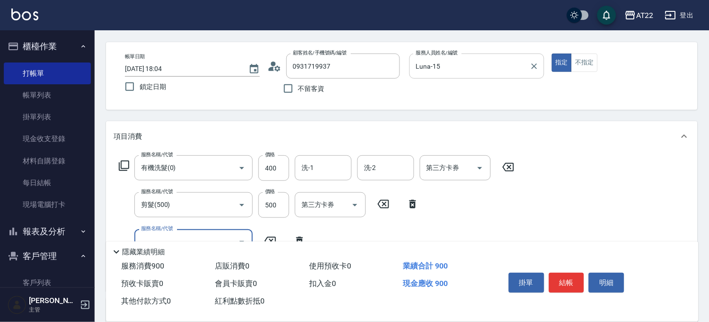
scroll to position [53, 0]
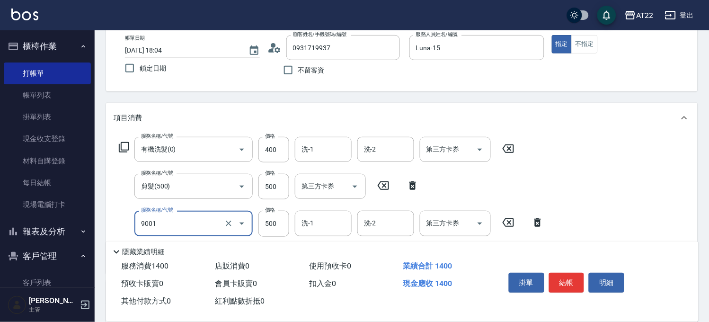
type input "升級保水面膜(9001)"
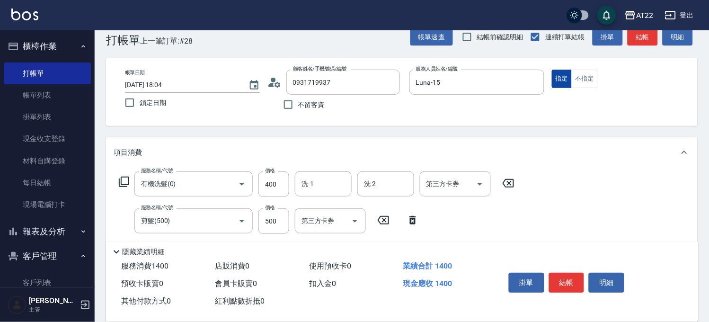
scroll to position [0, 0]
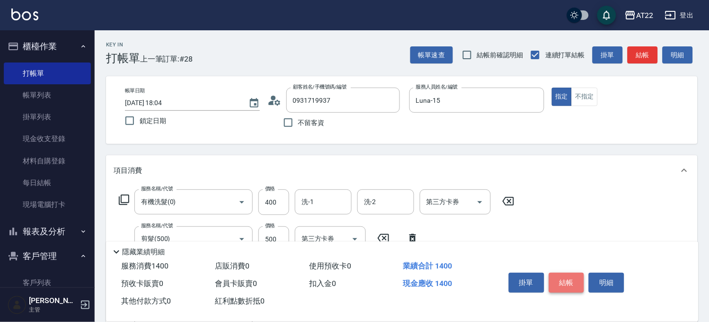
click at [565, 277] on button "結帳" at bounding box center [567, 283] width 36 height 20
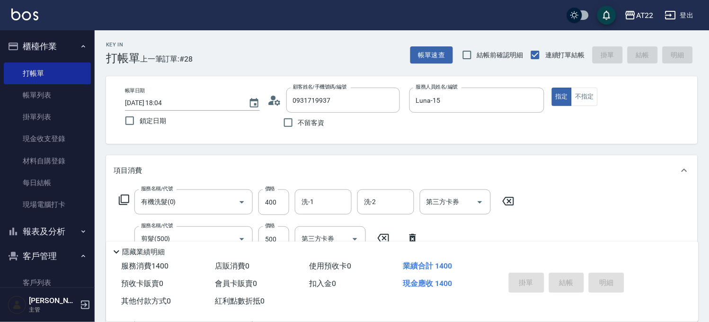
type input "[DATE] 18:05"
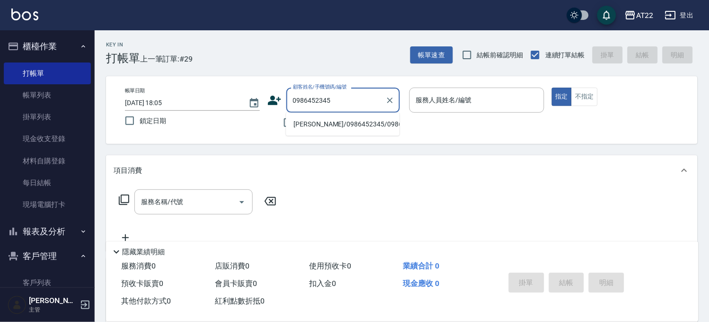
click at [344, 125] on li "[PERSON_NAME]/0986452345/0986452345" at bounding box center [343, 124] width 114 height 16
type input "[PERSON_NAME]/0986452345/0986452345"
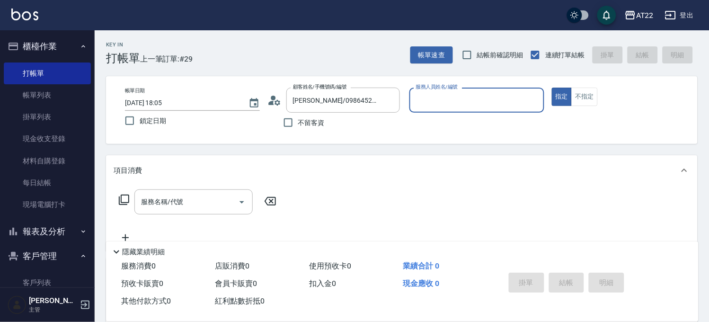
type input "king-5"
click at [552, 88] on button "指定" at bounding box center [562, 97] width 20 height 18
type button "true"
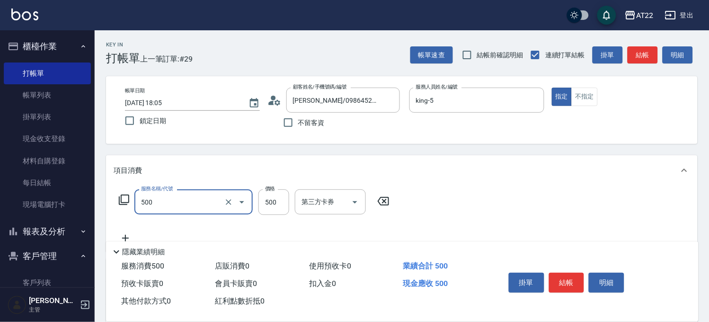
type input "剪髮(500)"
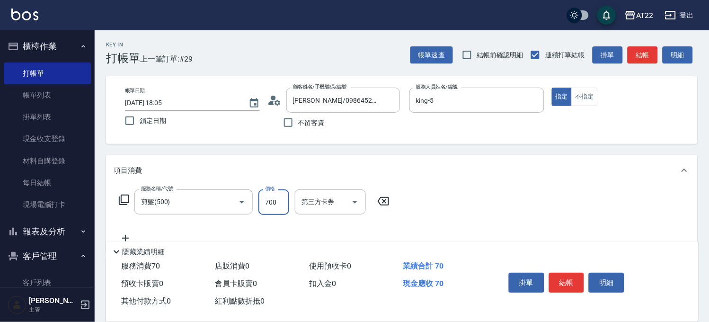
type input "700"
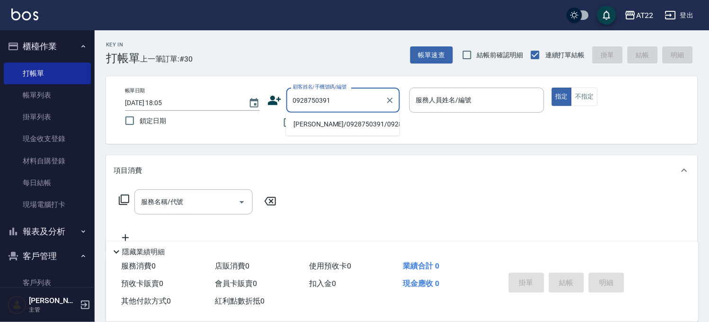
click at [367, 123] on li "黃柏鍾/0928750391/0928750391" at bounding box center [343, 124] width 114 height 16
type input "黃柏鍾/0928750391/0928750391"
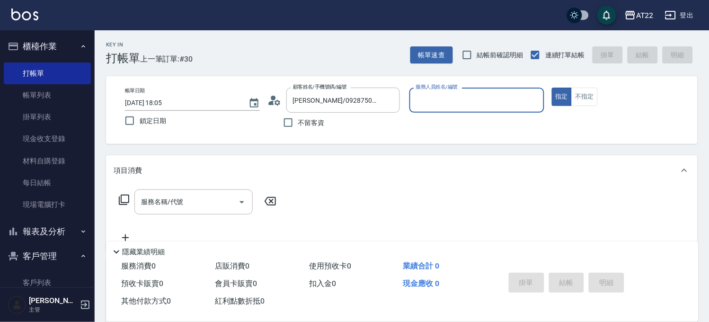
type input "king-5"
click at [186, 207] on input "服務名稱/代號" at bounding box center [187, 202] width 96 height 17
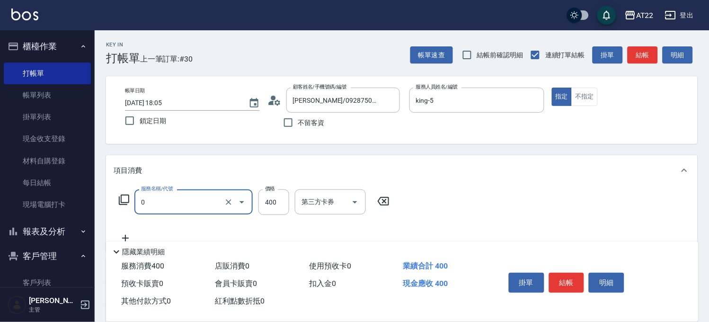
type input "有機洗髮(0)"
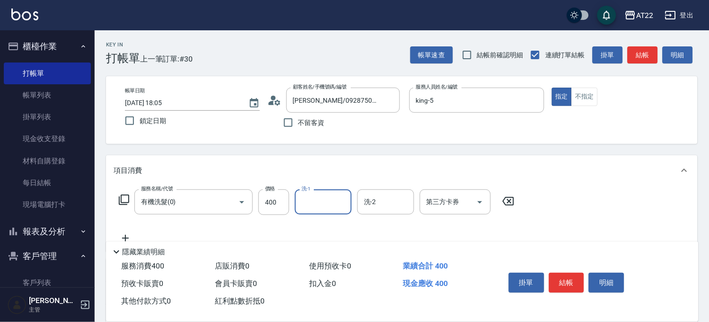
click at [510, 200] on icon at bounding box center [508, 201] width 11 height 9
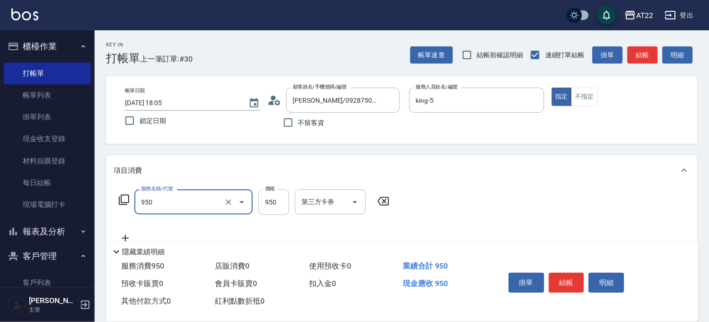
type input "SPA精油洗髮(950)"
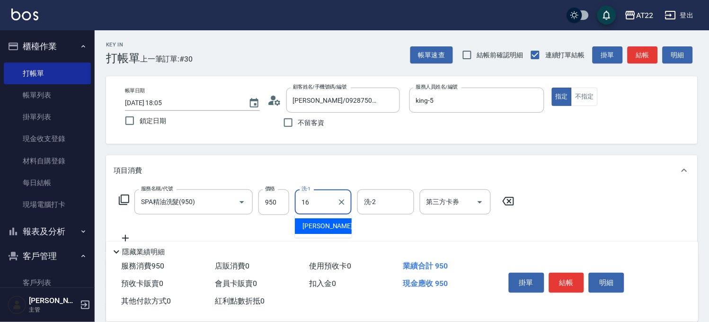
type input "Joe-16"
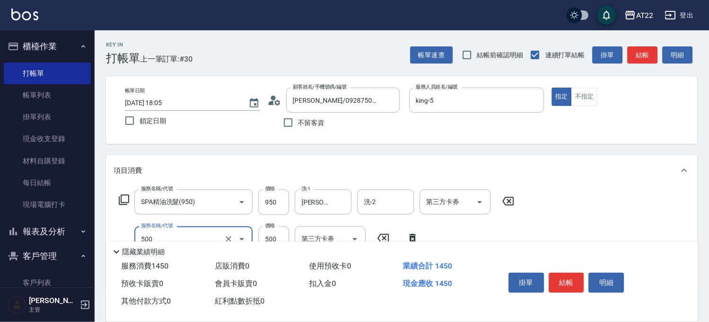
type input "剪髮(500)"
type input "700"
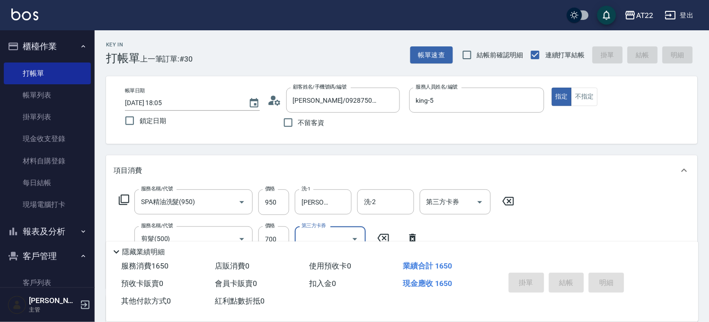
type input "2025/10/10 18:06"
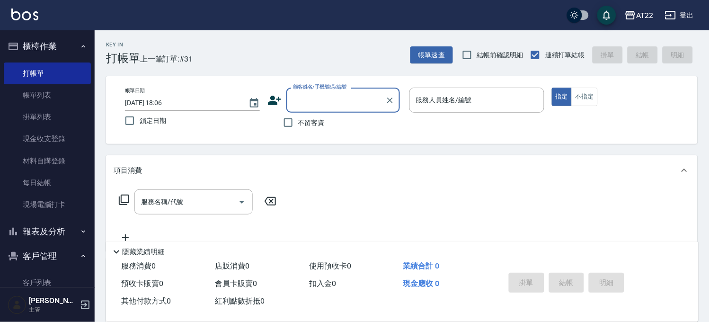
click at [307, 102] on input "顧客姓名/手機號碼/編號" at bounding box center [336, 100] width 91 height 17
click at [346, 124] on li "新客人 姓名未設定/0916780825/null" at bounding box center [343, 129] width 114 height 26
type input "新客人 姓名未設定/0916780825/null"
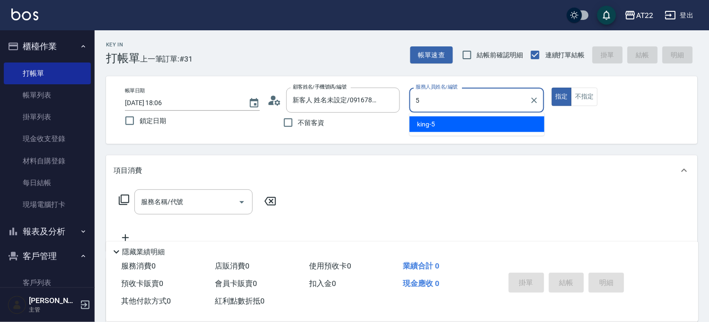
type input "king-5"
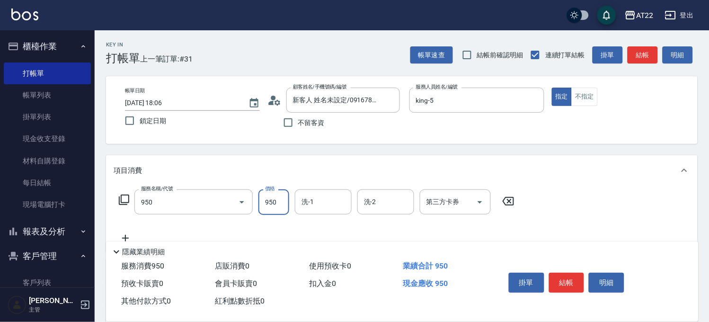
type input "SPA精油洗髮(950)"
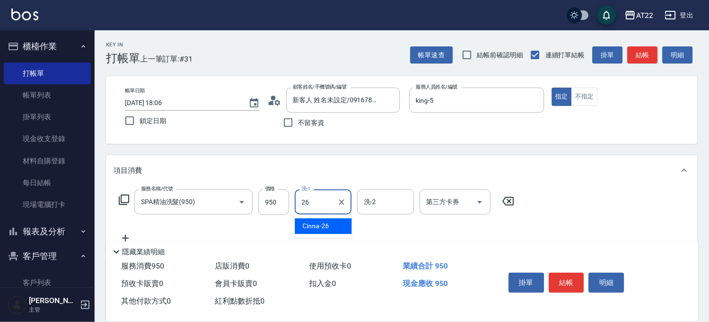
type input "Cinna-26"
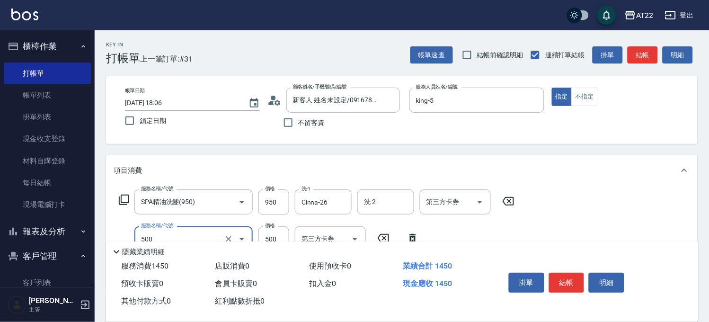
type input "剪髮(500)"
type input "700"
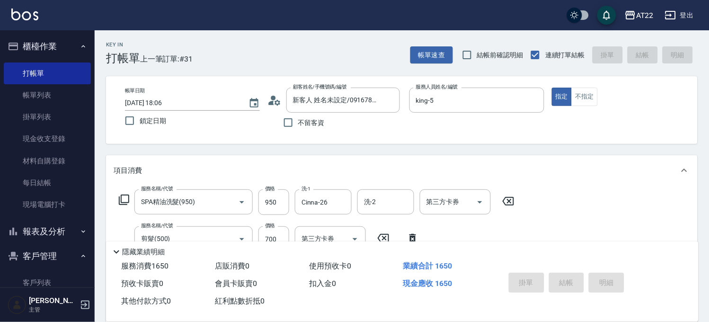
type input "2025/10/10 18:09"
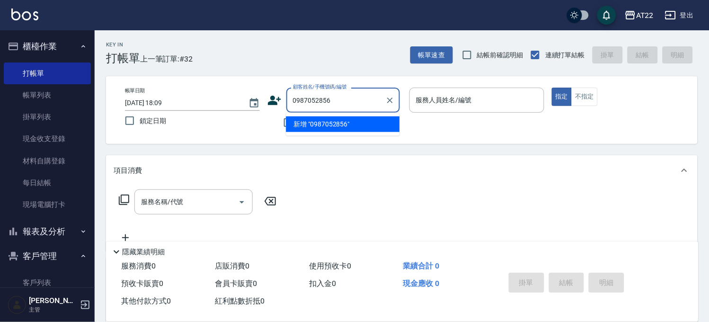
click at [318, 126] on li "新增 "0987052856"" at bounding box center [343, 124] width 114 height 16
type input "0987052856"
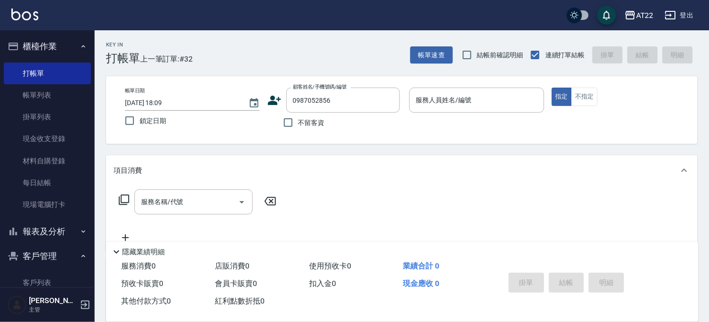
click at [275, 98] on icon at bounding box center [274, 100] width 13 height 9
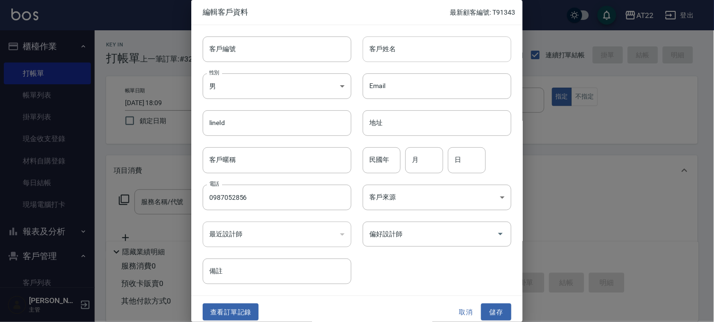
click at [422, 53] on input "客戶姓名" at bounding box center [437, 49] width 149 height 26
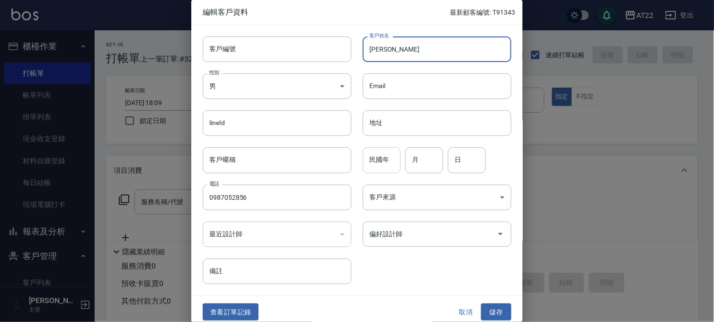
type input "[PERSON_NAME]"
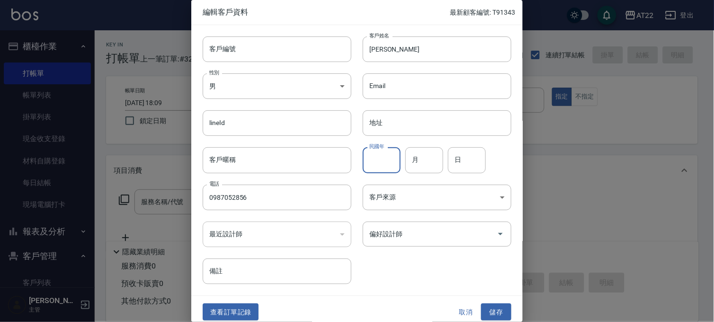
click at [385, 159] on input "民國年" at bounding box center [382, 160] width 38 height 26
click at [417, 149] on input "月" at bounding box center [424, 160] width 38 height 26
type input "9"
type input "12"
click at [498, 315] on button "儲存" at bounding box center [496, 313] width 30 height 18
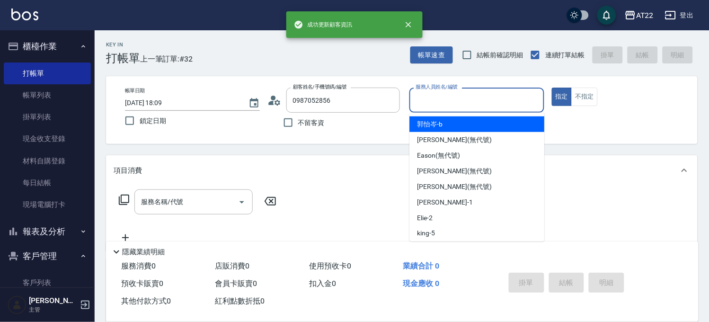
click at [456, 97] on input "服務人員姓名/編號" at bounding box center [477, 100] width 126 height 17
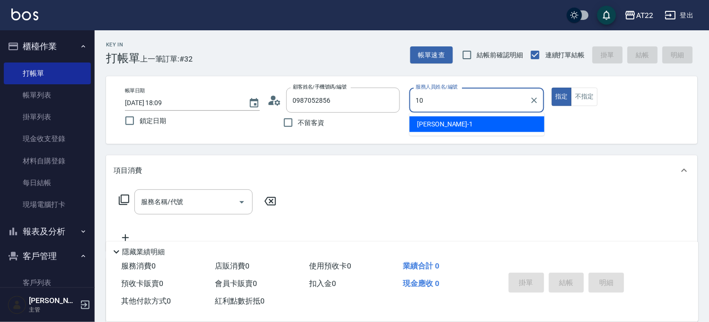
type input "Miu-10"
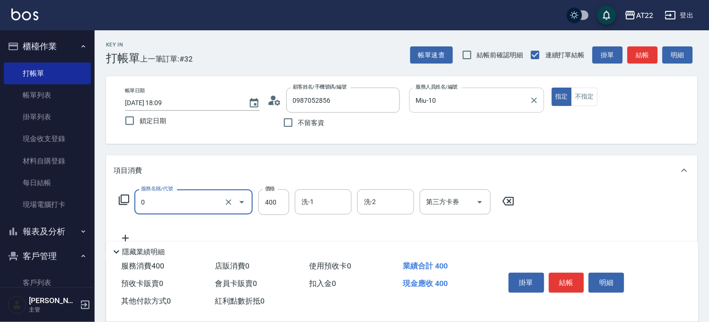
type input "有機洗髮(0)"
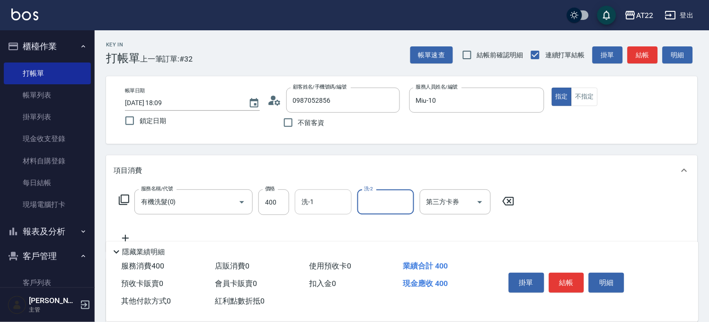
click at [337, 197] on input "洗-1" at bounding box center [323, 202] width 48 height 17
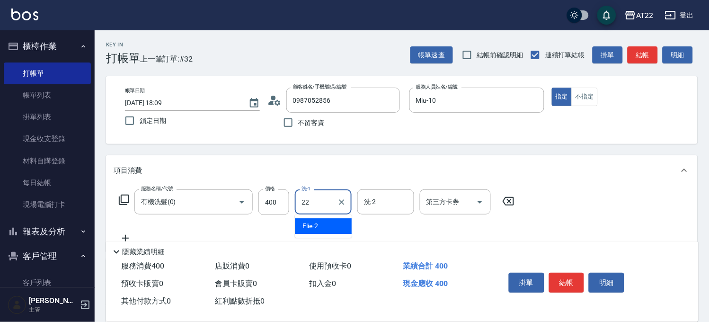
type input "Cherry-22"
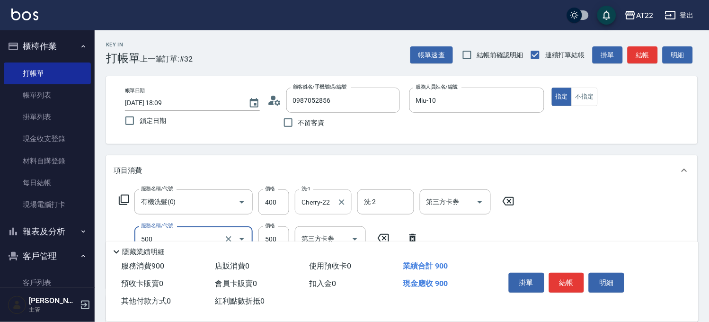
type input "剪髮(500)"
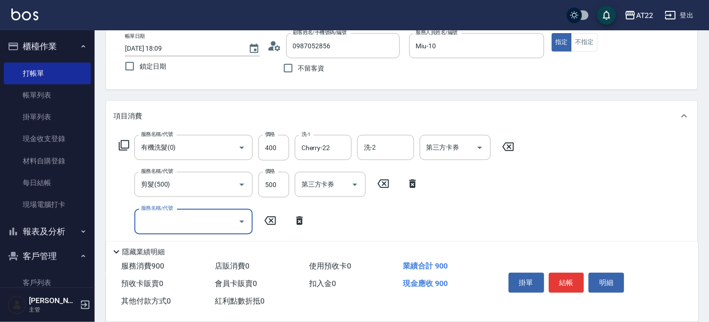
scroll to position [53, 0]
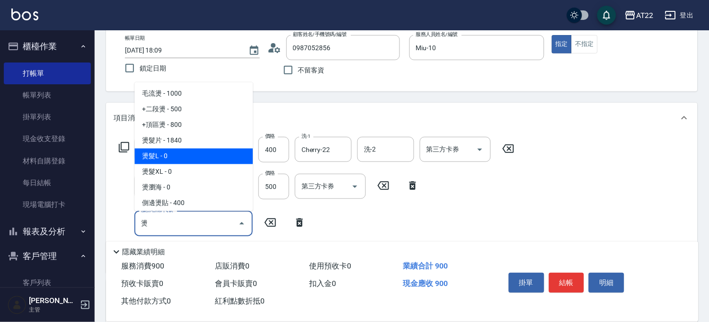
click at [199, 151] on span "燙髮L - 0" at bounding box center [193, 157] width 118 height 16
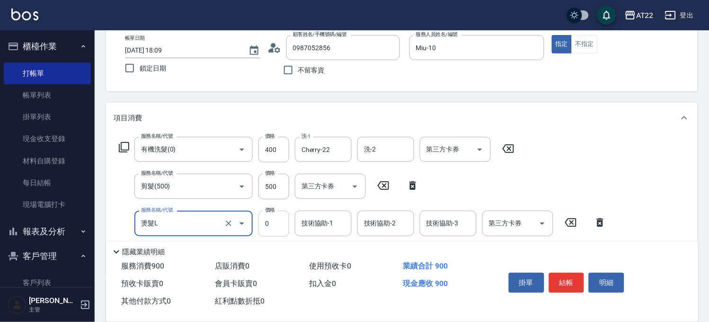
type input "燙髮L"
click at [264, 235] on input "0" at bounding box center [274, 224] width 31 height 26
type input "3400"
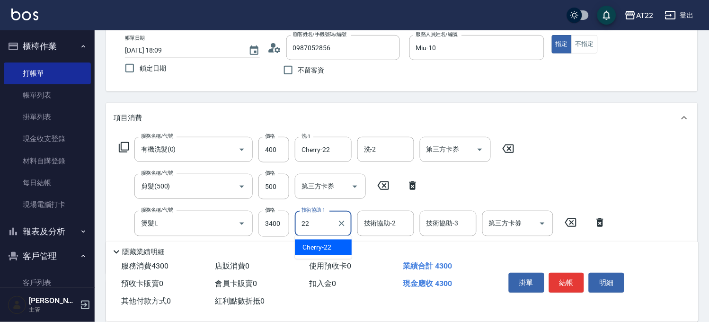
type input "Cherry-22"
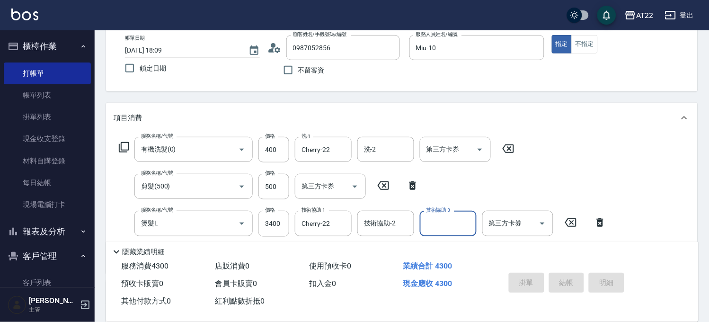
type input "2025/10/10 18:11"
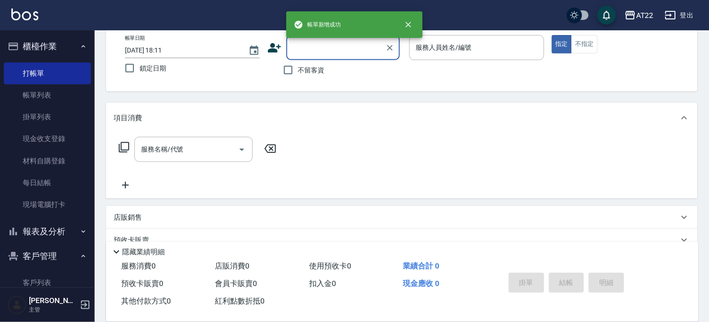
scroll to position [0, 0]
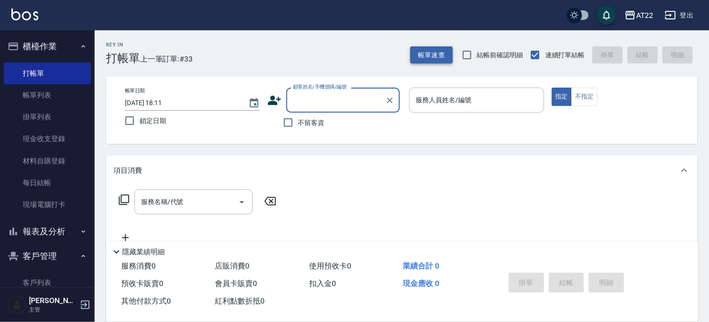
click at [423, 51] on button "帳單速查" at bounding box center [432, 55] width 43 height 18
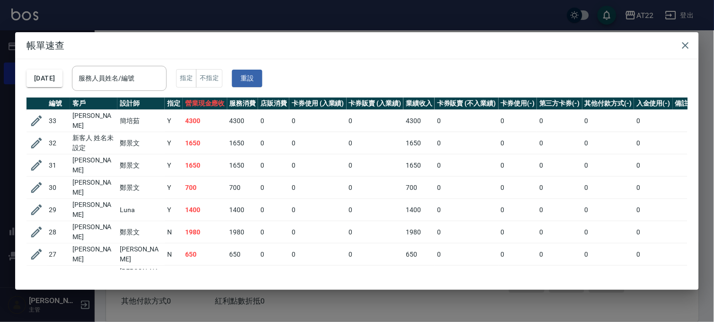
click at [220, 24] on div "帳單速查 2025/10/10 服務人員姓名/編號 服務人員姓名/編號 指定 不指定 重設 編號 客戶 設計師 指定 營業現金應收 服務消費 店販消費 卡券使…" at bounding box center [357, 161] width 714 height 322
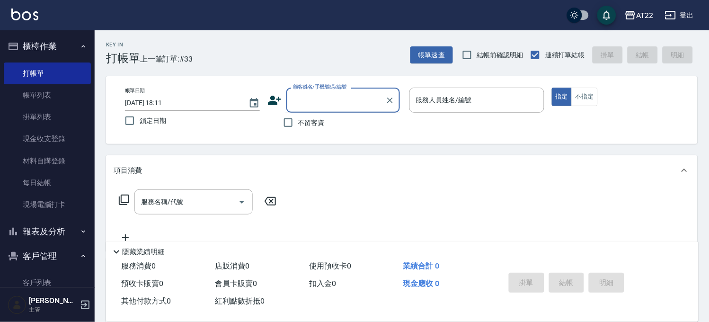
click at [345, 106] on input "顧客姓名/手機號碼/編號" at bounding box center [336, 100] width 91 height 17
click at [322, 127] on span "不留客資" at bounding box center [311, 123] width 27 height 10
click at [298, 127] on input "不留客資" at bounding box center [288, 123] width 20 height 20
checkbox input "true"
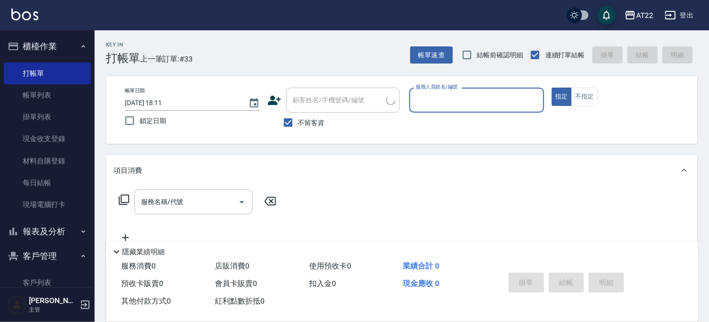
click at [432, 106] on input "服務人員姓名/編號" at bounding box center [477, 100] width 126 height 17
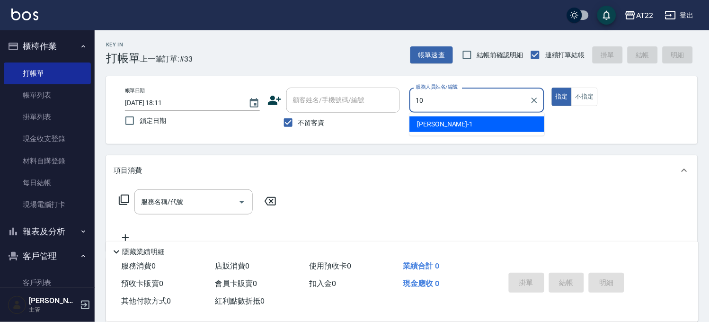
type input "Miu-10"
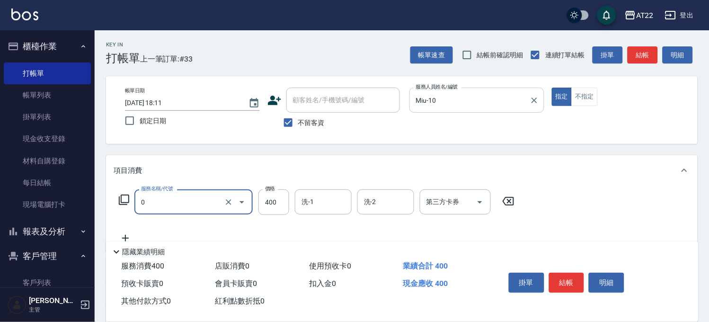
type input "有機洗髮(0)"
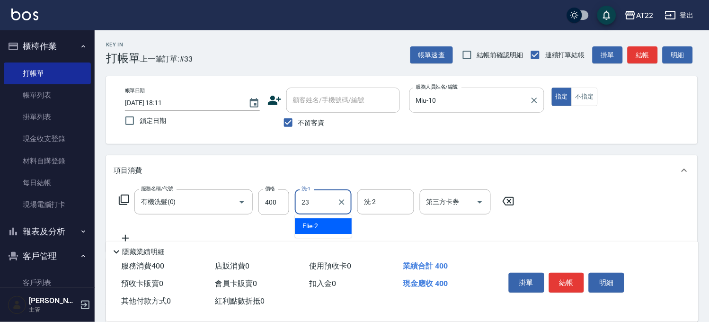
type input "Yuri-23"
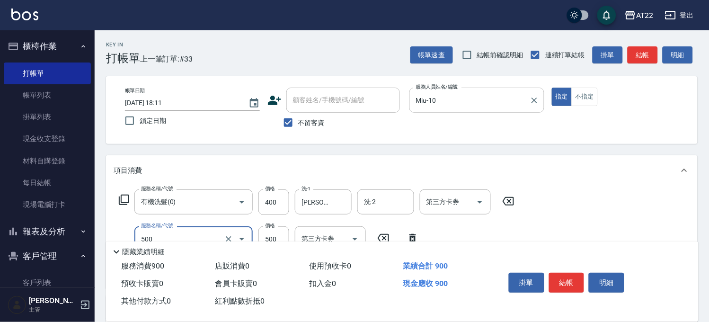
type input "剪髮(500)"
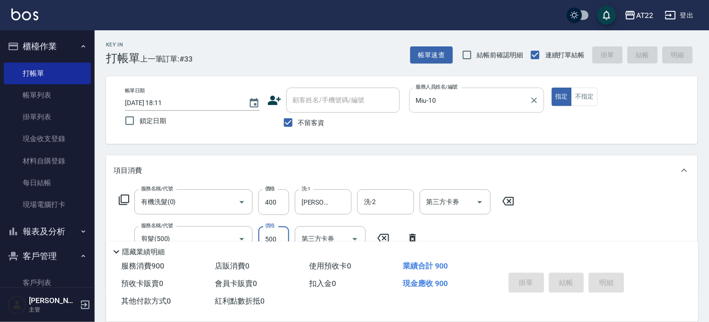
type input "2025/10/10 18:22"
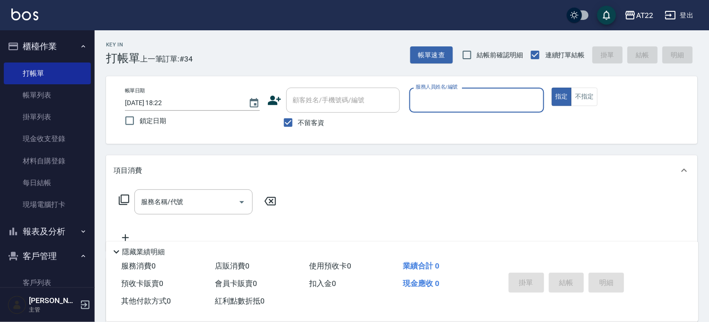
click at [316, 122] on span "不留客資" at bounding box center [311, 123] width 27 height 10
click at [298, 122] on input "不留客資" at bounding box center [288, 123] width 20 height 20
checkbox input "false"
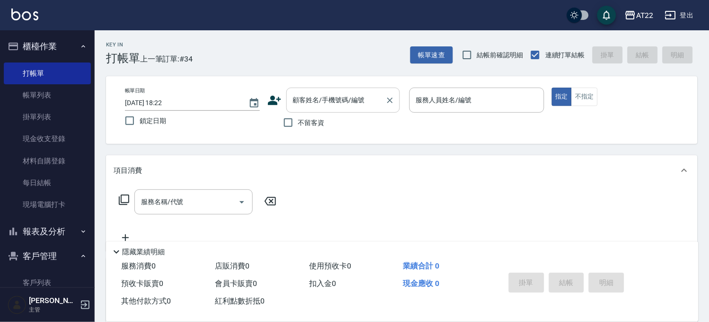
click at [315, 100] on input "顧客姓名/手機號碼/編號" at bounding box center [336, 100] width 91 height 17
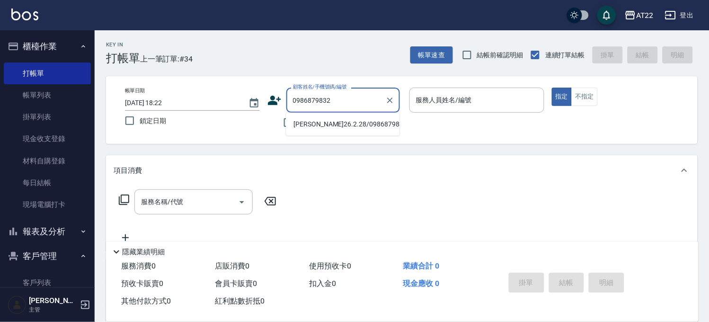
click at [320, 125] on li "吳承達26.2.28/0986879832/T83312" at bounding box center [343, 124] width 114 height 16
type input "吳承達26.2.28/0986879832/T83312"
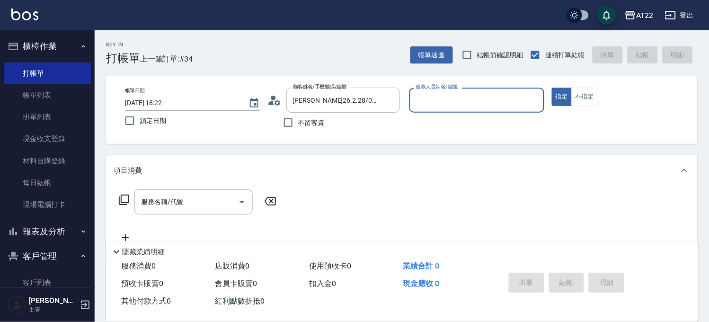
type input "尤信翰(無代號)"
click at [534, 102] on icon "Clear" at bounding box center [534, 100] width 9 height 9
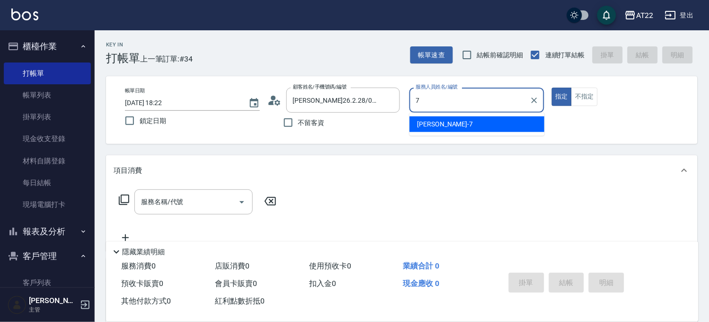
type input "Allen-7"
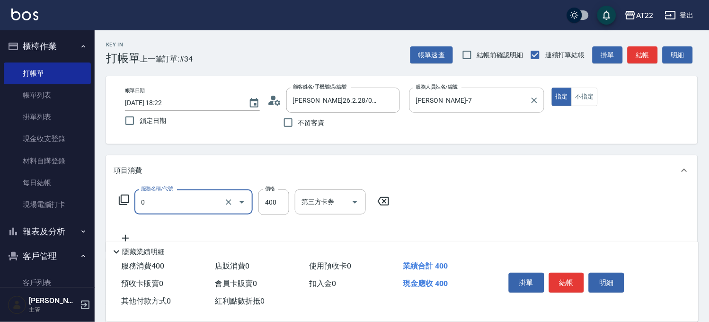
type input "有機洗髮(0)"
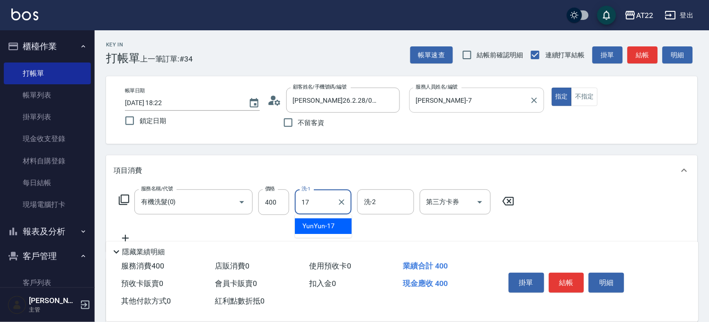
type input "YunYun-17"
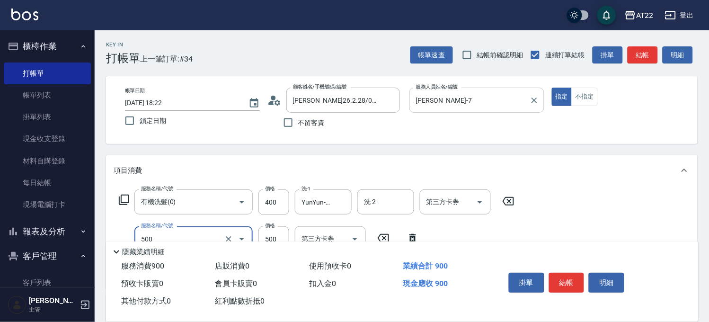
type input "剪髮(500)"
type input "630"
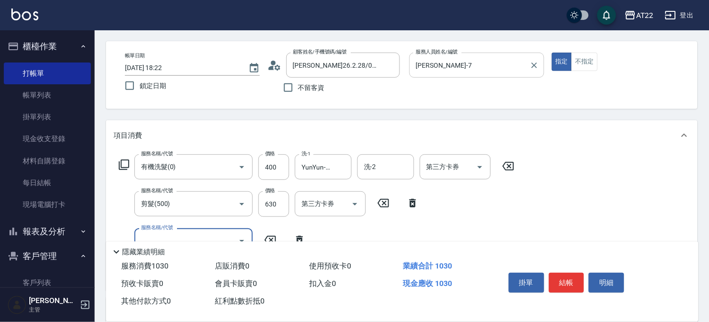
scroll to position [53, 0]
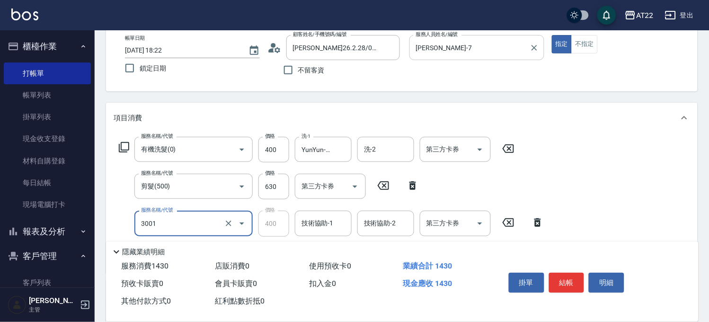
type input "側邊燙貼(3001)"
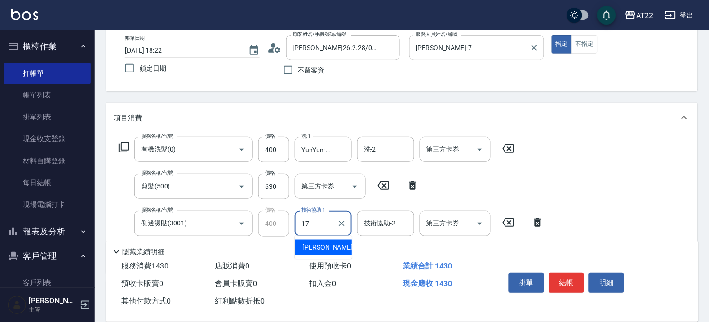
type input "YunYun-17"
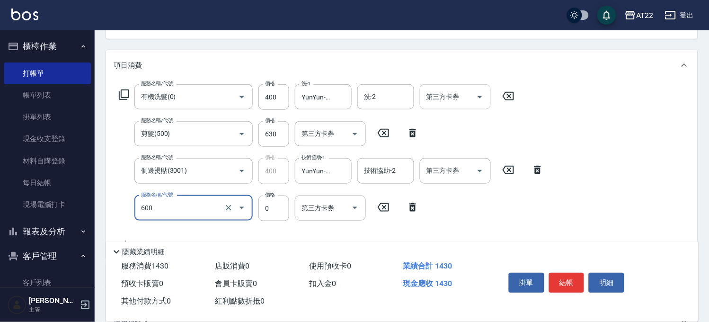
type input "燙瀏海(600)"
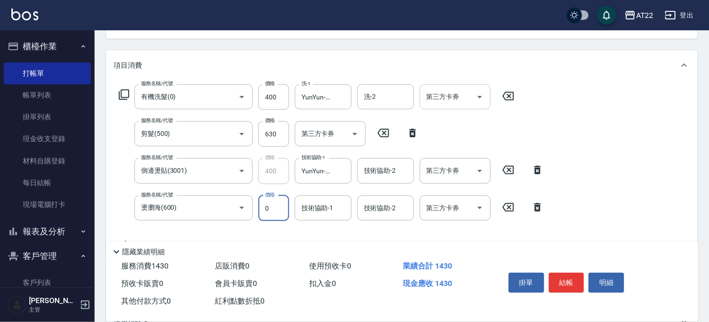
scroll to position [0, 0]
type input "600"
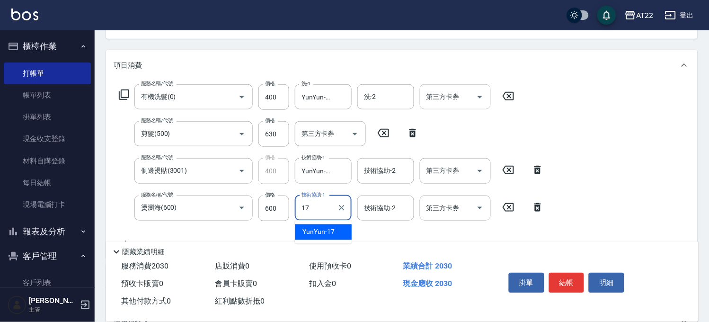
type input "YunYun-17"
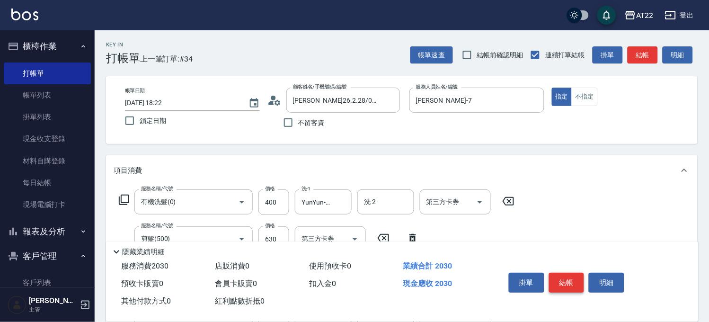
click at [565, 273] on button "結帳" at bounding box center [567, 283] width 36 height 20
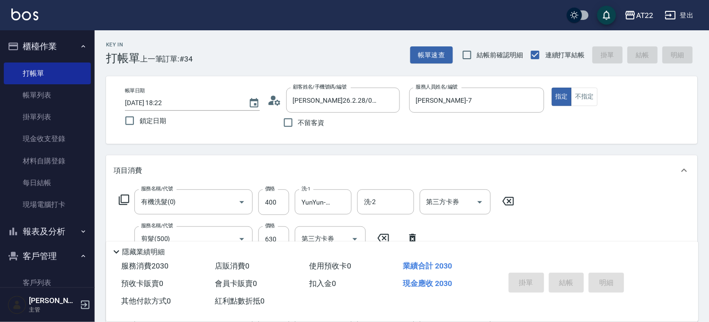
type input "2025/10/10 18:23"
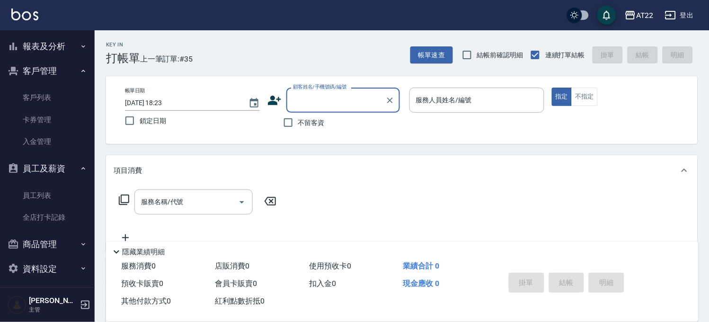
scroll to position [189, 0]
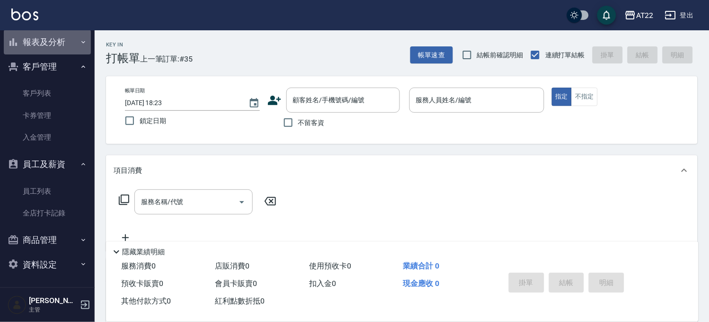
click at [60, 42] on button "報表及分析" at bounding box center [47, 42] width 87 height 25
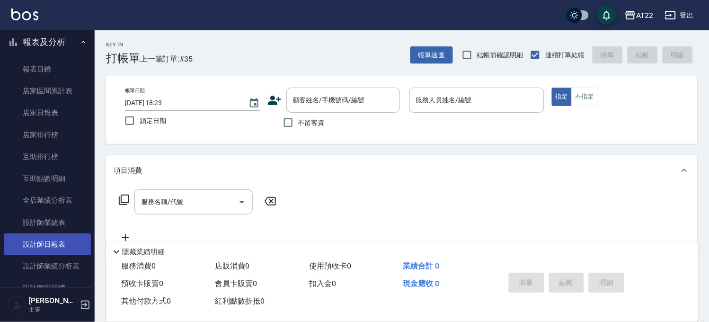
scroll to position [347, 0]
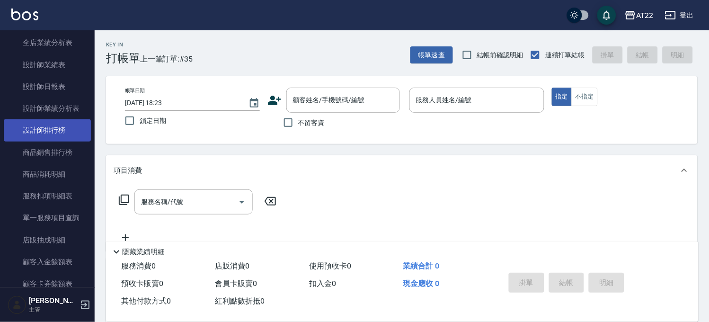
click at [60, 134] on link "設計師排行榜" at bounding box center [47, 130] width 87 height 22
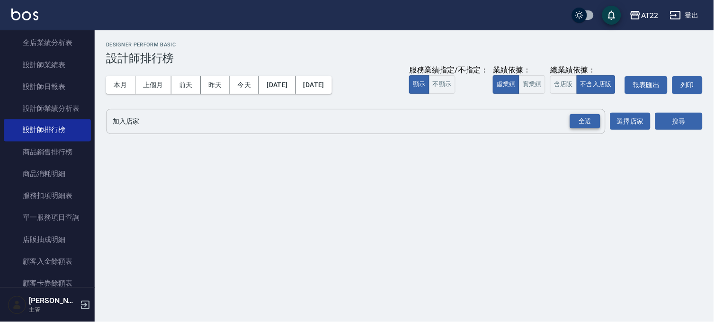
click at [584, 120] on div "全選" at bounding box center [585, 121] width 30 height 15
click at [668, 119] on button "搜尋" at bounding box center [678, 122] width 47 height 18
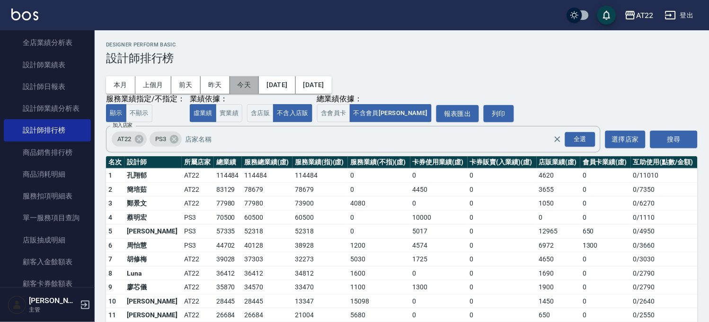
click at [250, 79] on button "今天" at bounding box center [244, 85] width 29 height 18
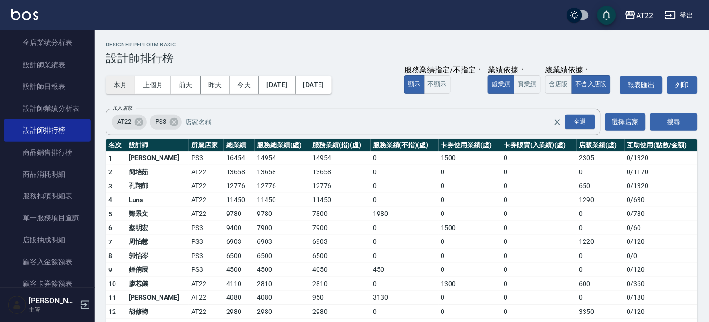
click at [125, 79] on button "本月" at bounding box center [120, 85] width 29 height 18
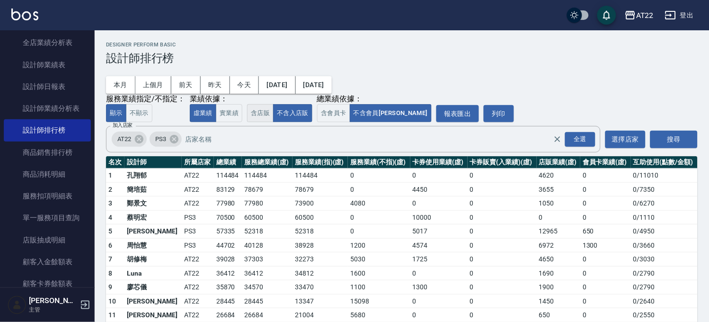
click at [260, 113] on button "含店販" at bounding box center [260, 113] width 27 height 18
click at [298, 114] on button "不含入店販" at bounding box center [292, 113] width 39 height 18
click at [151, 76] on button "上個月" at bounding box center [153, 85] width 36 height 18
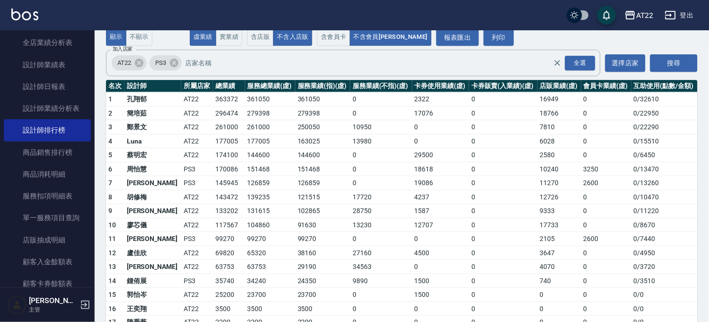
scroll to position [18, 0]
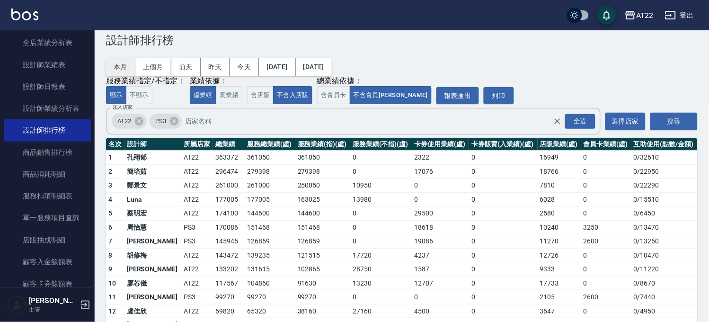
click at [112, 70] on button "本月" at bounding box center [120, 67] width 29 height 18
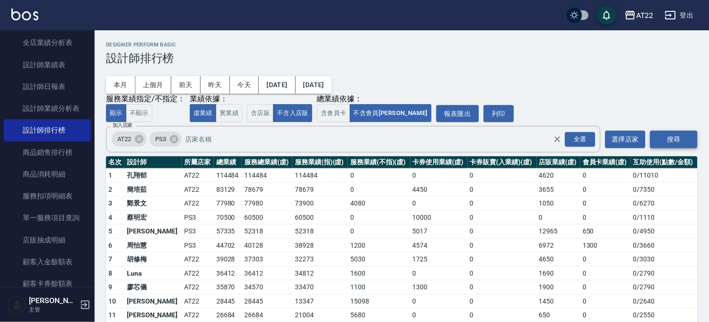
click at [675, 145] on button "搜尋" at bounding box center [674, 140] width 47 height 18
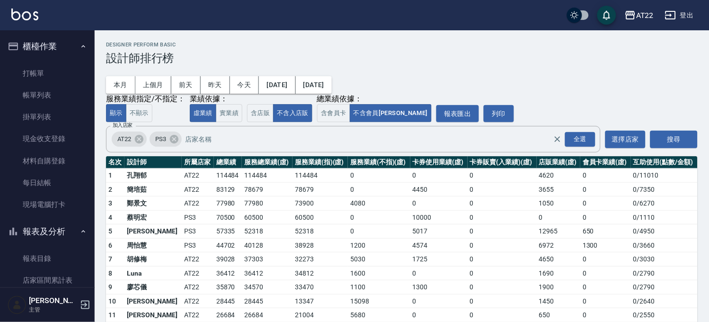
click at [35, 62] on ul "打帳單 帳單列表 掛單列表 現金收支登錄 材料自購登錄 每日結帳 現場電腦打卡" at bounding box center [47, 139] width 87 height 161
click at [32, 68] on link "打帳單" at bounding box center [47, 74] width 87 height 22
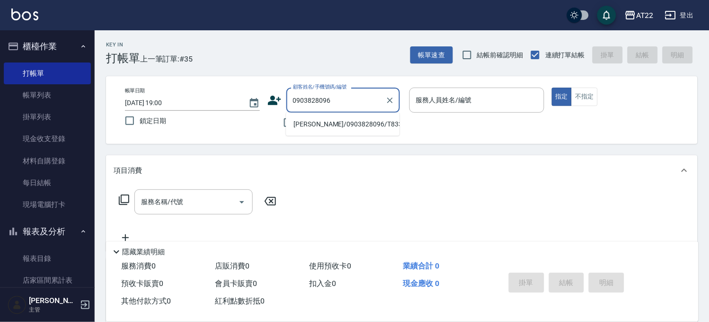
click at [352, 133] on ul "紀冠廷/0903828096/T83313" at bounding box center [343, 124] width 114 height 23
click at [360, 116] on li "紀冠廷/0903828096/T83313" at bounding box center [343, 124] width 114 height 16
type input "紀冠廷/0903828096/T83313"
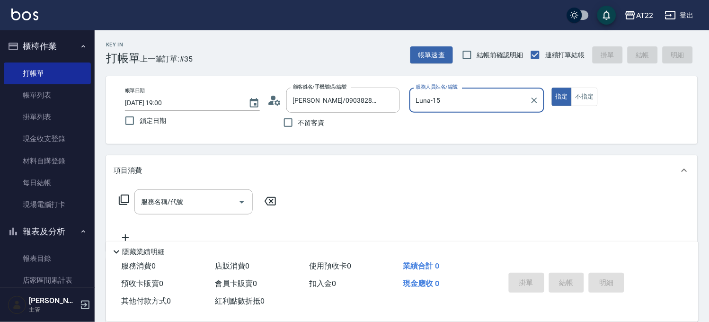
type input "Luna-15"
click at [159, 197] on div "服務名稱/代號 服務名稱/代號" at bounding box center [193, 201] width 118 height 25
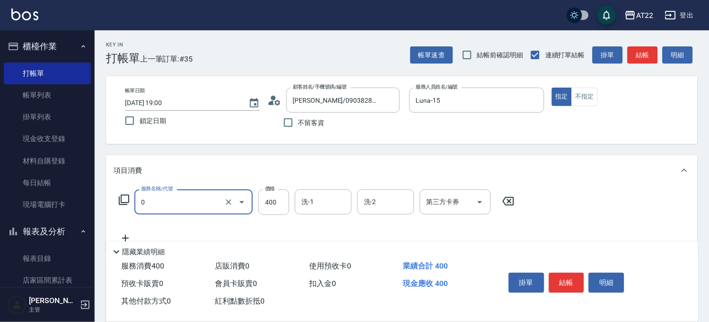
type input "有機洗髮(0)"
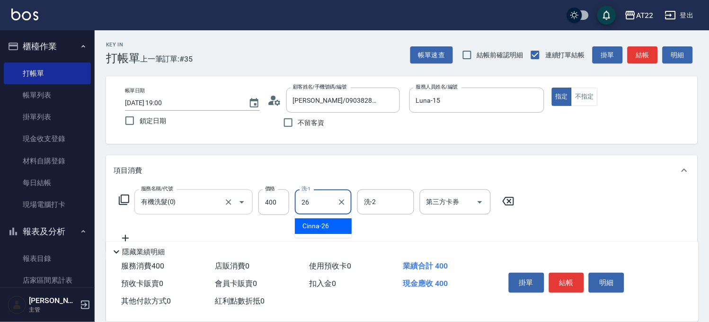
type input "Cinna-26"
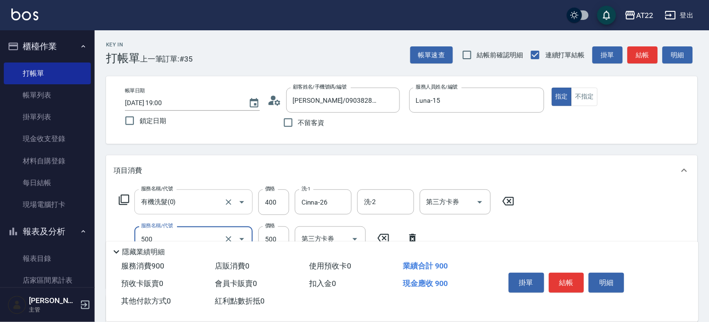
type input "剪髮(500)"
type input "430"
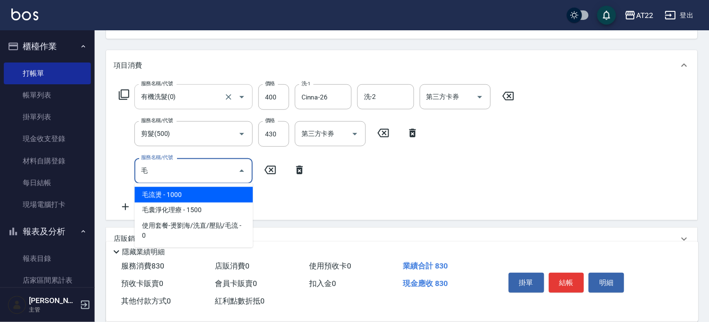
click at [159, 197] on span "毛流燙 - 1000" at bounding box center [193, 195] width 118 height 16
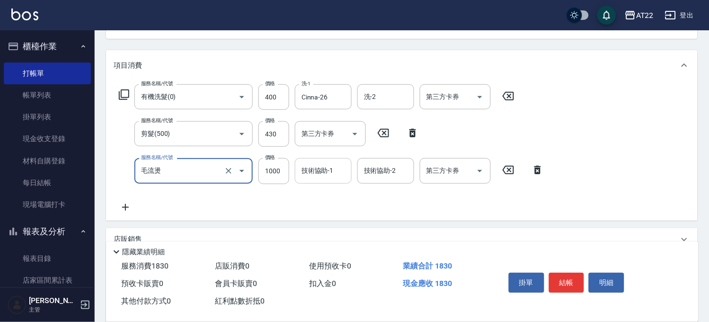
type input "毛流燙"
click at [330, 177] on input "技術協助-1" at bounding box center [323, 170] width 48 height 17
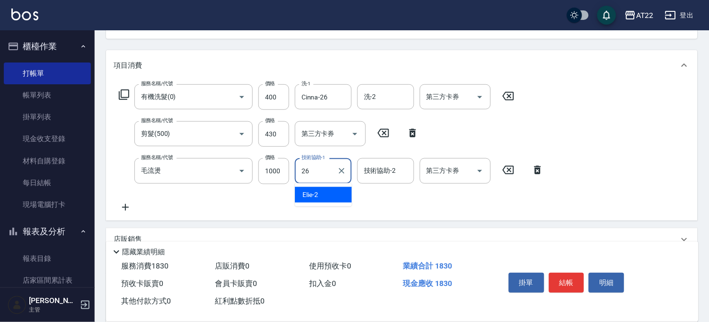
type input "Cinna-26"
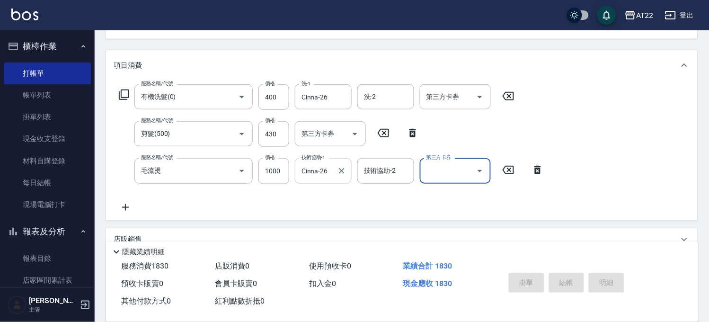
type input "2025/10/10 19:01"
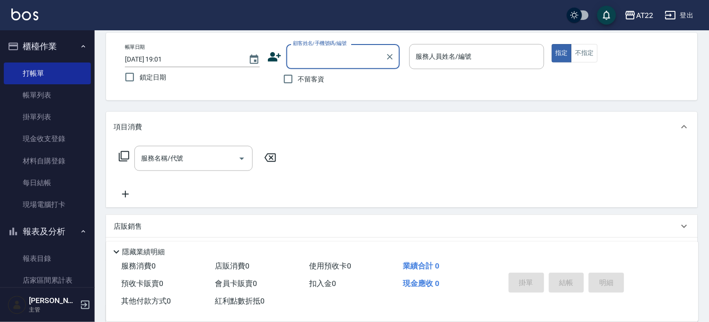
scroll to position [0, 0]
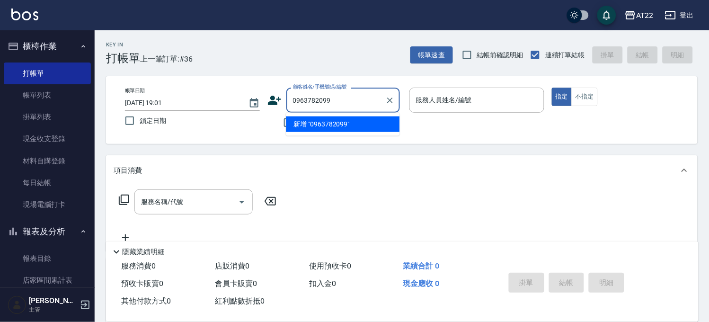
click at [332, 125] on li "新增 "0963782099"" at bounding box center [343, 124] width 114 height 16
type input "0963782099"
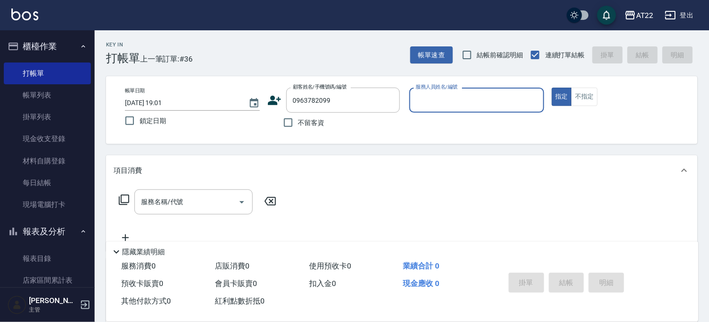
click at [268, 98] on icon at bounding box center [275, 100] width 14 height 14
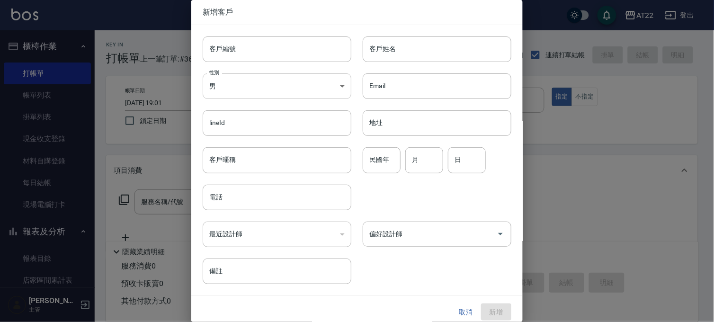
type input "0963782099"
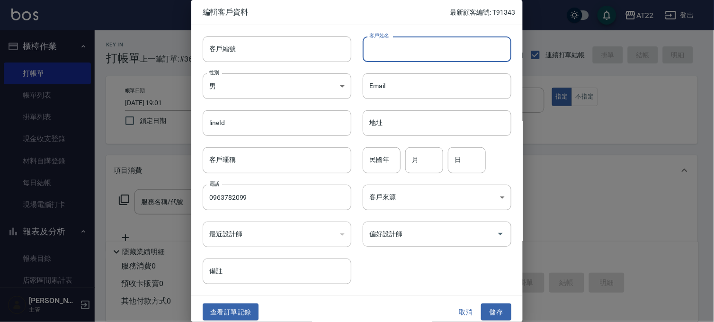
click at [399, 48] on input "客戶姓名" at bounding box center [437, 49] width 149 height 26
type input "[PERSON_NAME]"
click at [380, 147] on div "民國年 民國年 月 月 日 日" at bounding box center [431, 154] width 160 height 37
click at [376, 154] on input "民國年" at bounding box center [382, 160] width 38 height 26
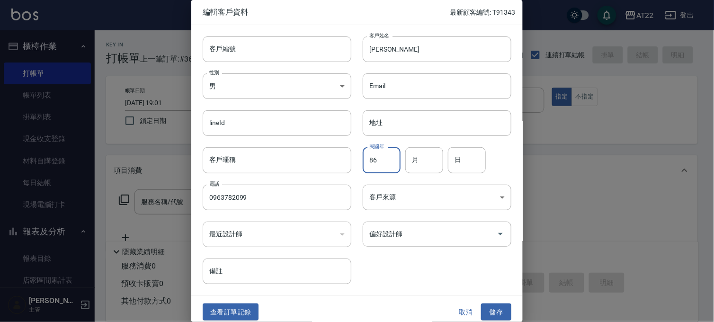
type input "86"
type input "1"
type input "9"
click at [482, 314] on button "儲存" at bounding box center [496, 313] width 30 height 18
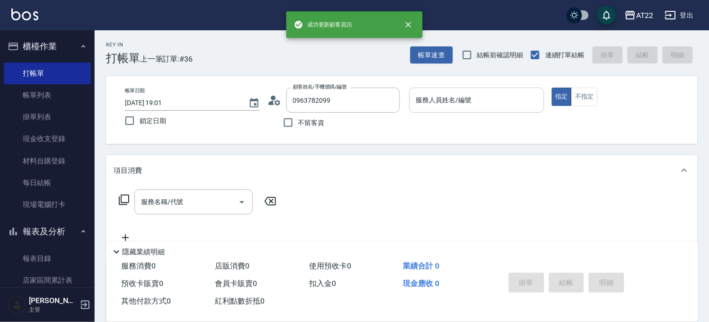
click at [491, 100] on input "服務人員姓名/編號" at bounding box center [477, 100] width 126 height 17
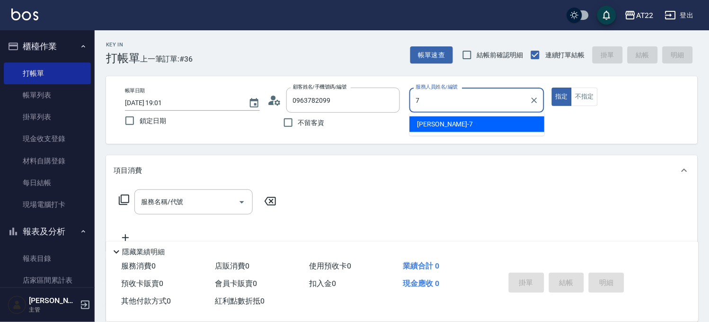
type input "Allen-7"
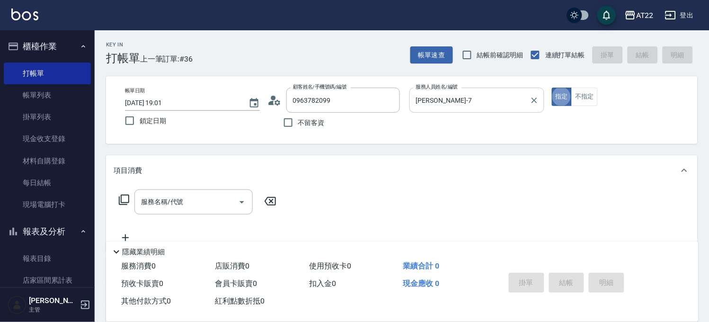
type button "true"
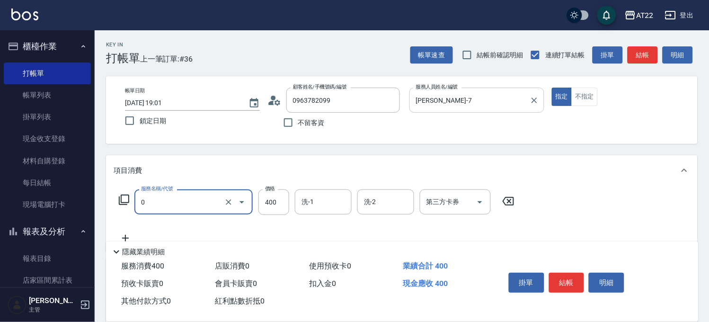
type input "有機洗髮(0)"
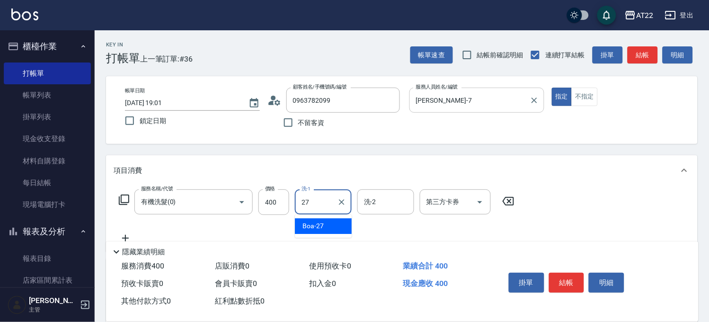
type input "Boa-27"
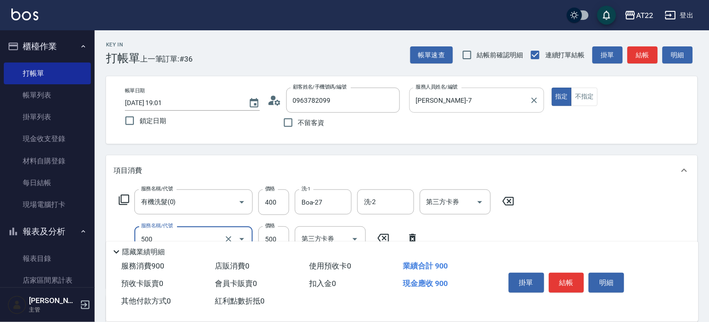
type input "剪髮(500)"
type input "700"
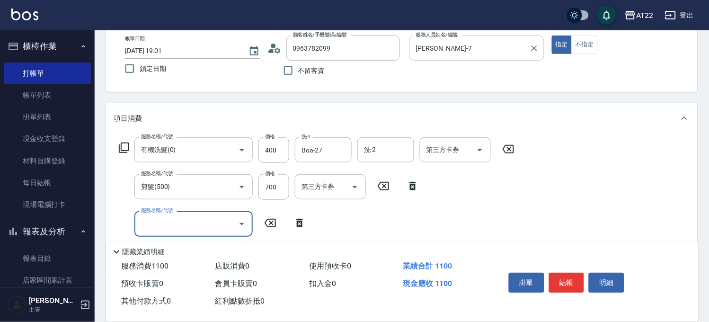
scroll to position [53, 0]
type input "燙瀏海(600)"
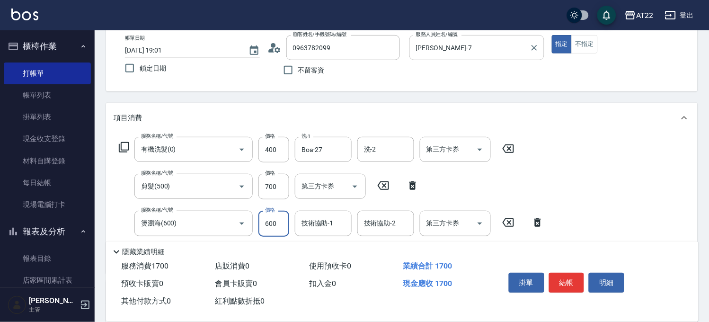
type input "600"
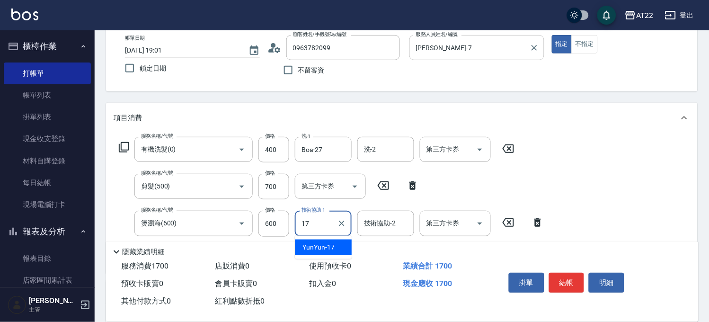
type input "YunYun-17"
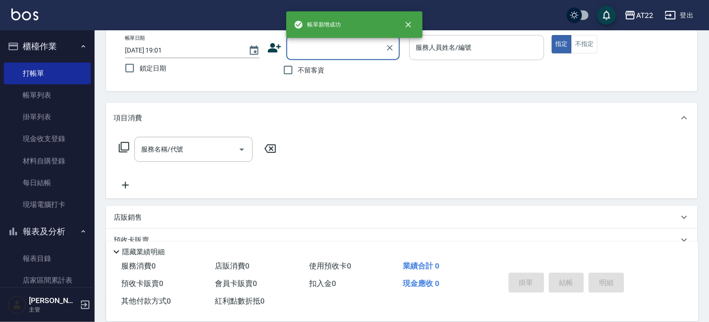
scroll to position [0, 0]
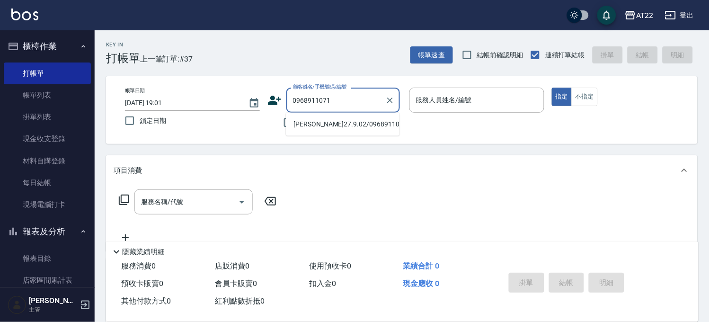
click at [320, 132] on li "蔡宗穎27.9.02/0968911071/T50556" at bounding box center [343, 124] width 114 height 16
type input "蔡宗穎27.9.02/0968911071/T50556"
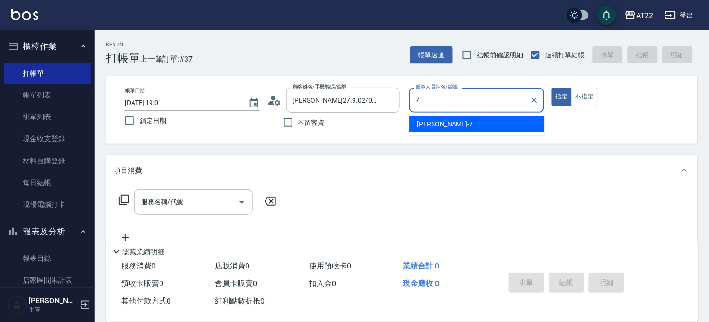
type input "Allen-7"
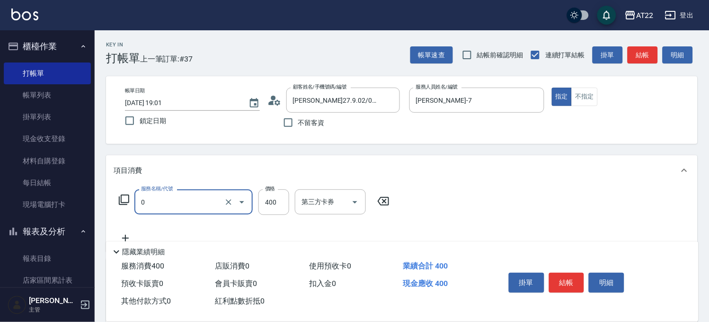
type input "有機洗髮(0)"
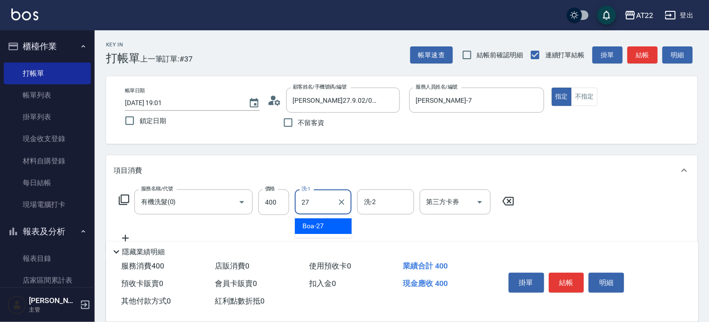
type input "Boa-27"
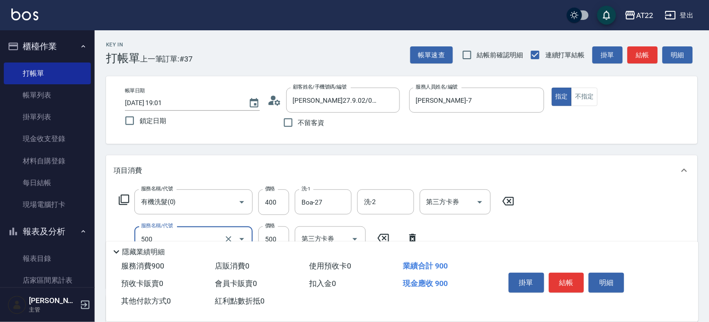
type input "剪髮(500)"
type input "630"
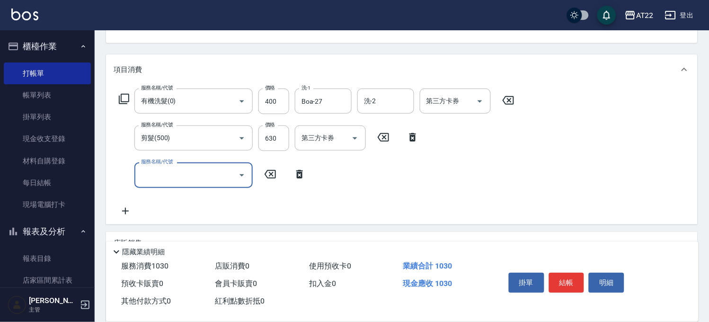
scroll to position [105, 0]
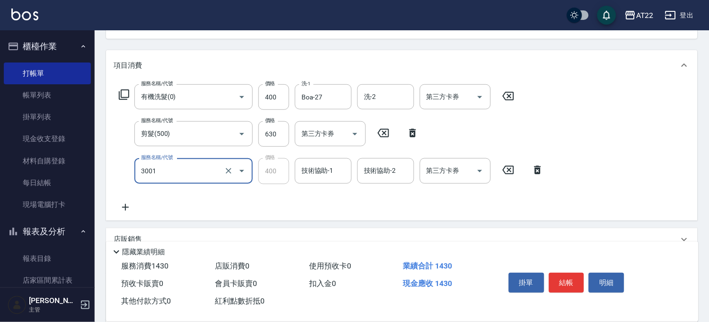
type input "側邊燙貼(3001)"
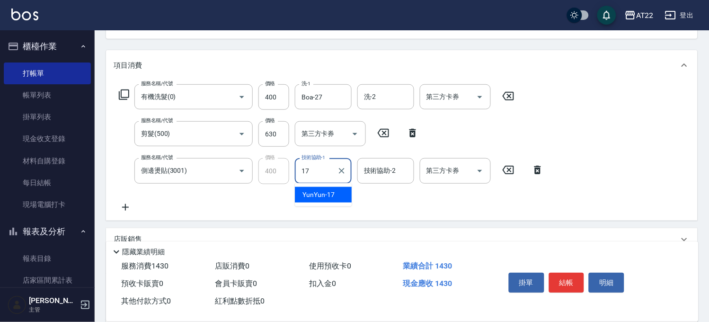
type input "YunYun-17"
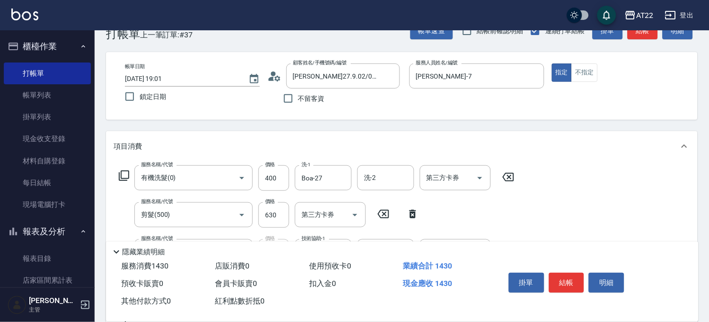
scroll to position [0, 0]
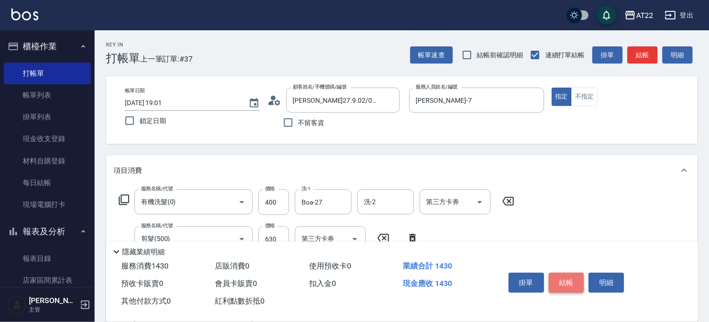
click at [574, 284] on button "結帳" at bounding box center [567, 283] width 36 height 20
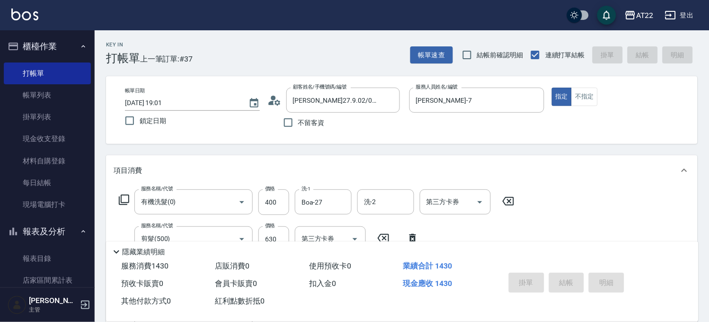
type input "2025/10/10 19:02"
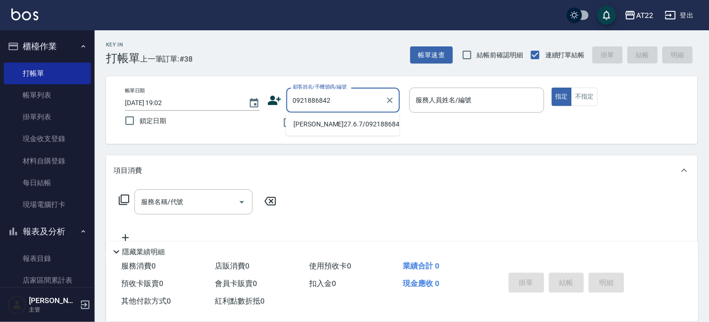
click at [371, 132] on li "李慧琪27.6.7/0921886842/T91217" at bounding box center [343, 124] width 114 height 16
type input "李慧琪27.6.7/0921886842/T91217"
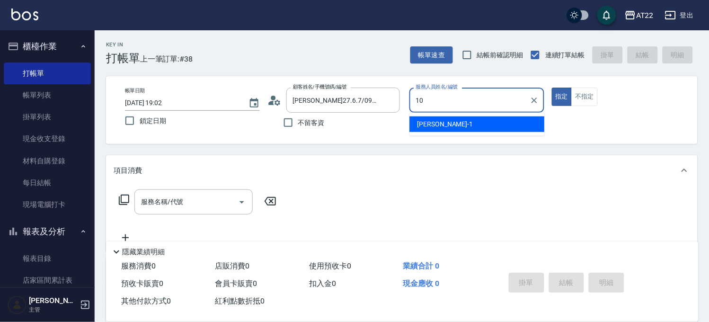
type input "Miu-10"
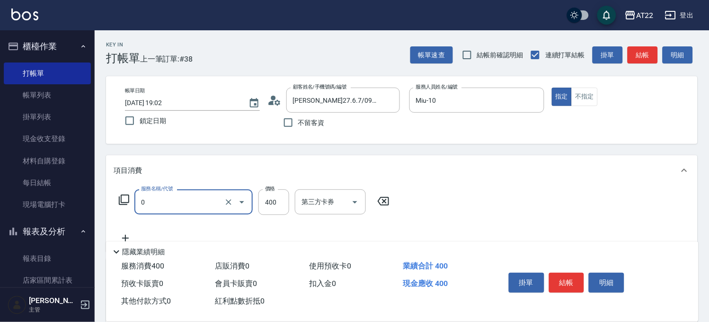
type input "有機洗髮(0)"
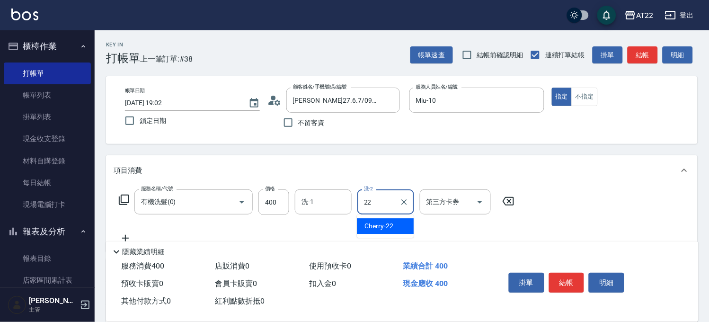
type input "Cherry-22"
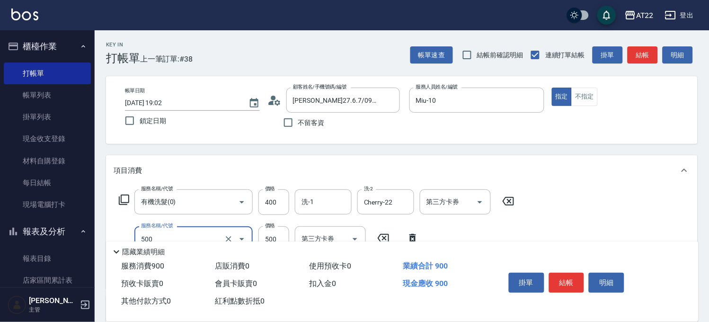
type input "剪髮(500)"
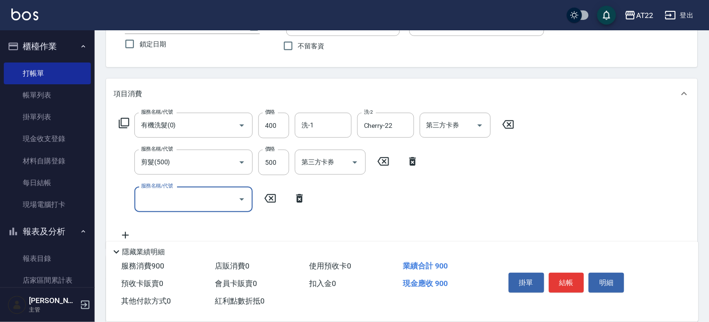
scroll to position [158, 0]
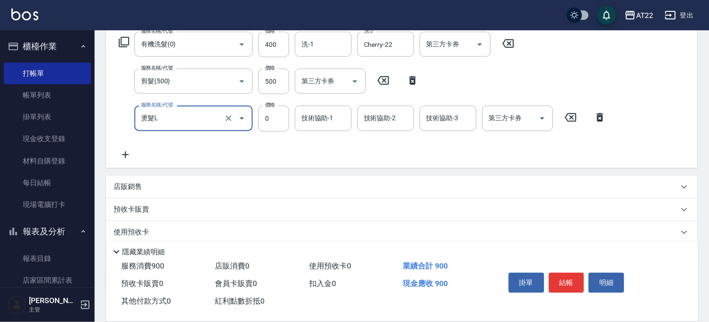
type input "燙髮L"
type input "2970"
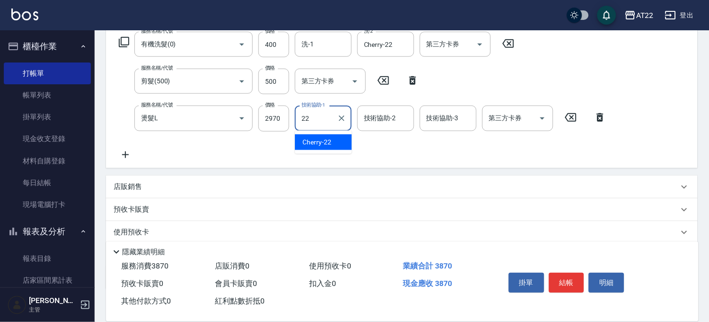
type input "Cherry-22"
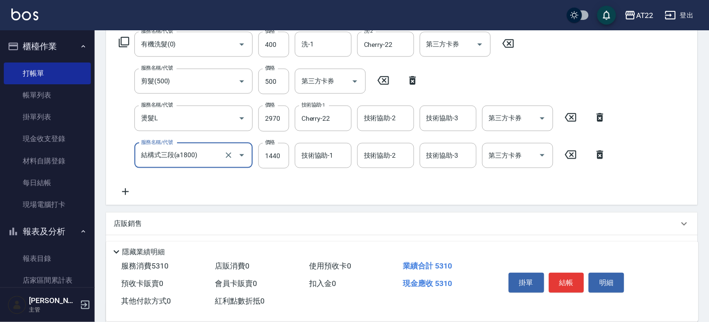
type input "結構式三段(a1800)"
type input "1587"
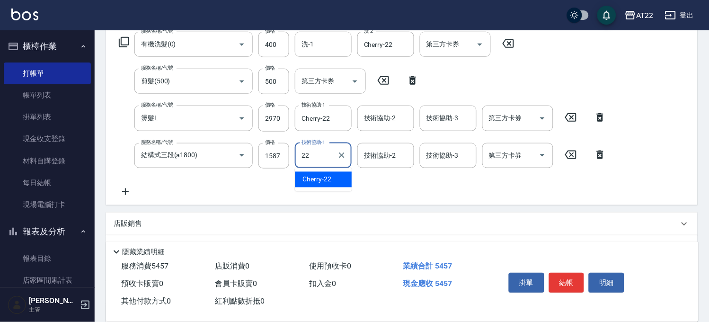
type input "Cherry-22"
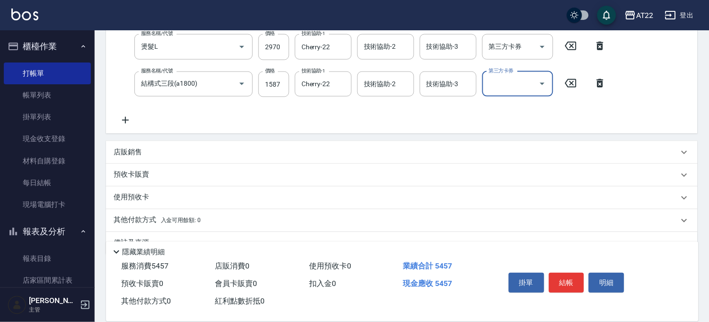
scroll to position [251, 0]
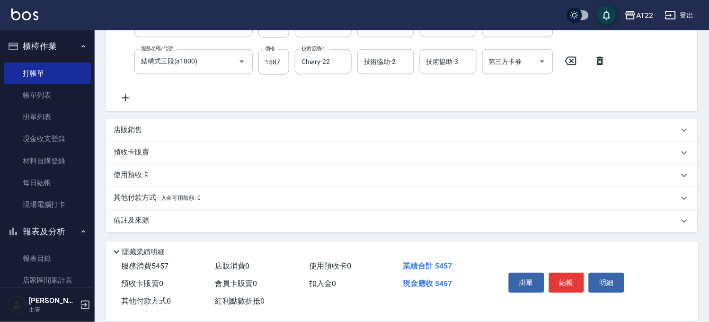
click at [134, 194] on p "其他付款方式 入金可用餘額: 0" at bounding box center [157, 198] width 87 height 10
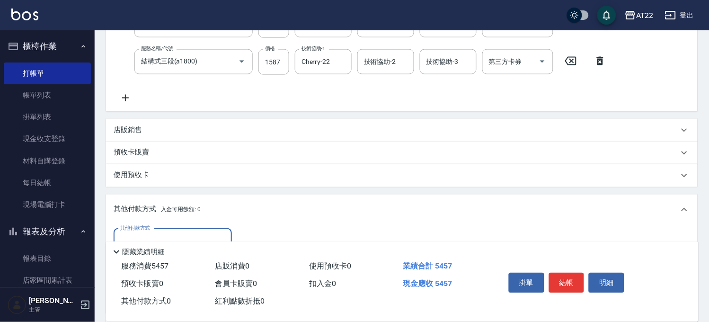
scroll to position [0, 0]
click at [139, 228] on label "其他付款方式" at bounding box center [135, 227] width 30 height 7
click at [139, 233] on input "其他付款方式" at bounding box center [173, 241] width 110 height 17
click at [139, 230] on label "其他付款方式" at bounding box center [135, 227] width 30 height 7
click at [139, 233] on input "其他付款方式" at bounding box center [173, 241] width 110 height 17
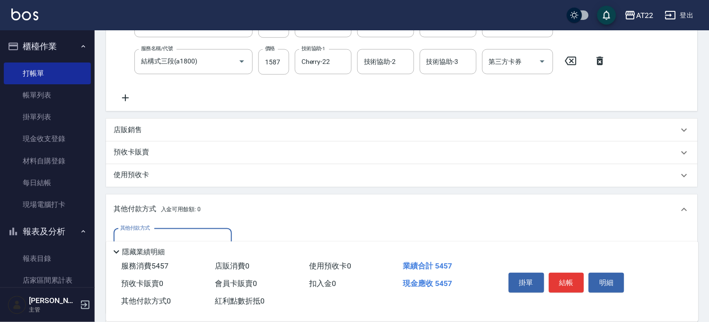
click at [139, 234] on input "其他付款方式" at bounding box center [173, 241] width 110 height 17
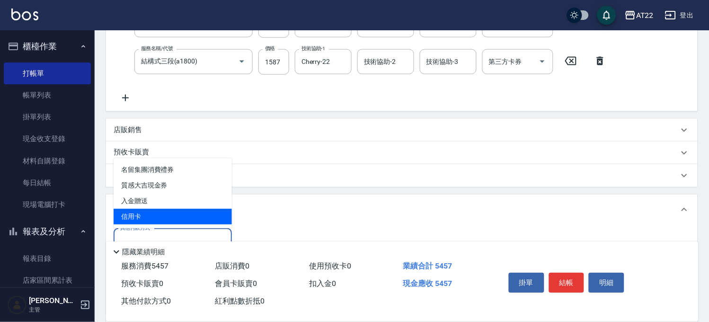
click at [145, 215] on span "信用卡" at bounding box center [173, 217] width 118 height 16
type input "信用卡"
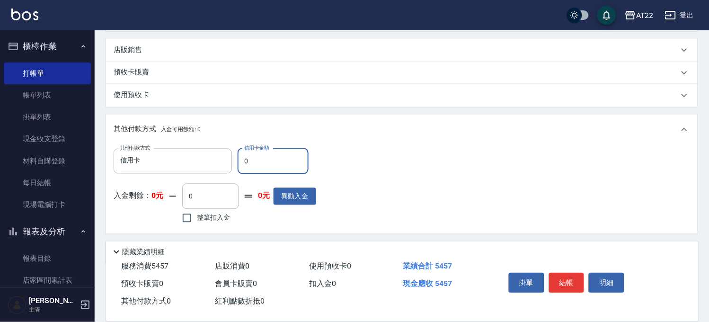
scroll to position [357, 0]
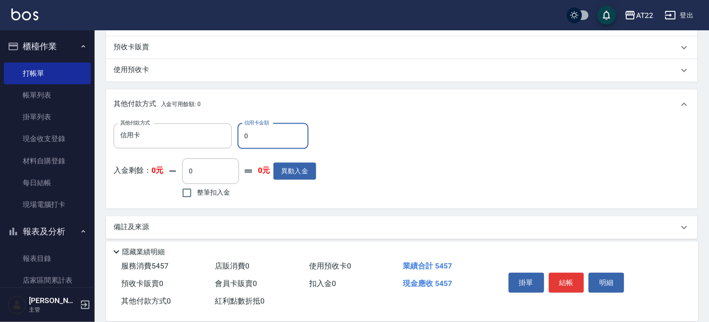
drag, startPoint x: 263, startPoint y: 135, endPoint x: 238, endPoint y: 136, distance: 25.6
click at [238, 136] on input "0" at bounding box center [273, 137] width 71 height 26
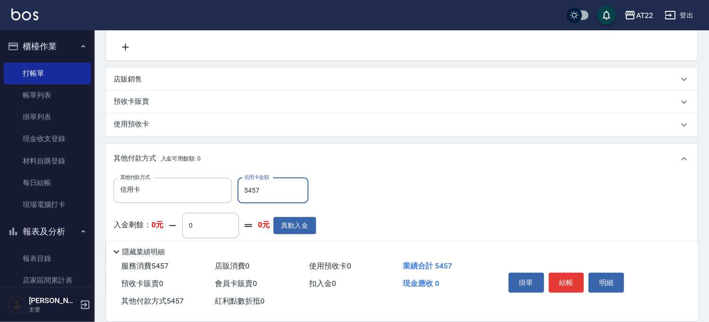
scroll to position [251, 0]
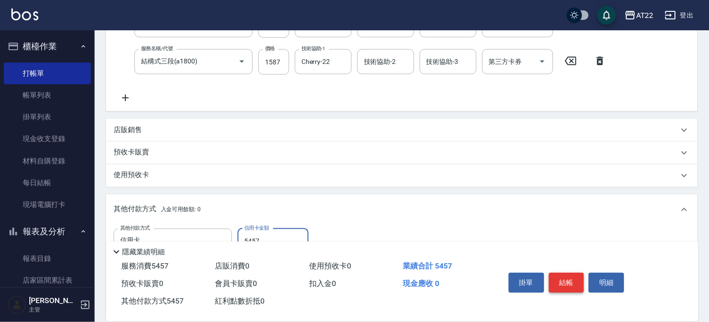
type input "5457"
click at [556, 280] on button "結帳" at bounding box center [567, 283] width 36 height 20
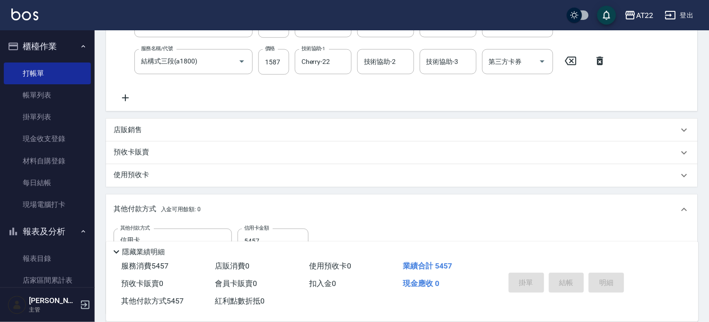
type input "2025/10/10 19:03"
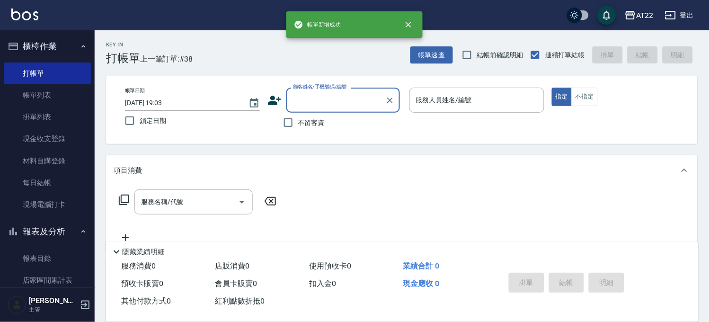
scroll to position [0, 0]
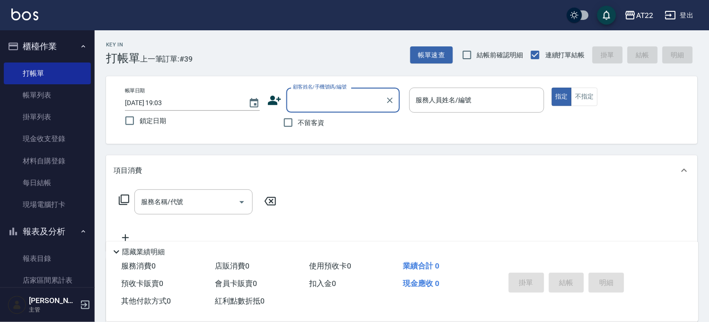
click at [346, 115] on div "不留客資" at bounding box center [334, 123] width 133 height 20
click at [345, 103] on input "顧客姓名/手機號碼/編號" at bounding box center [336, 100] width 91 height 17
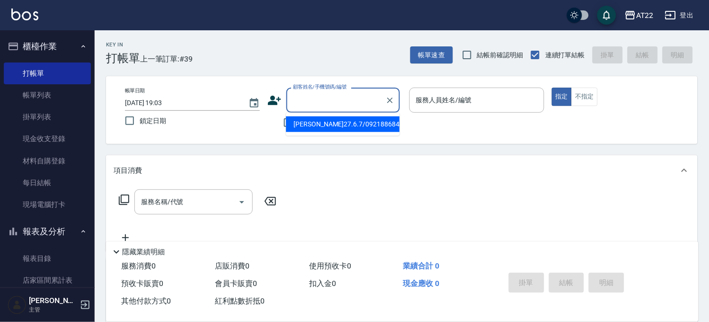
click at [335, 124] on li "李慧琪27.6.7/0921886842/T91217" at bounding box center [343, 124] width 114 height 16
type input "李慧琪27.6.7/0921886842/T91217"
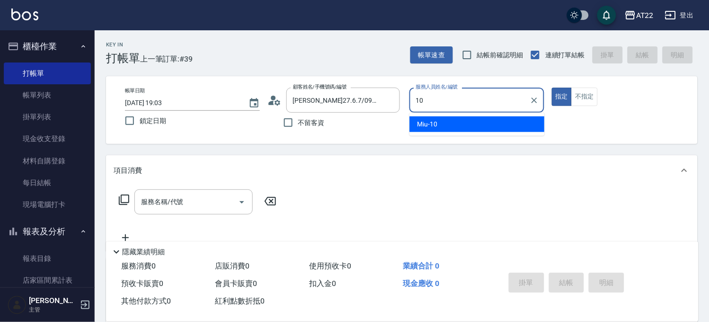
type input "Miu-10"
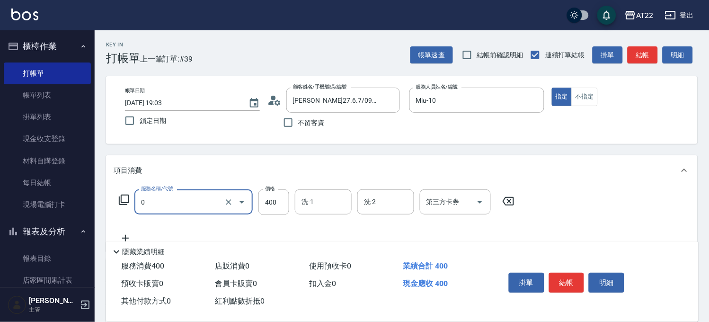
type input "有機洗髮(0)"
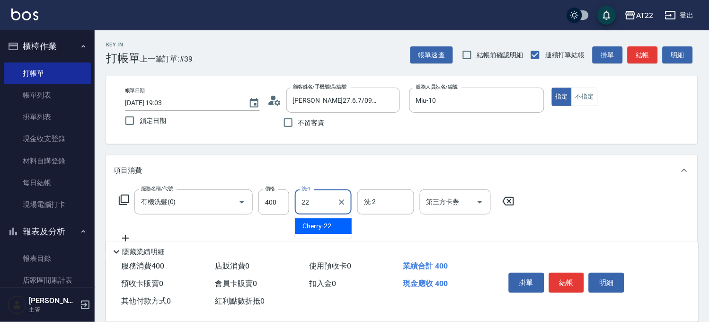
type input "Cherry-22"
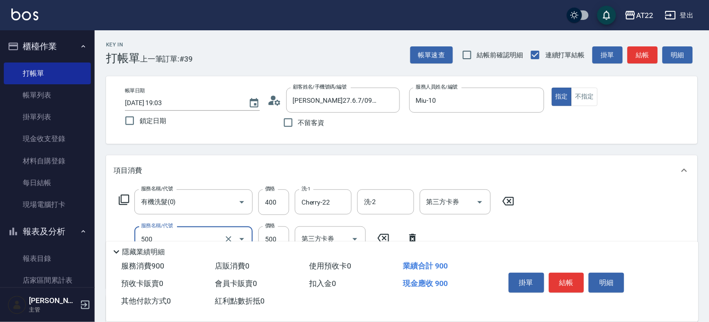
type input "剪髮(500)"
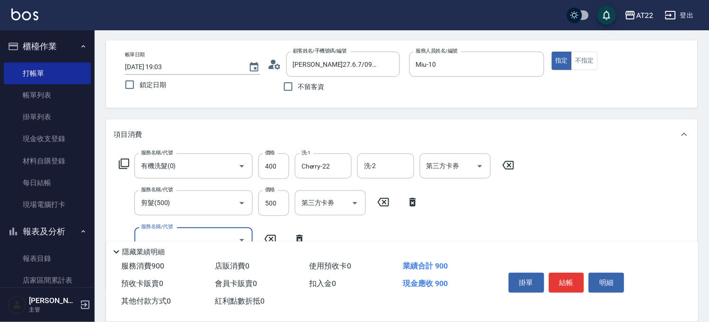
scroll to position [53, 0]
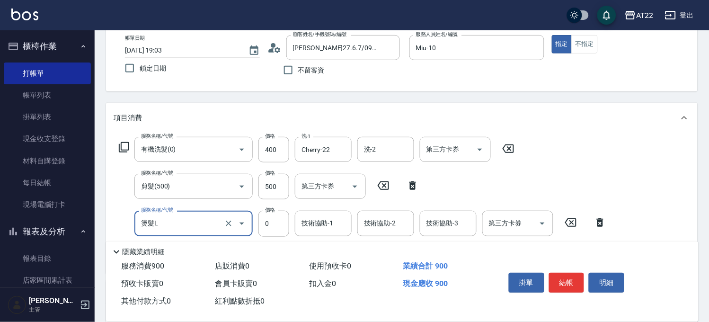
type input "燙髮L"
type input "2970"
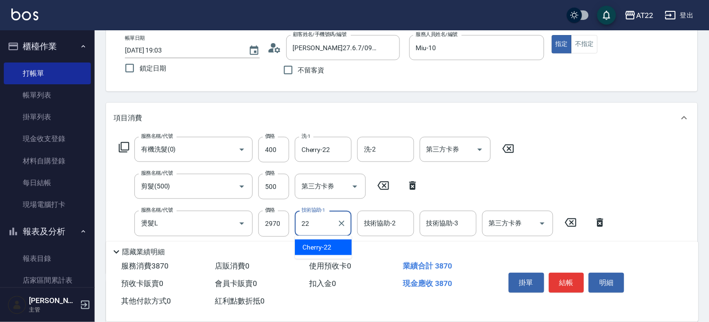
type input "Cherry-22"
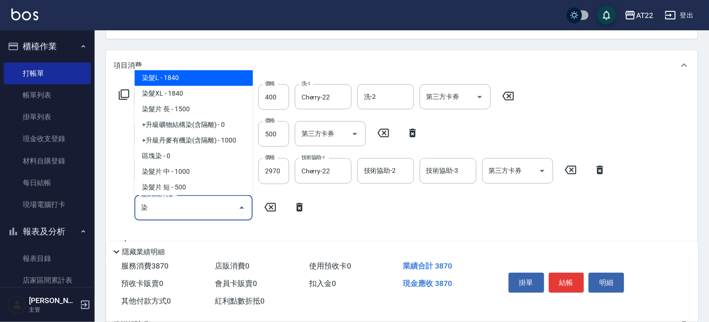
click at [200, 74] on span "染髮L - 1840" at bounding box center [193, 78] width 118 height 16
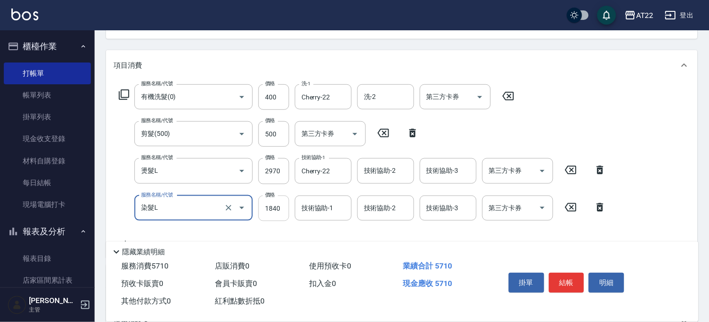
type input "染髮L"
click at [282, 211] on input "1840" at bounding box center [274, 209] width 31 height 26
type input "2340"
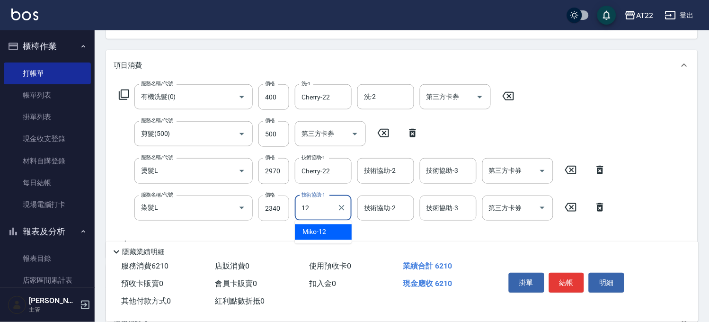
type input "Miko-12"
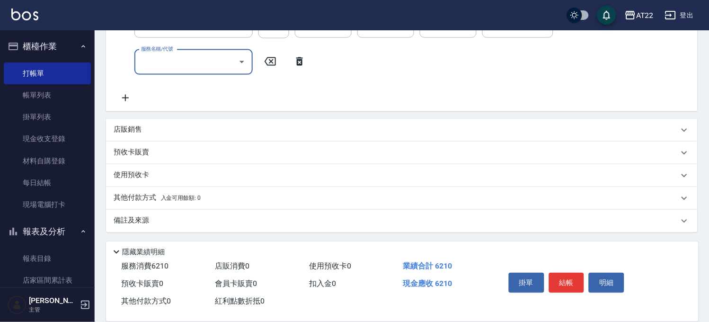
scroll to position [183, 0]
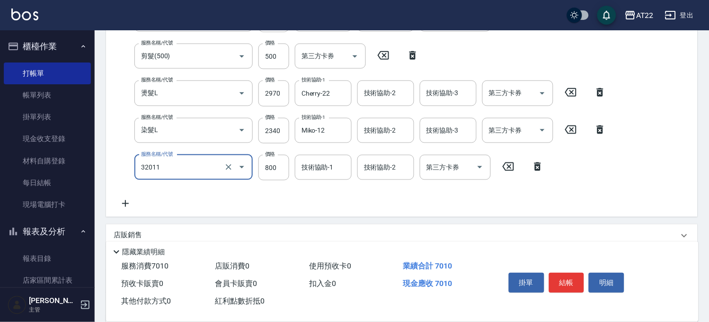
type input "+升級結構染(含隔離)(32011)"
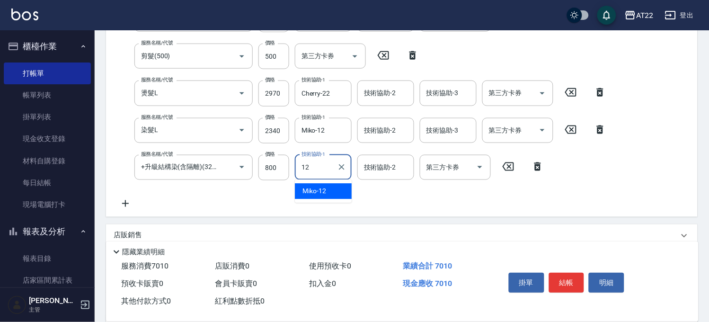
type input "Miko-12"
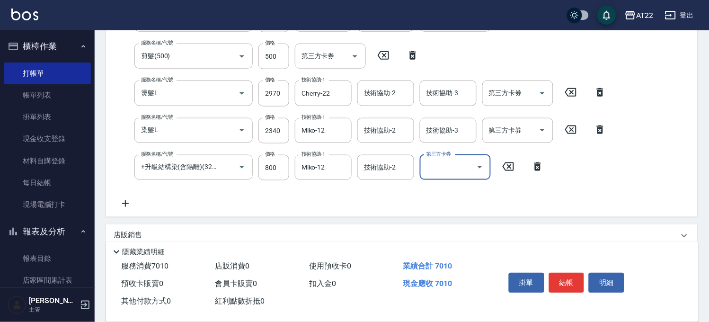
scroll to position [0, 0]
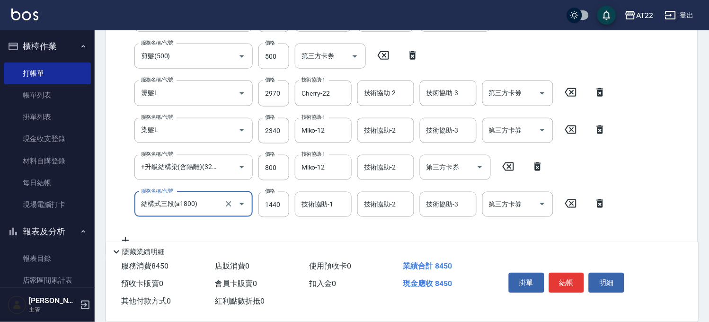
type input "結構式三段(a1800)"
type input "1587"
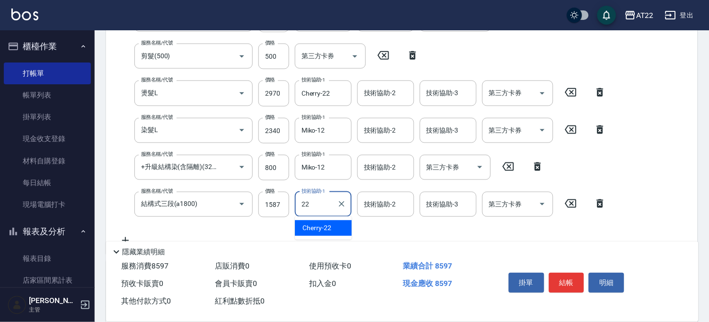
type input "Cherry-22"
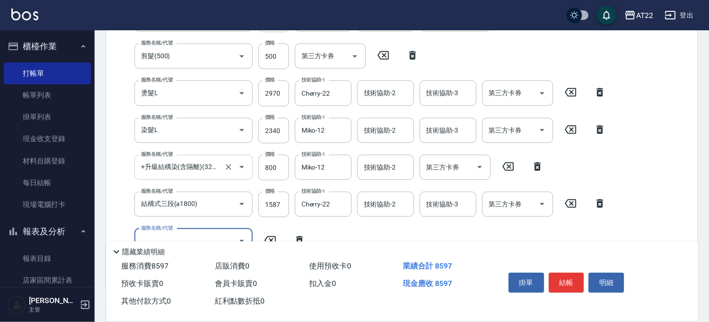
scroll to position [362, 0]
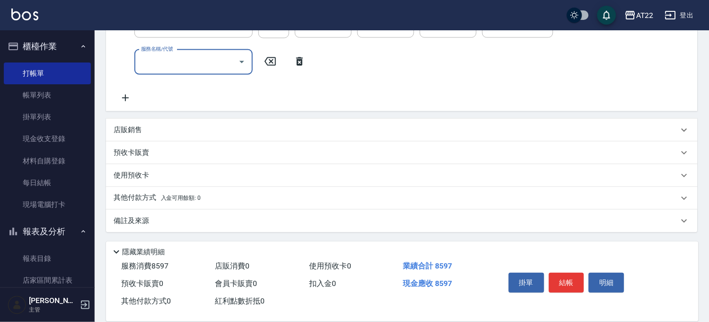
click at [147, 197] on p "其他付款方式 入金可用餘額: 0" at bounding box center [157, 198] width 87 height 10
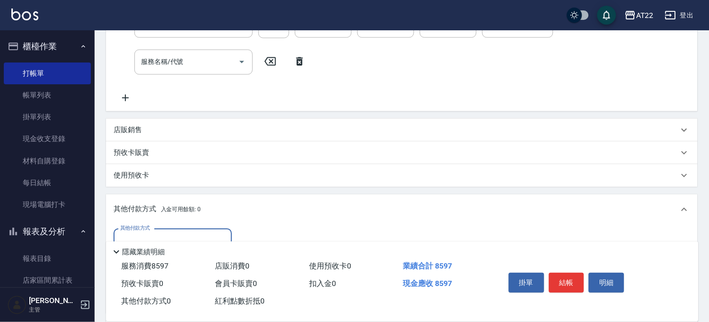
scroll to position [0, 0]
click at [143, 227] on label "其他付款方式" at bounding box center [135, 227] width 30 height 7
click at [143, 233] on input "其他付款方式" at bounding box center [173, 241] width 110 height 17
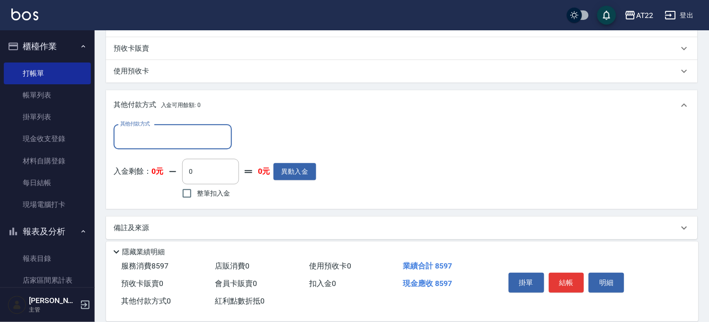
scroll to position [467, 0]
click at [168, 145] on div "其他付款方式" at bounding box center [173, 136] width 118 height 25
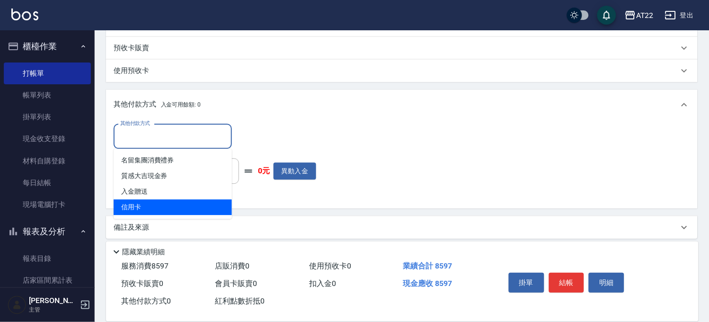
click at [180, 202] on span "信用卡" at bounding box center [173, 207] width 118 height 16
type input "信用卡"
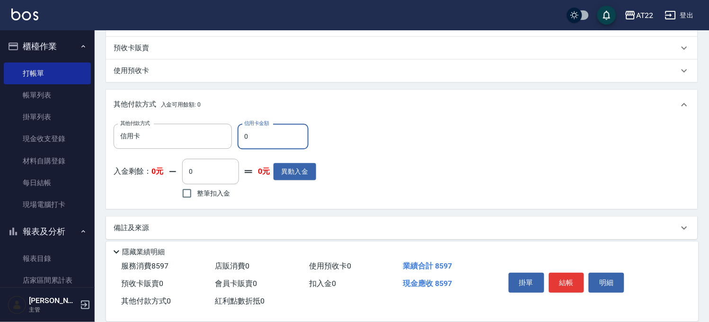
drag, startPoint x: 254, startPoint y: 136, endPoint x: 235, endPoint y: 140, distance: 18.8
click at [235, 140] on div "其他付款方式 信用卡 其他付款方式 信用卡金額 0 信用卡金額" at bounding box center [215, 137] width 203 height 26
type input "8597"
click at [560, 278] on button "結帳" at bounding box center [567, 283] width 36 height 20
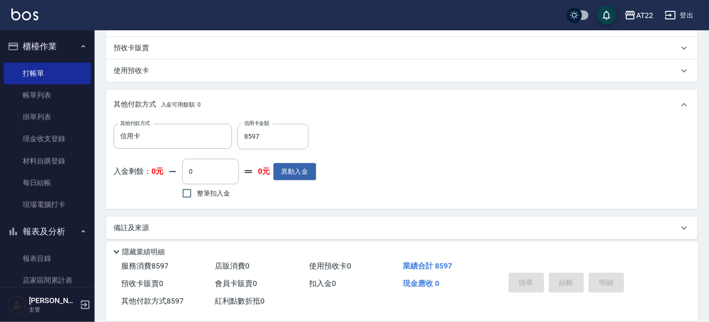
type input "2025/10/10 19:04"
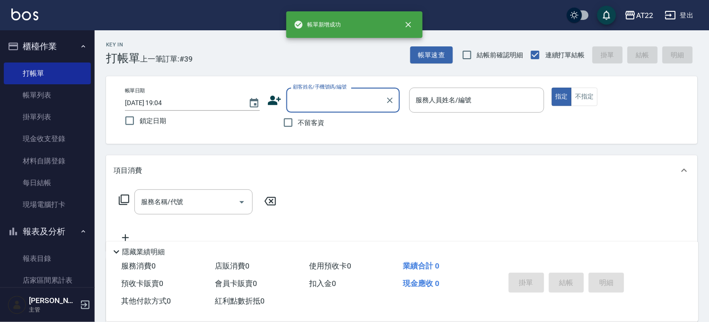
scroll to position [0, 0]
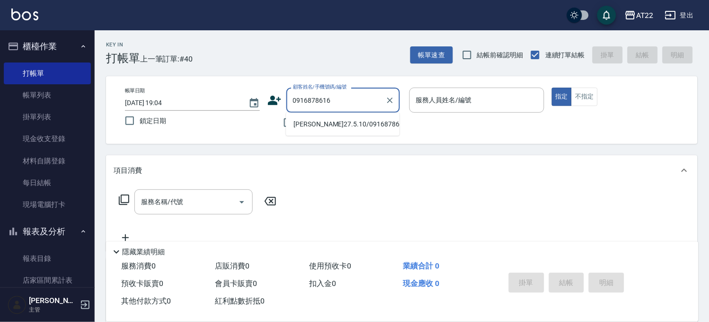
click at [348, 136] on ul "陳祥邦27.5.10/0916878616/T91178" at bounding box center [343, 124] width 114 height 23
click at [350, 132] on li "陳祥邦27.5.10/0916878616/T91178" at bounding box center [343, 124] width 114 height 16
type input "陳祥邦27.5.10/0916878616/T91178"
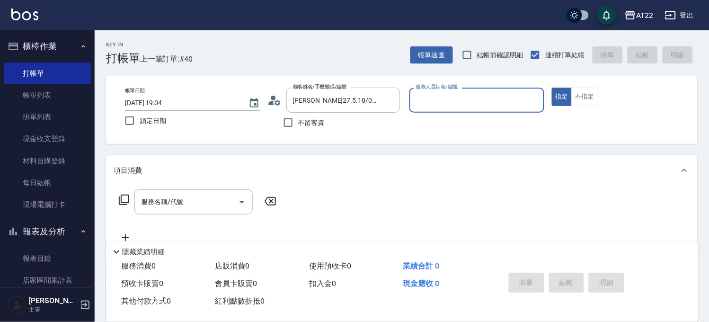
type input "Allen-7"
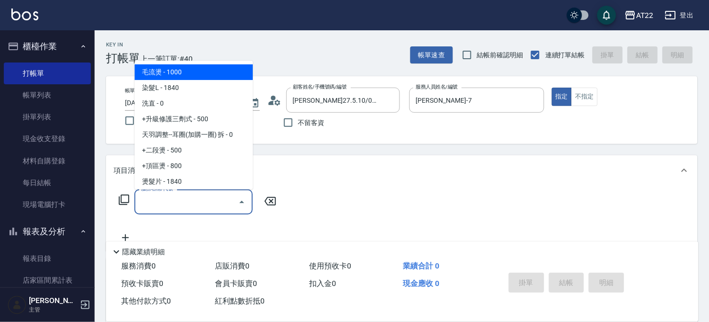
click at [183, 206] on input "服務名稱/代號" at bounding box center [187, 202] width 96 height 17
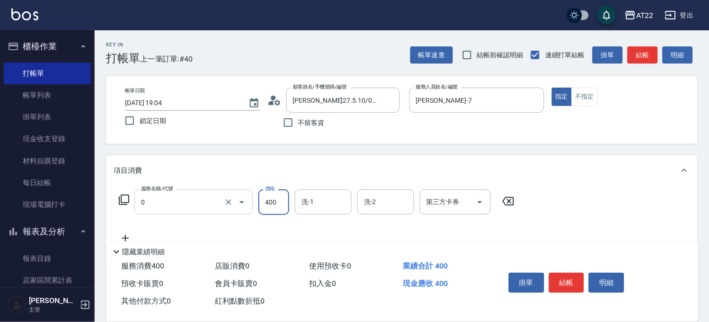
type input "有機洗髮(0)"
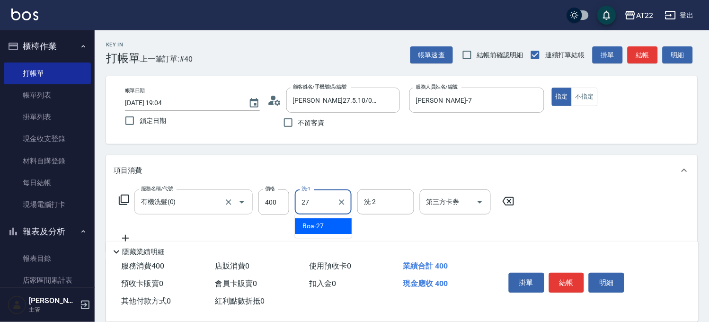
type input "Boa-27"
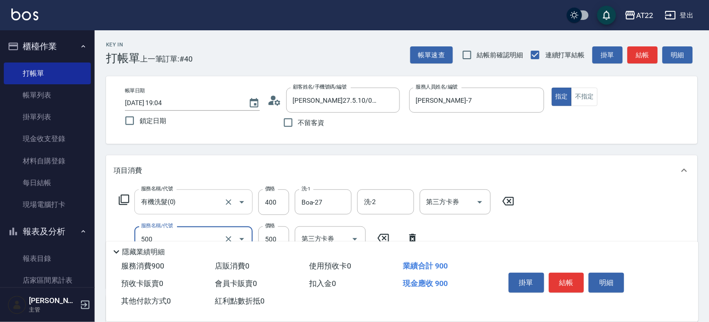
type input "剪髮(500)"
type input "630"
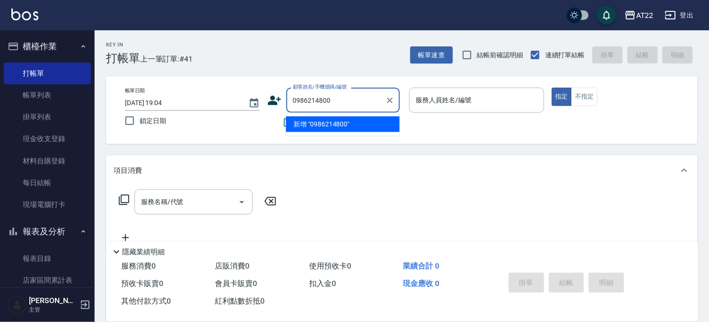
click at [300, 126] on li "新增 "0986214800"" at bounding box center [343, 124] width 114 height 16
type input "0986214800"
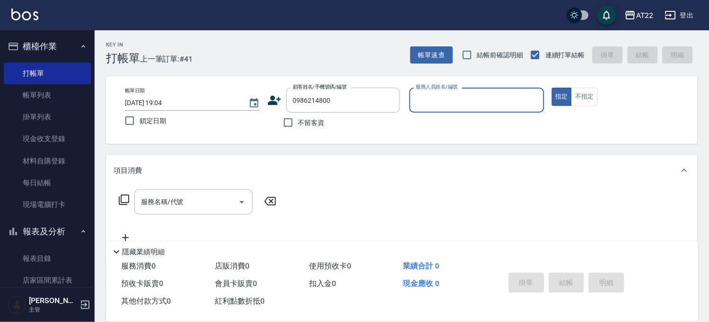
click at [273, 96] on icon at bounding box center [274, 100] width 13 height 9
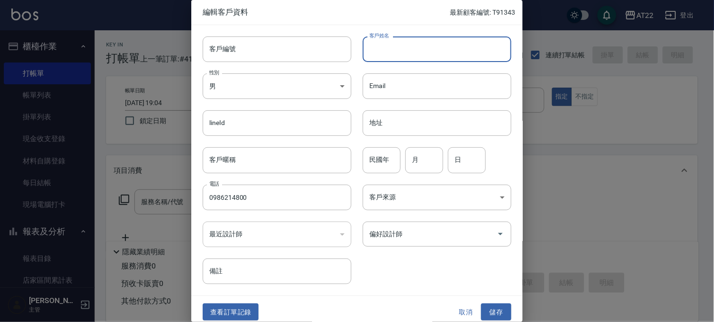
click at [392, 56] on input "客戶姓名" at bounding box center [437, 49] width 149 height 26
type input "ㄕ"
type input "[PERSON_NAME]"
click at [386, 162] on input "民國年" at bounding box center [382, 160] width 38 height 26
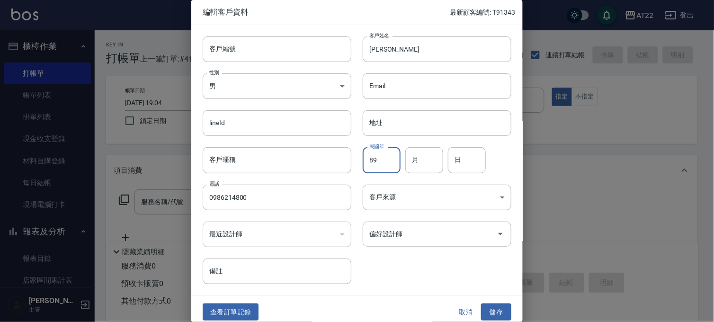
type input "89"
type input "1"
type input "4"
click at [488, 316] on button "儲存" at bounding box center [496, 313] width 30 height 18
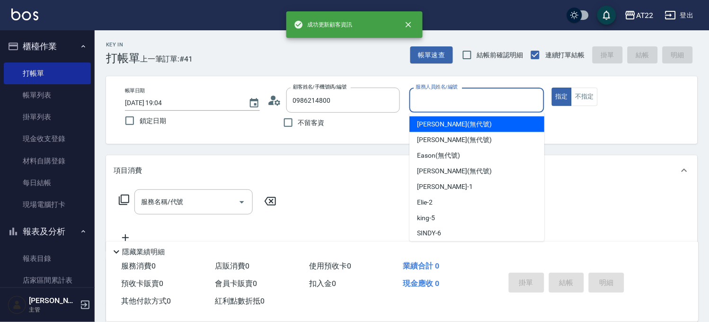
click at [456, 101] on input "服務人員姓名/編號" at bounding box center [477, 100] width 126 height 17
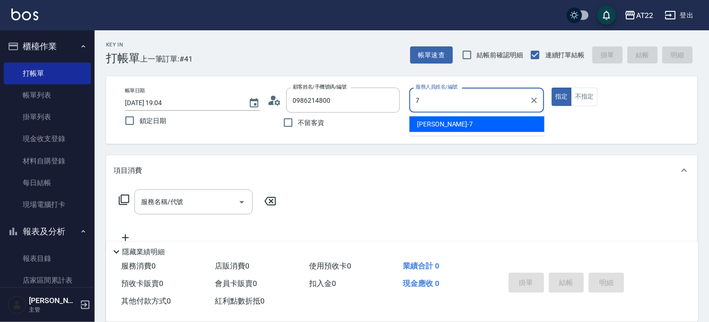
type input "Allen-7"
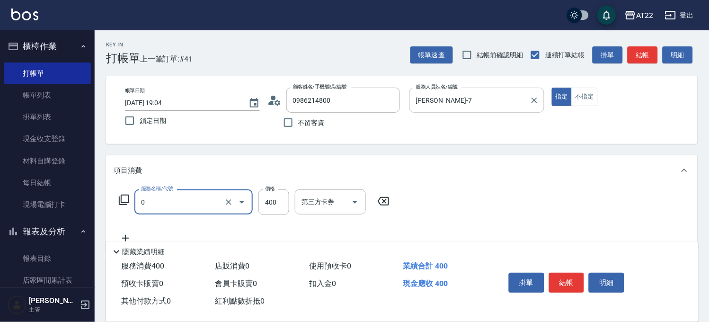
type input "有機洗髮(0)"
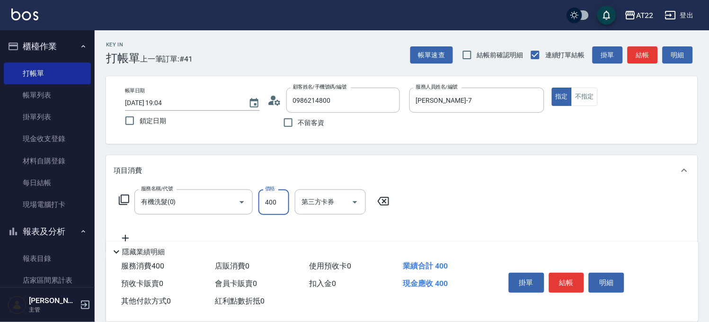
click at [280, 204] on input "400" at bounding box center [274, 202] width 31 height 26
click at [315, 194] on input "洗-1" at bounding box center [323, 202] width 48 height 17
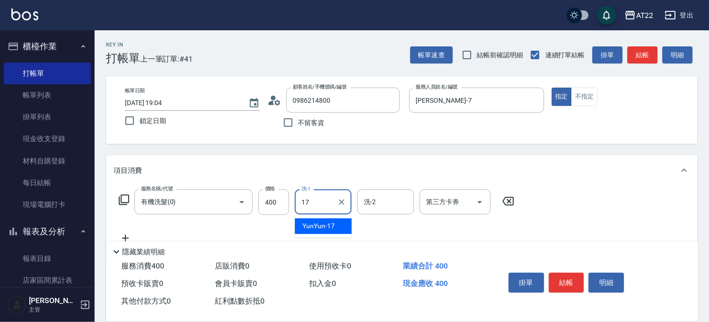
type input "YunYun-17"
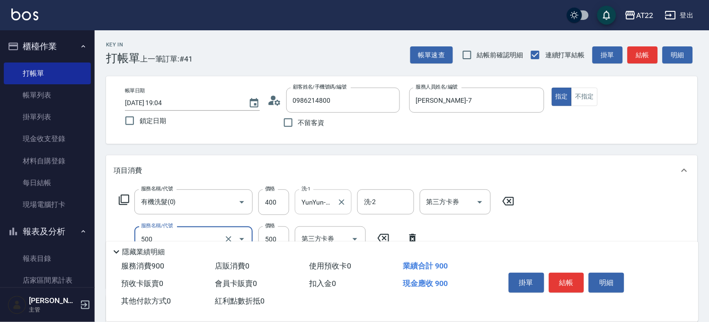
type input "剪髮(500)"
type input "700"
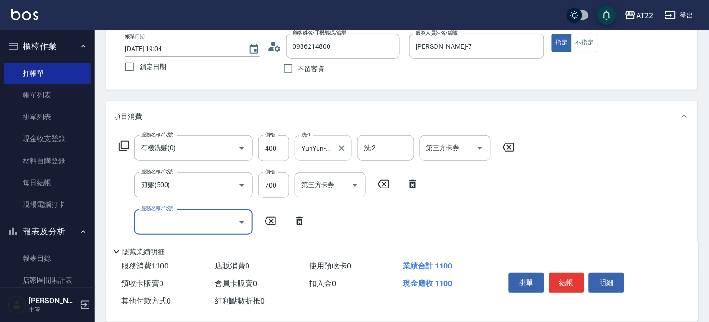
scroll to position [105, 0]
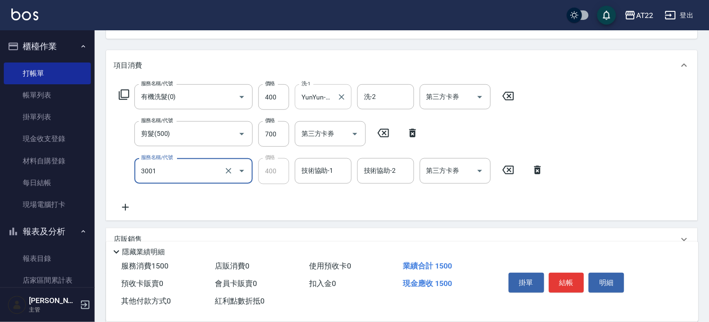
type input "側邊燙貼(3001)"
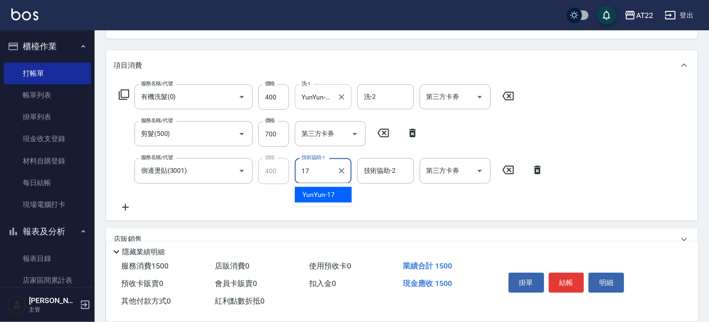
type input "YunYun-17"
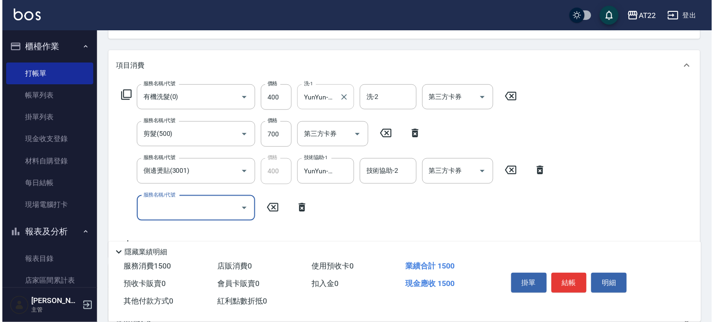
scroll to position [0, 0]
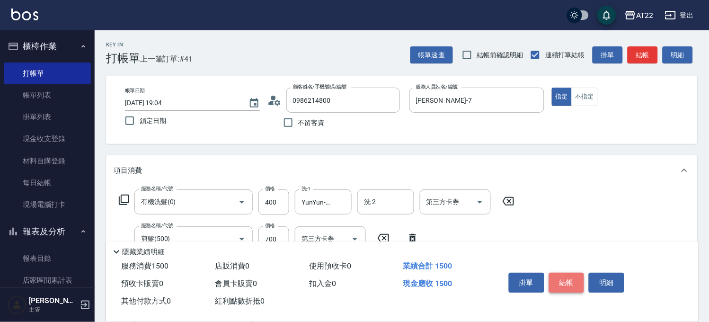
click at [559, 276] on button "結帳" at bounding box center [567, 283] width 36 height 20
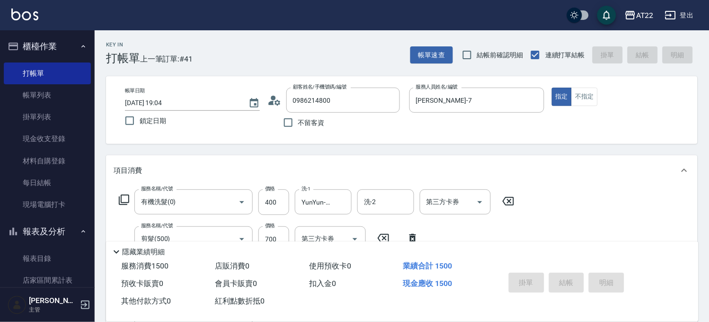
type input "2025/10/10 19:05"
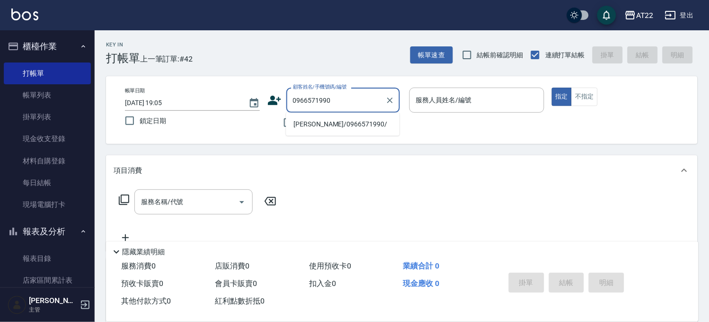
click at [316, 125] on li "黃彌祐/0966571990/" at bounding box center [343, 124] width 114 height 16
type input "黃彌祐/0966571990/"
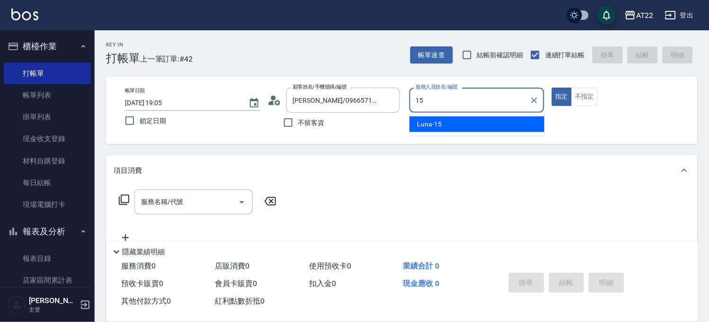
type input "Luna-15"
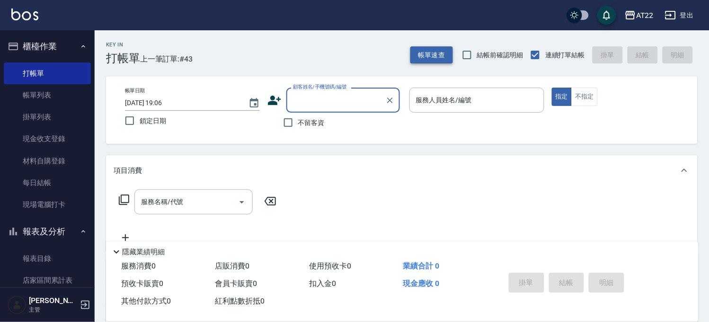
click at [417, 50] on button "帳單速查" at bounding box center [432, 55] width 43 height 18
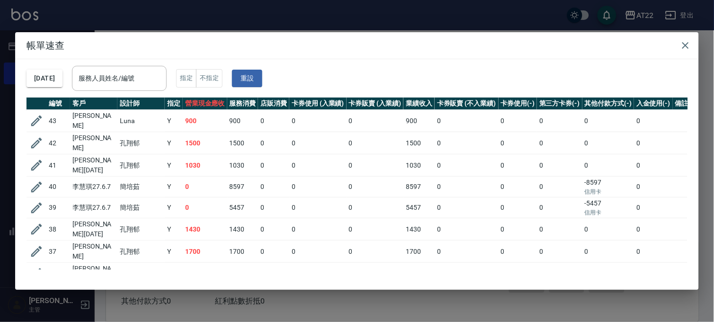
click at [219, 306] on div "帳單速查 2025/10/10 服務人員姓名/編號 服務人員姓名/編號 指定 不指定 重設 編號 客戶 設計師 指定 營業現金應收 服務消費 店販消費 卡券使…" at bounding box center [357, 161] width 714 height 322
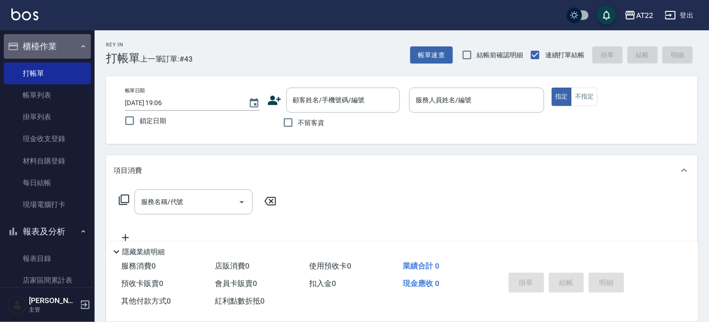
click at [48, 48] on button "櫃檯作業" at bounding box center [47, 46] width 87 height 25
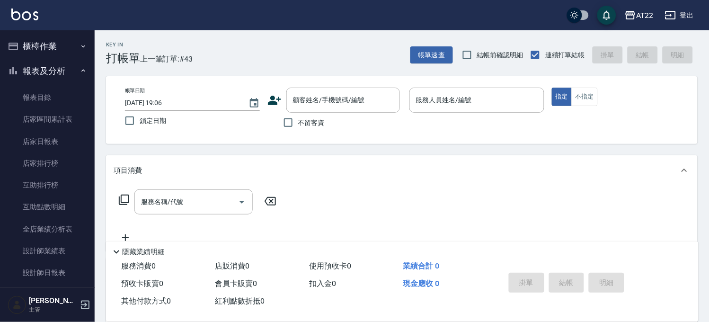
click at [54, 73] on button "報表及分析" at bounding box center [47, 71] width 87 height 25
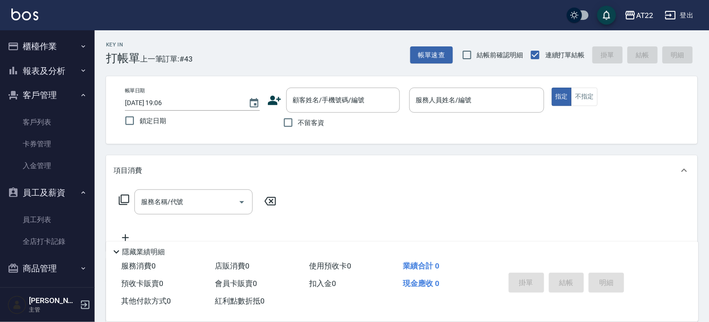
click at [47, 101] on button "客戶管理" at bounding box center [47, 95] width 87 height 25
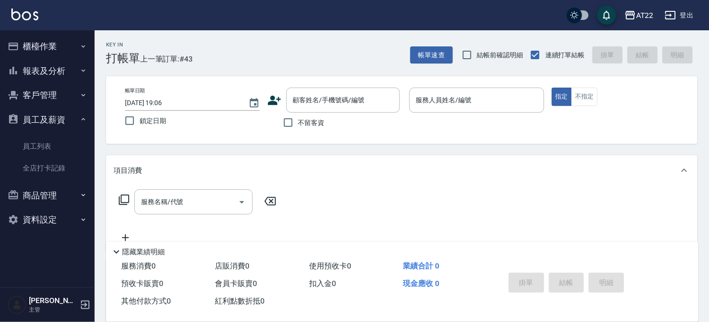
click at [49, 125] on button "員工及薪資" at bounding box center [47, 119] width 87 height 25
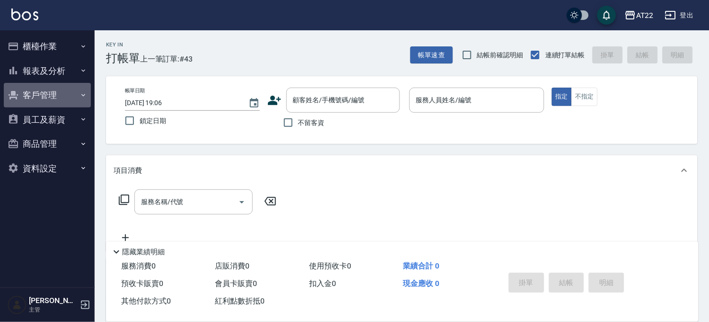
click at [53, 86] on button "客戶管理" at bounding box center [47, 95] width 87 height 25
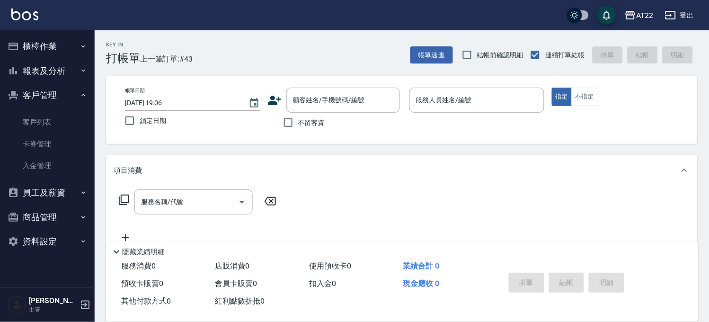
click at [49, 85] on button "客戶管理" at bounding box center [47, 95] width 87 height 25
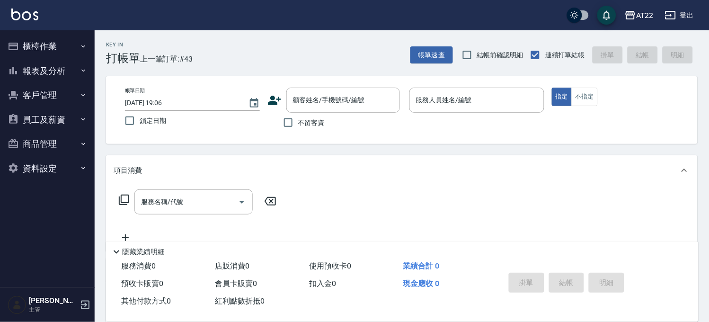
click at [48, 74] on button "報表及分析" at bounding box center [47, 71] width 87 height 25
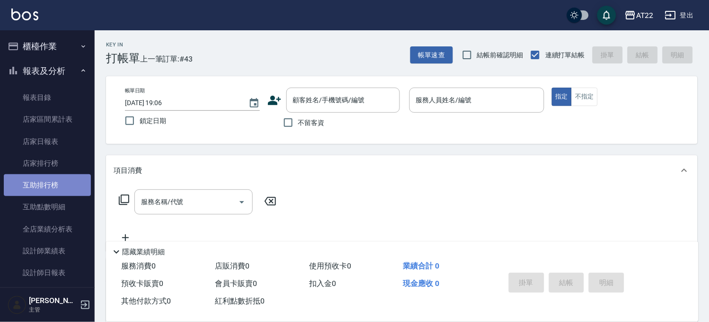
click at [62, 184] on link "互助排行榜" at bounding box center [47, 185] width 87 height 22
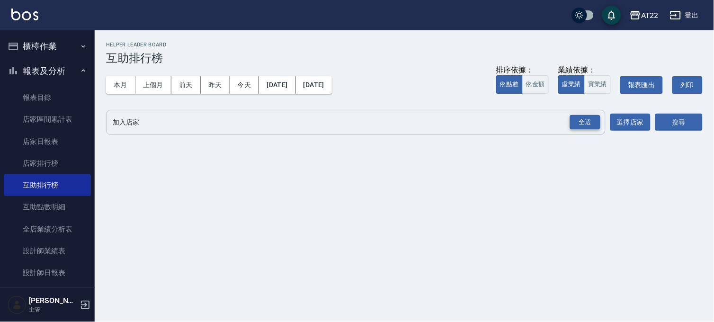
click at [575, 125] on div "全選" at bounding box center [585, 122] width 30 height 15
click at [672, 122] on button "搜尋" at bounding box center [678, 123] width 47 height 18
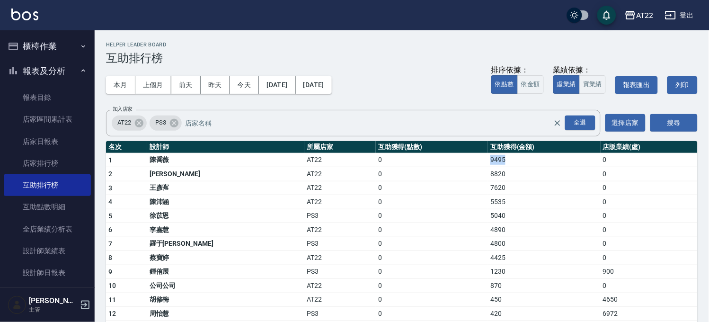
drag, startPoint x: 452, startPoint y: 163, endPoint x: 475, endPoint y: 164, distance: 22.7
click at [475, 164] on tr "1 陳喬薇 AT22 0 9495 0" at bounding box center [402, 160] width 592 height 14
click at [431, 178] on td "0" at bounding box center [432, 174] width 112 height 14
click at [42, 77] on button "報表及分析" at bounding box center [47, 71] width 87 height 25
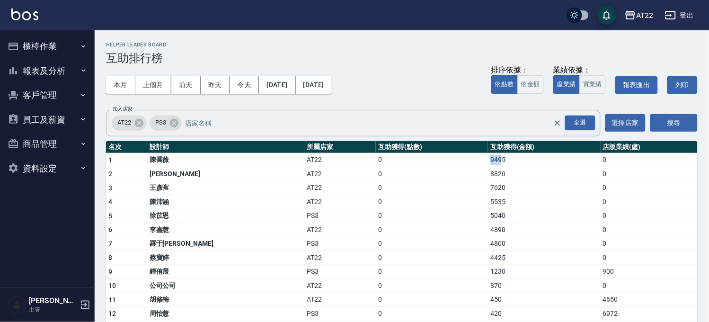
drag, startPoint x: 455, startPoint y: 164, endPoint x: 470, endPoint y: 163, distance: 15.7
click at [488, 163] on td "9495" at bounding box center [544, 160] width 112 height 14
click at [488, 164] on td "9495" at bounding box center [544, 160] width 112 height 14
drag, startPoint x: 483, startPoint y: 166, endPoint x: 452, endPoint y: 158, distance: 32.2
click at [452, 158] on tr "1 陳喬薇 AT22 0 9495 0" at bounding box center [402, 160] width 592 height 14
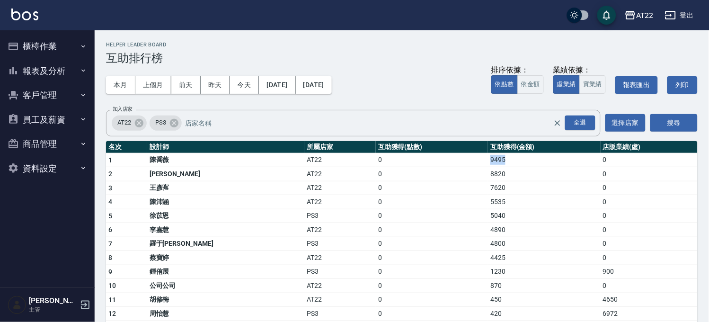
click at [450, 162] on td "0" at bounding box center [432, 160] width 112 height 14
click at [69, 147] on button "商品管理" at bounding box center [47, 144] width 87 height 25
click at [43, 48] on button "櫃檯作業" at bounding box center [47, 46] width 87 height 25
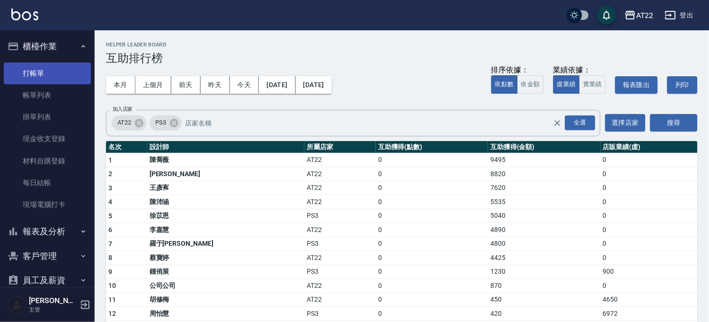
click at [42, 72] on link "打帳單" at bounding box center [47, 74] width 87 height 22
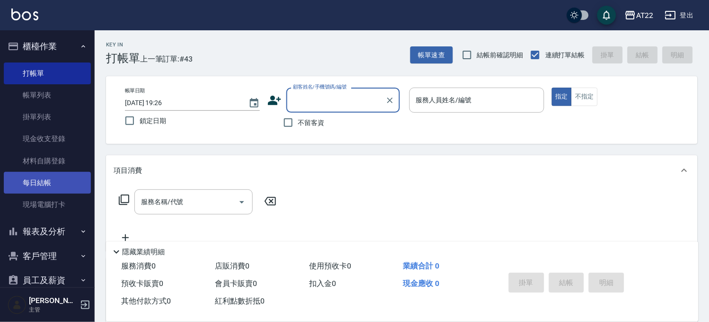
click at [54, 180] on link "每日結帳" at bounding box center [47, 183] width 87 height 22
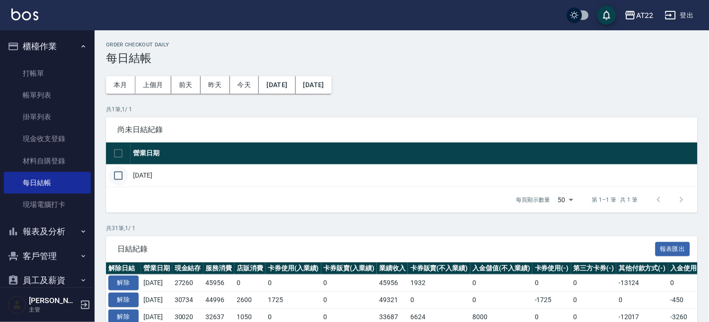
click at [121, 166] on input "checkbox" at bounding box center [118, 176] width 20 height 20
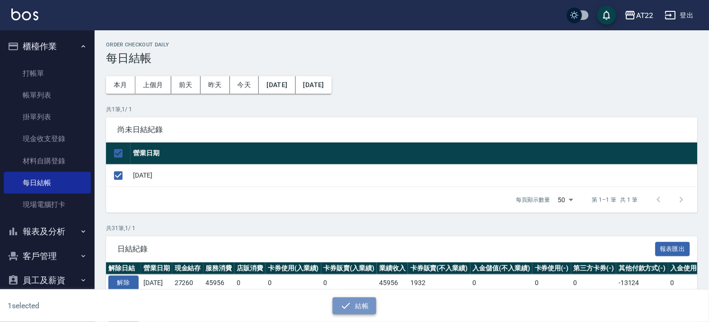
click at [342, 300] on icon "button" at bounding box center [345, 305] width 11 height 11
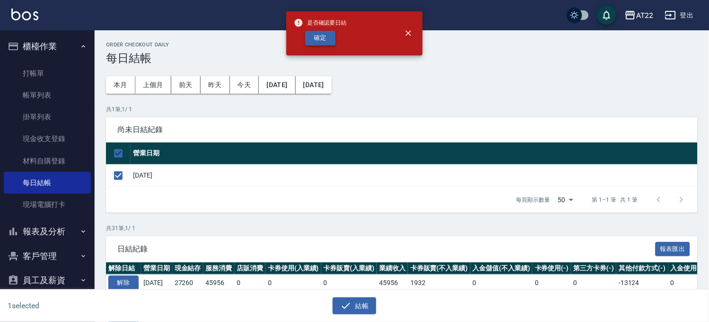
click at [317, 44] on button "確定" at bounding box center [320, 38] width 30 height 15
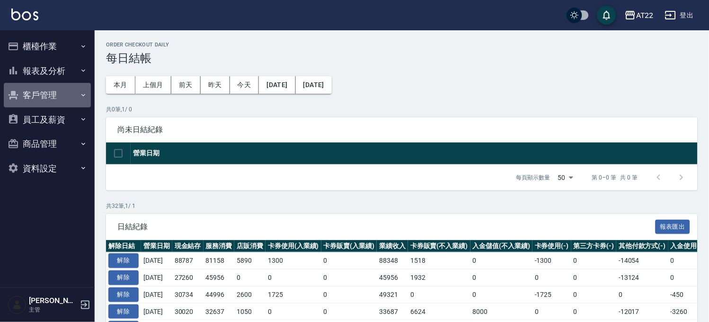
click at [53, 93] on button "客戶管理" at bounding box center [47, 95] width 87 height 25
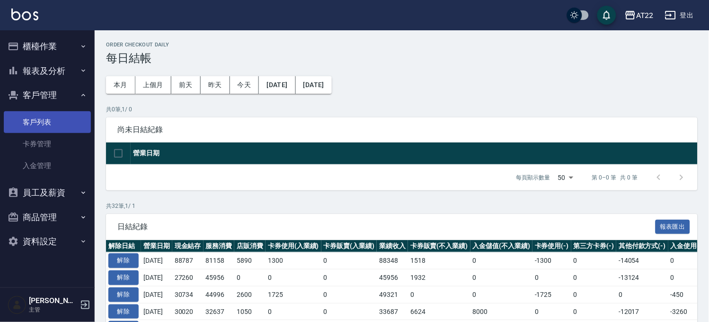
click at [49, 130] on link "客戶列表" at bounding box center [47, 122] width 87 height 22
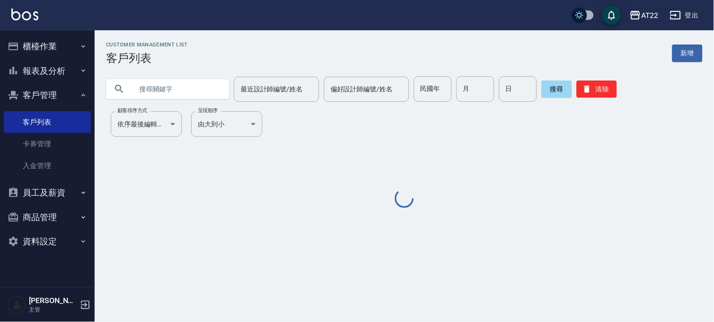
click at [182, 78] on input "text" at bounding box center [177, 89] width 89 height 26
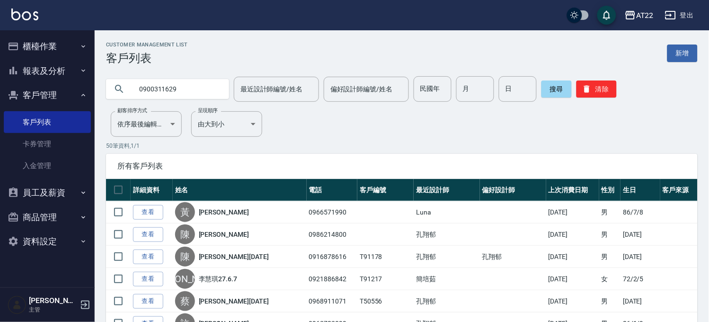
type input "0900311629"
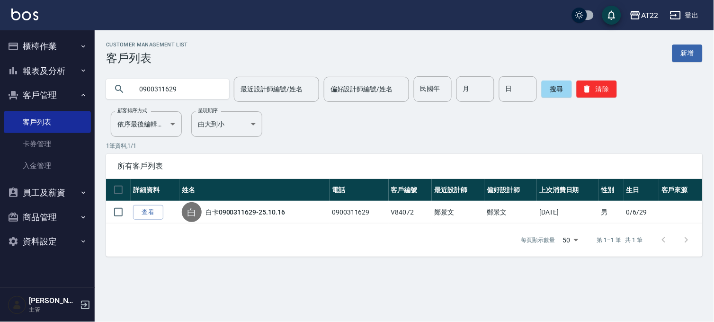
drag, startPoint x: 197, startPoint y: 87, endPoint x: 106, endPoint y: 160, distance: 116.5
click at [66, 123] on div "AT22 登出 櫃檯作業 打帳單 帳單列表 掛單列表 現金收支登錄 材料自購登錄 每日結帳 現場電腦打卡 報表及分析 報表目錄 店家區間累計表 店家日報表 店…" at bounding box center [357, 161] width 714 height 322
drag, startPoint x: 626, startPoint y: 195, endPoint x: 152, endPoint y: 83, distance: 486.9
click at [152, 83] on input "text" at bounding box center [177, 89] width 89 height 26
paste input "0911629950"
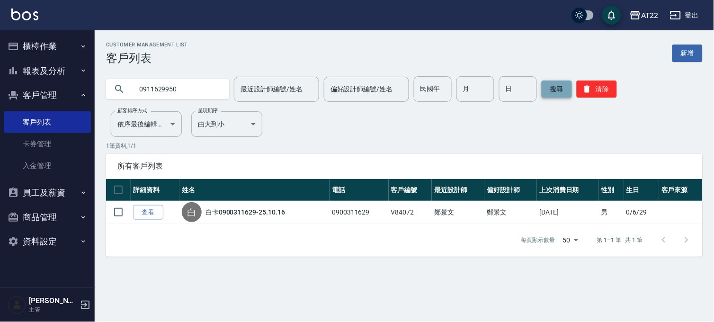
type input "0911629950"
click at [543, 90] on button "搜尋" at bounding box center [557, 88] width 30 height 17
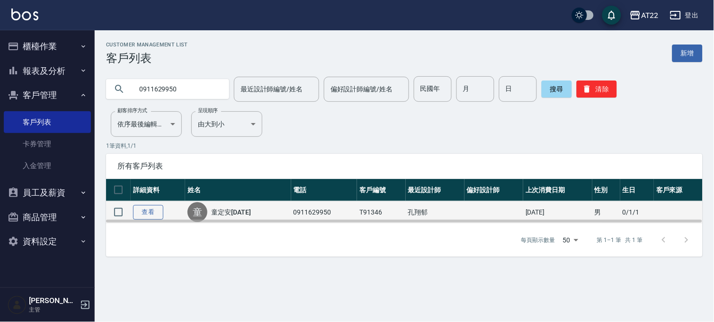
click at [143, 211] on link "查看" at bounding box center [148, 212] width 30 height 15
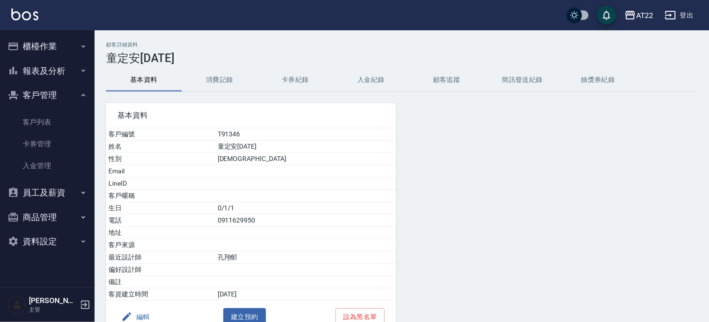
click at [219, 83] on button "消費記錄" at bounding box center [220, 80] width 76 height 23
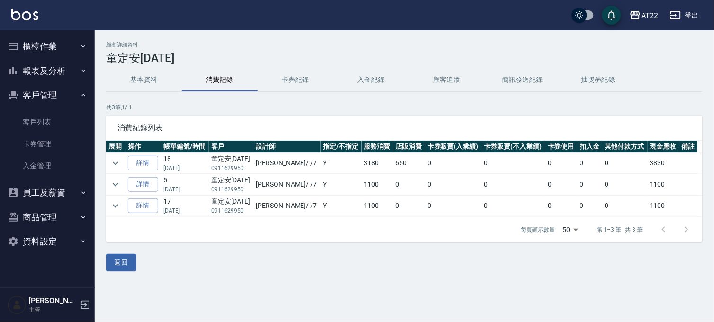
click at [253, 156] on td "童定安[DATE] 0911629950" at bounding box center [231, 163] width 45 height 21
click at [119, 161] on icon "expand row" at bounding box center [115, 163] width 11 height 11
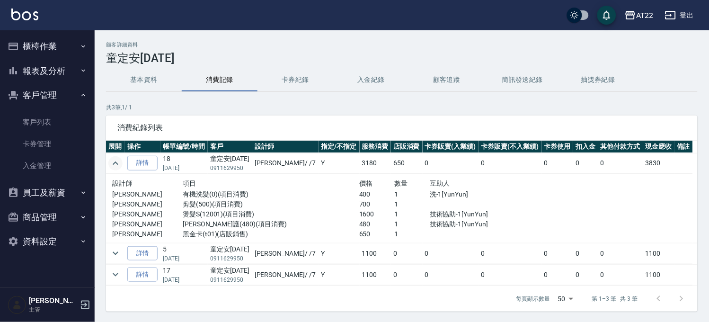
click at [115, 160] on icon "expand row" at bounding box center [115, 163] width 11 height 11
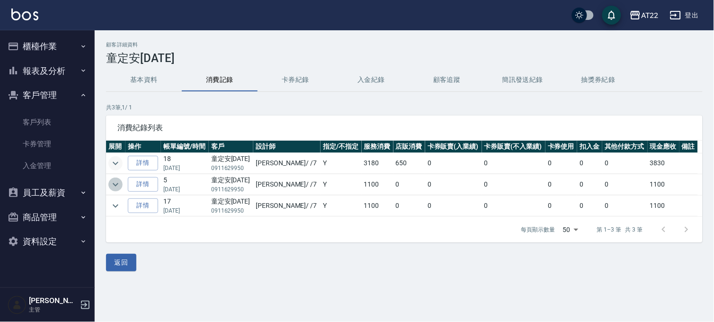
click at [110, 183] on icon "expand row" at bounding box center [115, 184] width 11 height 11
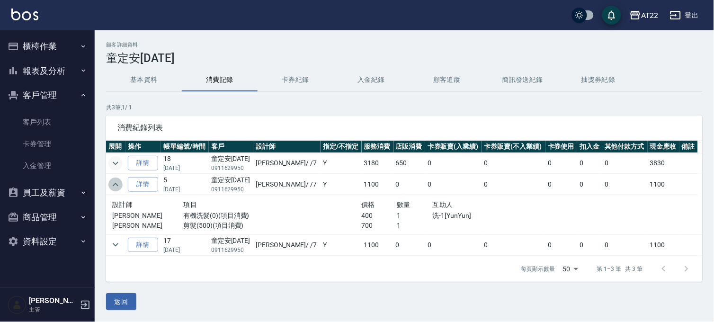
click at [110, 183] on icon "expand row" at bounding box center [115, 184] width 11 height 11
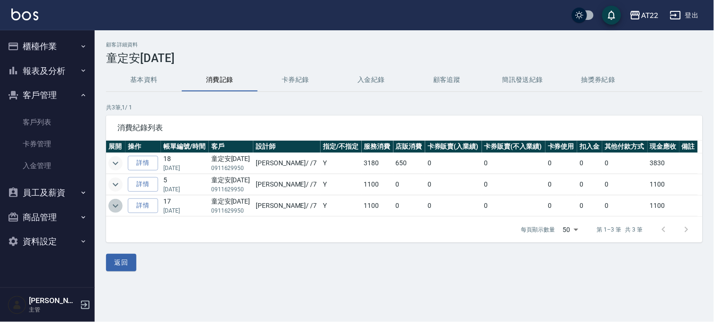
click at [120, 202] on icon "expand row" at bounding box center [115, 205] width 11 height 11
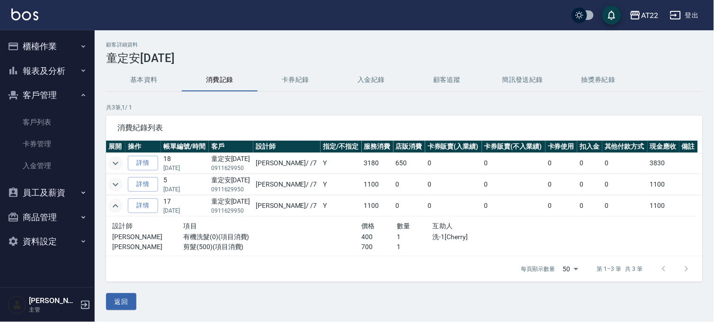
click at [122, 202] on td at bounding box center [115, 206] width 19 height 21
click at [110, 211] on icon "expand row" at bounding box center [115, 205] width 11 height 11
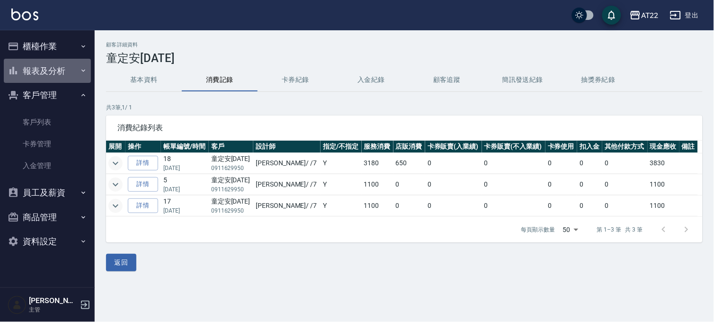
drag, startPoint x: 72, startPoint y: 67, endPoint x: 72, endPoint y: 72, distance: 5.2
click at [72, 67] on button "報表及分析" at bounding box center [47, 71] width 87 height 25
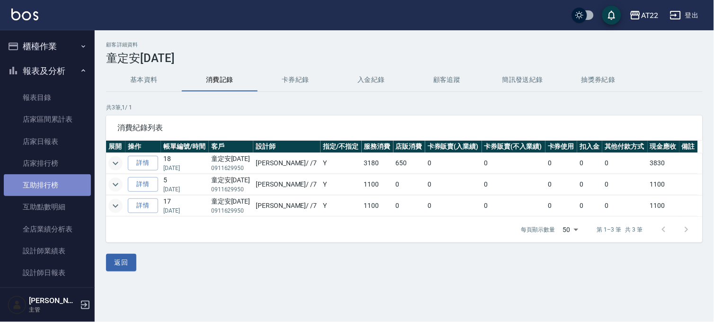
click at [49, 192] on link "互助排行榜" at bounding box center [47, 185] width 87 height 22
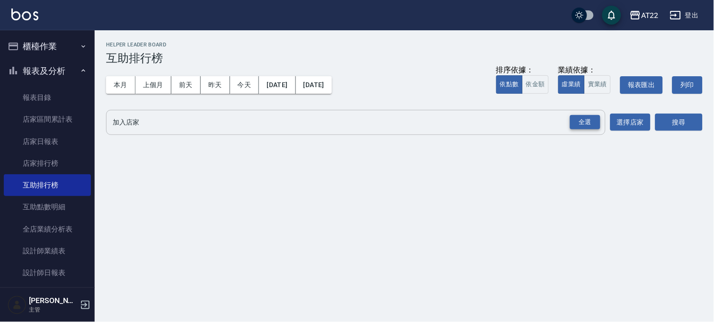
click at [590, 120] on div "全選" at bounding box center [585, 122] width 30 height 15
click at [670, 119] on button "搜尋" at bounding box center [678, 123] width 47 height 18
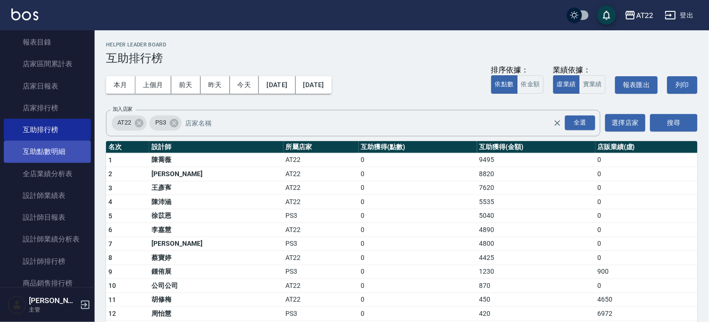
scroll to position [105, 0]
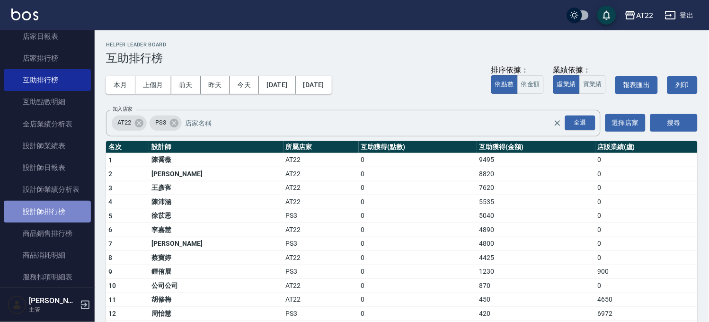
click at [59, 208] on link "設計師排行榜" at bounding box center [47, 212] width 87 height 22
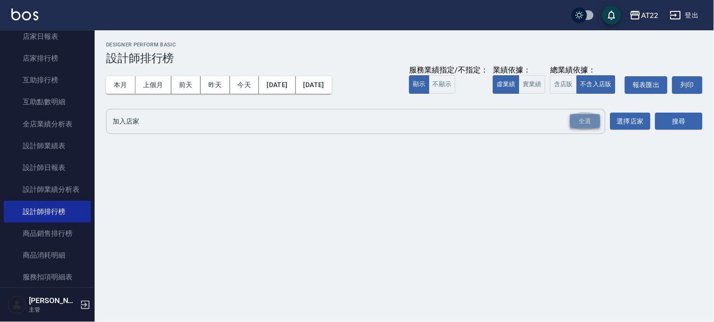
click at [599, 127] on div "全選" at bounding box center [585, 121] width 30 height 15
click at [689, 121] on button "搜尋" at bounding box center [678, 122] width 47 height 18
